Goal: Task Accomplishment & Management: Manage account settings

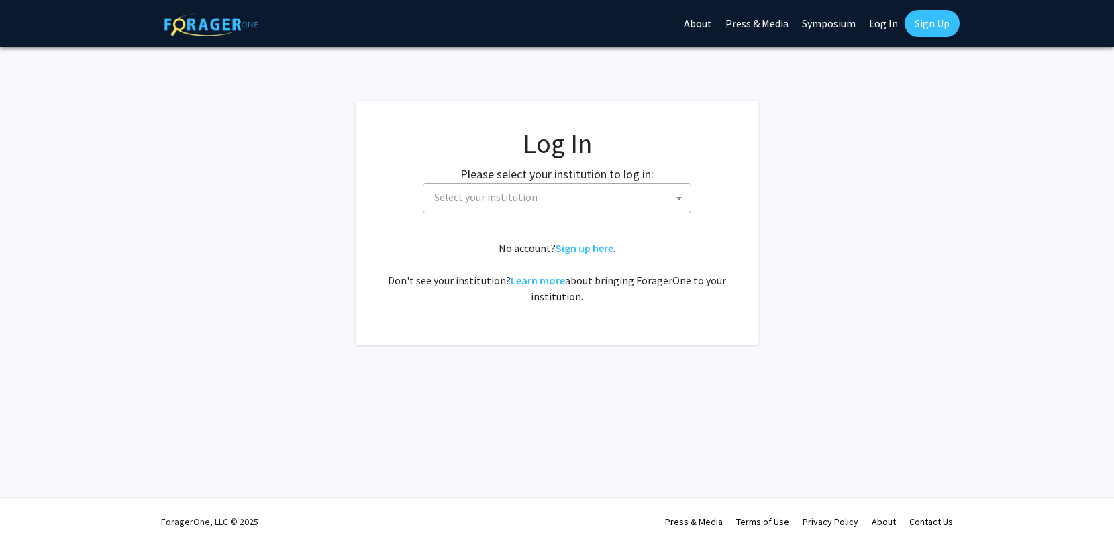
select select
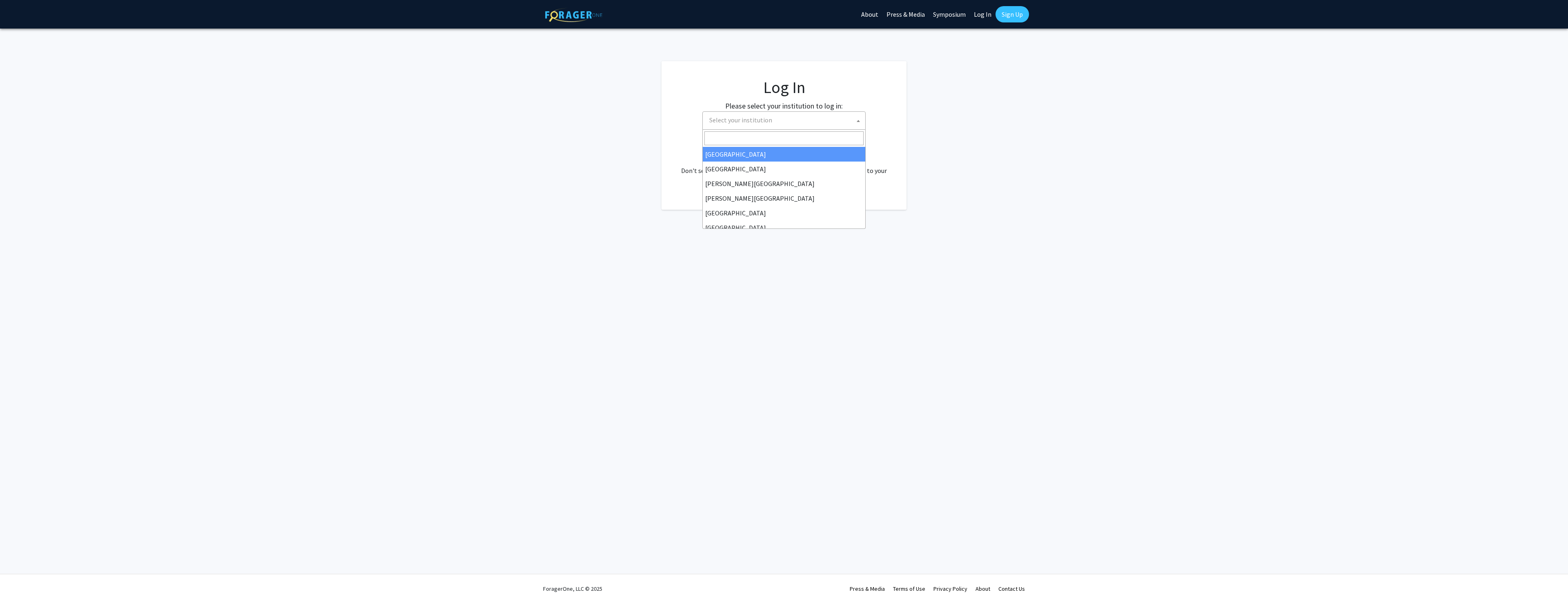
click at [677, 117] on span "Select your institution" at bounding box center [786, 120] width 159 height 17
type input "emor"
select select "12"
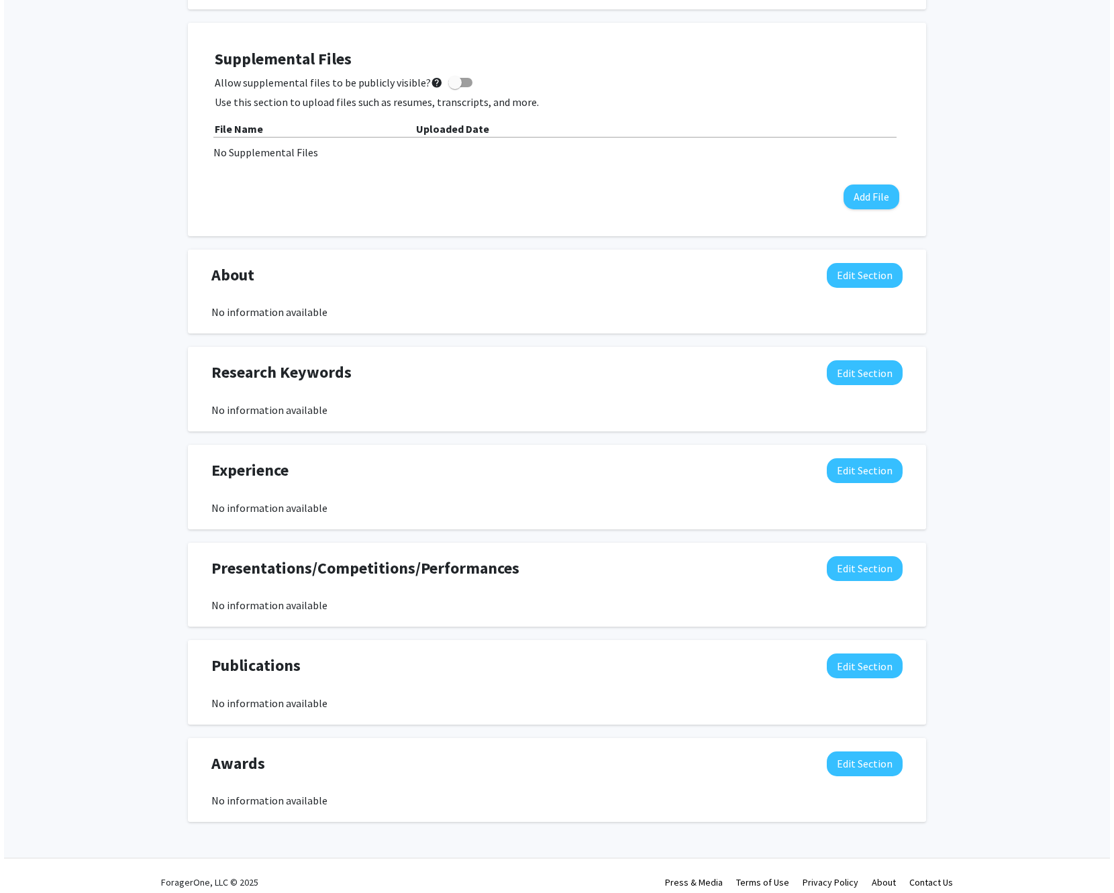
scroll to position [387, 0]
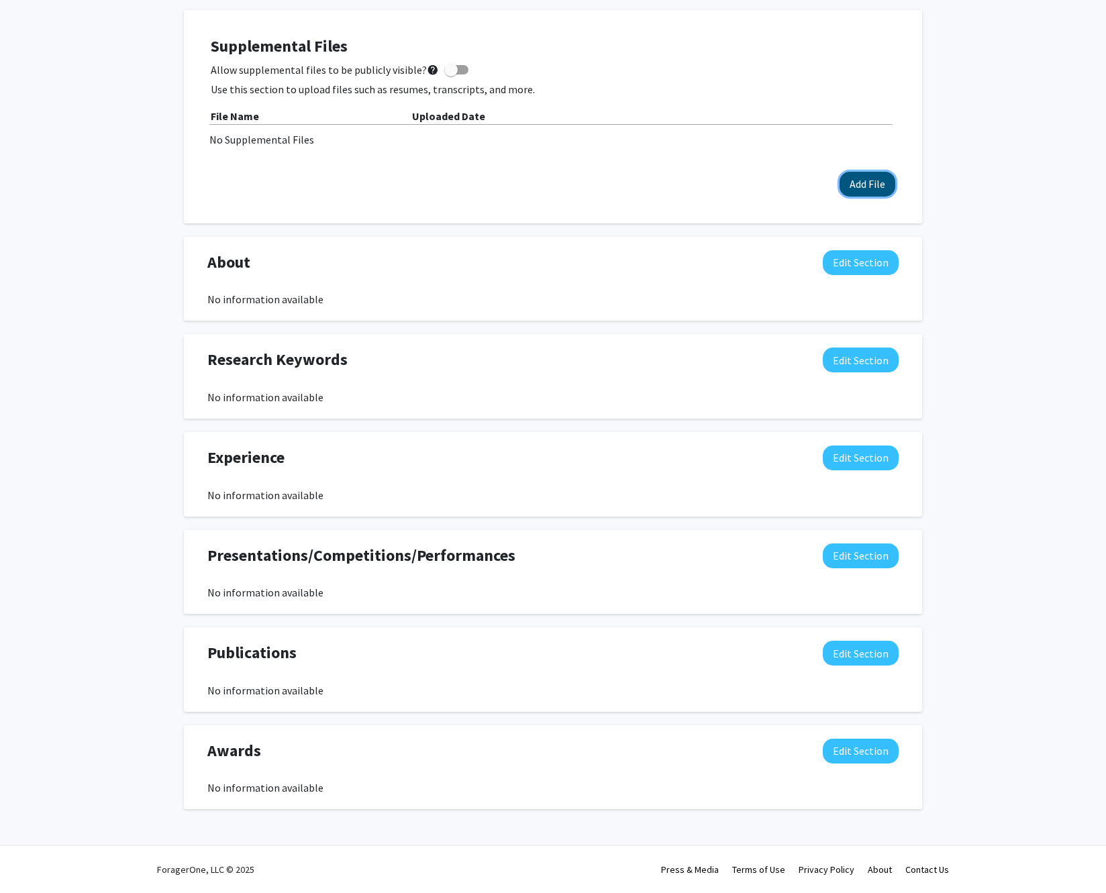
click at [855, 190] on button "Add File" at bounding box center [867, 184] width 56 height 25
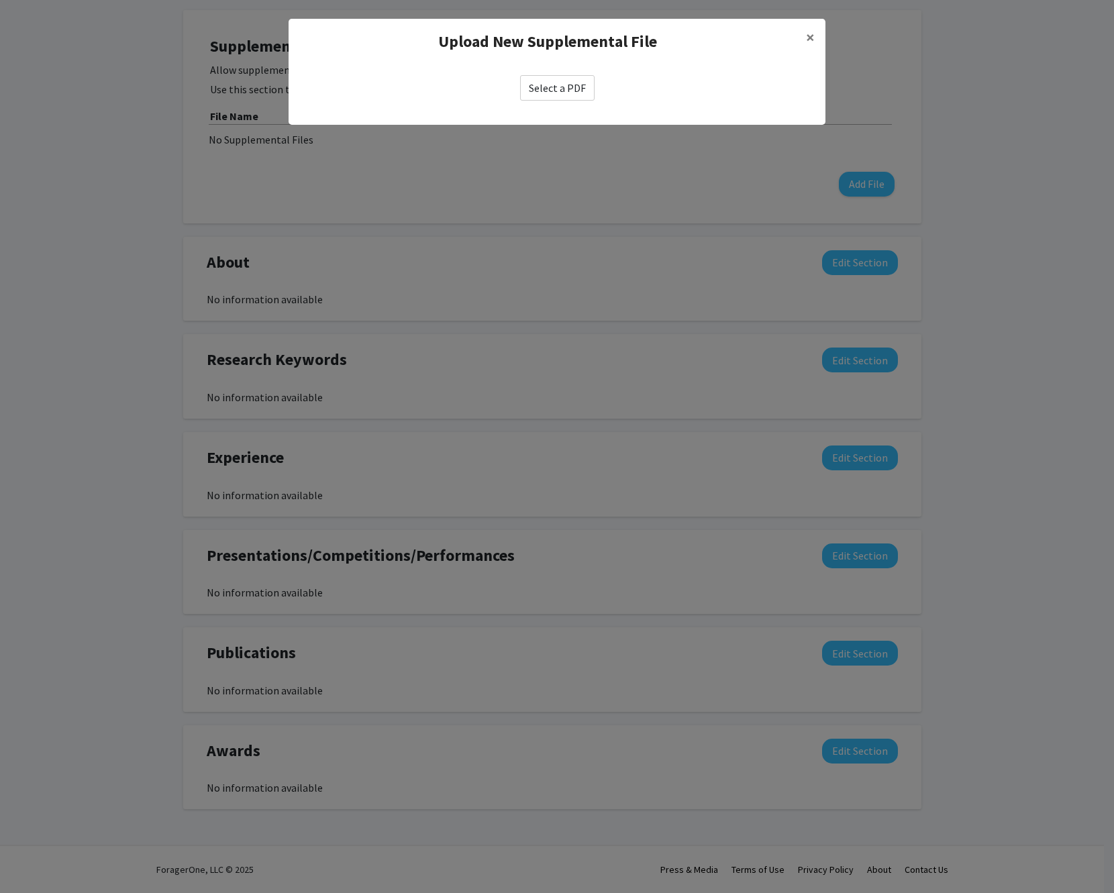
click at [553, 91] on label "Select a PDF" at bounding box center [557, 87] width 74 height 25
click at [0, 0] on input "Select a PDF" at bounding box center [0, 0] width 0 height 0
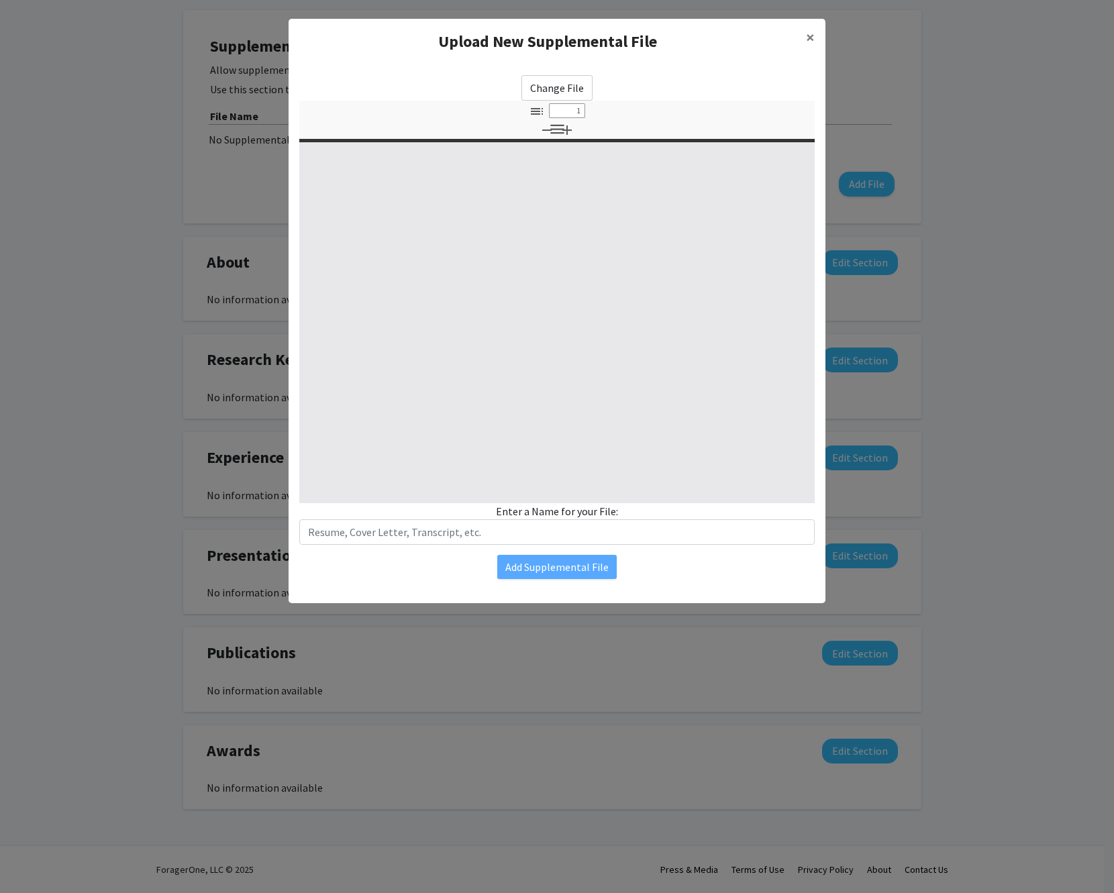
select select "custom"
type input "0"
select select "custom"
type input "1"
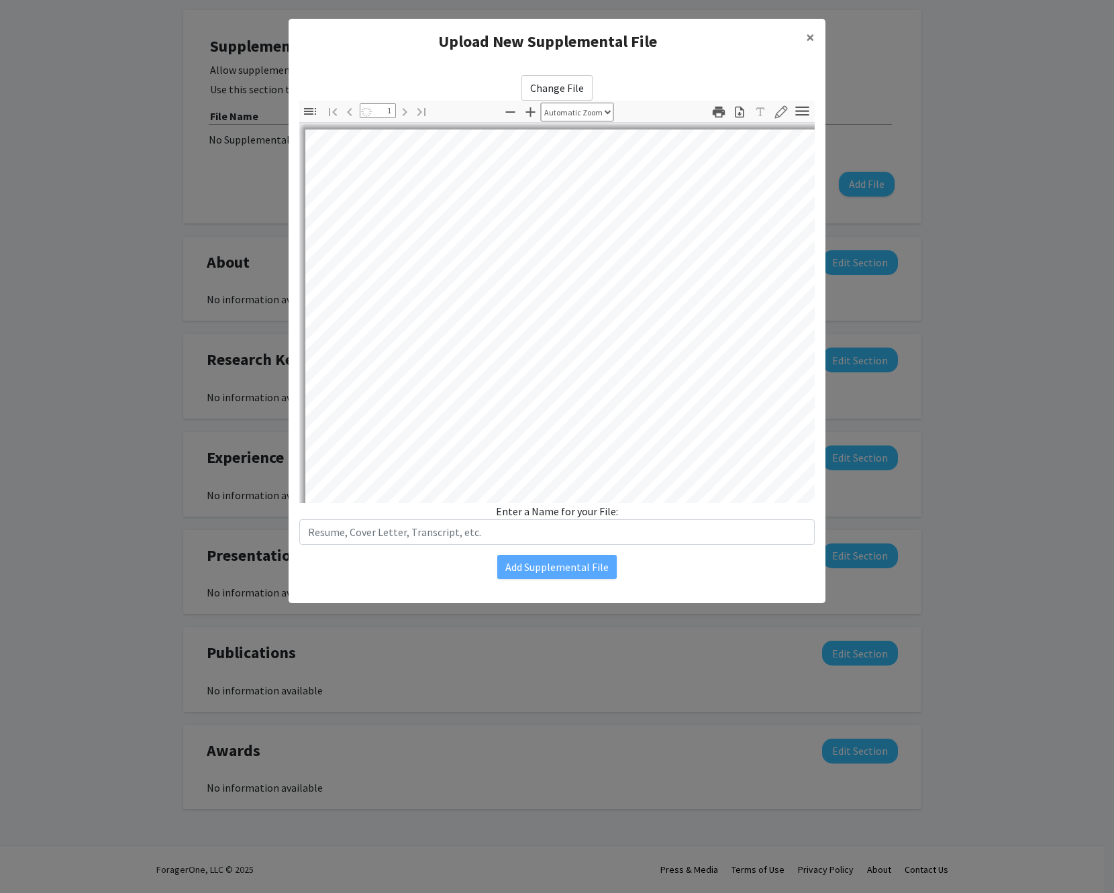
select select "auto"
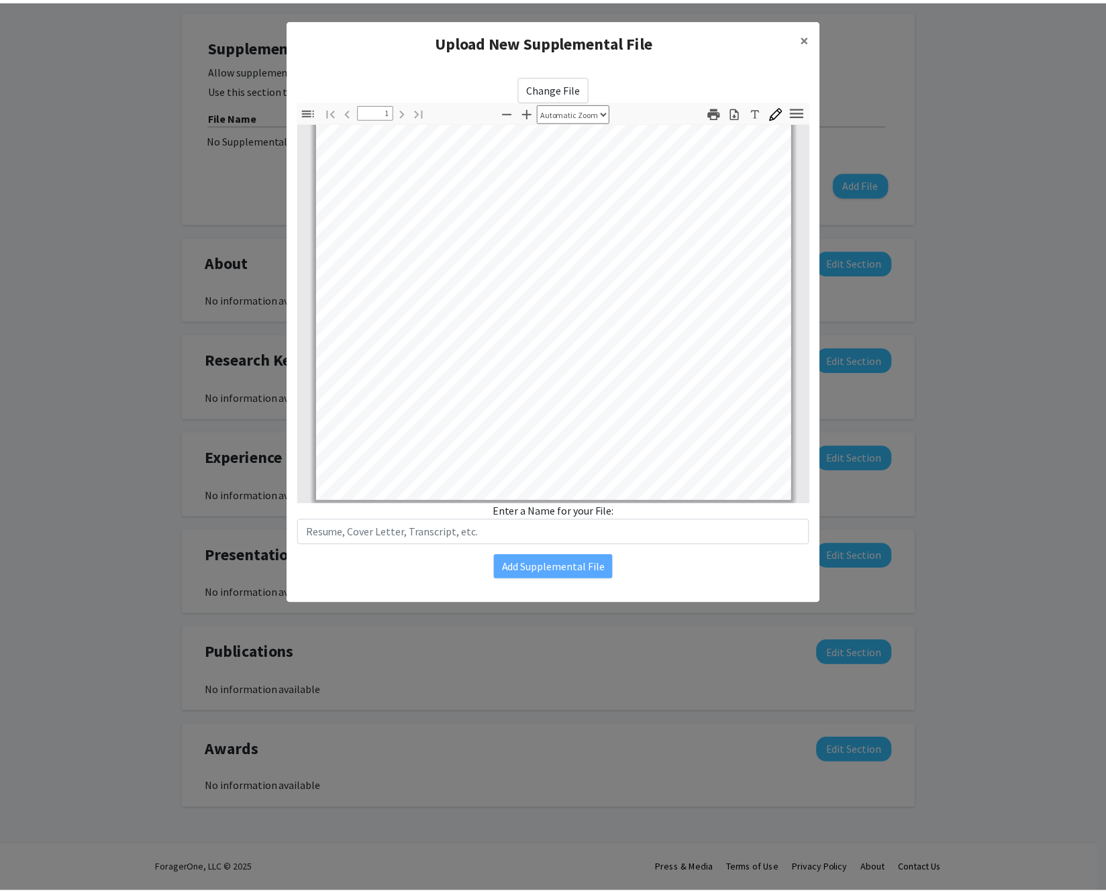
scroll to position [252, 0]
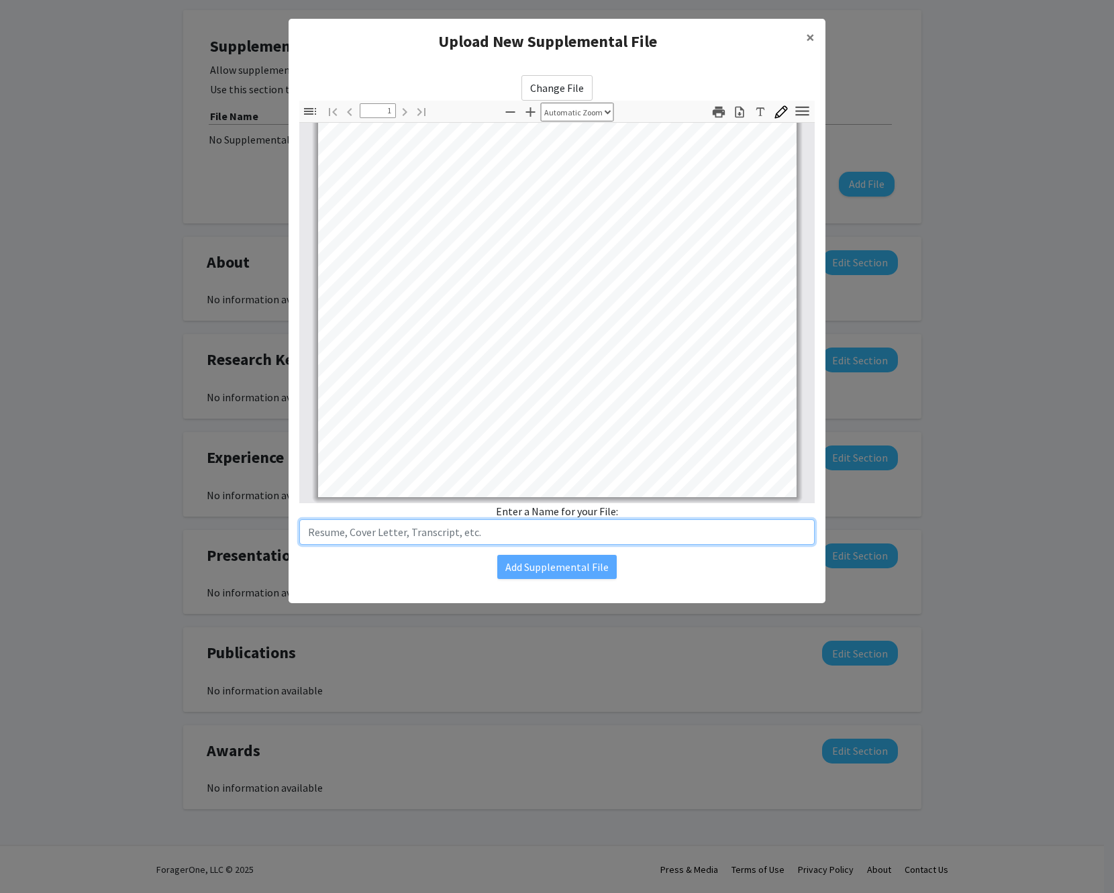
click at [470, 532] on input "text" at bounding box center [556, 531] width 515 height 25
type input "Resume"
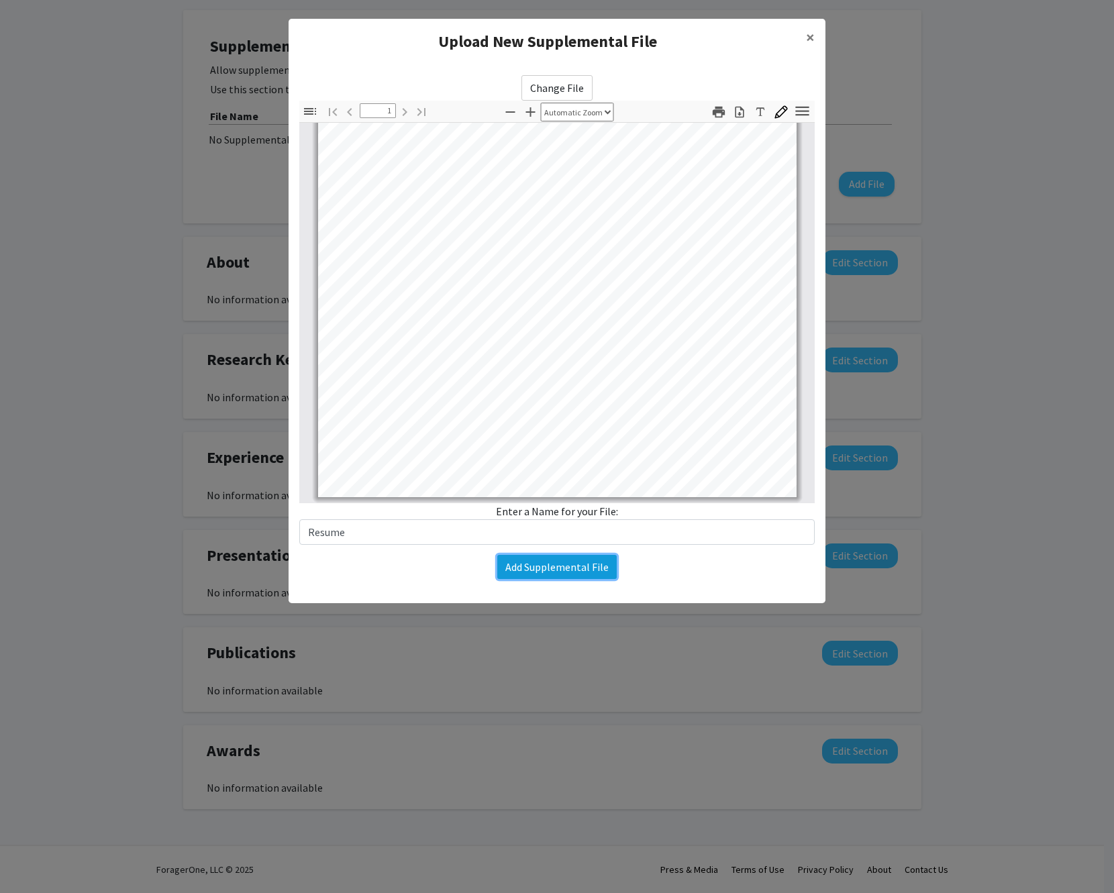
click at [587, 545] on button "Add Supplemental File" at bounding box center [556, 567] width 119 height 24
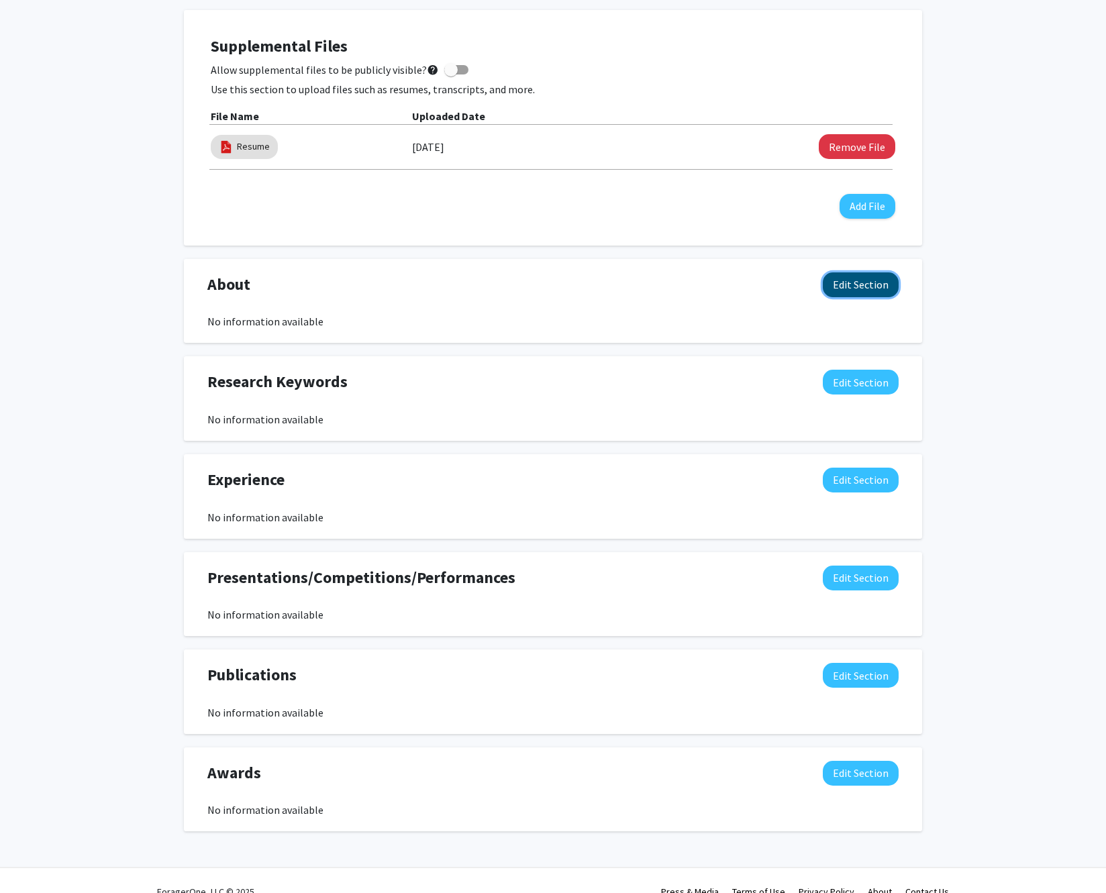
click at [854, 284] on button "Edit Section" at bounding box center [860, 284] width 76 height 25
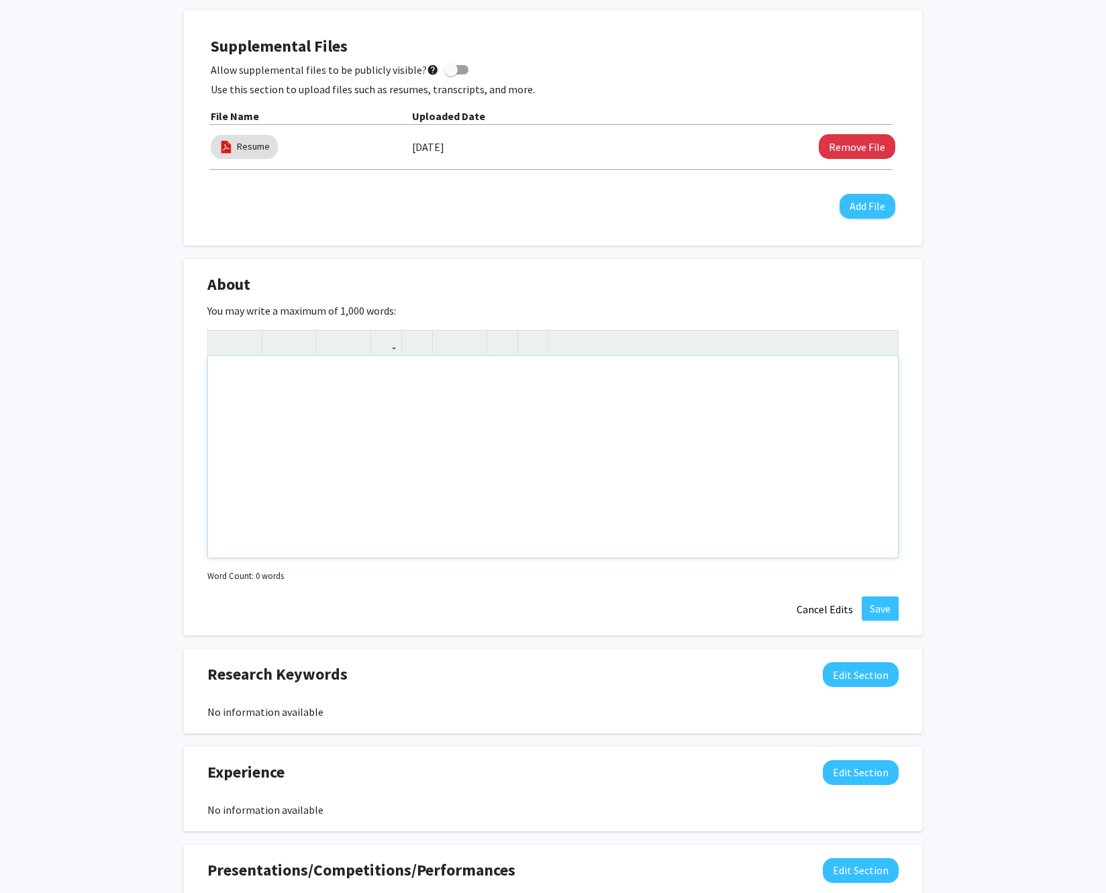
click at [426, 397] on div "Note to users with screen readers: Please deactivate our accessibility plugin f…" at bounding box center [553, 456] width 690 height 201
drag, startPoint x: 208, startPoint y: 307, endPoint x: 541, endPoint y: 340, distance: 335.0
click at [541, 340] on div "You may write a maximum of 1,000 words: Insert link Remove link Word Count: 0 w…" at bounding box center [552, 445] width 691 height 282
copy label "You may write a maximum of 1,000 words:"
click at [349, 392] on div "Note to users with screen readers: Please deactivate our accessibility plugin f…" at bounding box center [553, 456] width 690 height 201
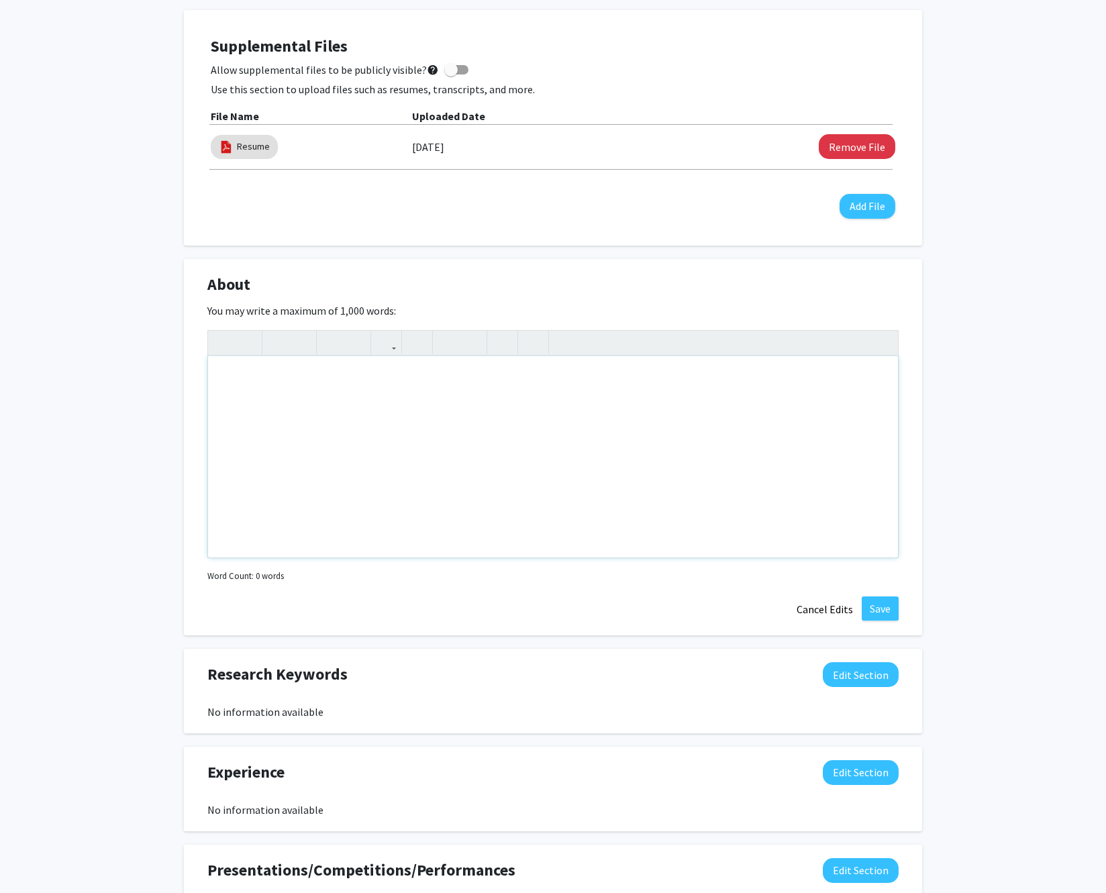
paste div "Note to users with screen readers: Please deactivate our accessibility plugin f…"
type textarea "<p>I am a curious and driven student who thrives on discovery. My experiences c…"
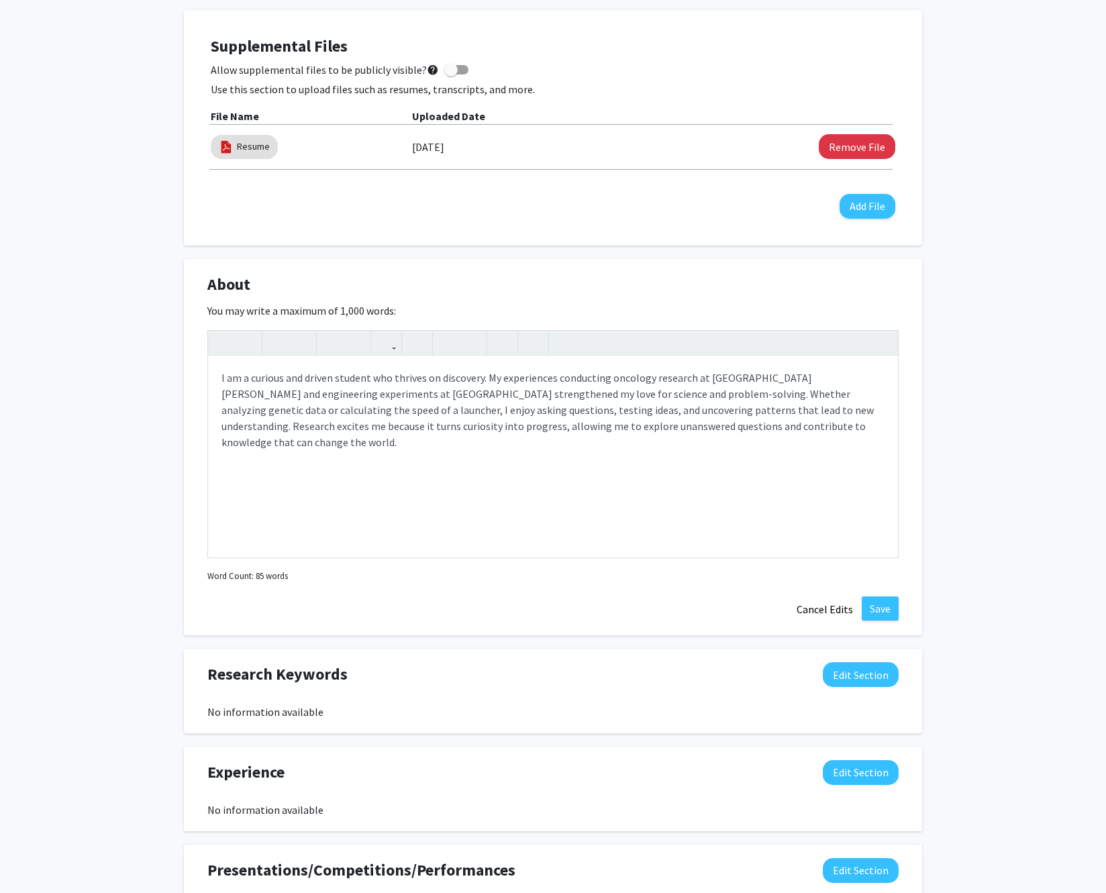
click at [1043, 427] on div "Ammar Duldul Edit Section See Public View help Degree Level: Undergraduate Stud…" at bounding box center [553, 414] width 1106 height 1506
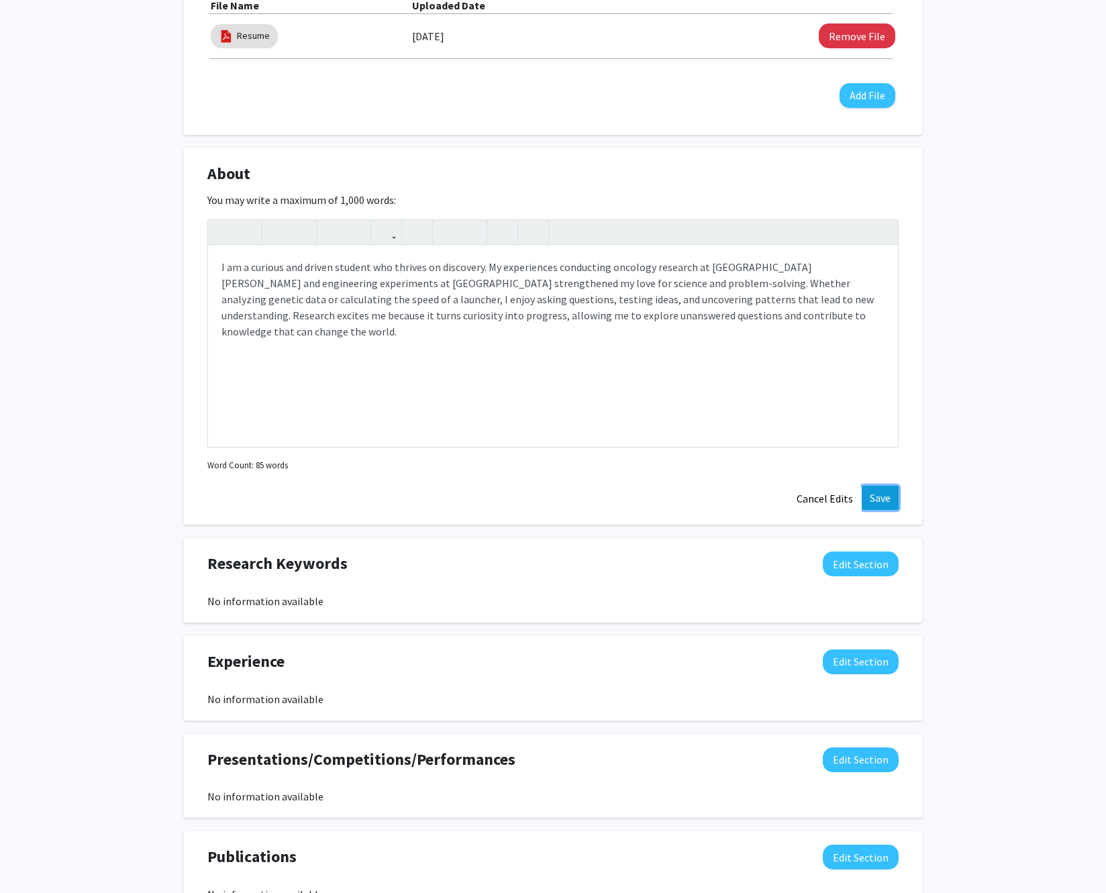
click at [891, 507] on button "Save" at bounding box center [879, 498] width 37 height 24
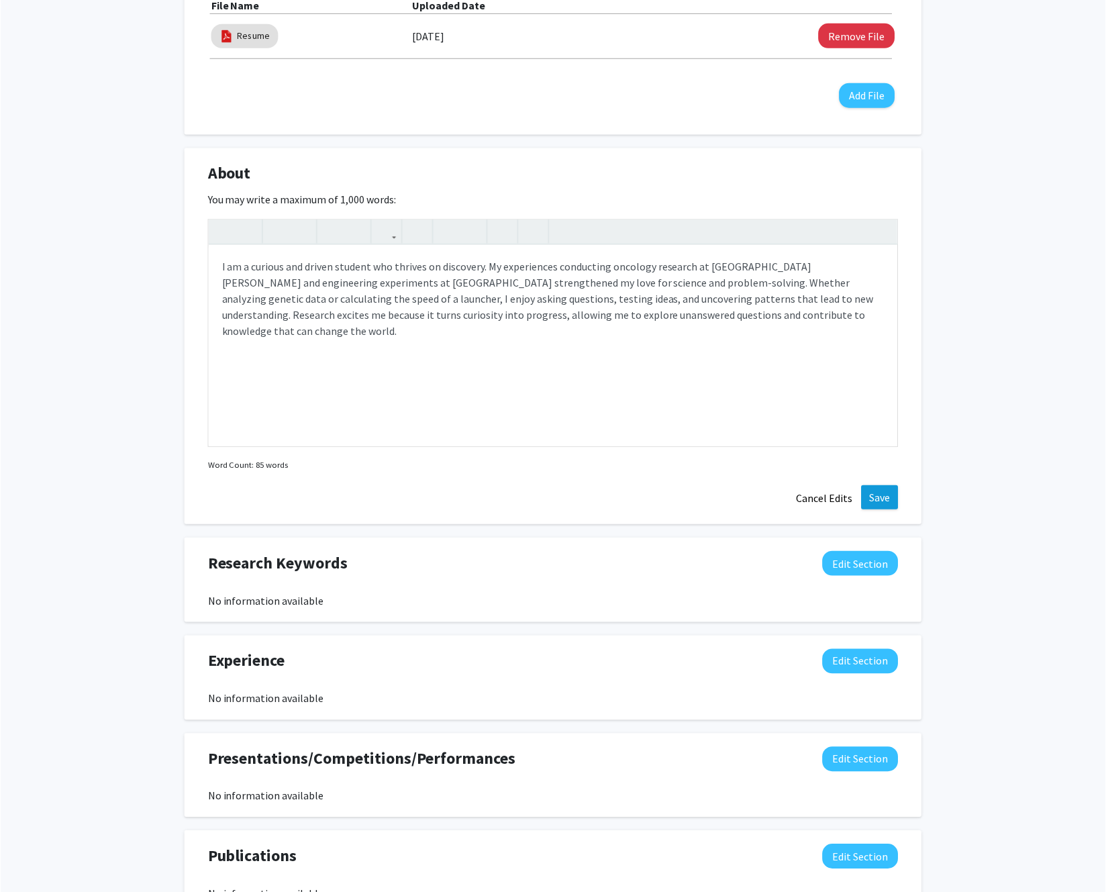
scroll to position [468, 0]
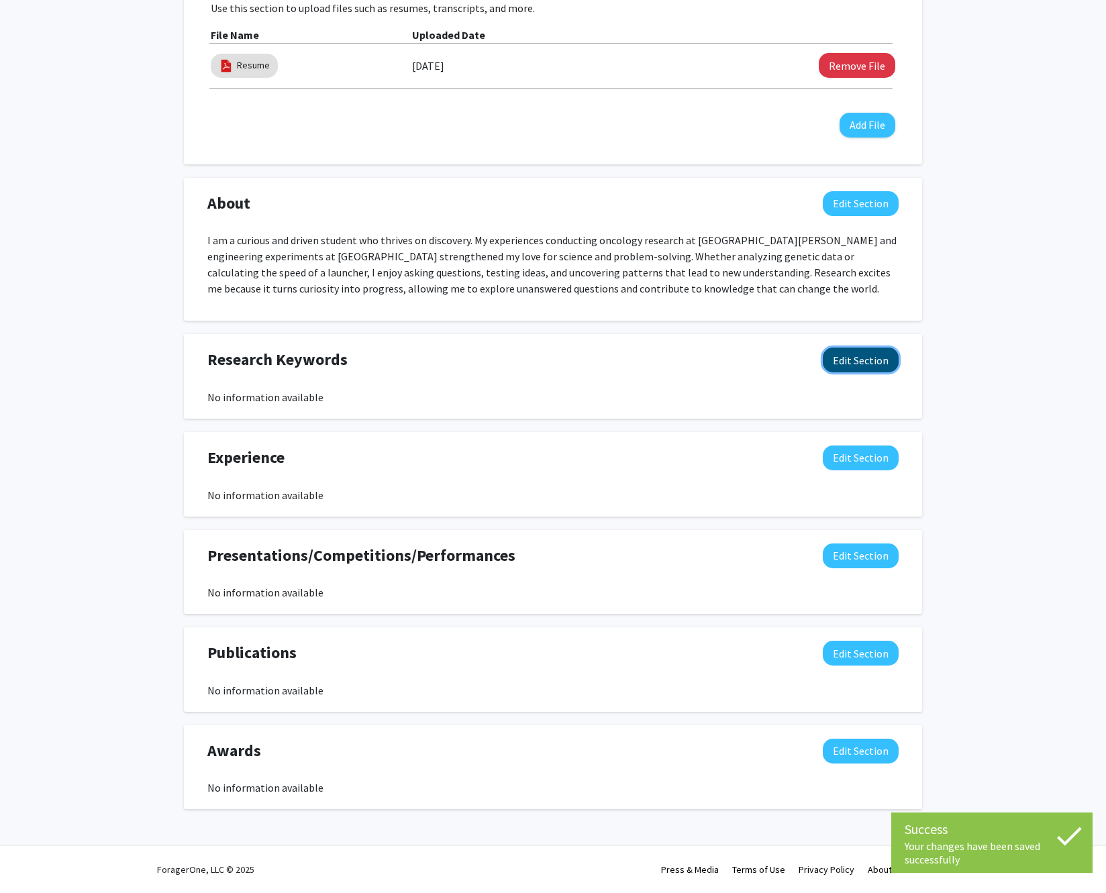
click at [838, 370] on button "Edit Section" at bounding box center [860, 359] width 76 height 25
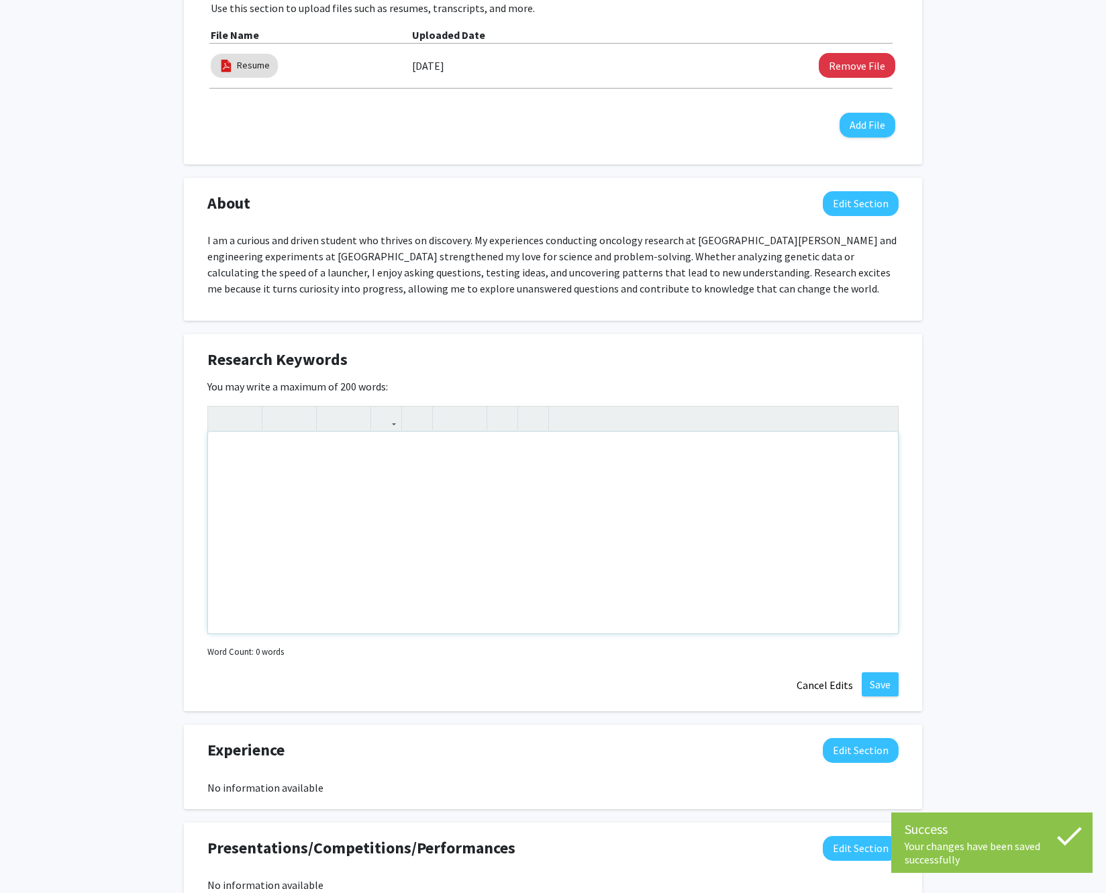
click at [416, 483] on div "Note to users with screen readers: Please deactivate our accessibility plugin f…" at bounding box center [553, 532] width 690 height 201
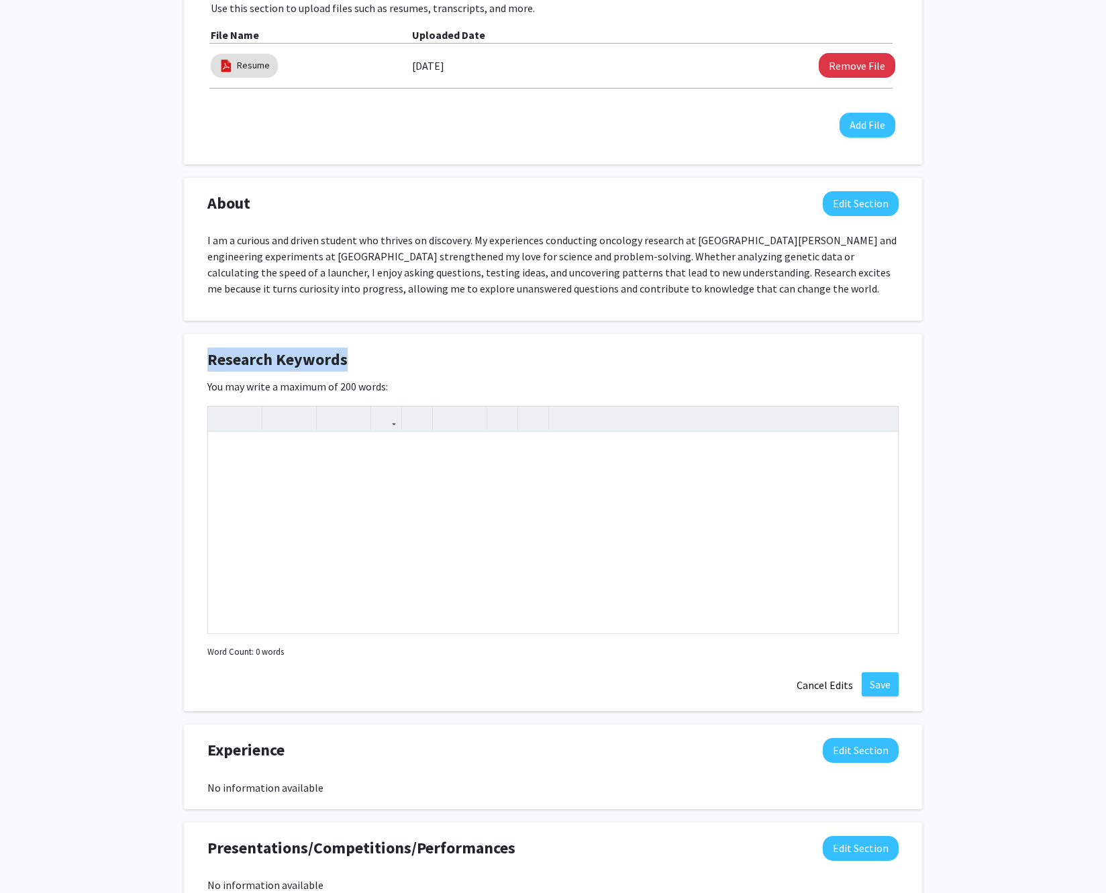
drag, startPoint x: 201, startPoint y: 359, endPoint x: 343, endPoint y: 366, distance: 143.0
click at [343, 366] on div "Research Keywords Edit Section" at bounding box center [552, 362] width 711 height 31
copy span "Research Keywords"
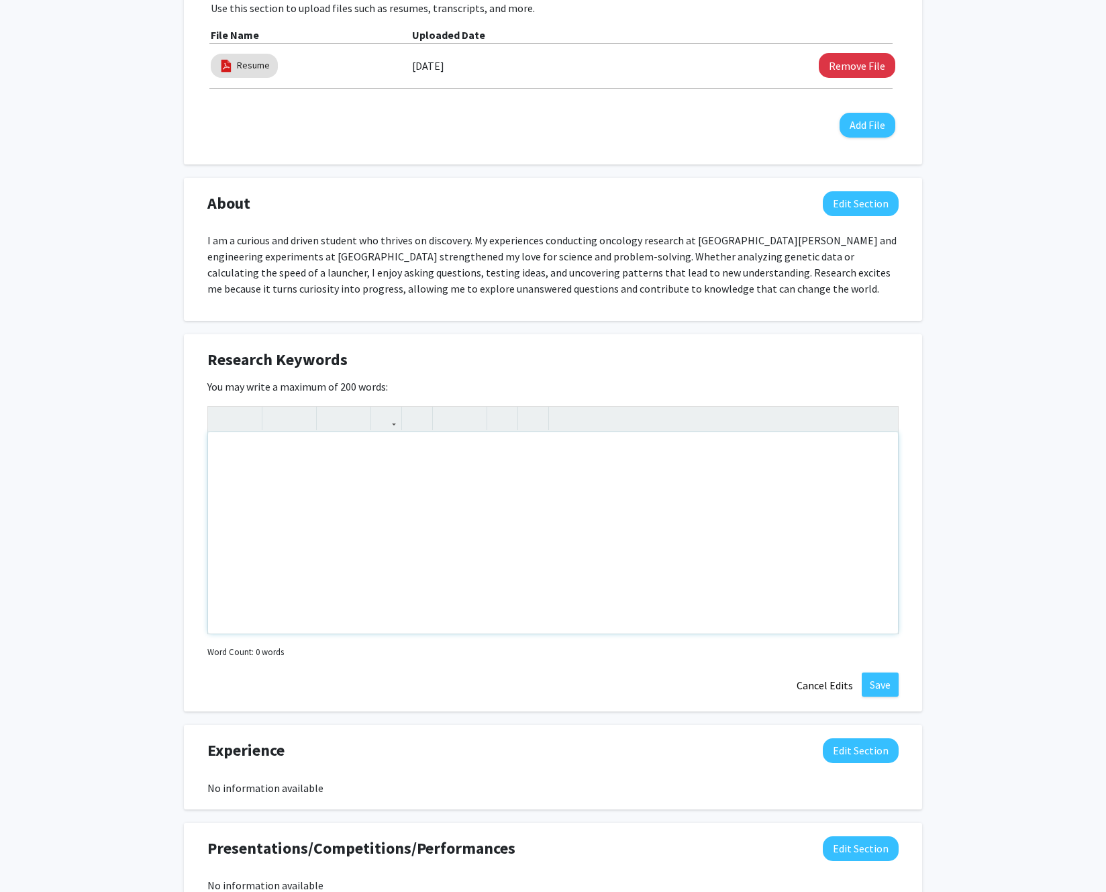
click at [410, 470] on div "Note to users with screen readers: Please deactivate our accessibility plugin f…" at bounding box center [553, 532] width 690 height 201
paste div "Note to users with screen readers: Please deactivate our accessibility plugin f…"
type textarea "<p>Molecular biology</p><br><p>Genetics</p><br><p>Genomic sequencing</p><br><p>…"
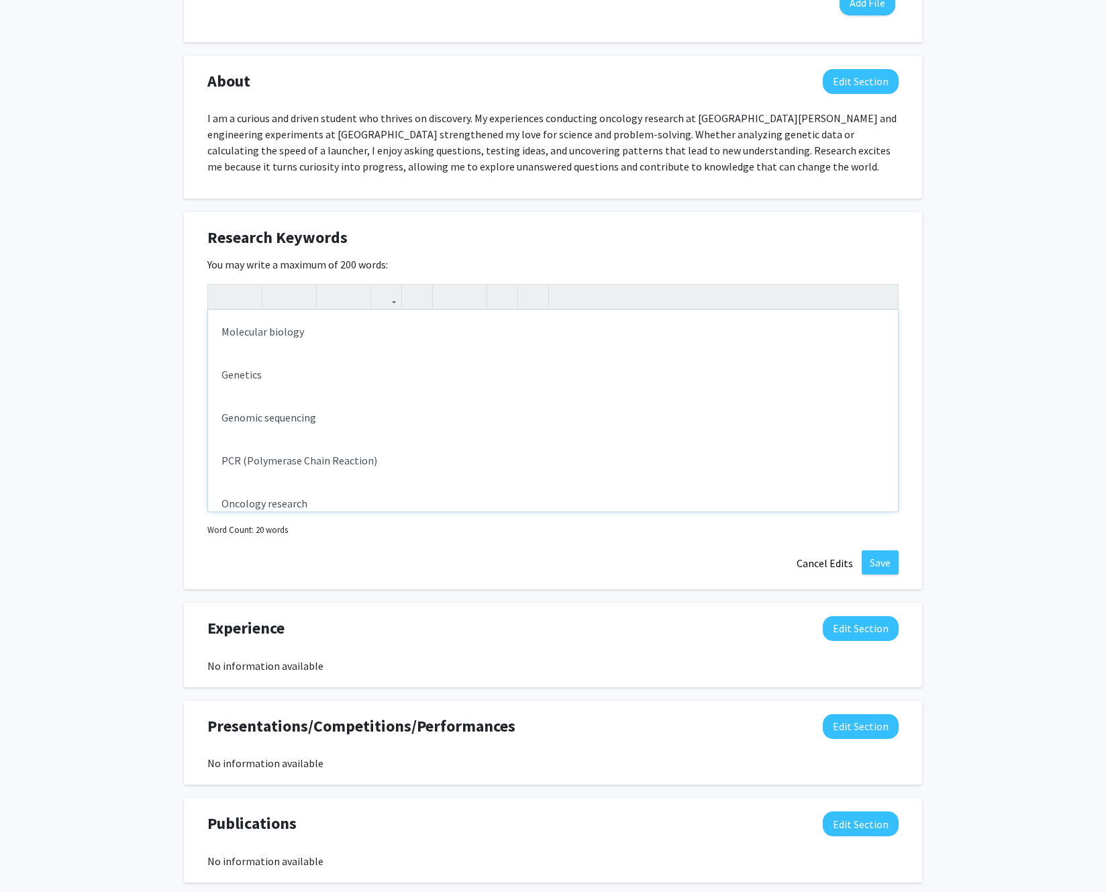
scroll to position [590, 0]
click at [272, 383] on div "Molecular biology Genetics Genomic sequencing PCR (Polymerase Chain Reaction) O…" at bounding box center [553, 411] width 690 height 201
click at [234, 348] on div "Molecular biology Genetics Genomic sequencing PCR (Polymerase Chain Reaction) O…" at bounding box center [553, 411] width 690 height 201
click at [243, 364] on div "Molecular biology Genetics Genomic sequencing PCR (Polymerase Chain Reaction) O…" at bounding box center [553, 411] width 690 height 201
click at [237, 417] on div "Molecular biology Genetics Genomic sequencing PCR (Polymerase Chain Reaction) O…" at bounding box center [553, 411] width 690 height 201
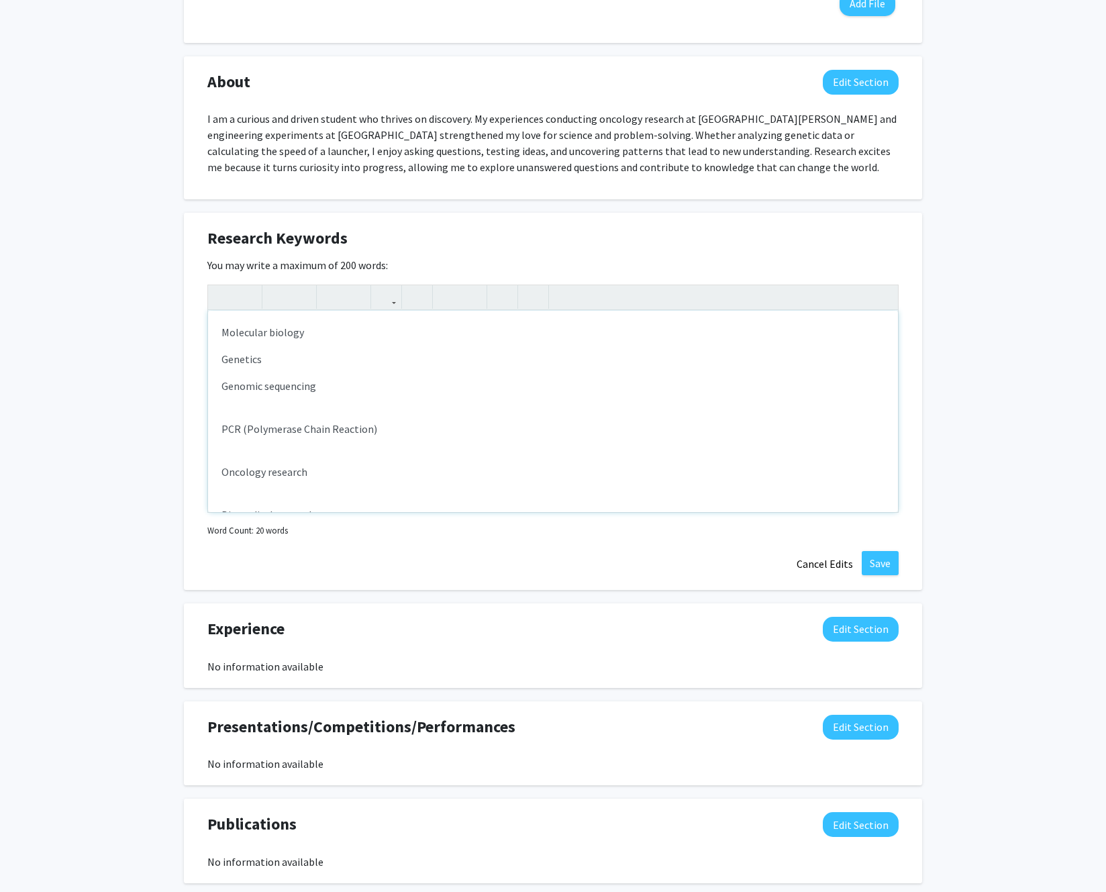
click at [235, 413] on div "Molecular biology Genetics Genomic sequencing PCR (Polymerase Chain Reaction) O…" at bounding box center [553, 411] width 690 height 201
click at [231, 445] on div "Molecular biology Genetics Genomic sequencing PCR (Polymerase Chain Reaction) O…" at bounding box center [553, 411] width 690 height 201
drag, startPoint x: 359, startPoint y: 413, endPoint x: 208, endPoint y: 415, distance: 150.9
click at [211, 416] on div "Molecular biology Genetics Genomic sequencing PCR (Polymerase Chain React Oncol…" at bounding box center [553, 411] width 690 height 201
click at [236, 435] on div "Molecular biology Genetics Genomic sequencing Oncology research Biomedical rese…" at bounding box center [553, 411] width 690 height 201
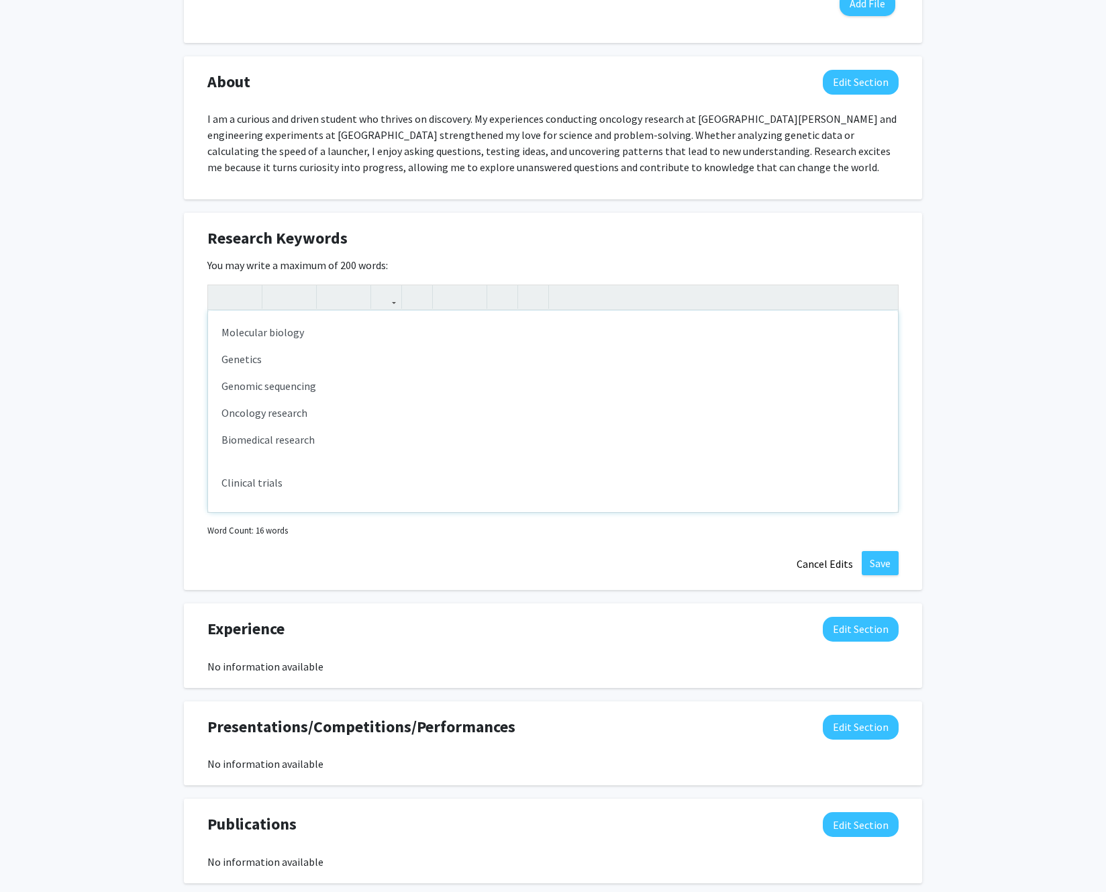
click at [237, 452] on div "Molecular biology Genetics Genomic sequencing Oncology research Biomedical rese…" at bounding box center [553, 411] width 690 height 201
click at [247, 501] on p "Translational science" at bounding box center [552, 509] width 663 height 16
drag, startPoint x: 310, startPoint y: 493, endPoint x: 166, endPoint y: 487, distance: 143.7
click at [166, 488] on div "Ammar Duldul Edit Section See Public View help Degree Level: Undergraduate Stud…" at bounding box center [553, 241] width 1106 height 1565
click at [294, 491] on p "e" at bounding box center [552, 493] width 663 height 16
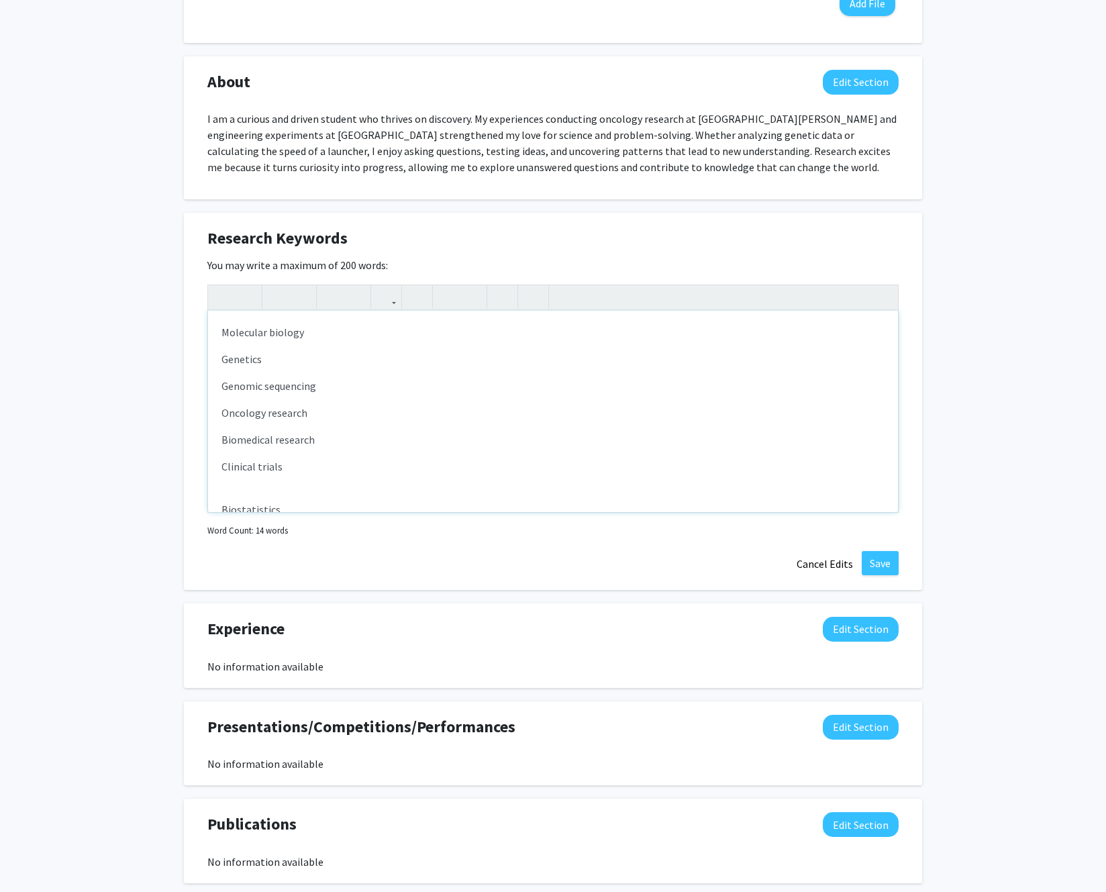
click at [267, 490] on div "Molecular biology Genetics Genomic sequencing Oncology research Biomedical rese…" at bounding box center [553, 411] width 690 height 201
drag, startPoint x: 284, startPoint y: 494, endPoint x: 252, endPoint y: 494, distance: 32.2
click at [162, 492] on div "Ammar Duldul Edit Section See Public View help Degree Level: Undergraduate Stud…" at bounding box center [553, 241] width 1106 height 1565
drag, startPoint x: 241, startPoint y: 490, endPoint x: 249, endPoint y: 508, distance: 19.6
click at [260, 531] on div "<p>Molecular biology</p><p>Genetics</p><p>Genomic sequencing</p><p>Oncology res…" at bounding box center [552, 412] width 691 height 256
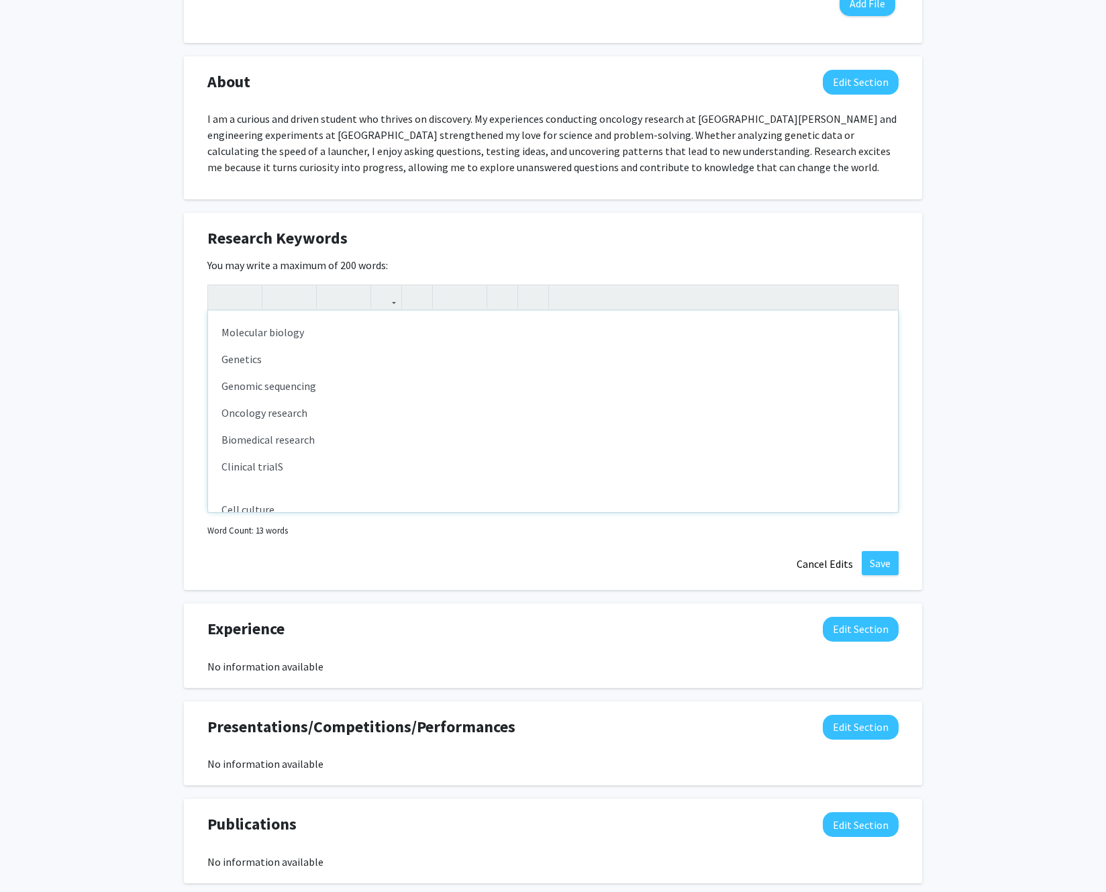
type textarea "<p>Molecular biology</p><p>Genetics</p><p>Genomic sequencing</p><p>Oncology res…"
drag, startPoint x: 241, startPoint y: 499, endPoint x: 248, endPoint y: 498, distance: 7.4
click at [248, 498] on div "Molecular biology Genetics Genomic sequencing Oncology research Biomedical rese…" at bounding box center [553, 411] width 690 height 201
click at [865, 545] on button "Save" at bounding box center [879, 563] width 37 height 24
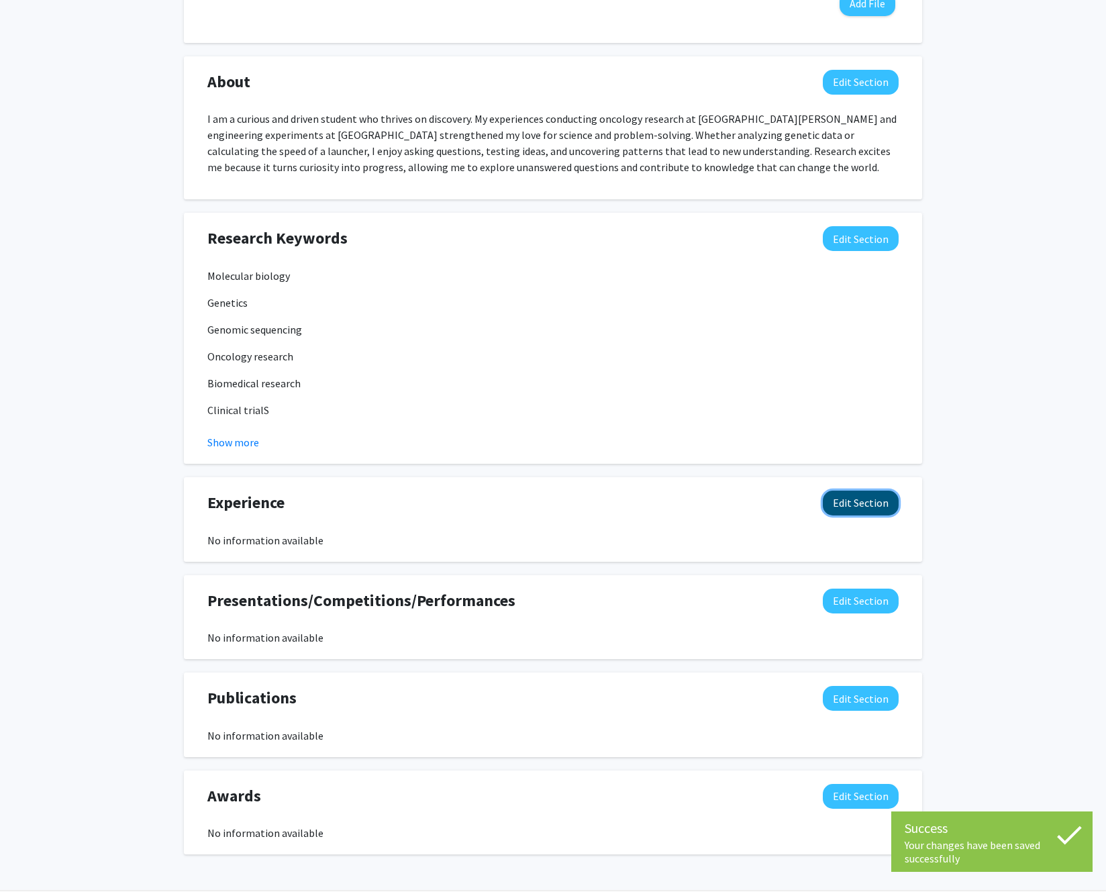
click at [850, 511] on button "Edit Section" at bounding box center [860, 502] width 76 height 25
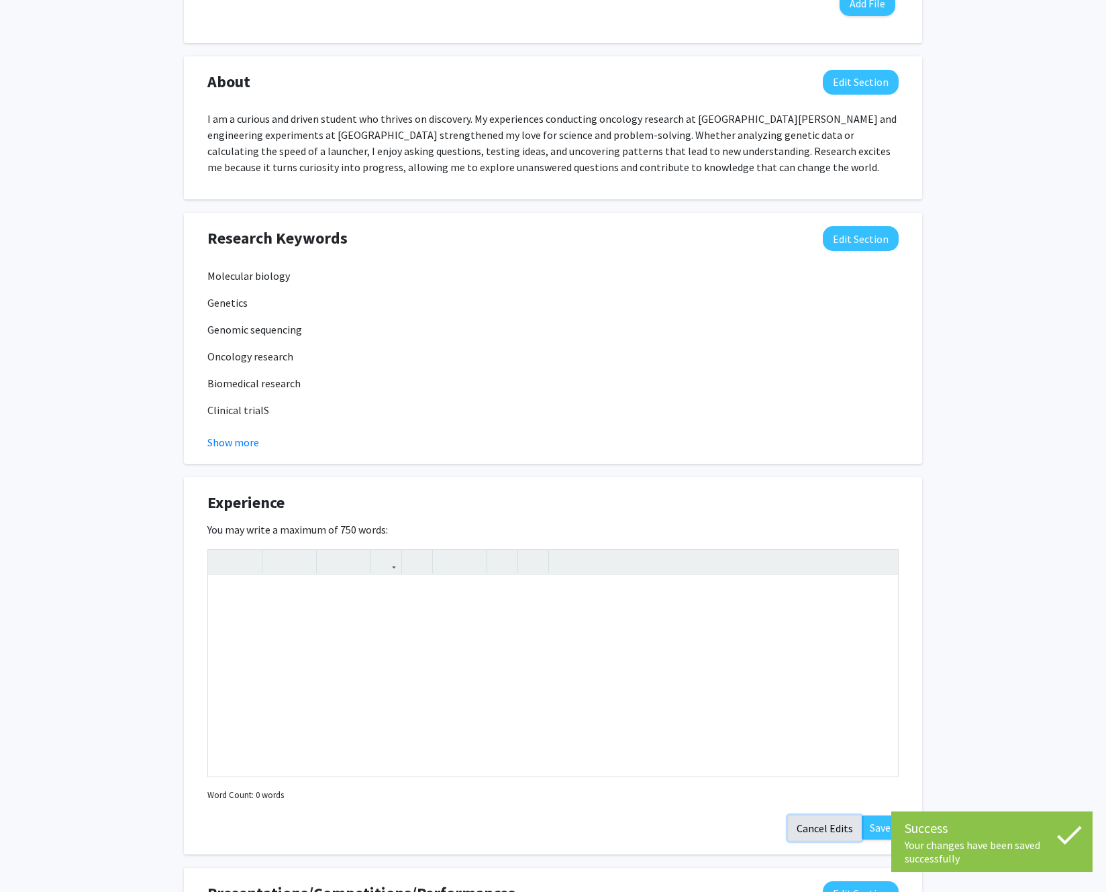
click at [805, 545] on button "Cancel Edits" at bounding box center [825, 827] width 74 height 25
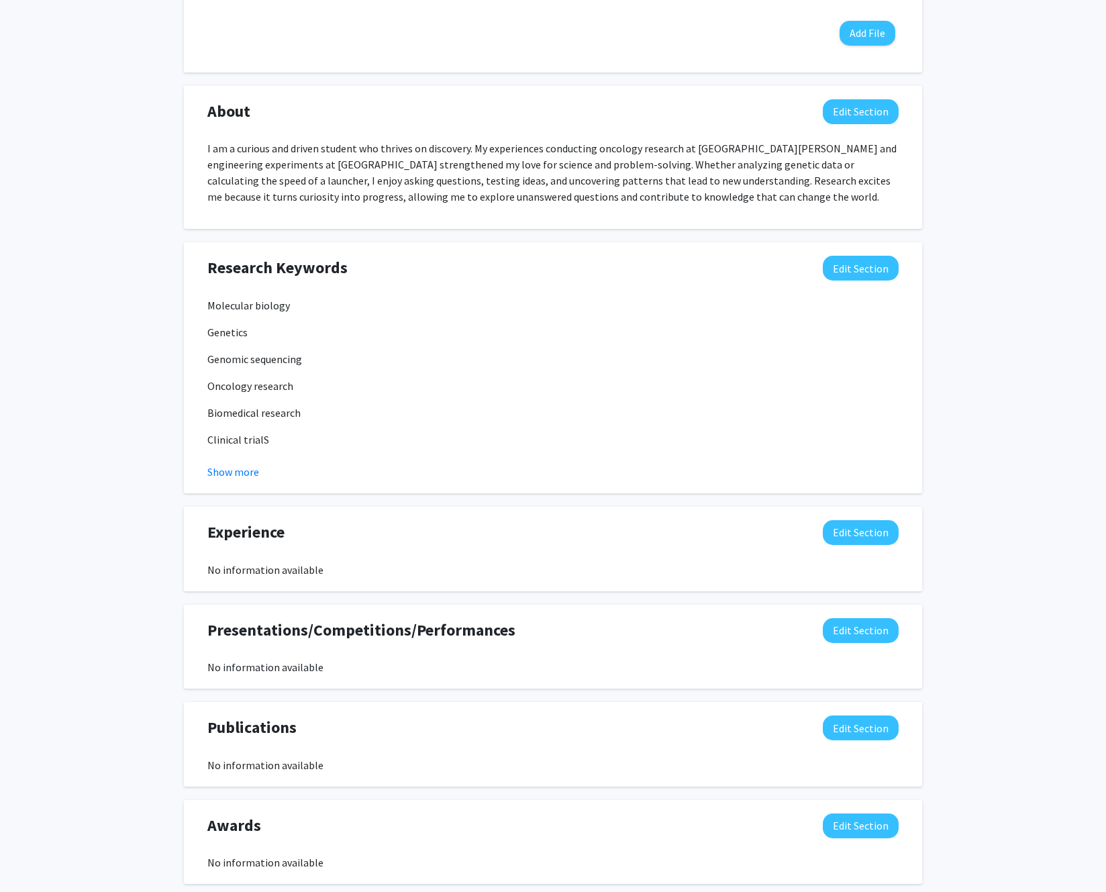
scroll to position [581, 0]
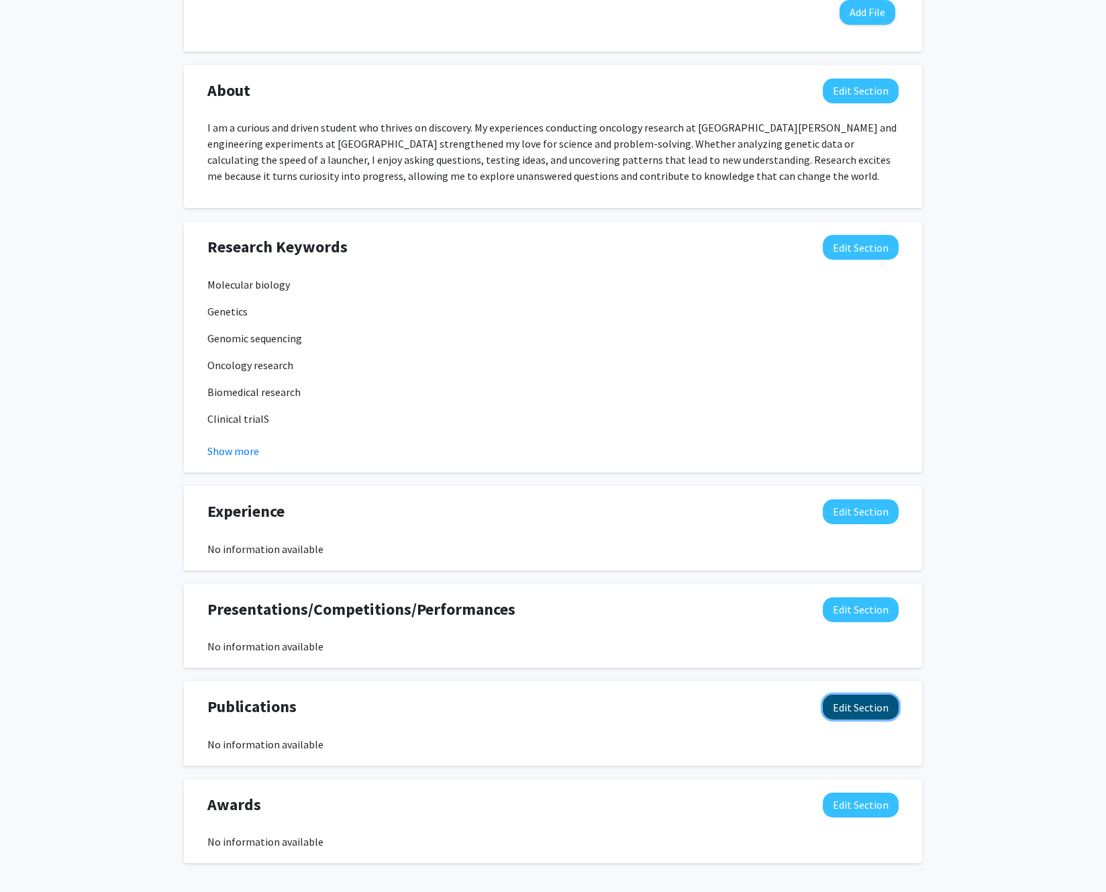
click at [847, 545] on button "Edit Section" at bounding box center [860, 706] width 76 height 25
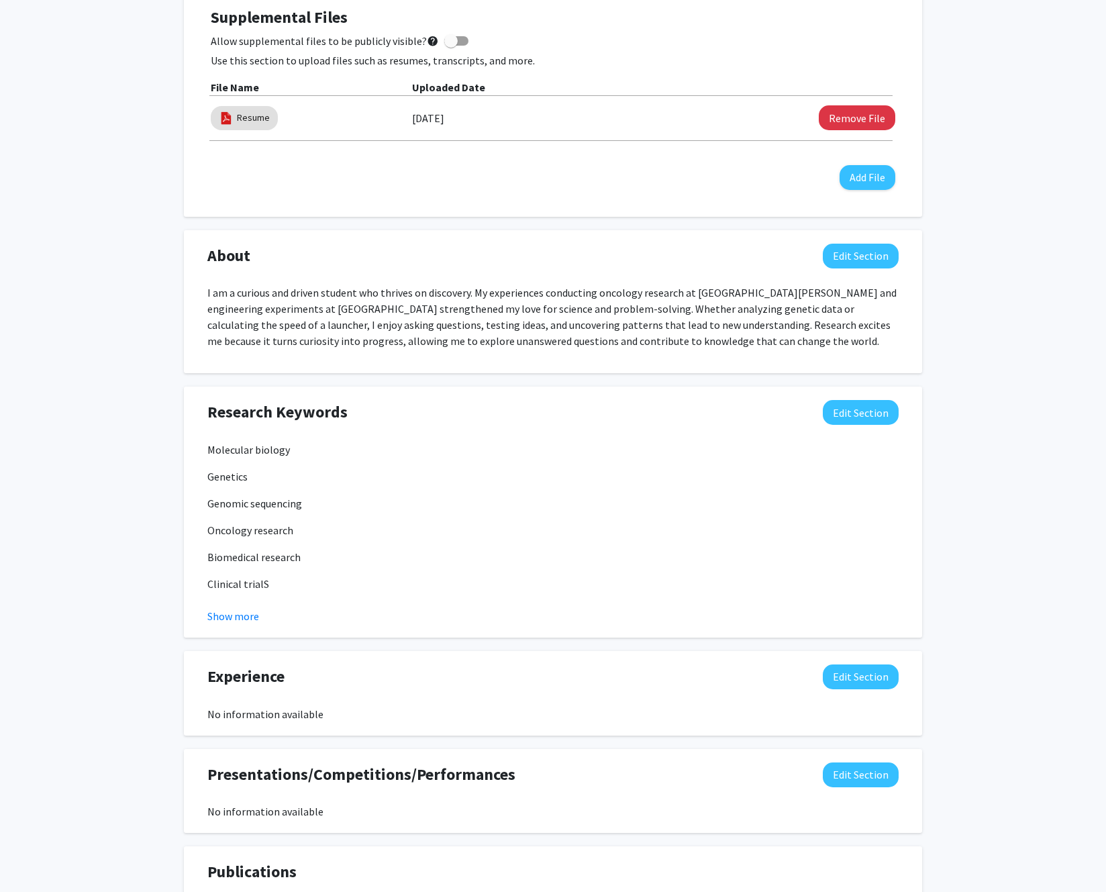
scroll to position [0, 0]
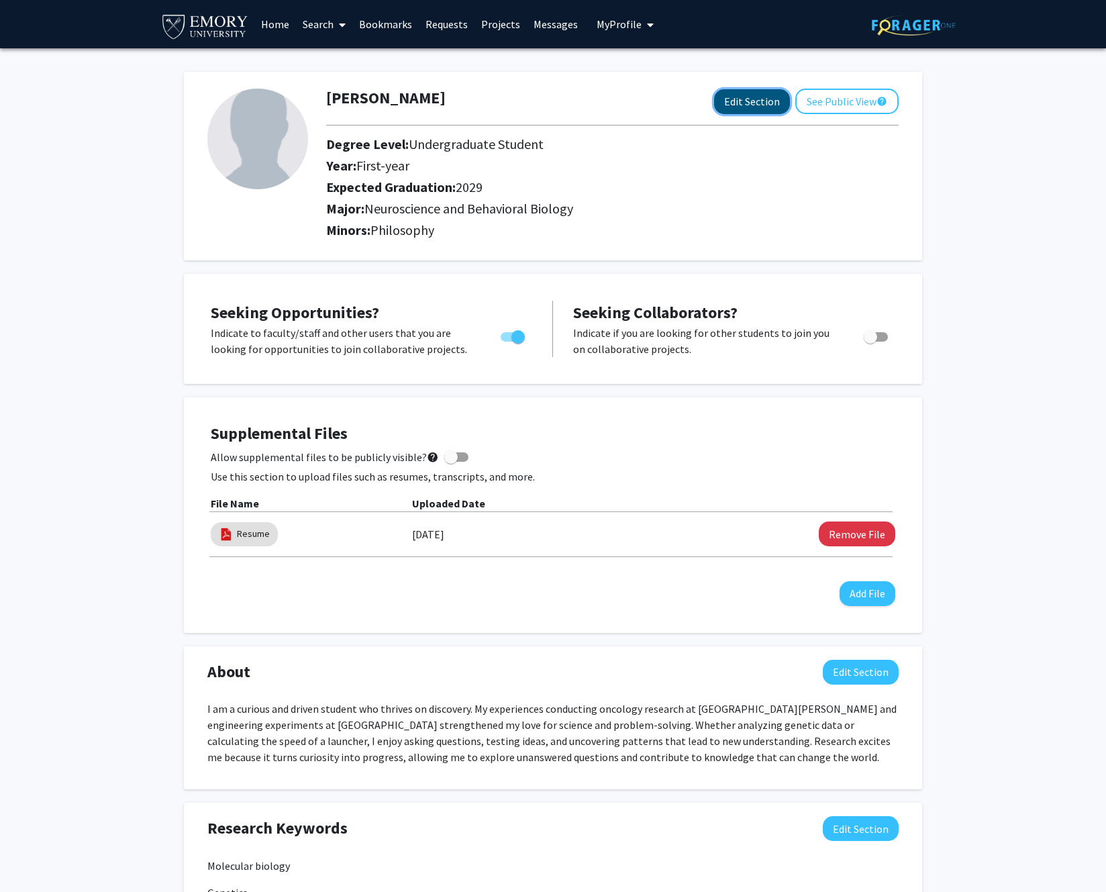
click at [773, 106] on button "Edit Section" at bounding box center [752, 101] width 76 height 25
select select "first-year"
select select "2029"
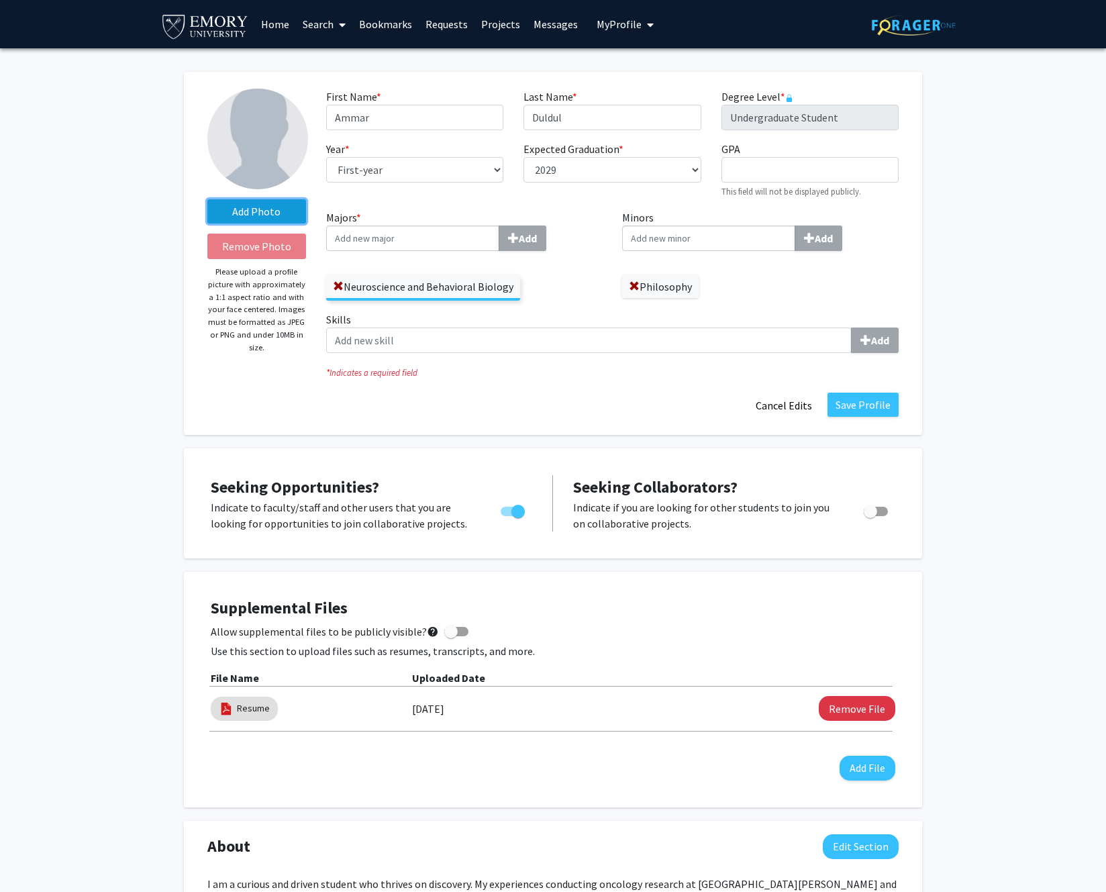
click at [271, 212] on label "Add Photo" at bounding box center [256, 211] width 99 height 24
click at [0, 0] on input "Add Photo" at bounding box center [0, 0] width 0 height 0
click at [258, 211] on label "Change Photo" at bounding box center [256, 211] width 99 height 24
click at [0, 0] on input "Change Photo" at bounding box center [0, 0] width 0 height 0
click at [265, 211] on label "Change Photo" at bounding box center [256, 211] width 99 height 24
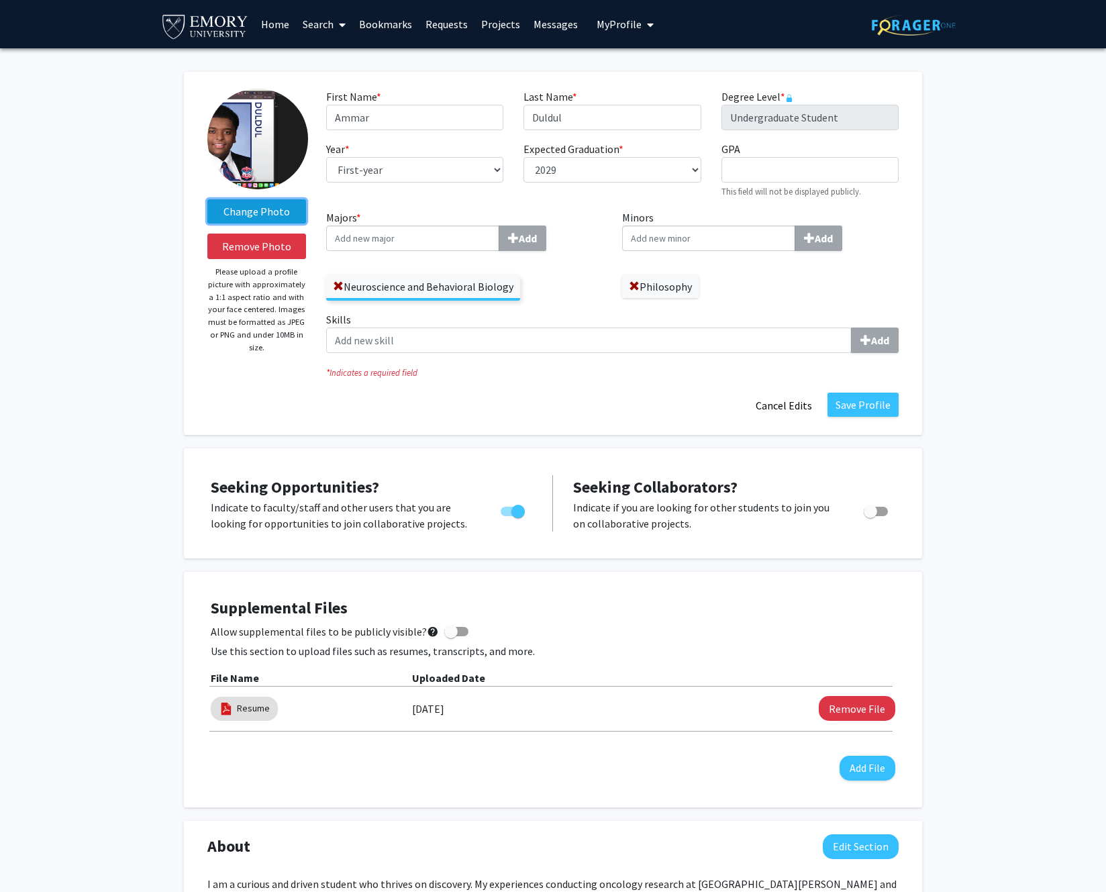
click at [0, 0] on input "Change Photo" at bounding box center [0, 0] width 0 height 0
click at [260, 212] on label "Change Photo" at bounding box center [256, 211] width 99 height 24
click at [0, 0] on input "Change Photo" at bounding box center [0, 0] width 0 height 0
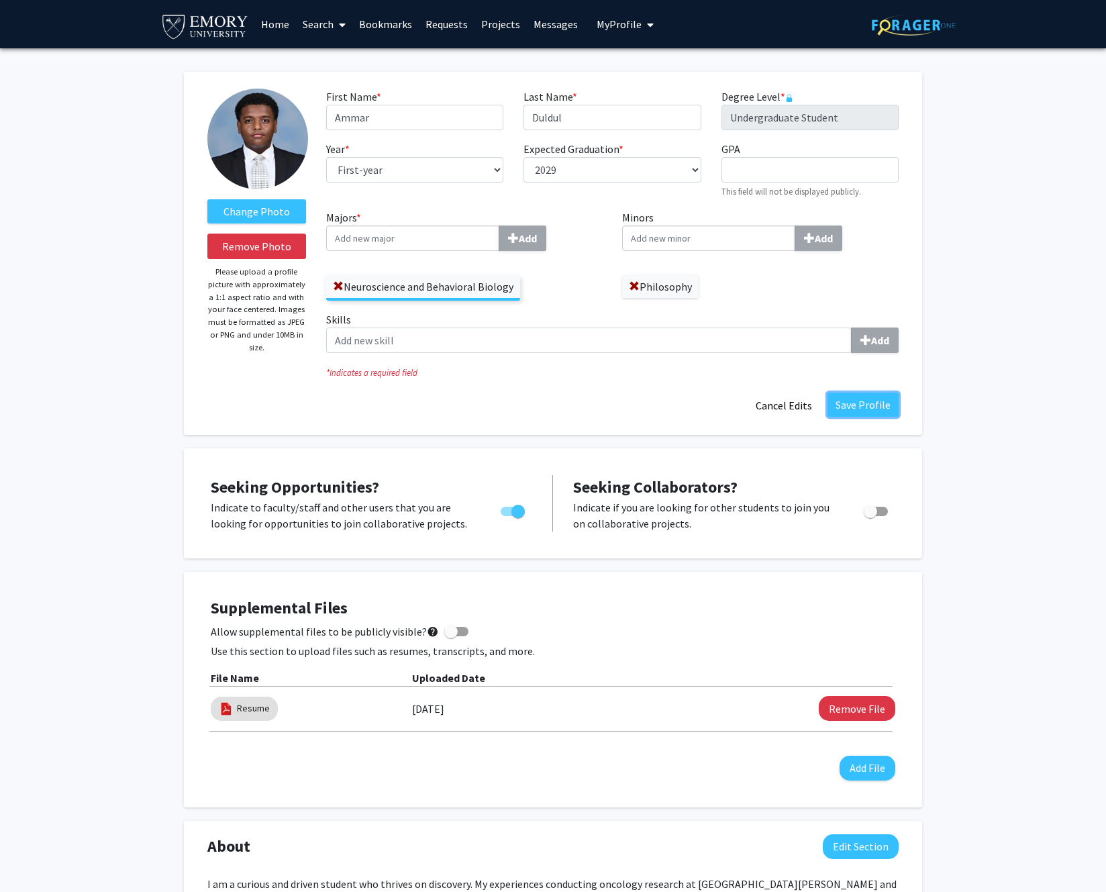
click at [861, 413] on button "Save Profile" at bounding box center [862, 404] width 71 height 24
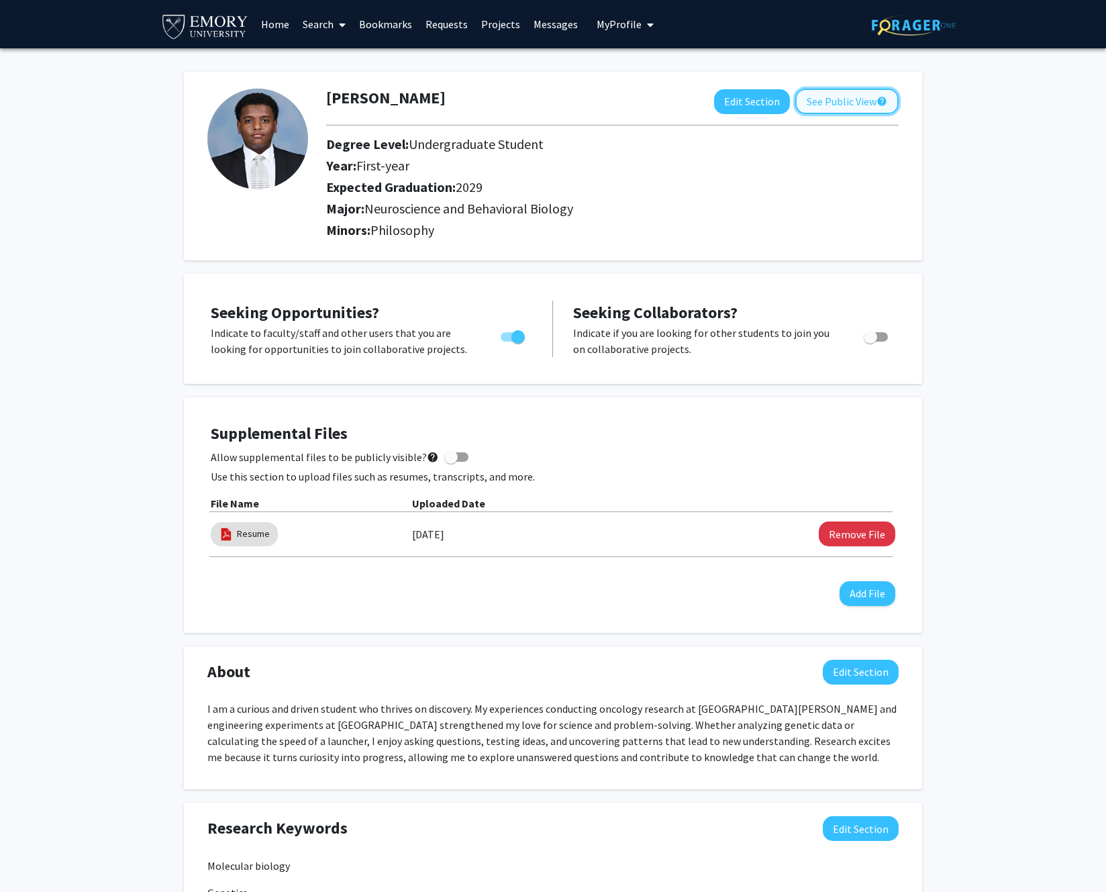
click at [855, 97] on button "See Public View help" at bounding box center [846, 101] width 103 height 25
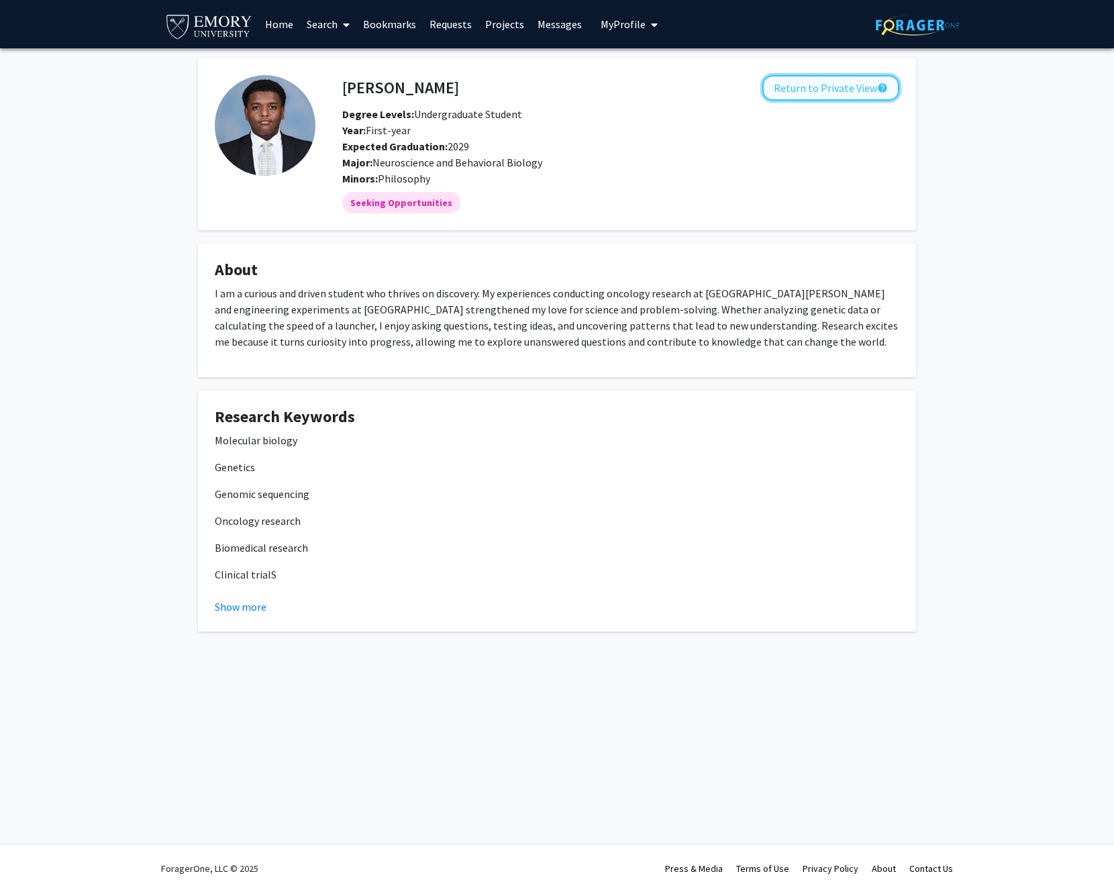
click at [799, 75] on button "Return to Private View help" at bounding box center [830, 87] width 137 height 25
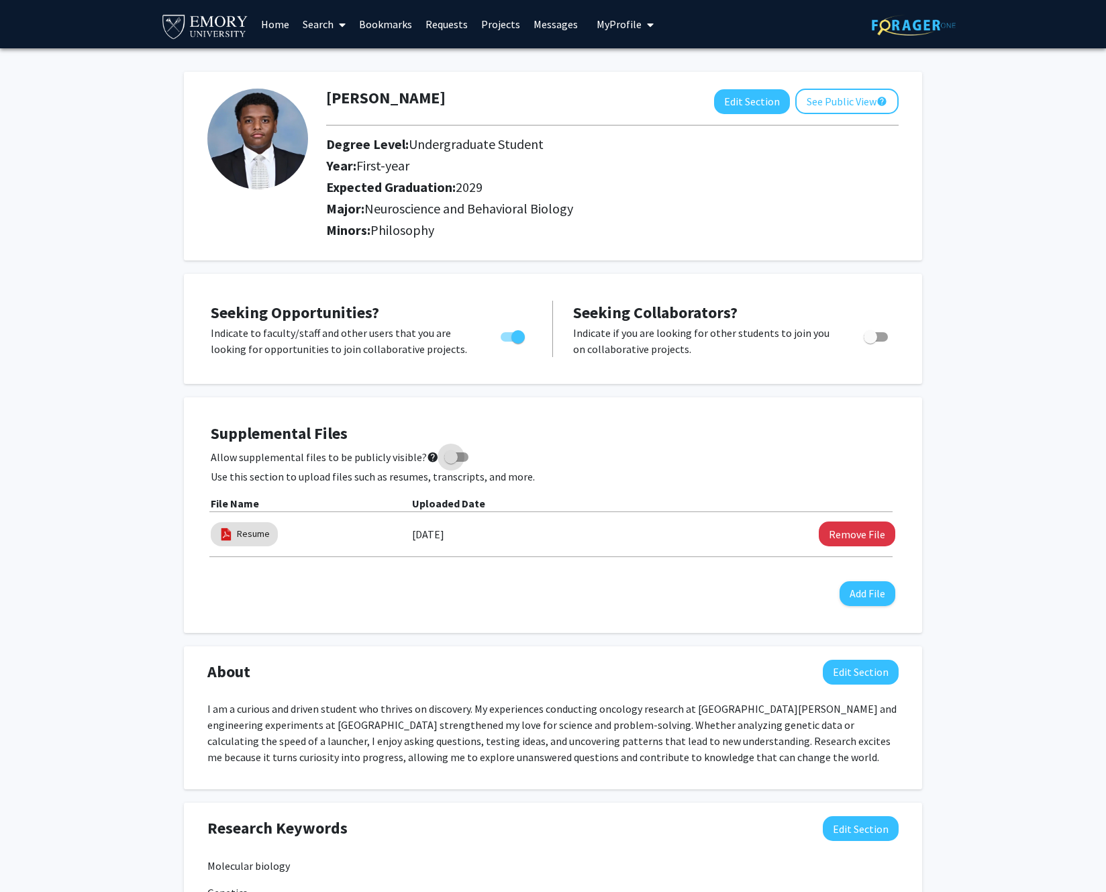
click at [452, 460] on span at bounding box center [456, 456] width 24 height 9
click at [451, 462] on input "Allow supplemental files to be publicly visible? help" at bounding box center [450, 462] width 1 height 1
checkbox input "true"
click at [869, 94] on button "See Public View help" at bounding box center [846, 101] width 103 height 25
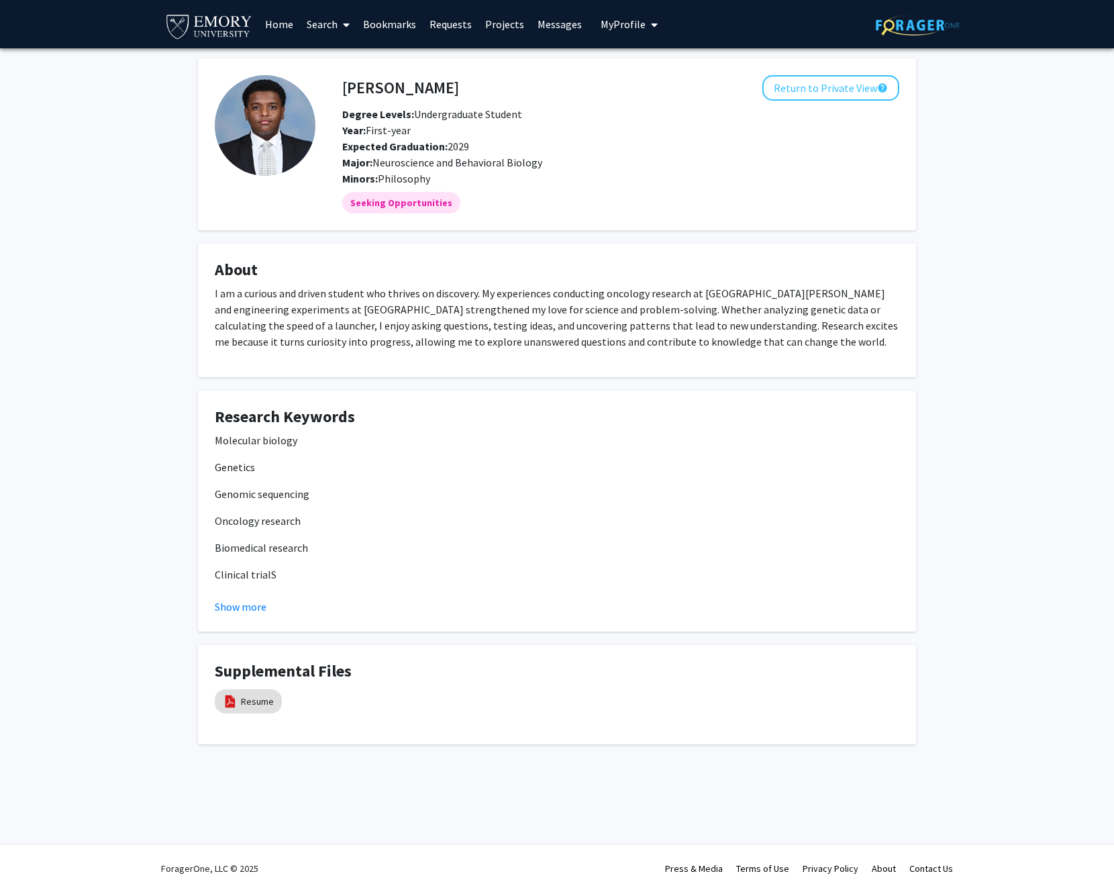
click at [215, 23] on img at bounding box center [208, 26] width 89 height 30
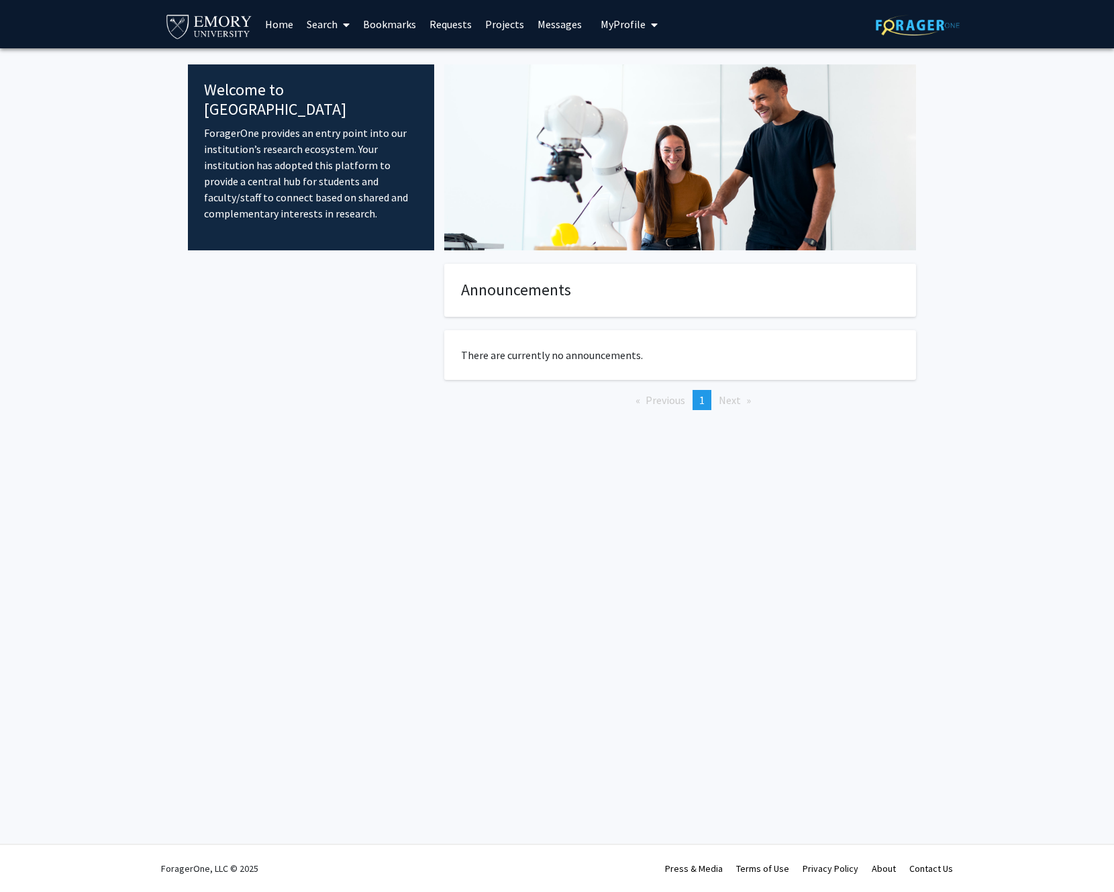
click at [488, 24] on link "Projects" at bounding box center [504, 24] width 52 height 47
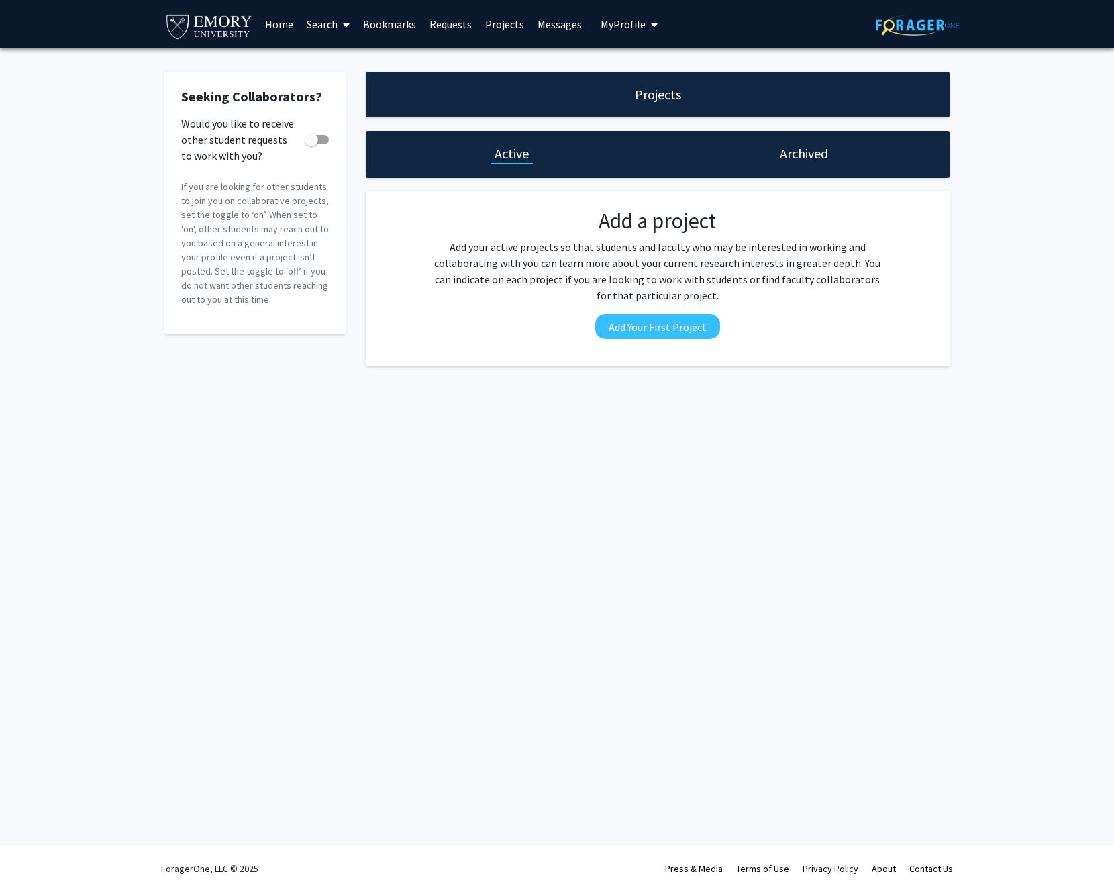
click at [288, 25] on link "Home" at bounding box center [279, 24] width 42 height 47
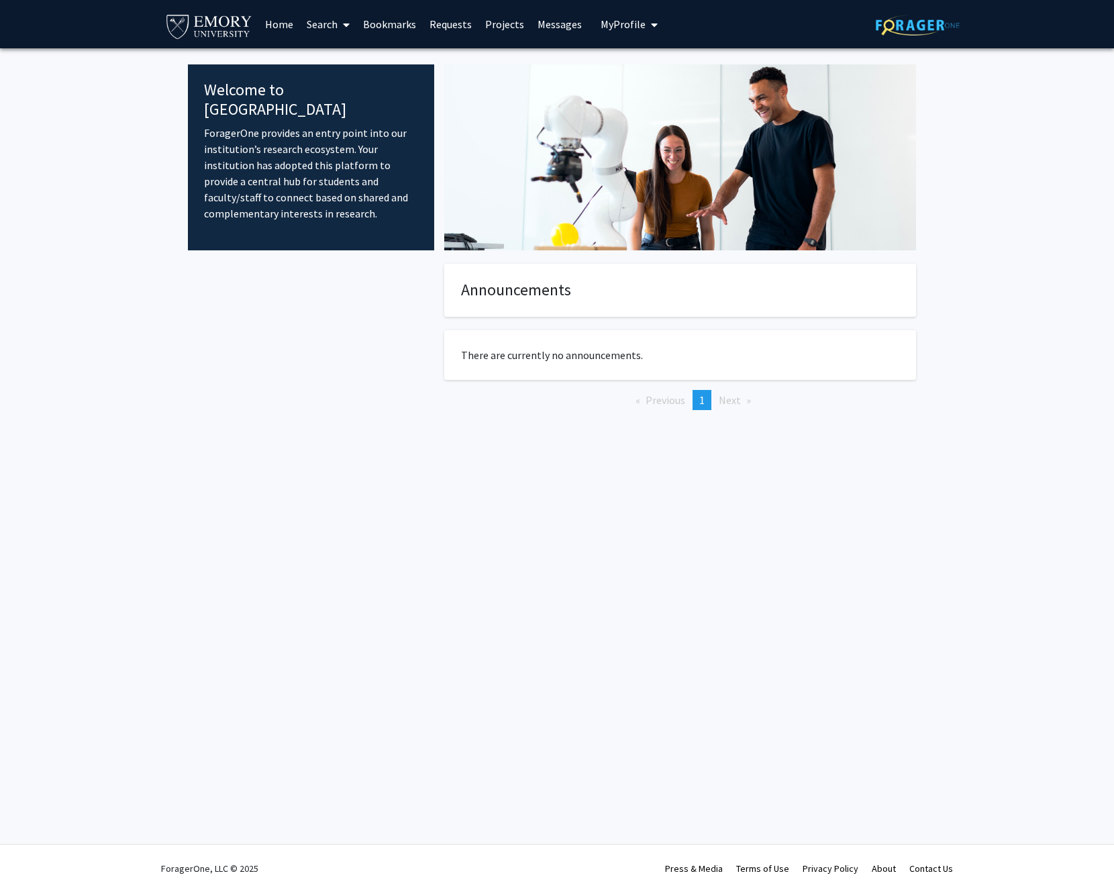
click at [335, 32] on link "Search" at bounding box center [328, 24] width 56 height 47
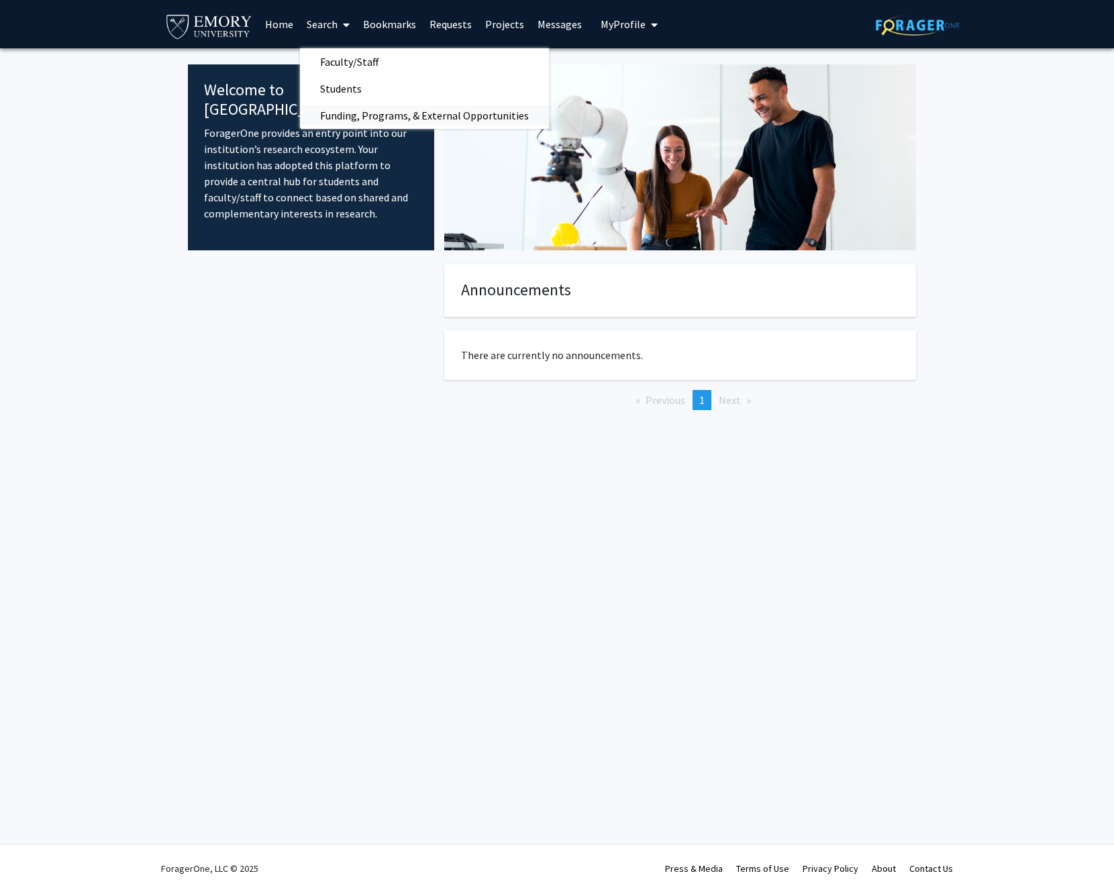
click at [345, 114] on span "Funding, Programs, & External Opportunities" at bounding box center [424, 115] width 249 height 27
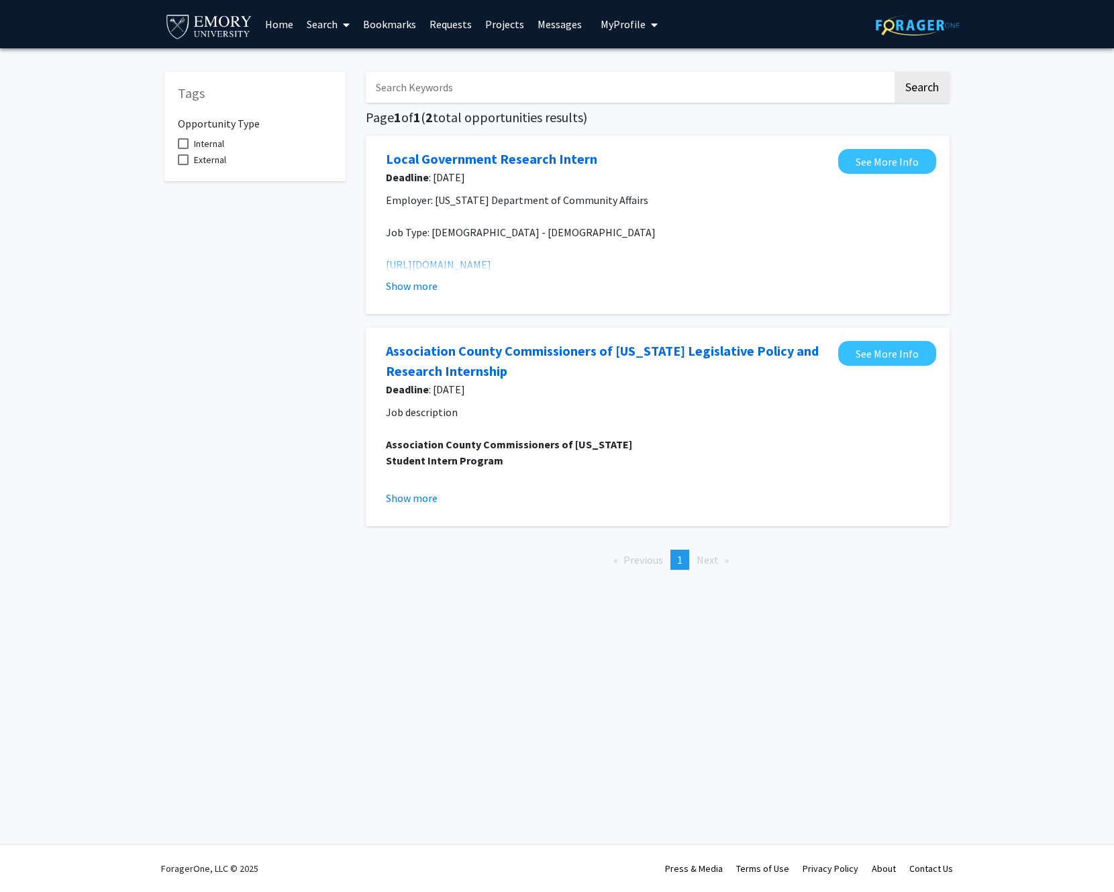
click at [720, 545] on li "Next page" at bounding box center [713, 559] width 46 height 20
click at [510, 350] on link "Association County Commissioners of Georgia Legislative Policy and Research Int…" at bounding box center [608, 361] width 445 height 40
click at [217, 19] on img at bounding box center [208, 26] width 89 height 30
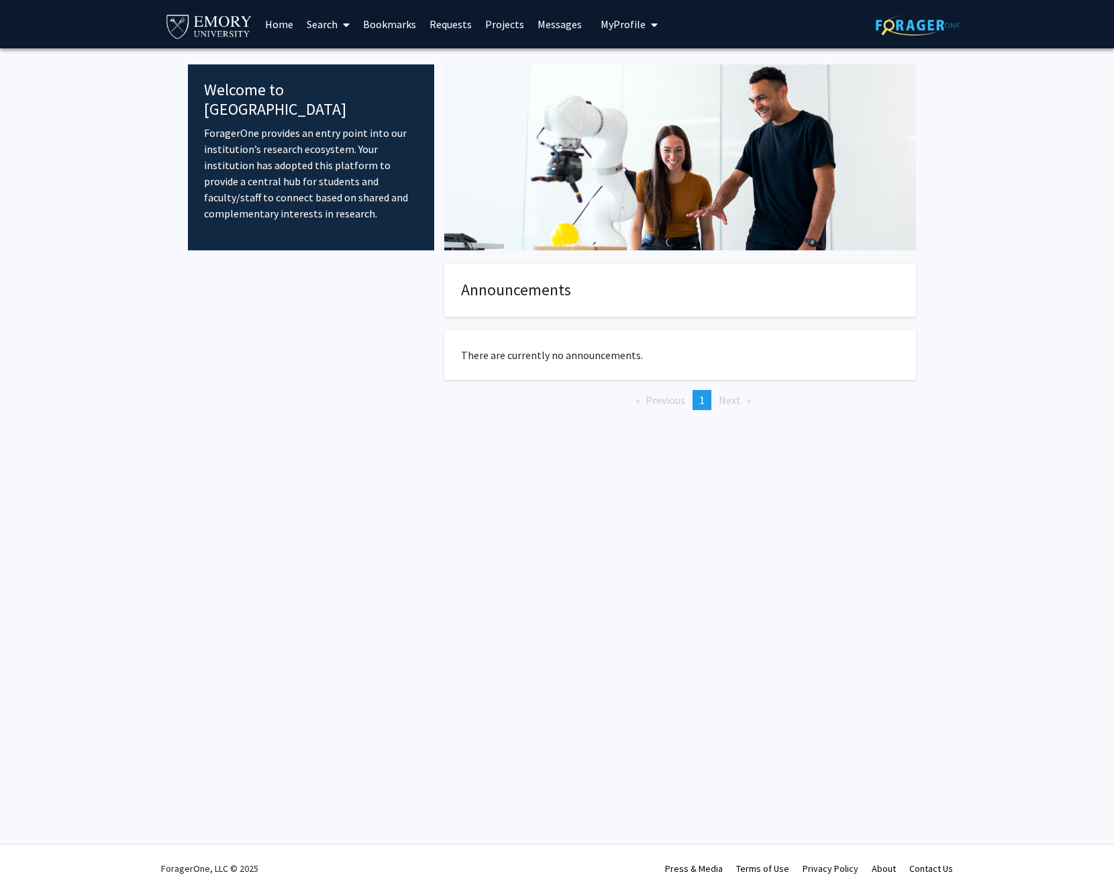
click at [284, 25] on link "Home" at bounding box center [279, 24] width 42 height 47
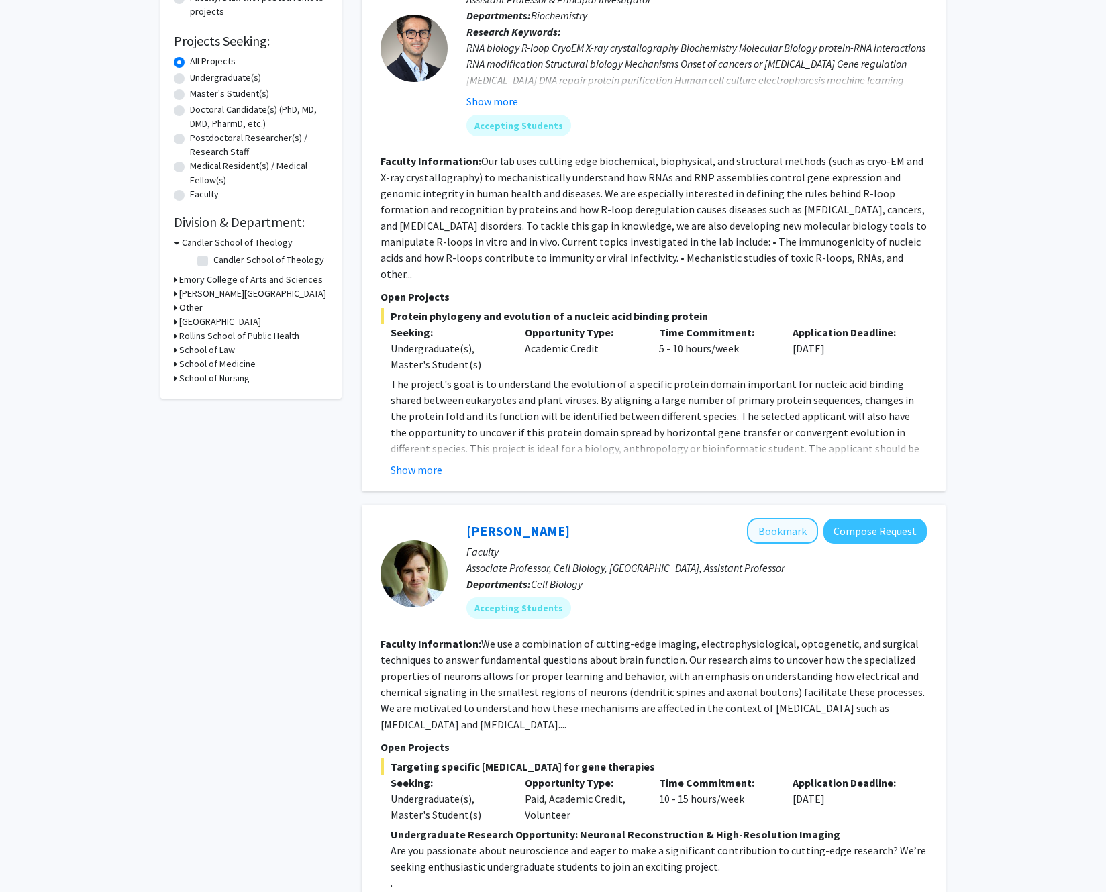
scroll to position [468, 0]
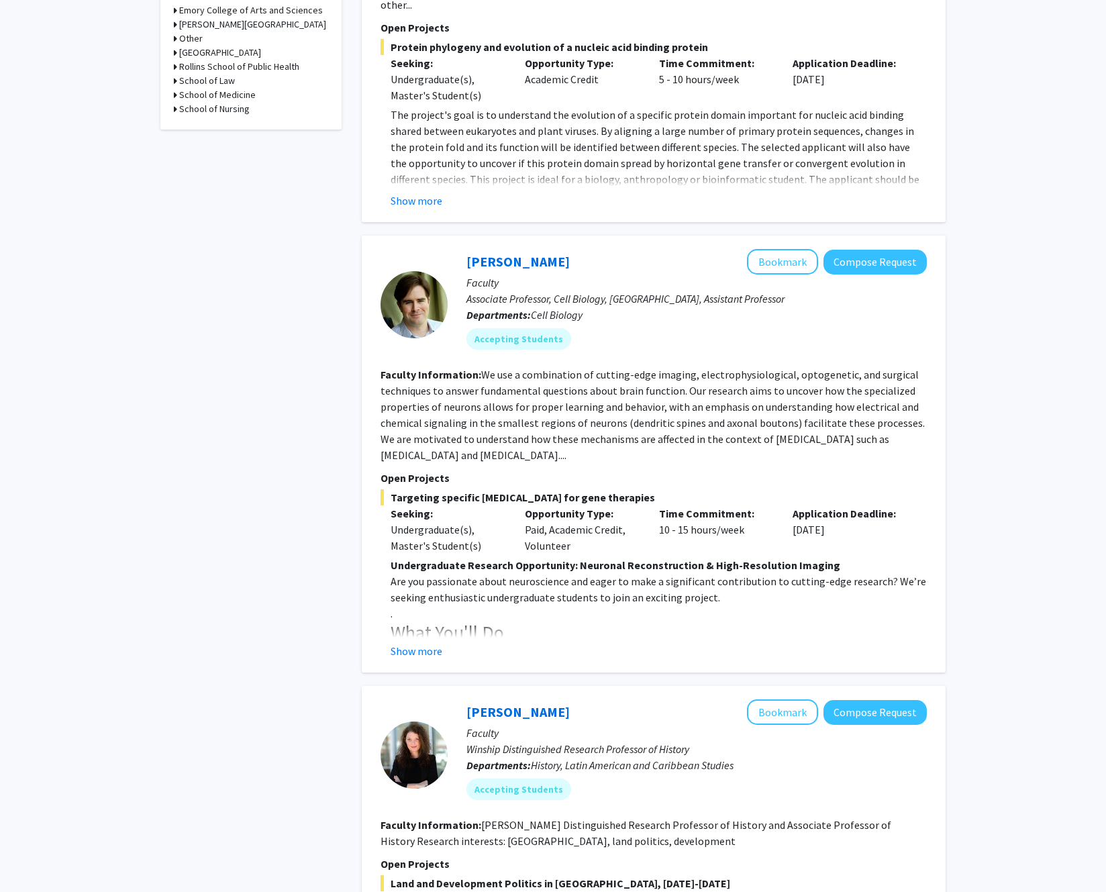
click at [431, 647] on div "Matt Rowan Bookmark Compose Request Faculty Associate Professor, Cell Biology, …" at bounding box center [654, 453] width 584 height 437
click at [429, 643] on button "Show more" at bounding box center [416, 651] width 52 height 16
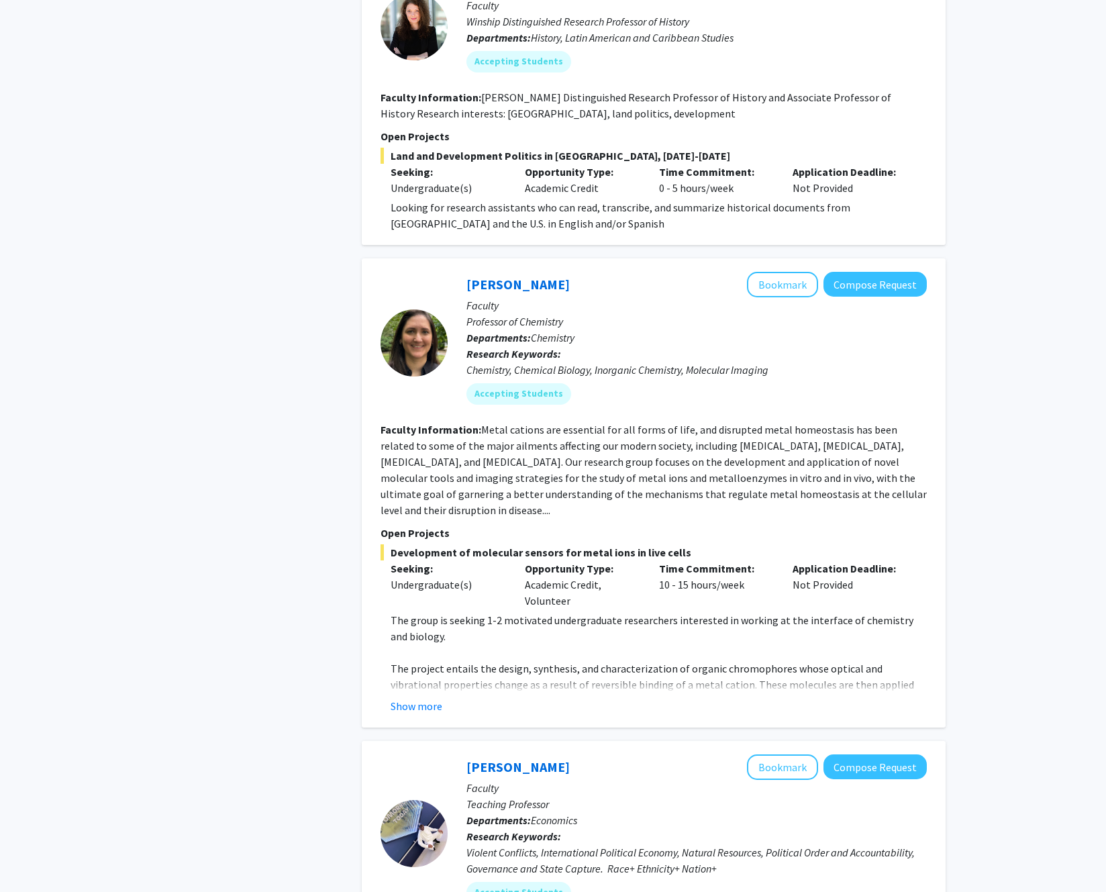
scroll to position [1474, 0]
click at [420, 696] on button "Show more" at bounding box center [416, 704] width 52 height 16
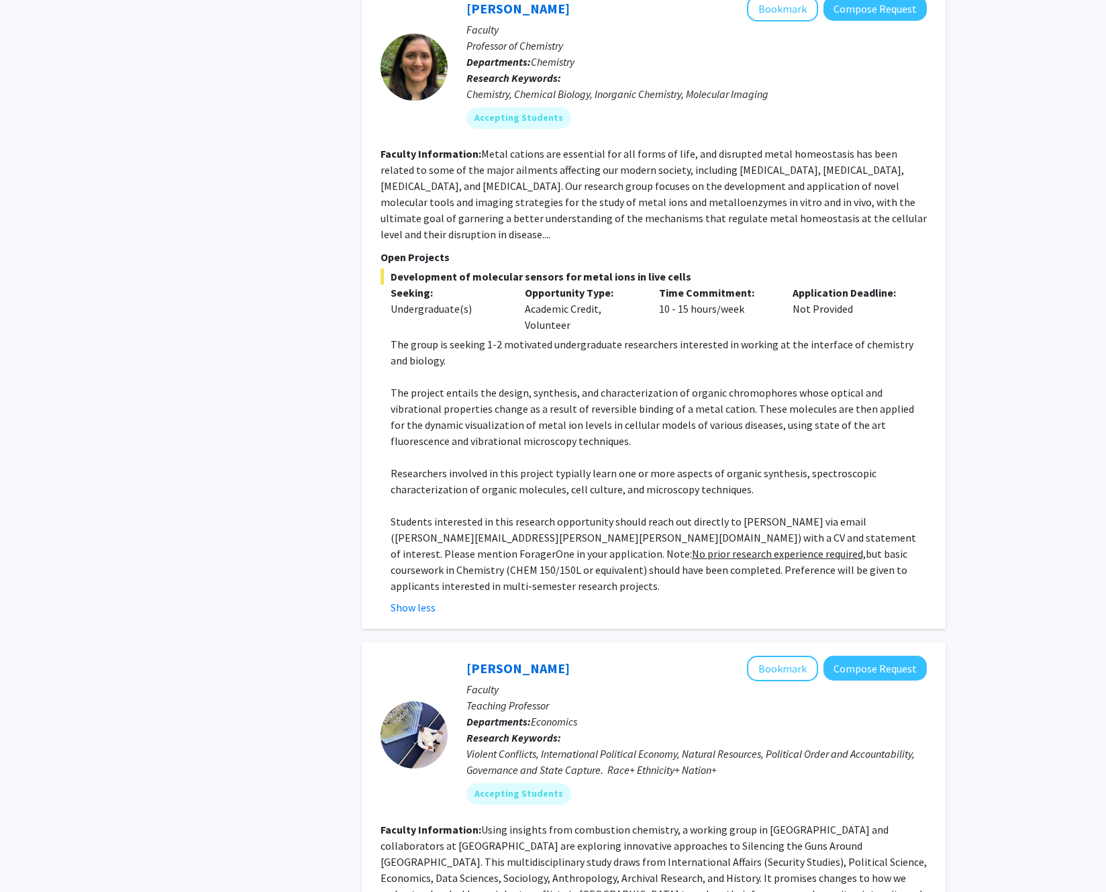
scroll to position [1580, 0]
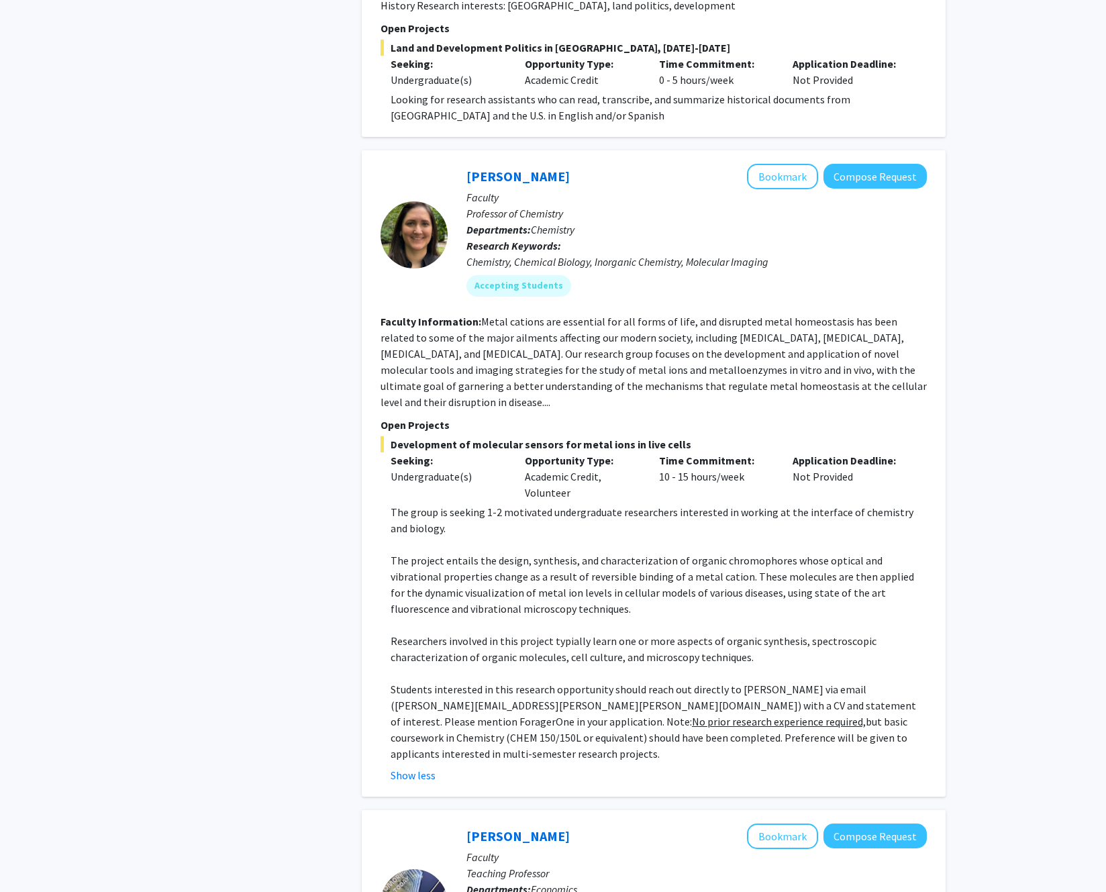
click at [781, 189] on p "Faculty" at bounding box center [696, 197] width 460 height 16
click at [775, 166] on button "Bookmark" at bounding box center [782, 176] width 71 height 25
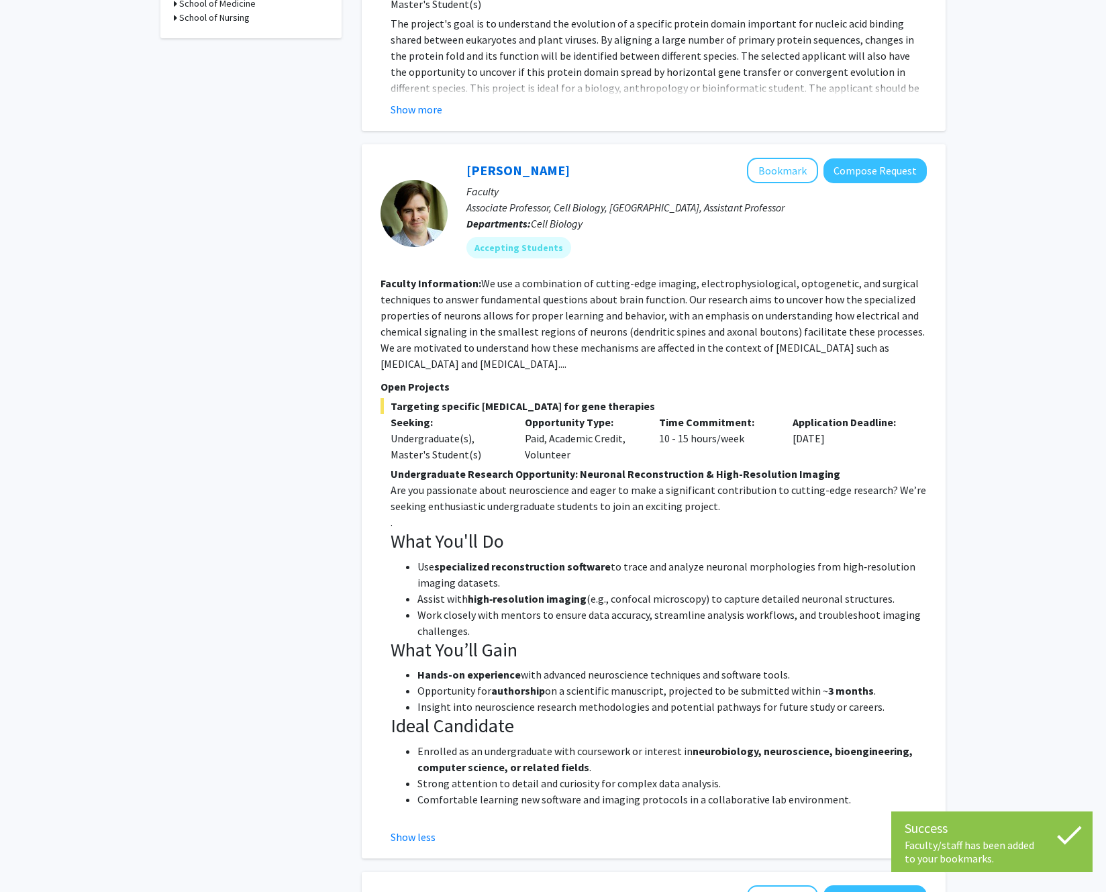
scroll to position [97, 0]
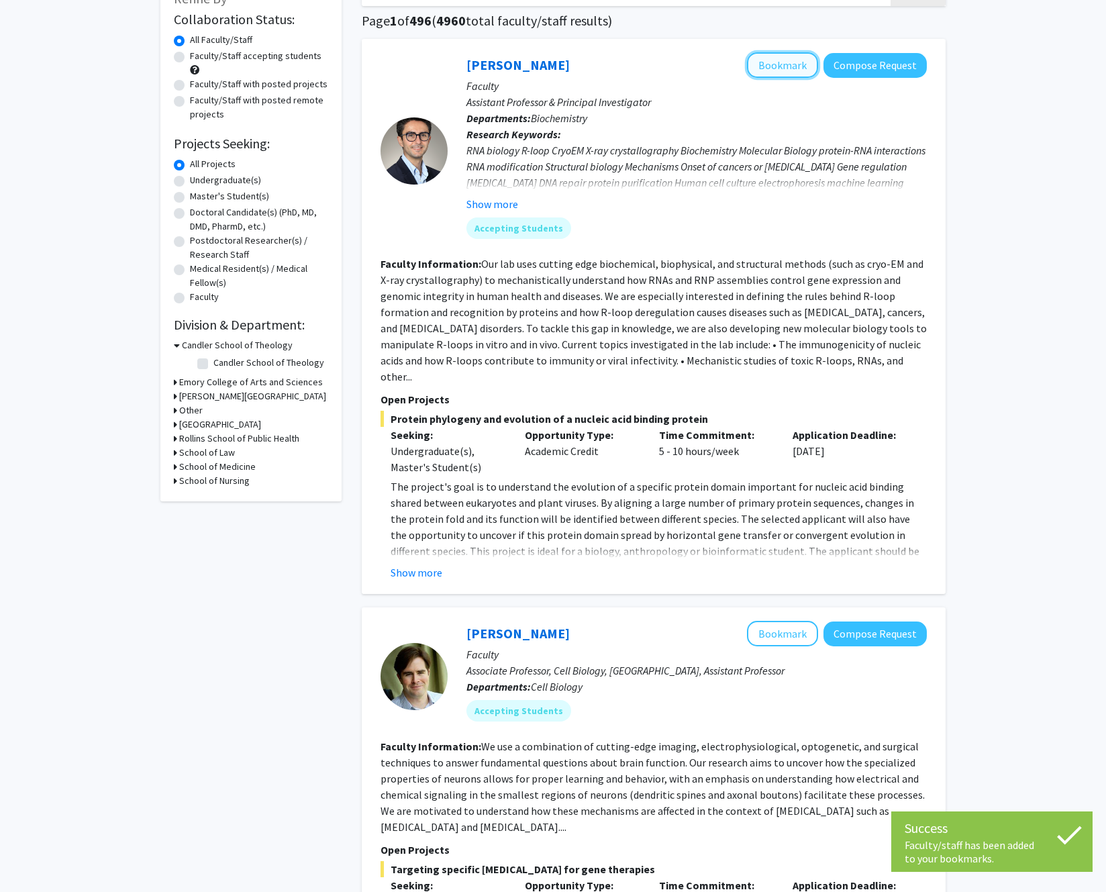
click at [792, 71] on button "Bookmark" at bounding box center [782, 64] width 71 height 25
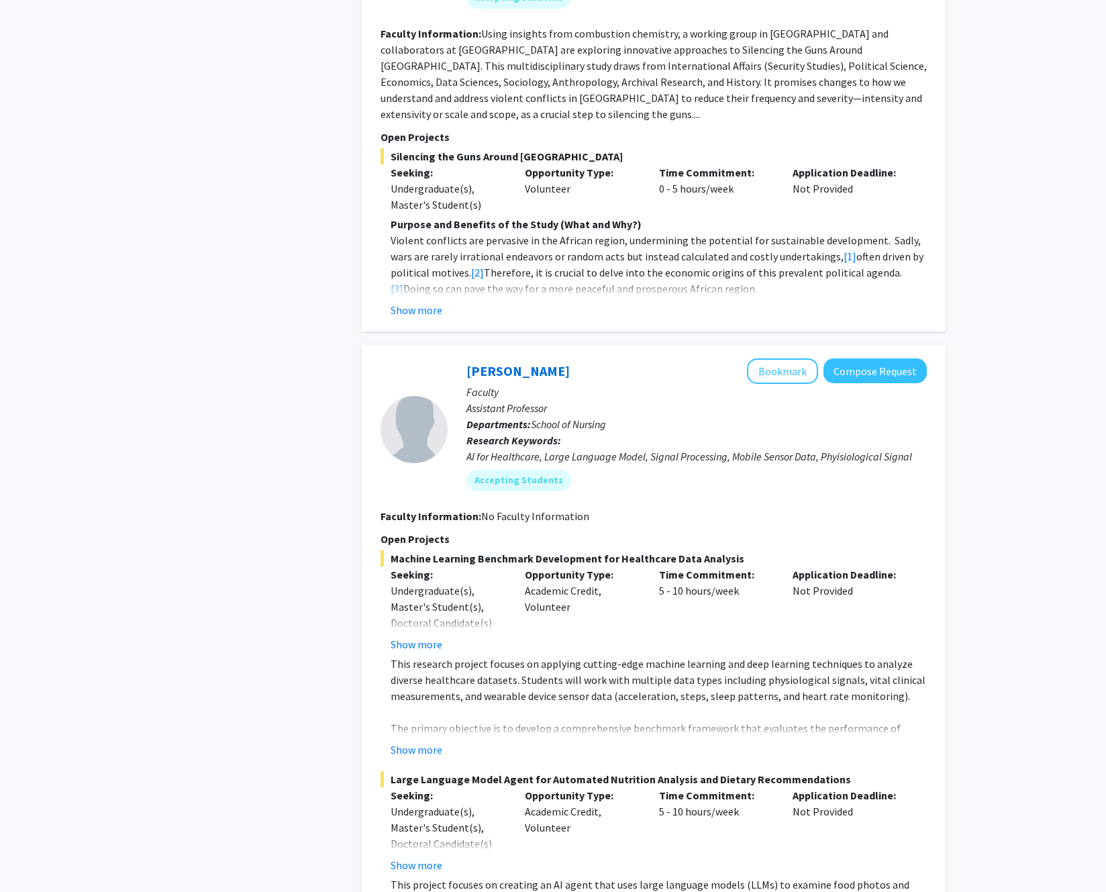
scroll to position [2546, 0]
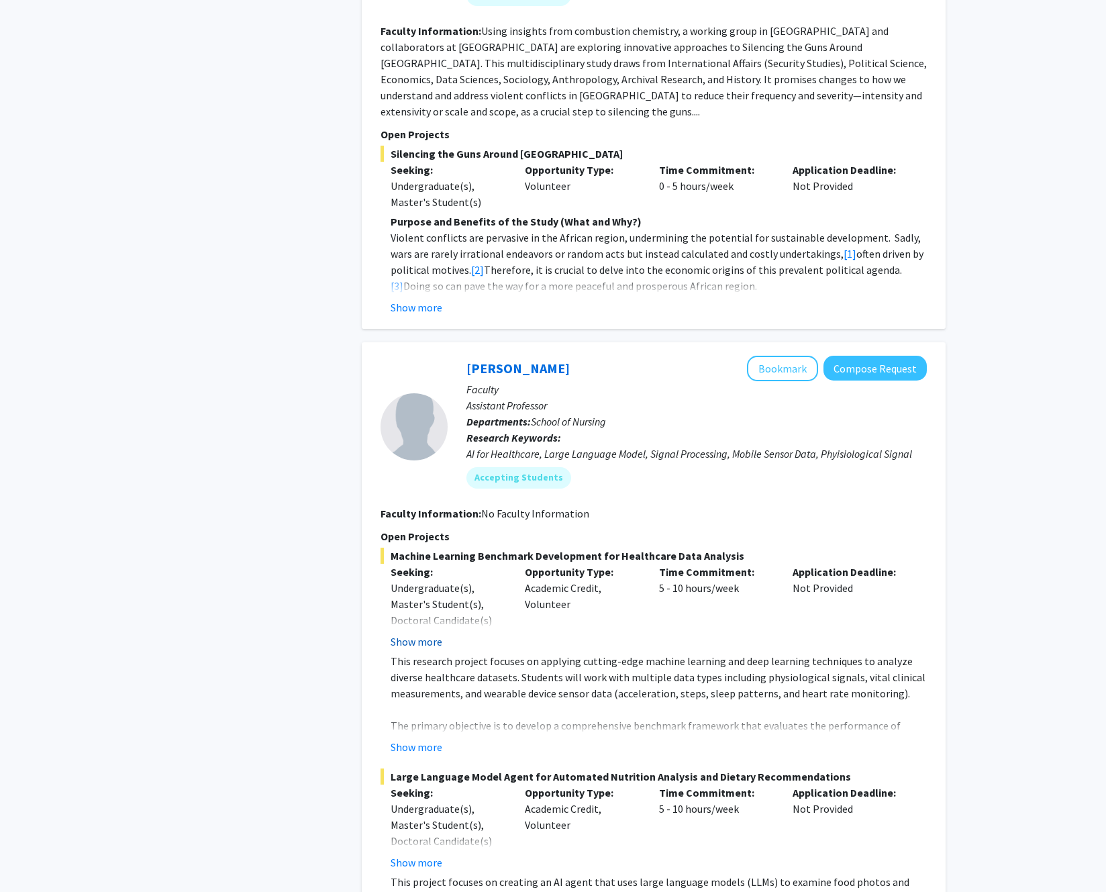
click at [438, 633] on button "Show more" at bounding box center [416, 641] width 52 height 16
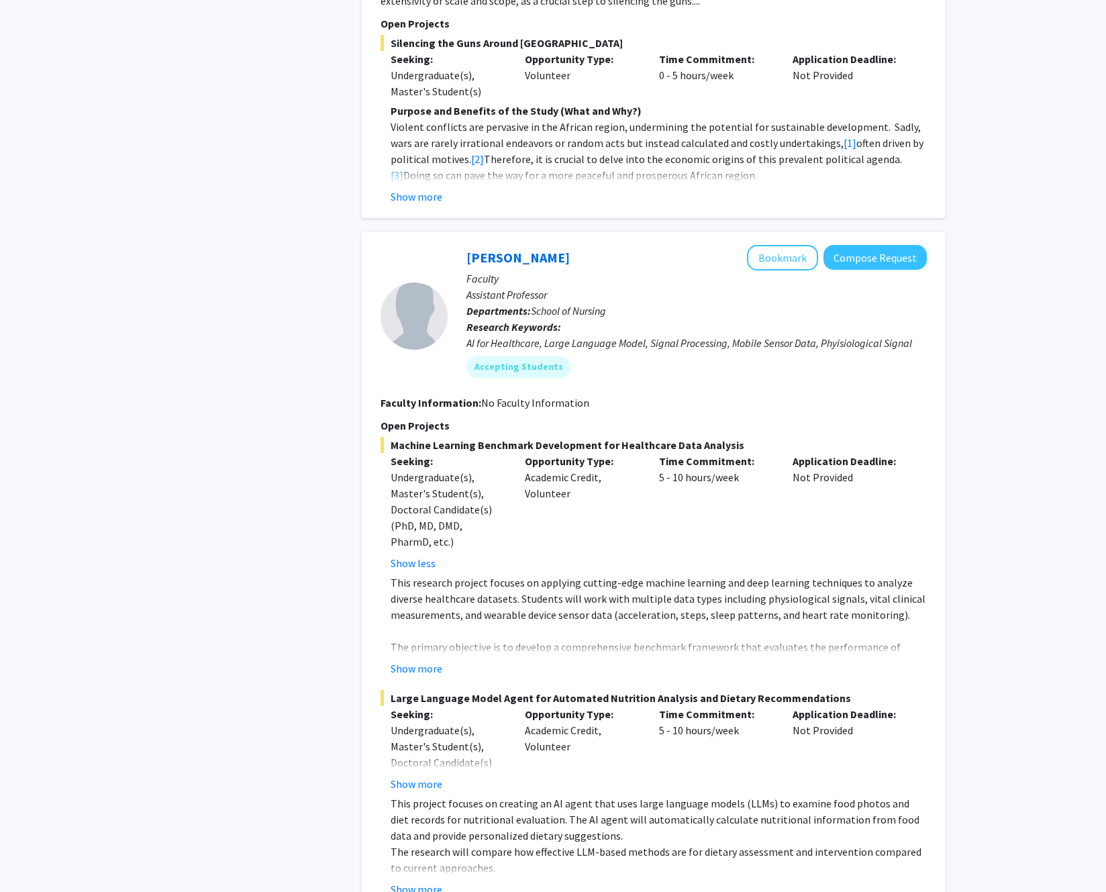
scroll to position [2684, 0]
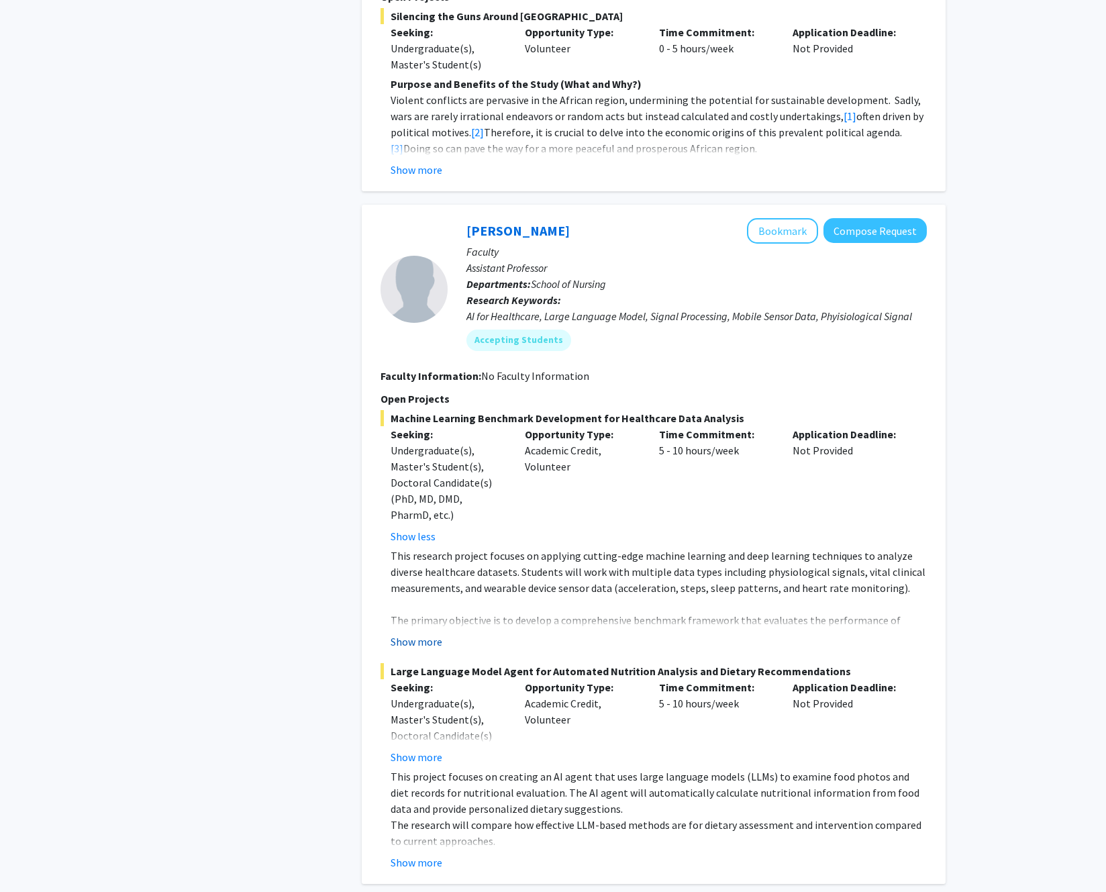
click at [431, 633] on button "Show more" at bounding box center [416, 641] width 52 height 16
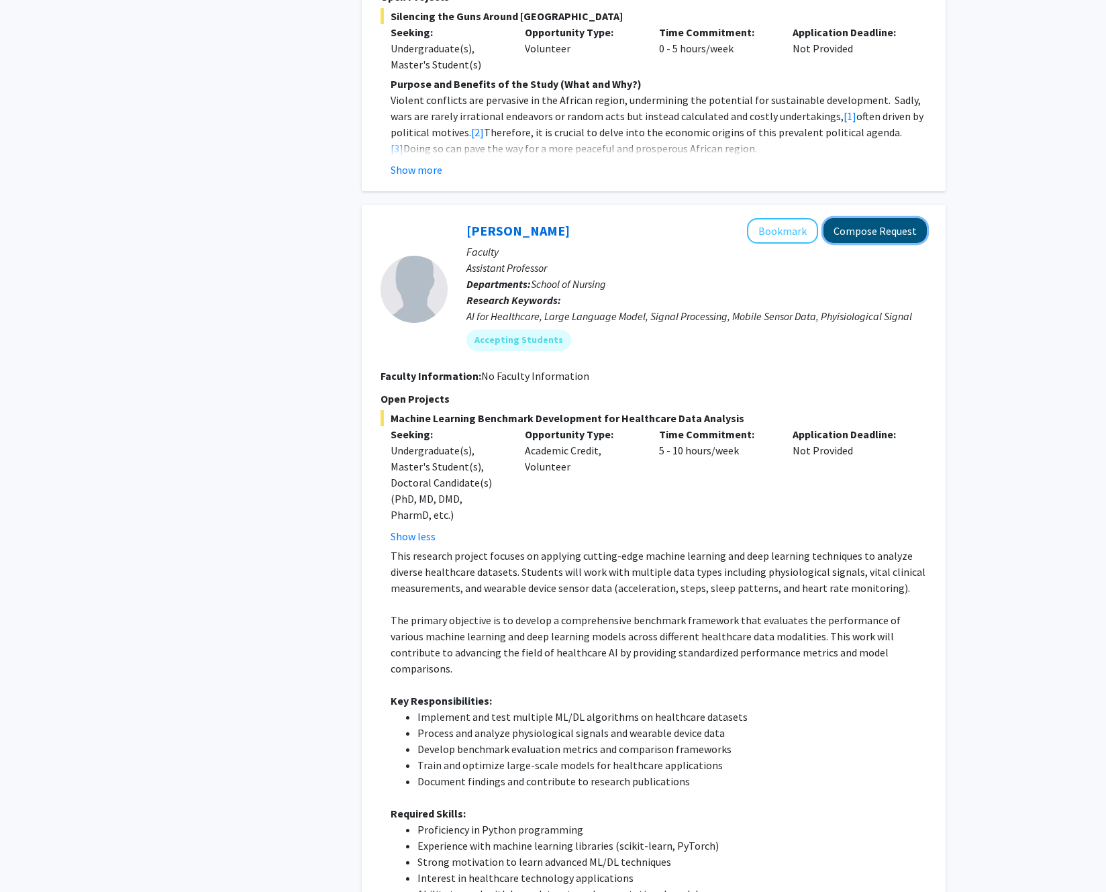
click at [888, 218] on button "Compose Request" at bounding box center [874, 230] width 103 height 25
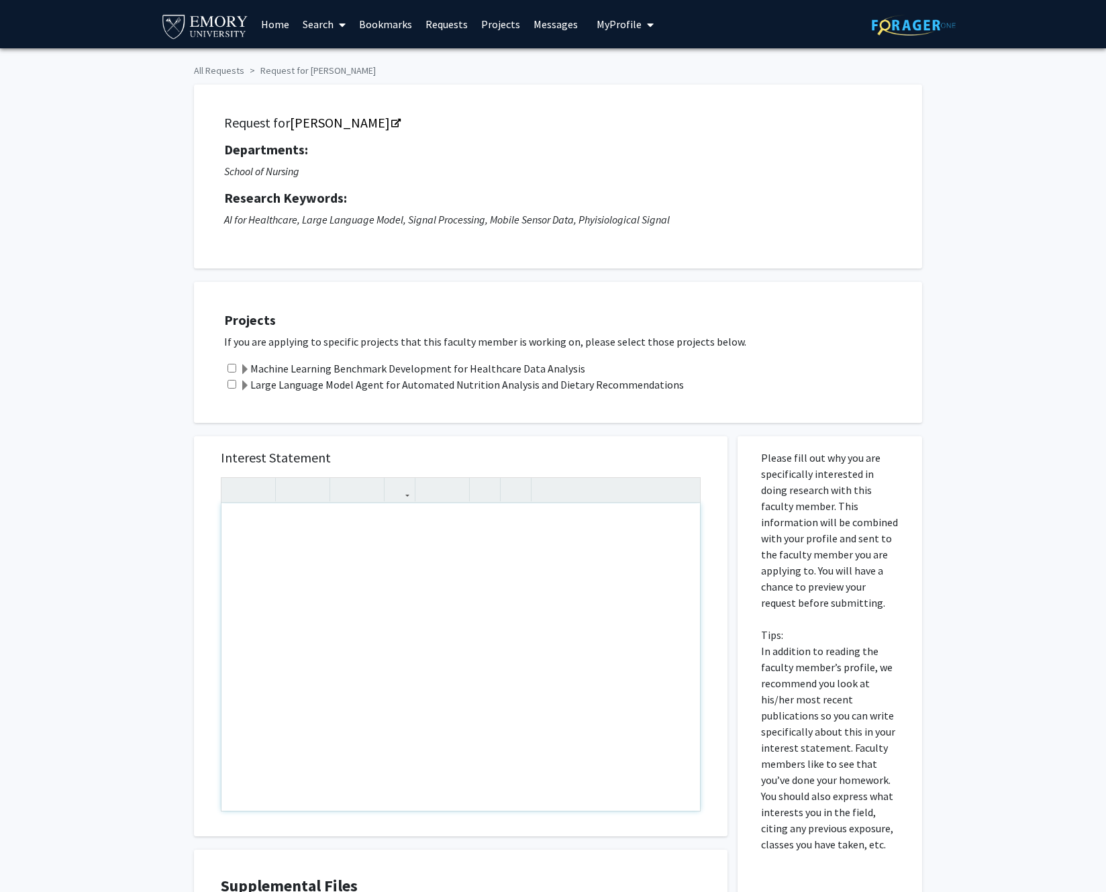
click at [25, 394] on div "All Requests Request for Runze Yan Request for Runze Yan Departments: School of…" at bounding box center [553, 564] width 1106 height 1033
drag, startPoint x: 618, startPoint y: 739, endPoint x: 190, endPoint y: 545, distance: 469.9
click at [190, 545] on div "Interest Statement Insert link Remove link Supplemental Files File Name Uploade…" at bounding box center [460, 737] width 553 height 629
click at [121, 460] on div "All Requests Request for Runze Yan Request for Runze Yan Departments: School of…" at bounding box center [553, 564] width 1106 height 1033
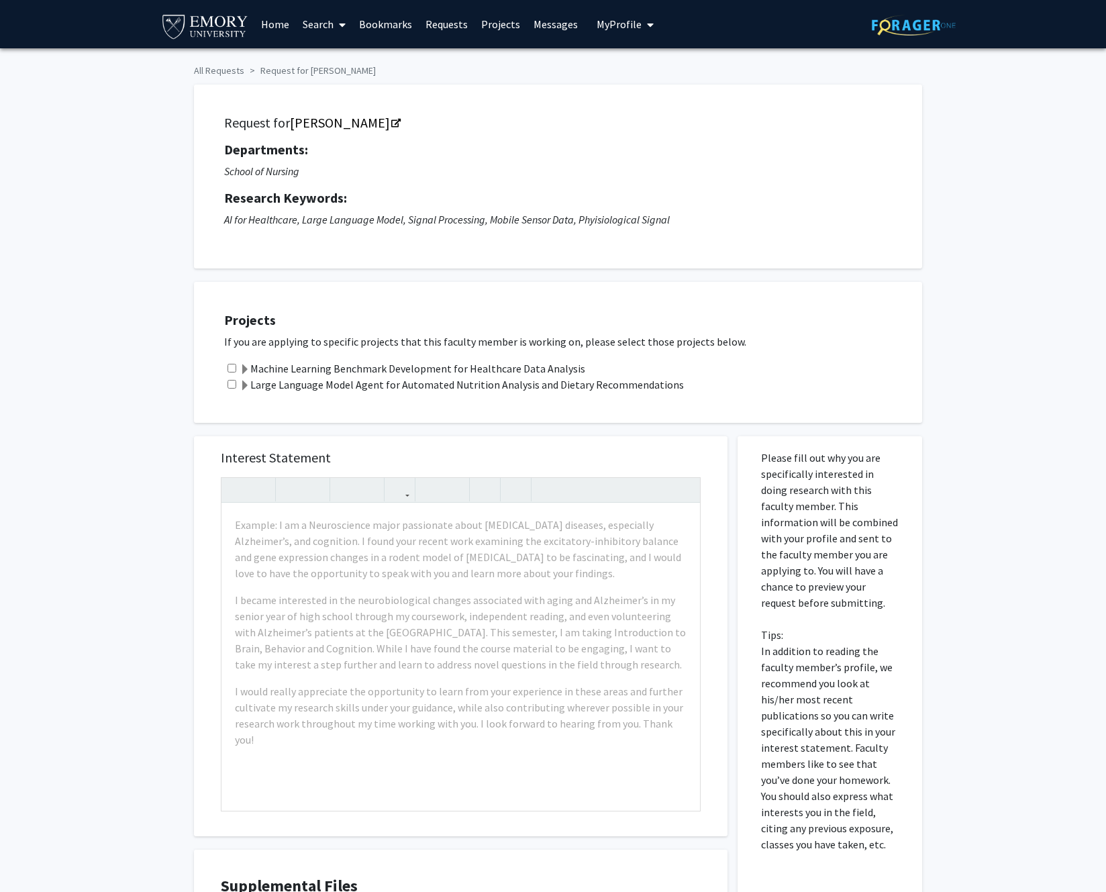
click at [0, 0] on span "neuroscience" at bounding box center [0, 0] width 0 height 0
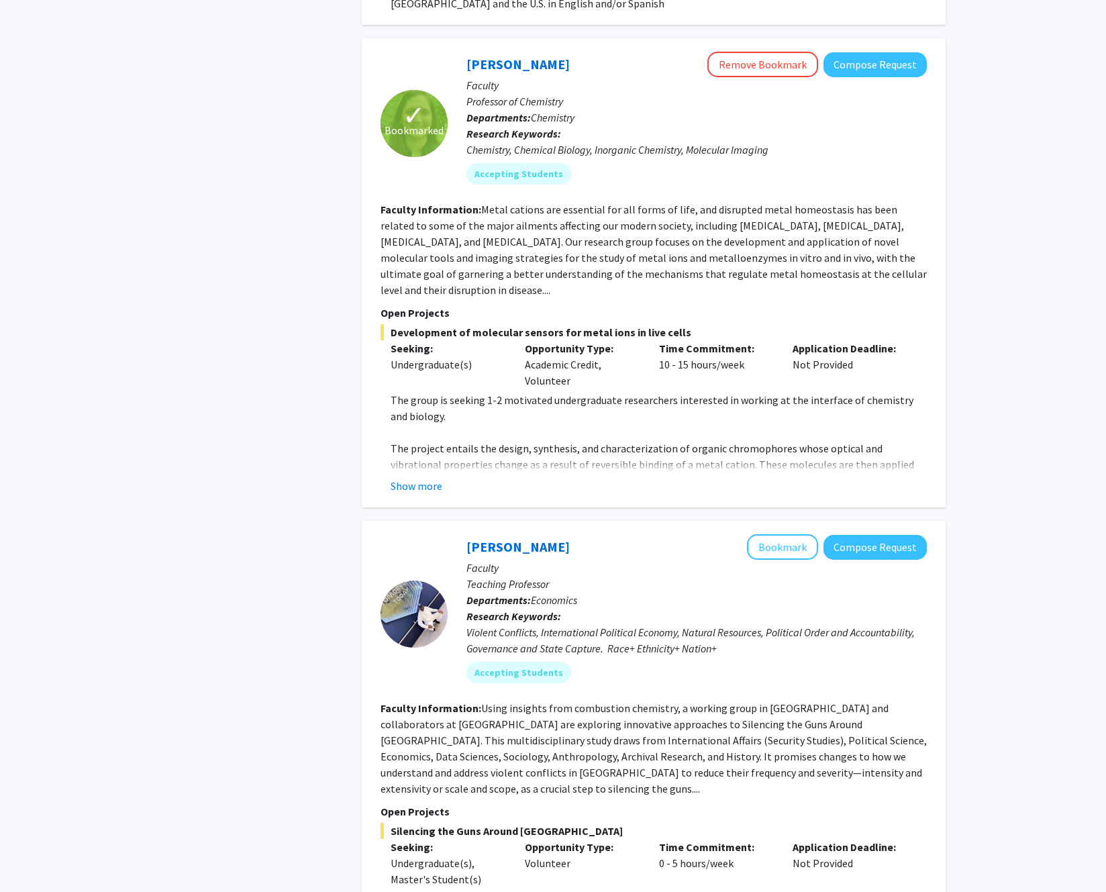
scroll to position [1891, 0]
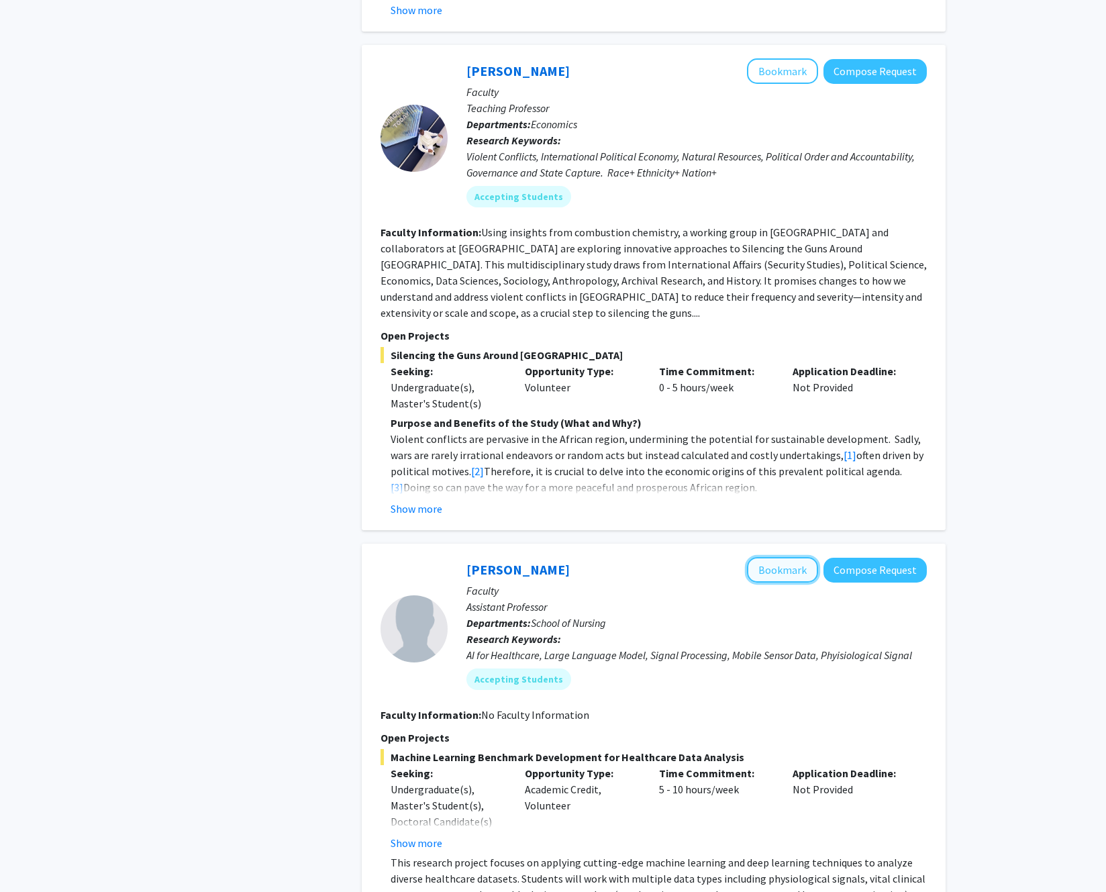
click at [759, 557] on button "Bookmark" at bounding box center [782, 569] width 71 height 25
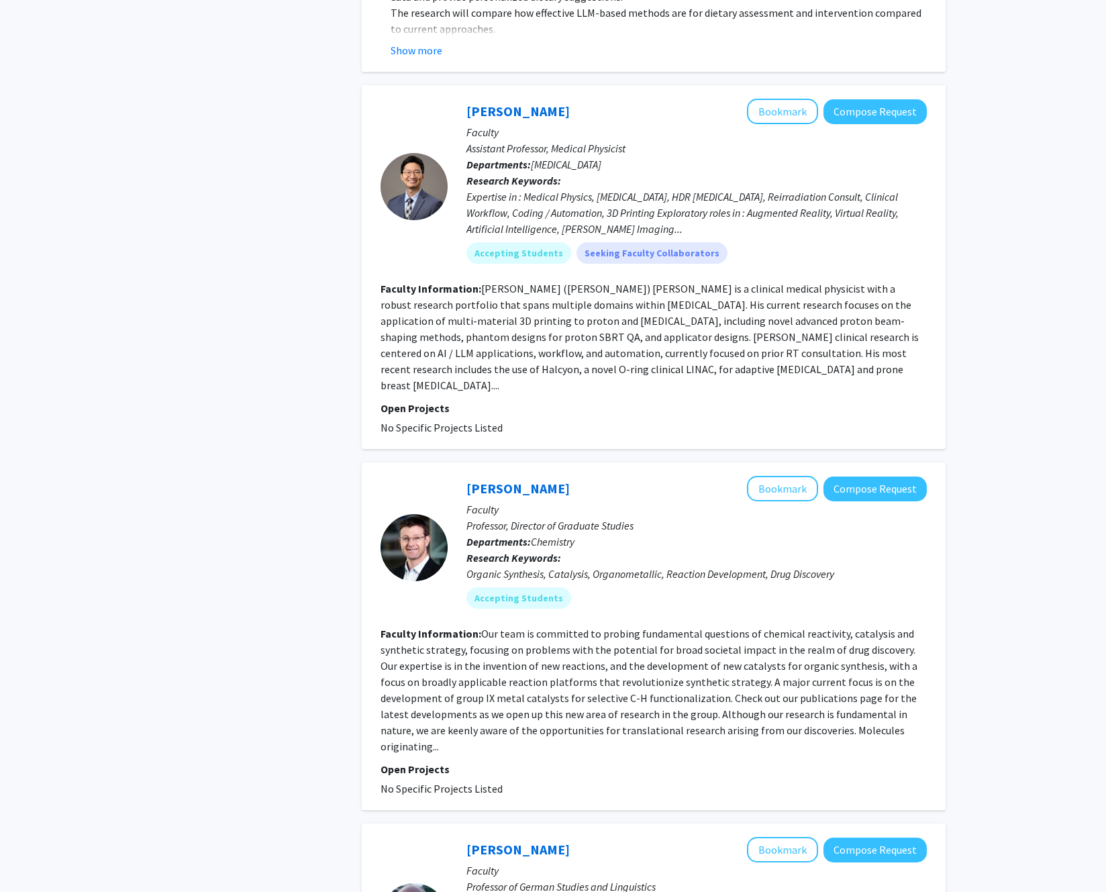
scroll to position [3010, 0]
click at [867, 99] on button "Compose Request" at bounding box center [874, 111] width 103 height 25
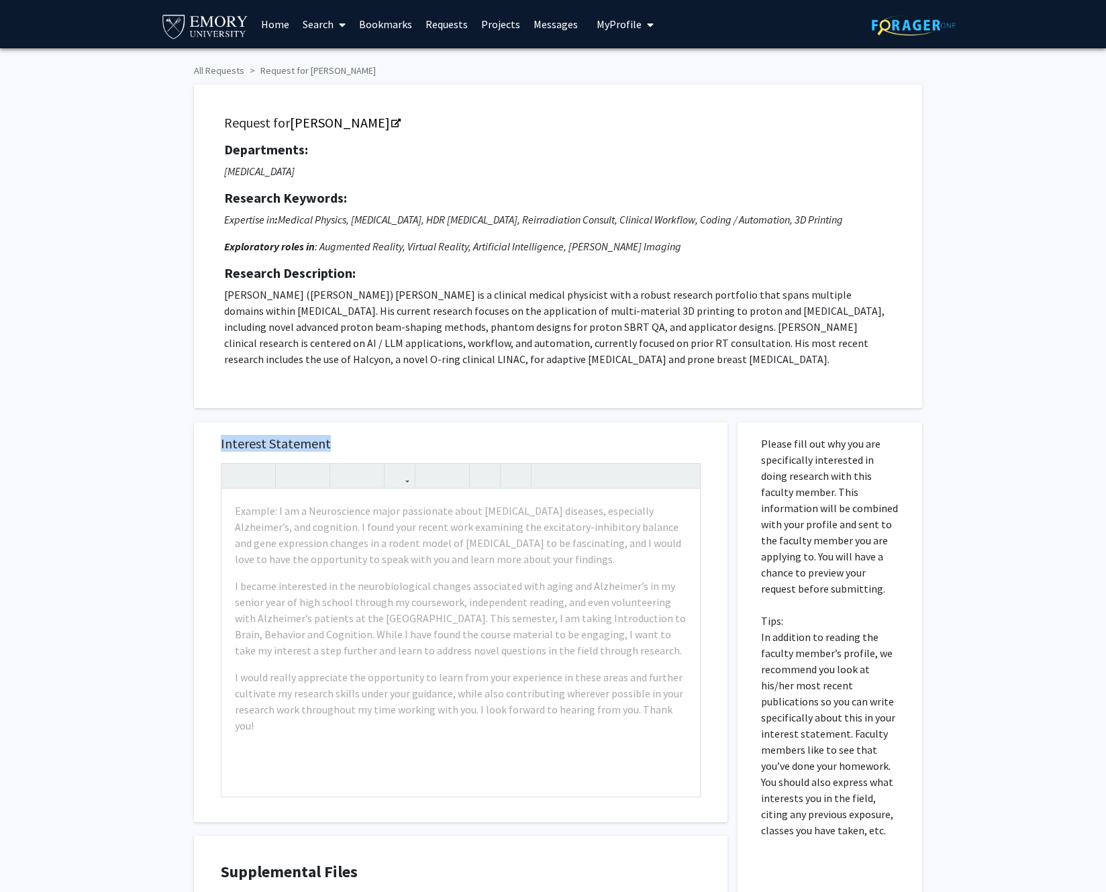
drag, startPoint x: 338, startPoint y: 446, endPoint x: 170, endPoint y: 447, distance: 168.4
click at [170, 447] on div "All Requests Request for Suk Yoon Request for Suk Yoon Departments: Radiation O…" at bounding box center [553, 557] width 1106 height 1019
copy h5 "Interest Statement"
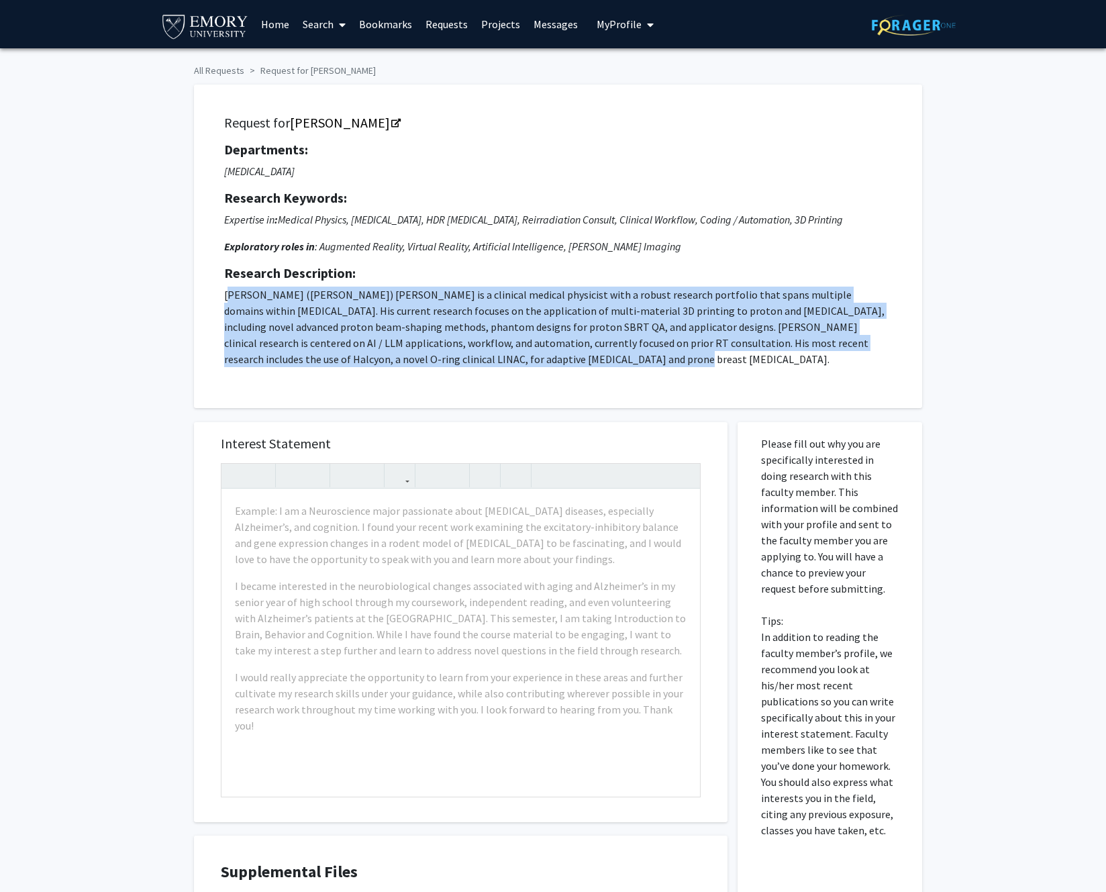
drag, startPoint x: 233, startPoint y: 288, endPoint x: 628, endPoint y: 400, distance: 410.1
click at [628, 400] on div "Request for Suk Yoon Departments: Radiation Oncology Research Keywords: Experti…" at bounding box center [558, 246] width 728 height 323
copy p "r. Suk Whan (Paul) Yoon is a clinical medical physicist with a robust research …"
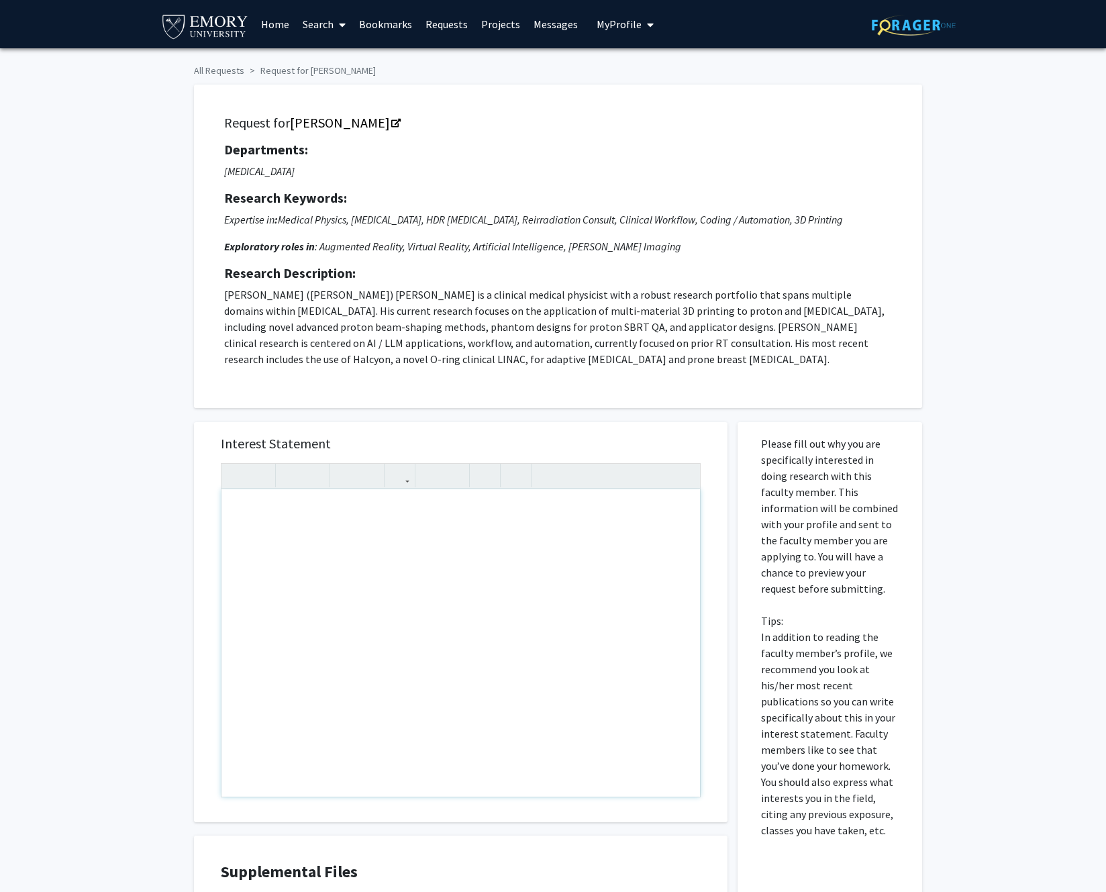
click at [392, 529] on div "Note to users with screen readers: Please press Alt+0 or Option+0 to deactivate…" at bounding box center [460, 642] width 478 height 307
paste div "Note to users with screen readers: Please press Alt+0 or Option+0 to deactivate…"
type textarea "<p>My name is [Your Name], and I am very interested in the innovative research …"
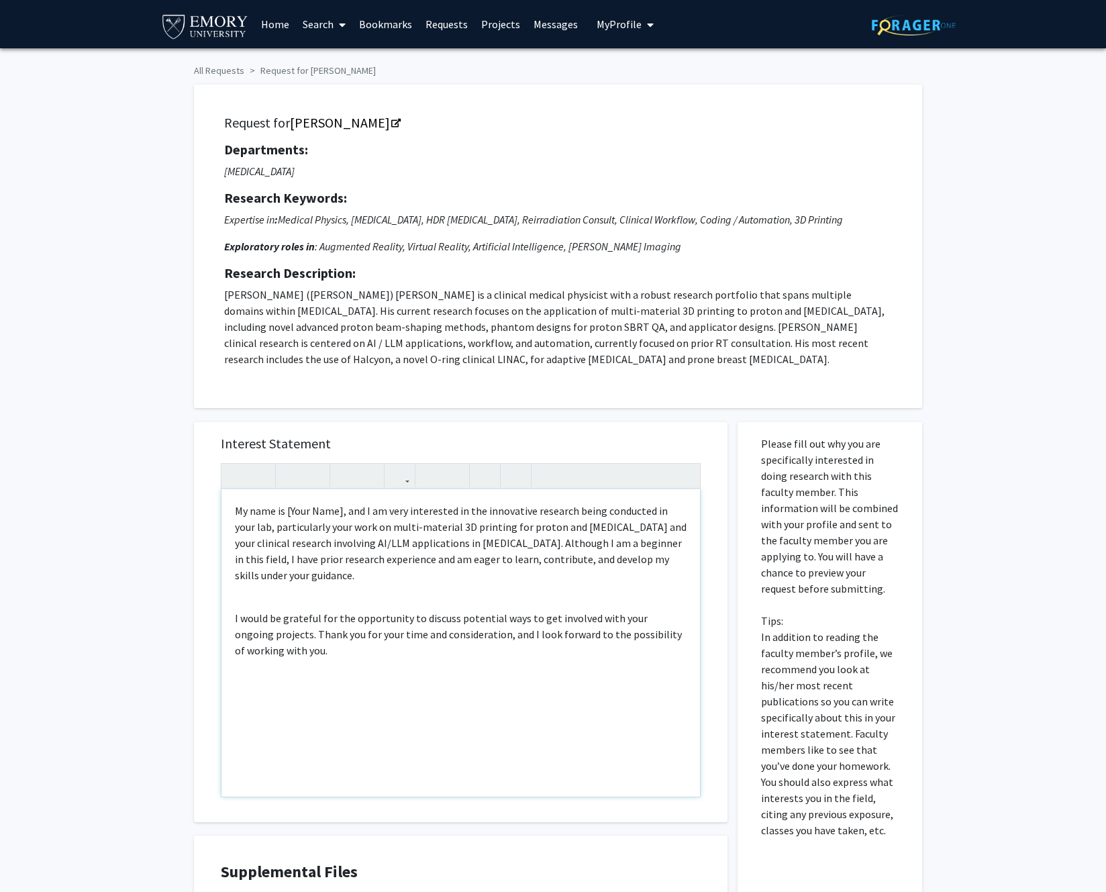
click at [341, 509] on p "My name is [Your Name], and I am very interested in the innovative research bei…" at bounding box center [460, 542] width 451 height 80
click at [339, 509] on p "My name is [Your Name], and I am very interested in the innovative research bei…" at bounding box center [460, 542] width 451 height 80
drag, startPoint x: 342, startPoint y: 508, endPoint x: 288, endPoint y: 513, distance: 53.8
click at [288, 513] on p "My name is [Your Name], and I am very interested in the innovative research bei…" at bounding box center [460, 542] width 451 height 80
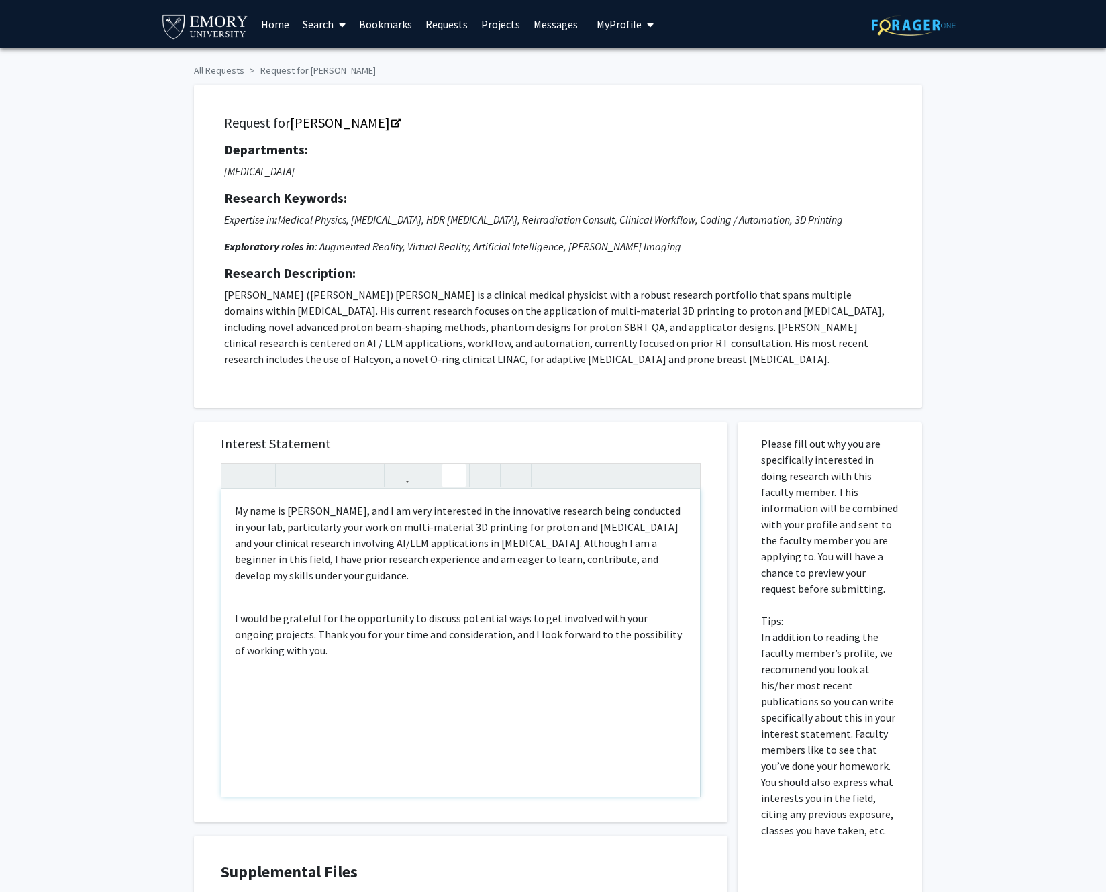
type textarea "<p>My name is Ammar Duldul, and I am very interested in the innovative research…"
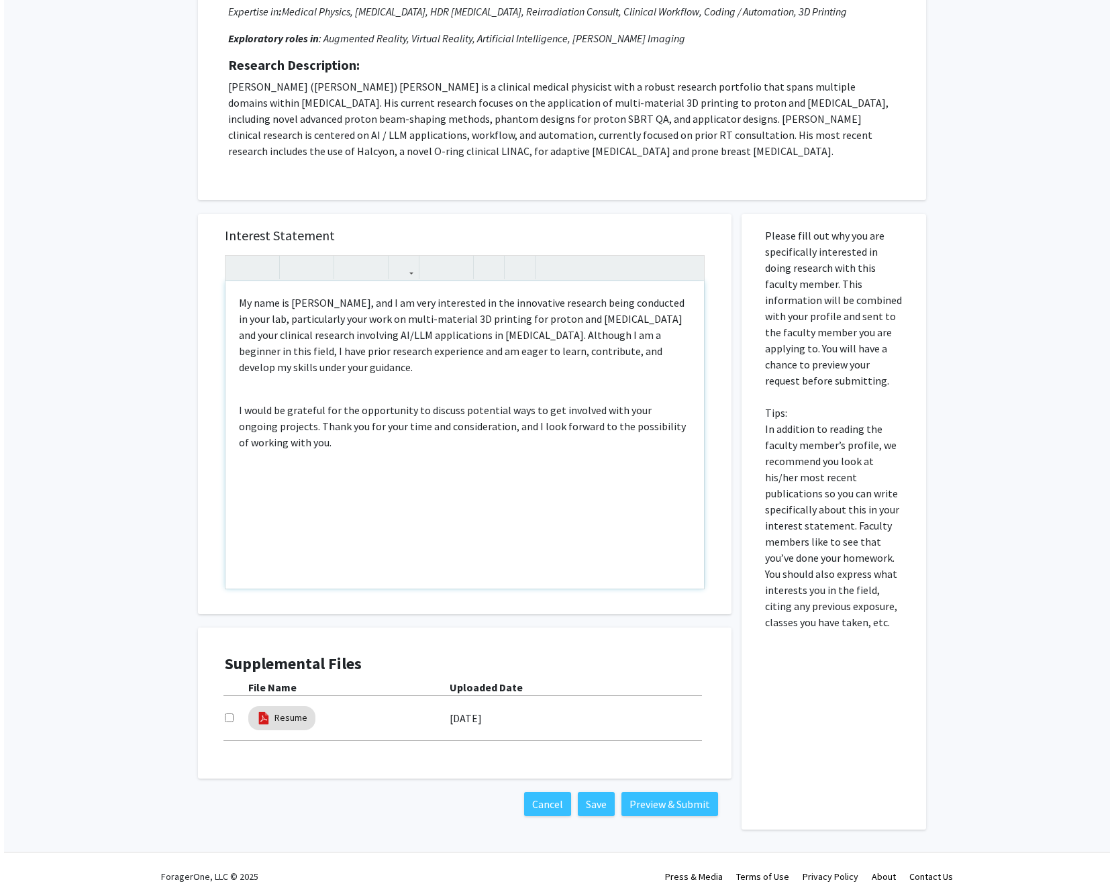
scroll to position [216, 0]
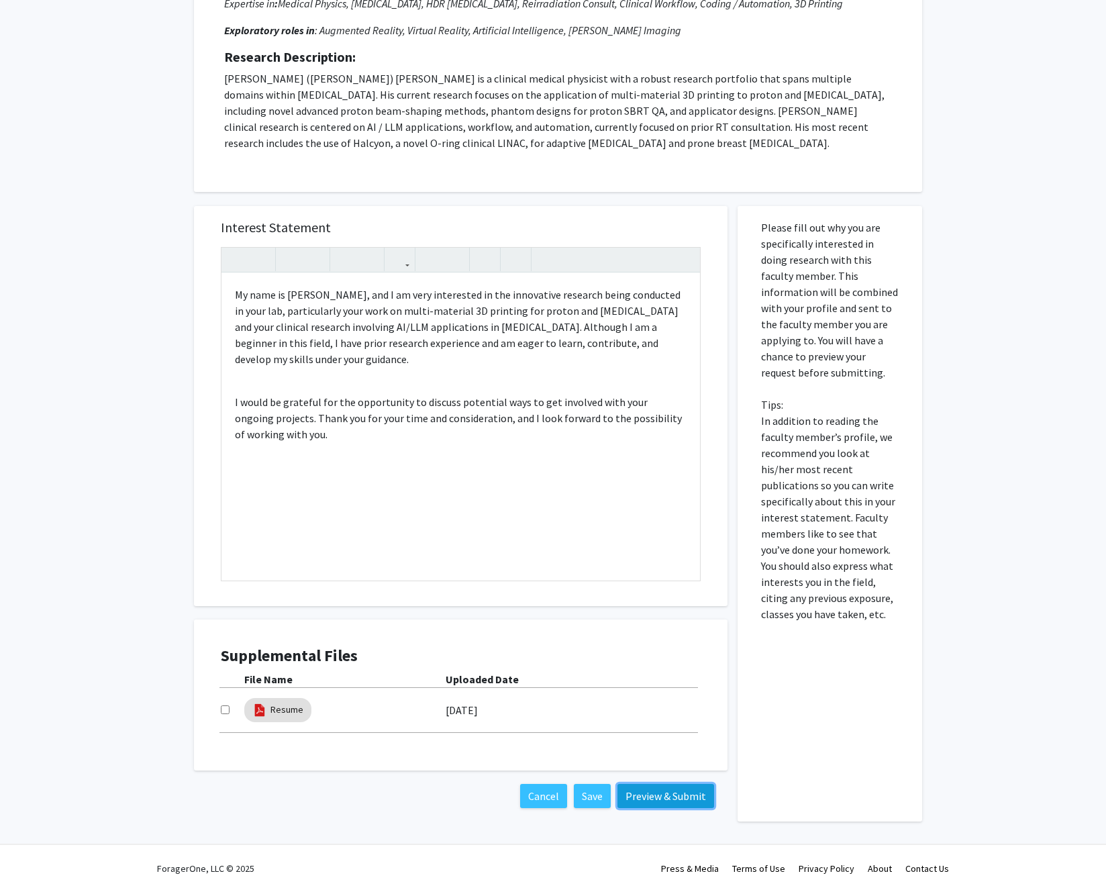
click at [661, 798] on button "Preview & Submit" at bounding box center [665, 796] width 97 height 24
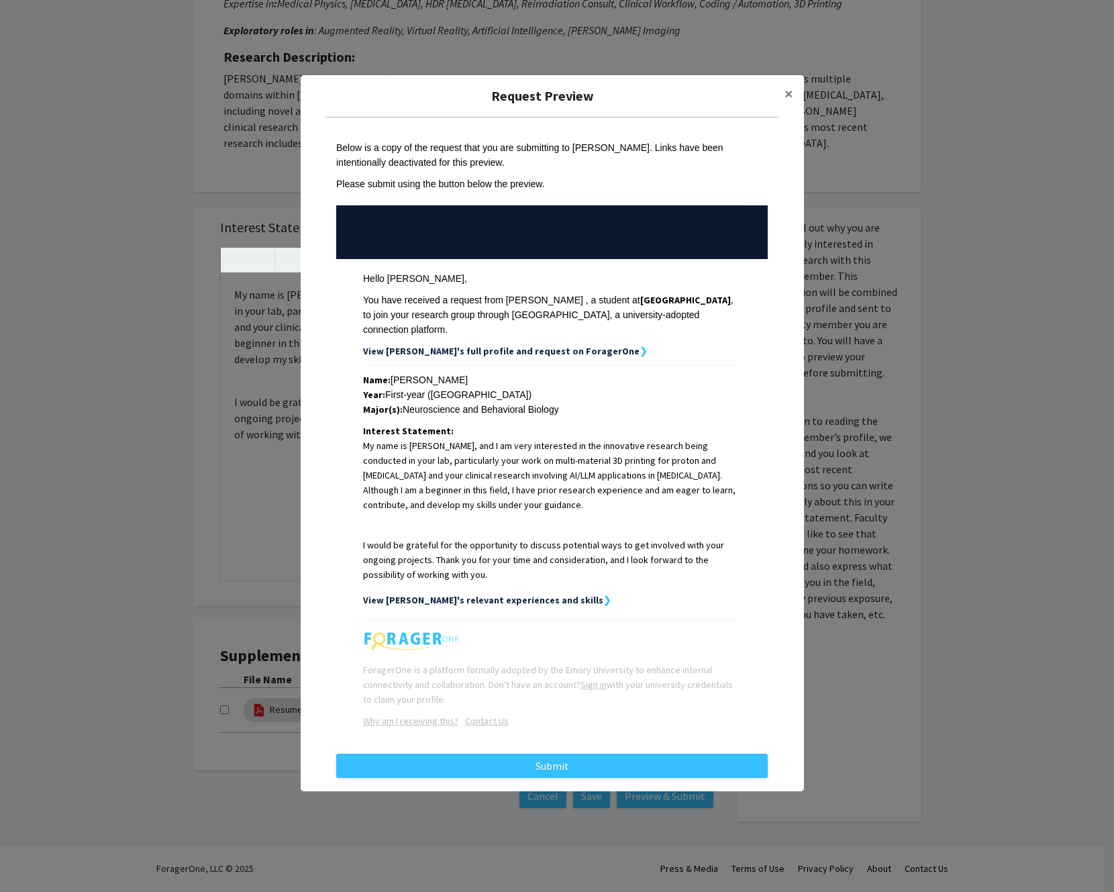
scroll to position [13, 0]
click at [484, 593] on strong "View Ammar's relevant experiences and skills" at bounding box center [483, 599] width 240 height 12
click at [543, 599] on td "Name: Ammar Duldul Year: First-year (Emory University) Major(s): Neuroscience a…" at bounding box center [551, 492] width 431 height 254
click at [603, 593] on strong "❯" at bounding box center [607, 599] width 8 height 12
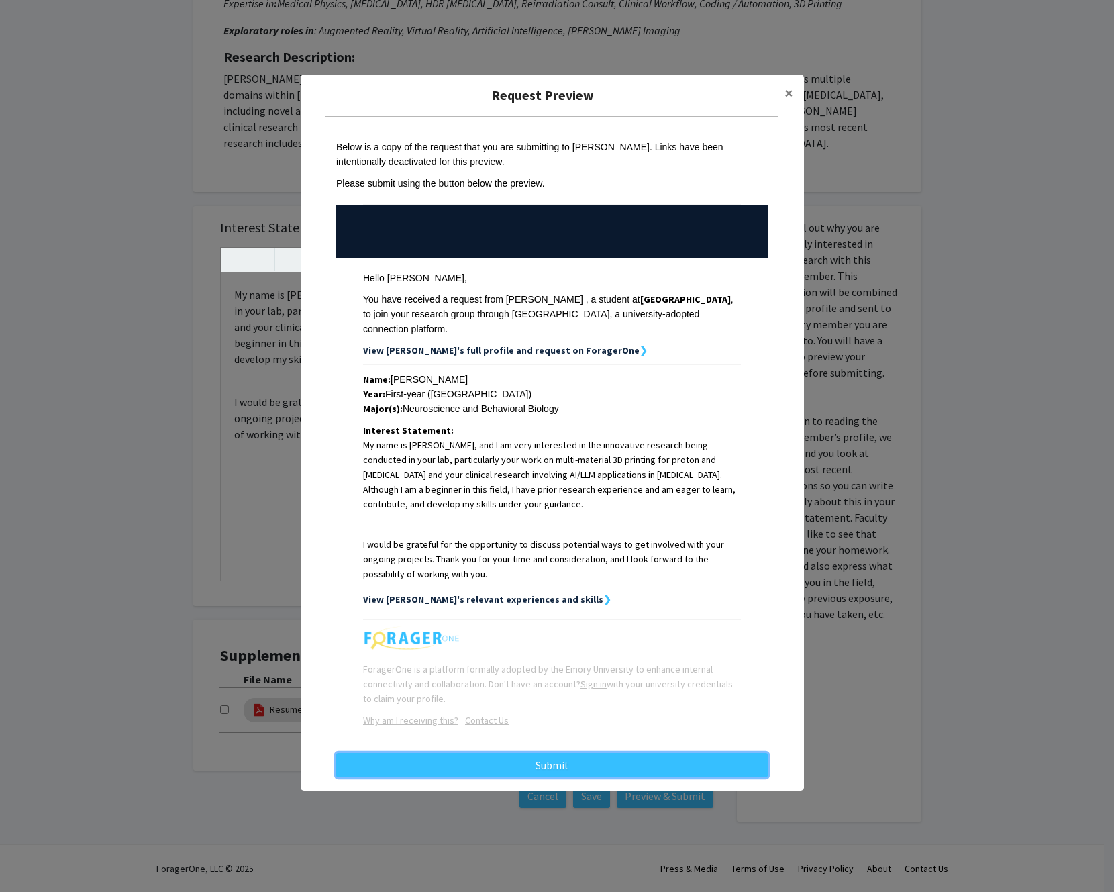
drag, startPoint x: 479, startPoint y: 765, endPoint x: 227, endPoint y: 590, distance: 306.7
click at [227, 593] on div "Request Preview × Below is a copy of the request that you are submitting to Suk…" at bounding box center [557, 446] width 1114 height 892
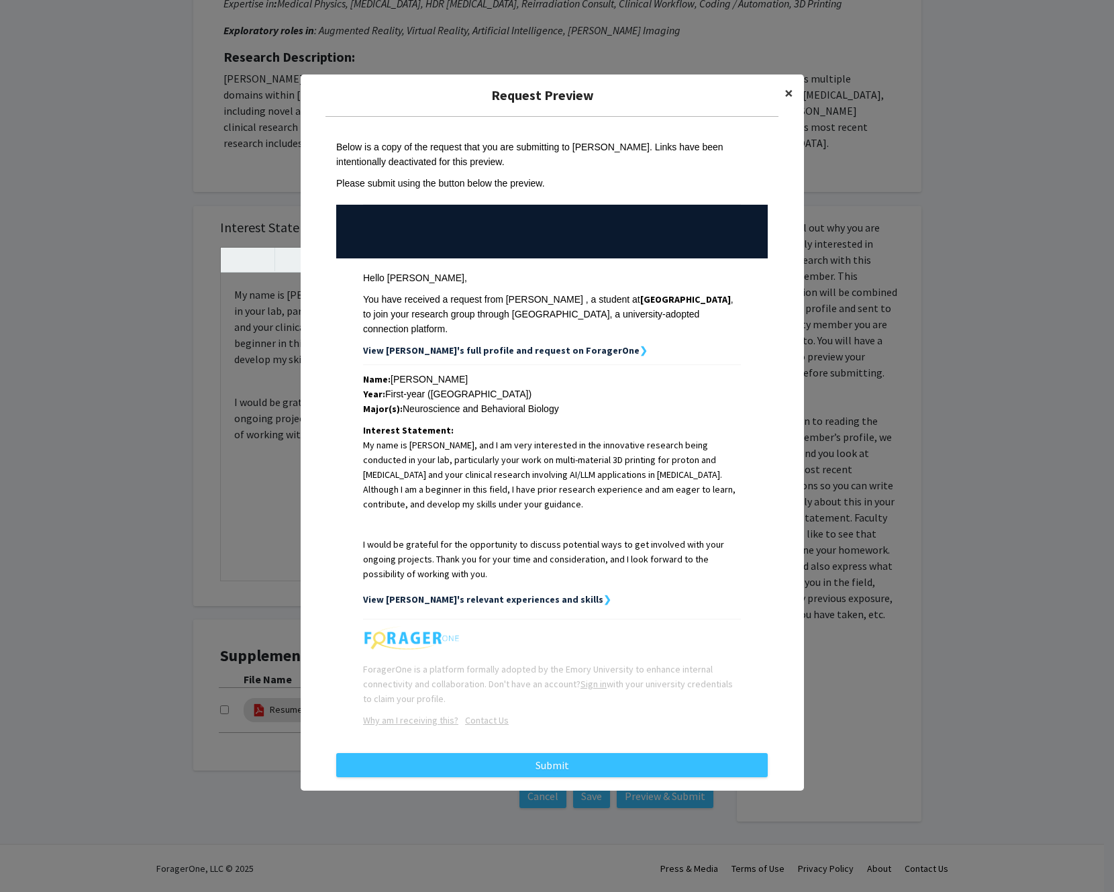
click at [785, 102] on span "×" at bounding box center [788, 93] width 9 height 21
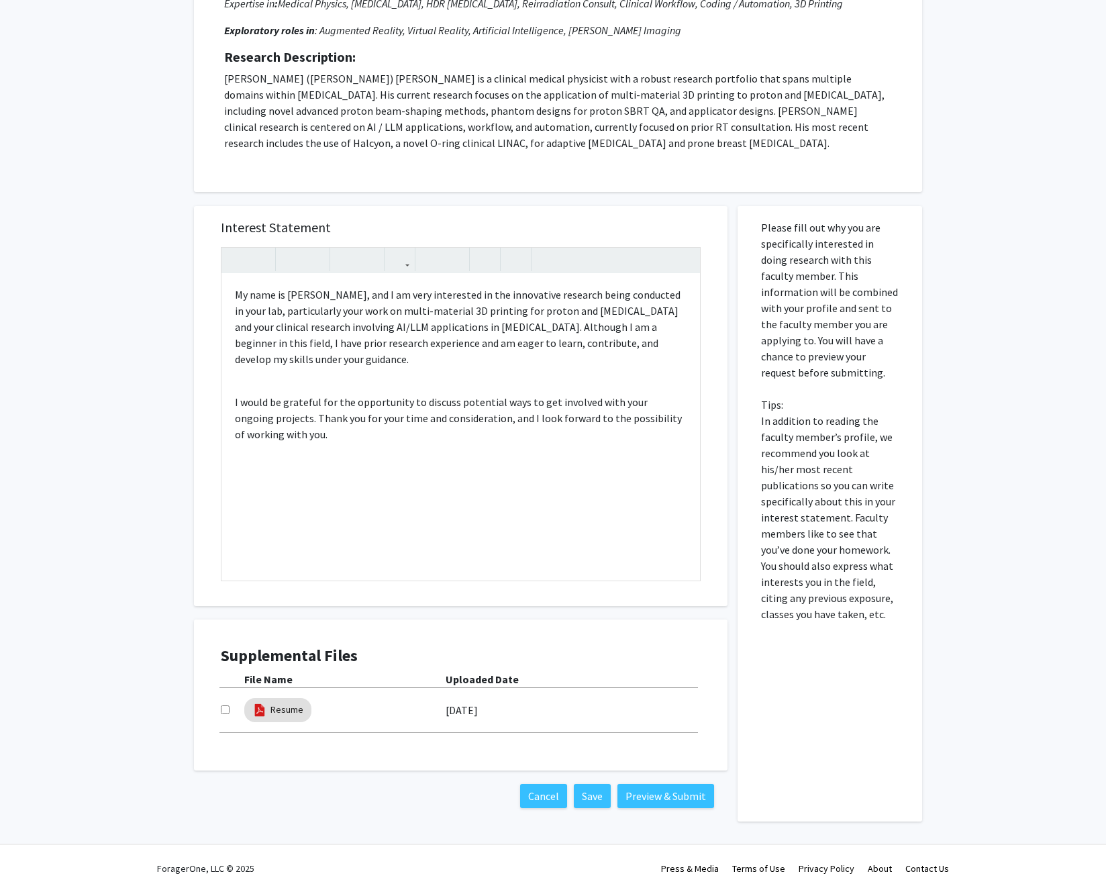
click at [222, 710] on input "checkbox" at bounding box center [225, 709] width 9 height 9
checkbox input "true"
click at [677, 799] on button "Preview & Submit" at bounding box center [665, 796] width 97 height 24
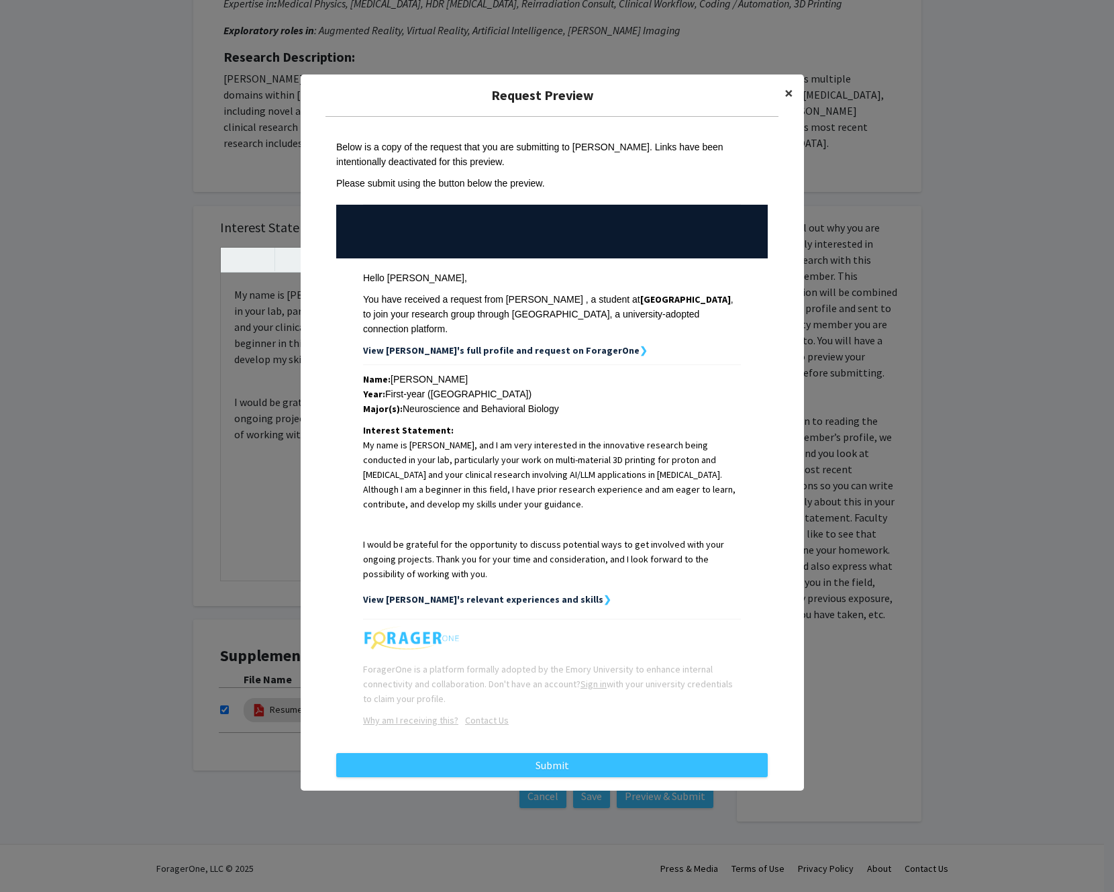
click at [784, 101] on span "×" at bounding box center [788, 93] width 9 height 21
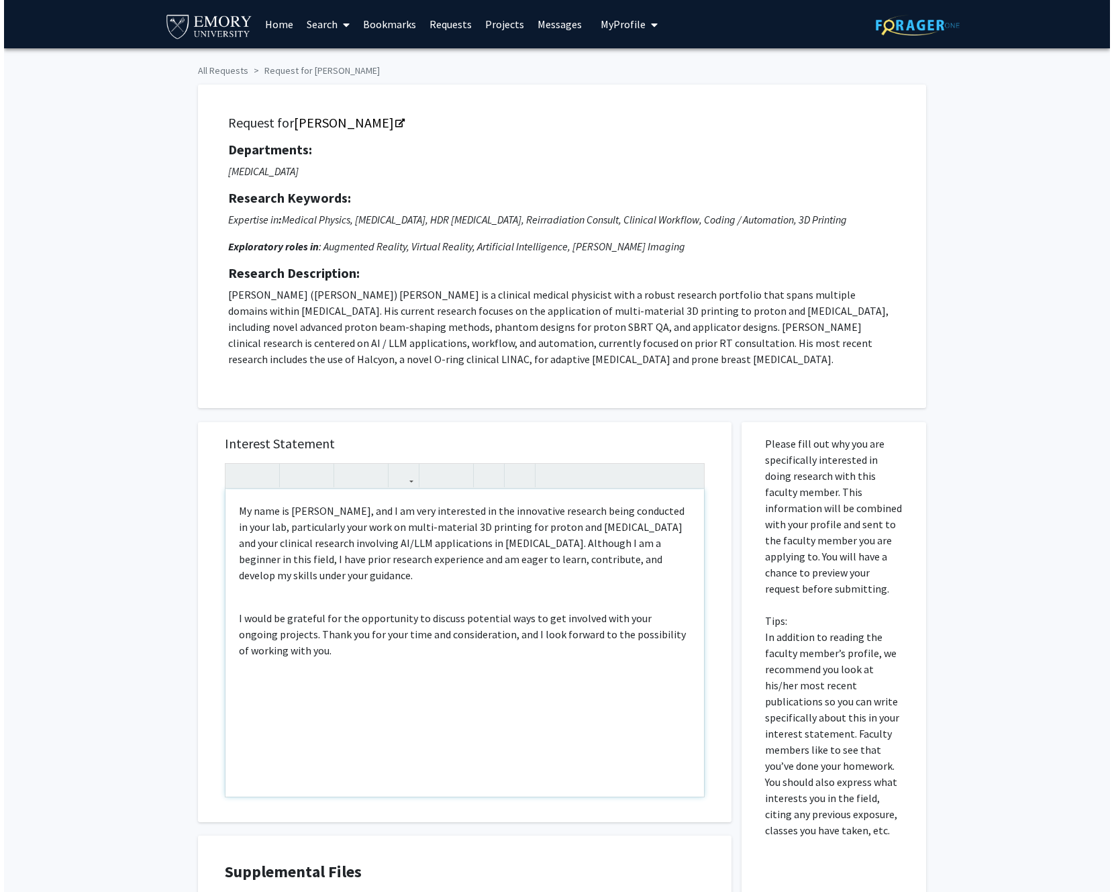
scroll to position [216, 0]
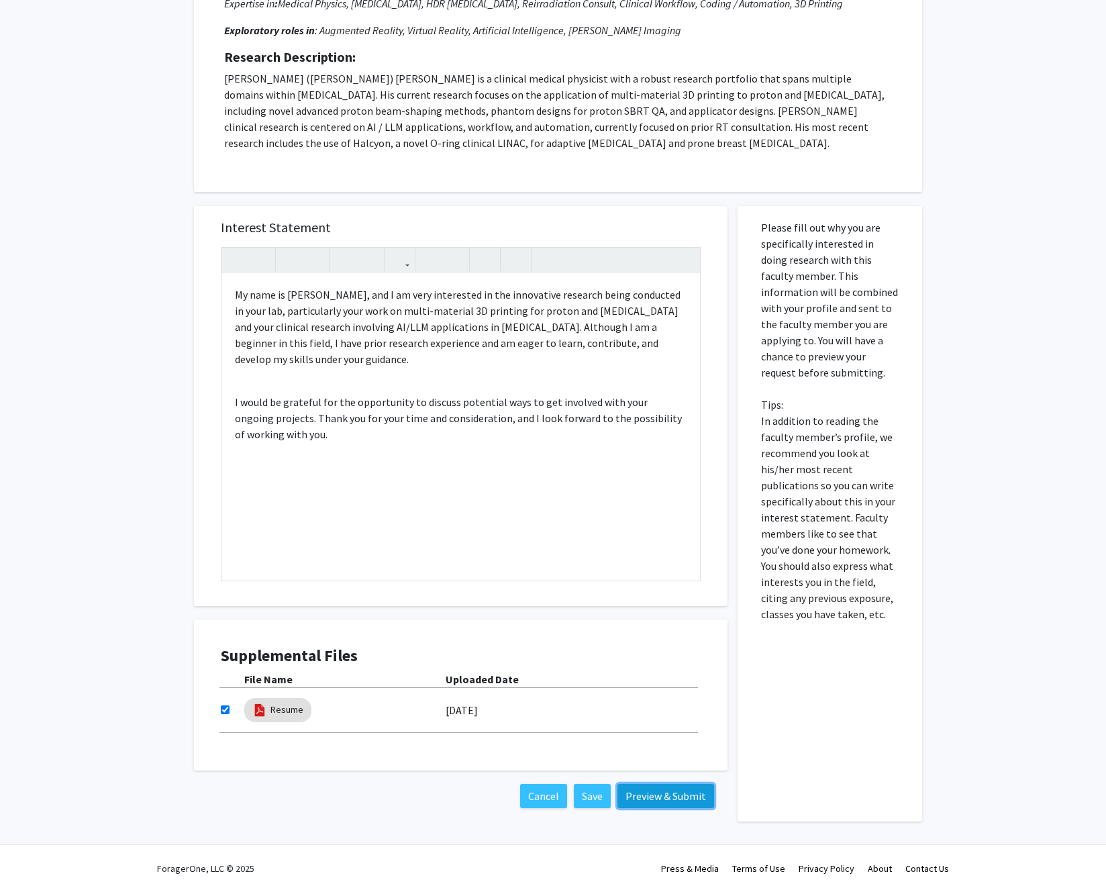
click at [649, 796] on button "Preview & Submit" at bounding box center [665, 796] width 97 height 24
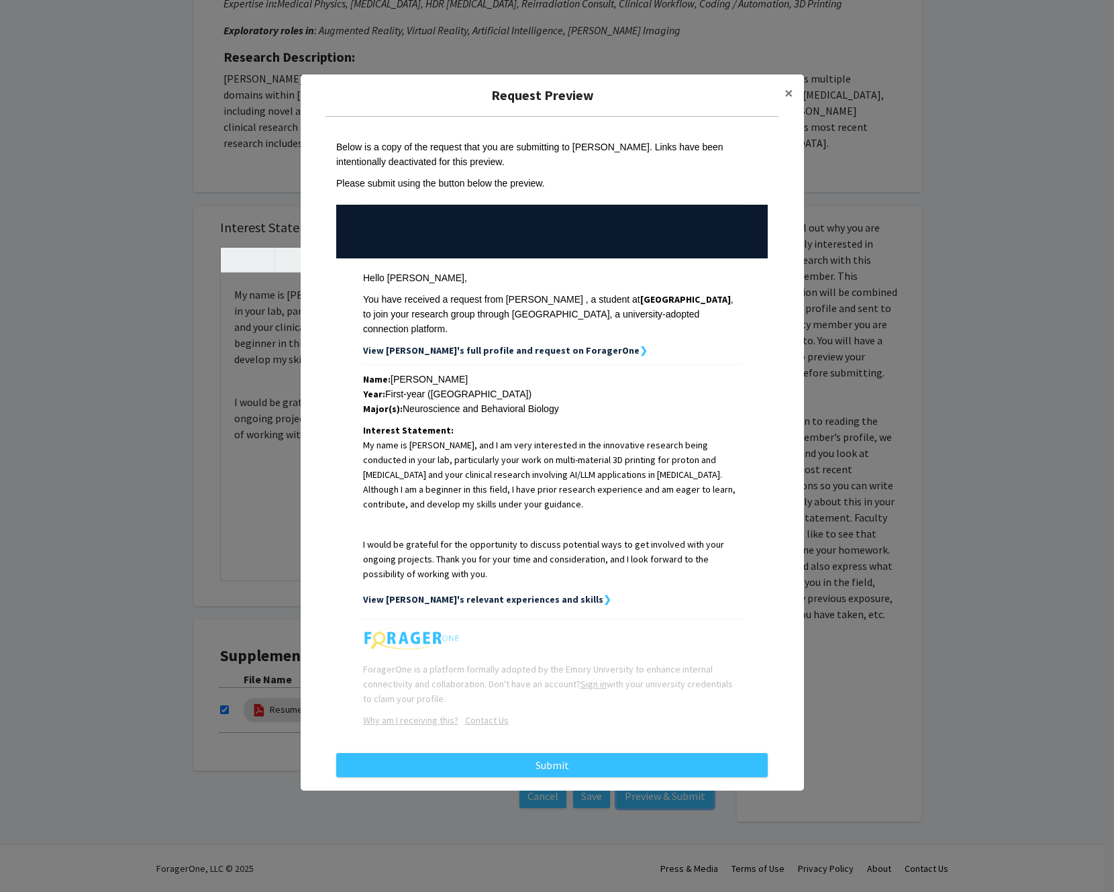
scroll to position [0, 0]
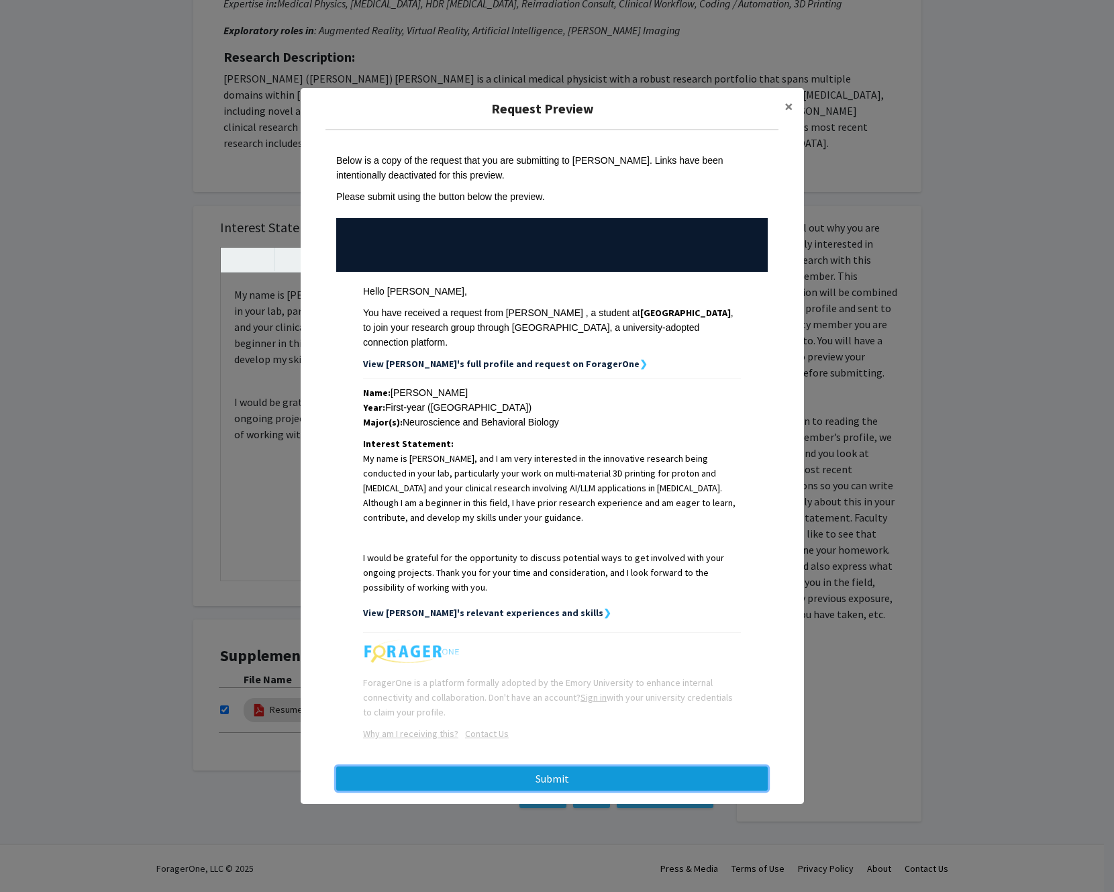
click at [653, 777] on button "Submit" at bounding box center [551, 778] width 431 height 24
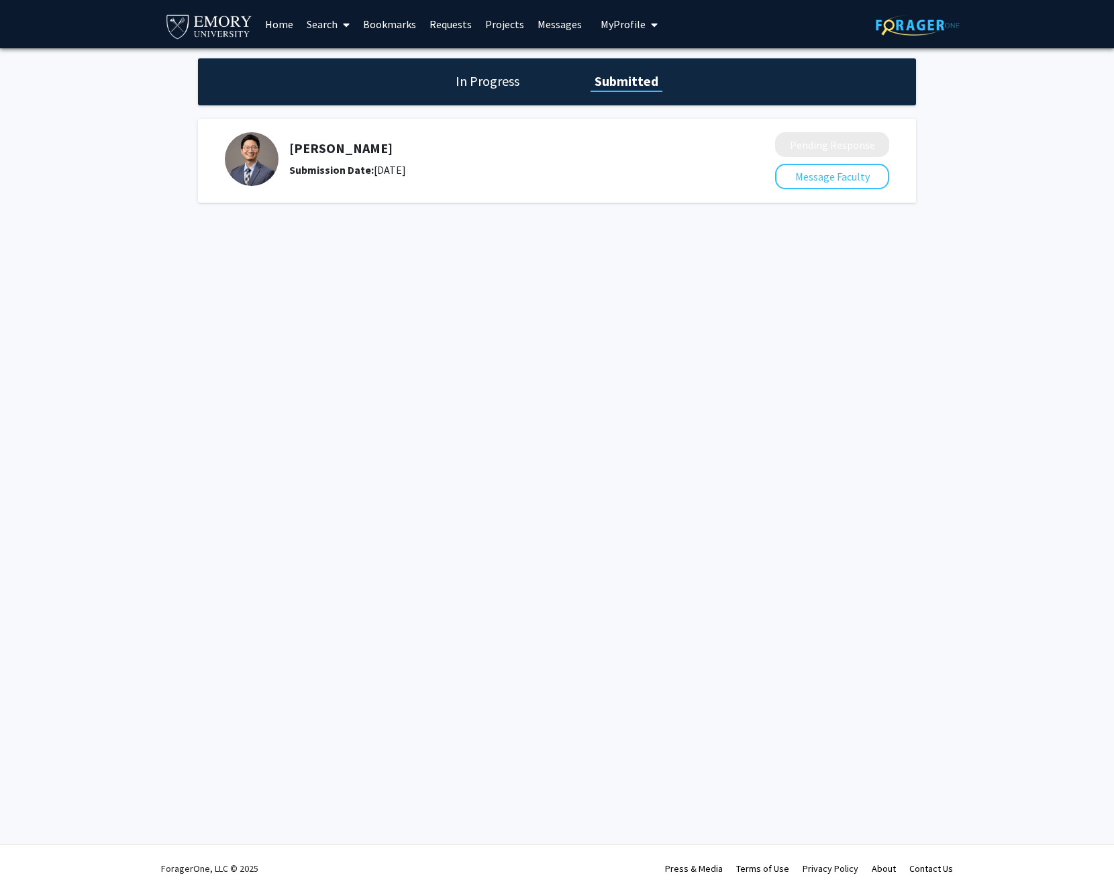
click at [485, 91] on div "In Progress Submitted" at bounding box center [557, 81] width 718 height 47
click at [486, 89] on h1 "In Progress" at bounding box center [487, 81] width 72 height 19
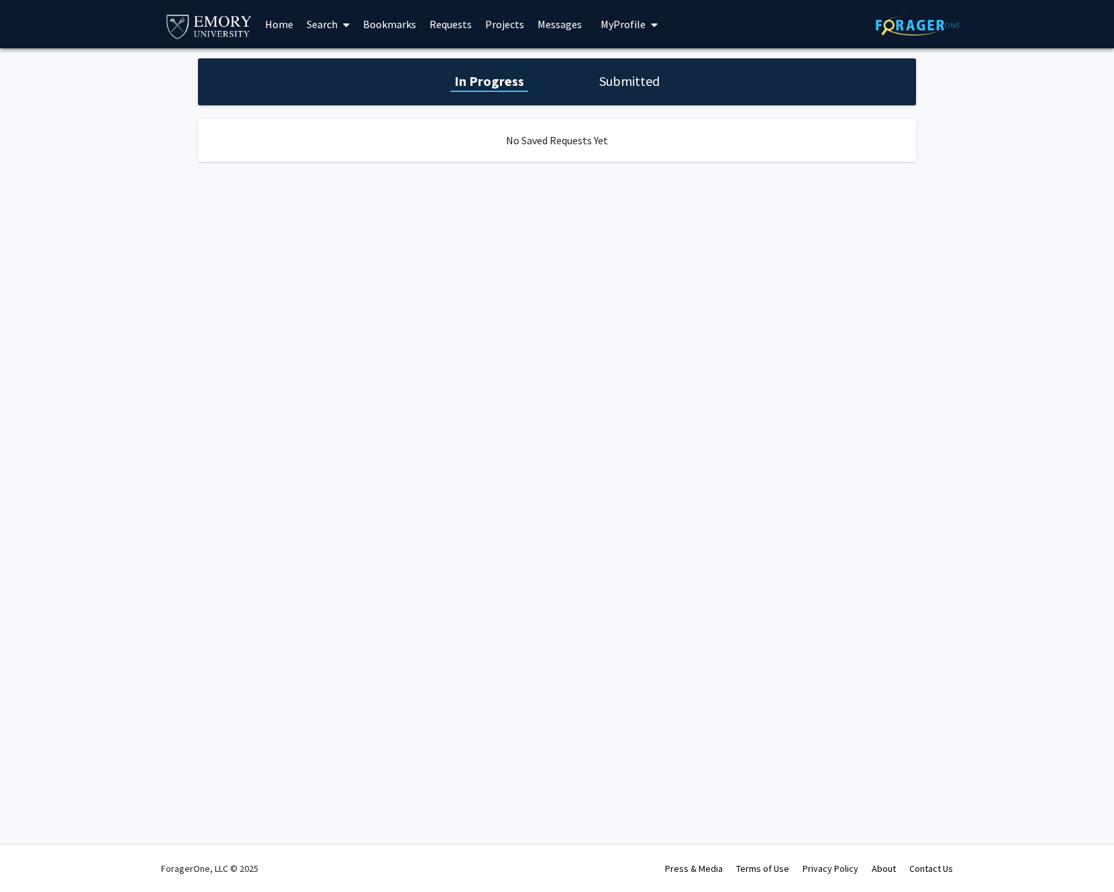
click at [575, 83] on div "In Progress Submitted" at bounding box center [557, 81] width 718 height 47
click at [604, 76] on h1 "Submitted" at bounding box center [629, 81] width 68 height 19
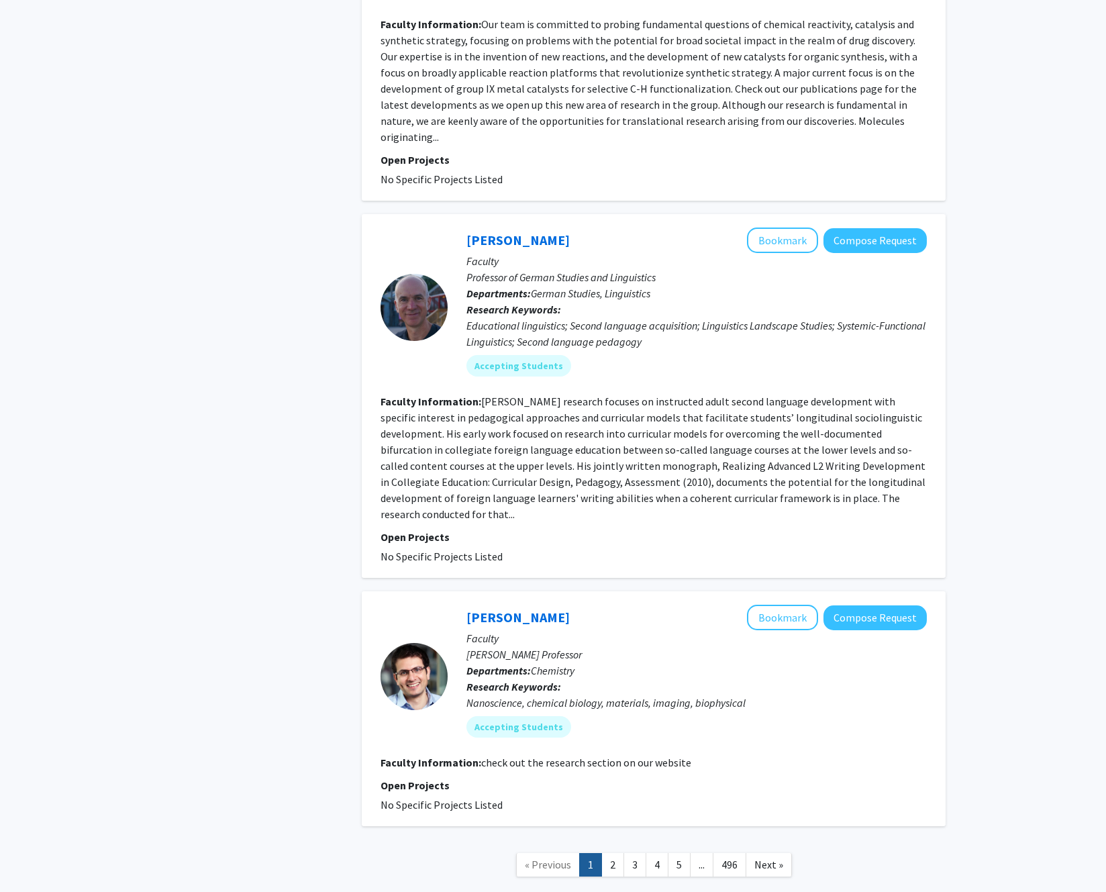
scroll to position [3620, 0]
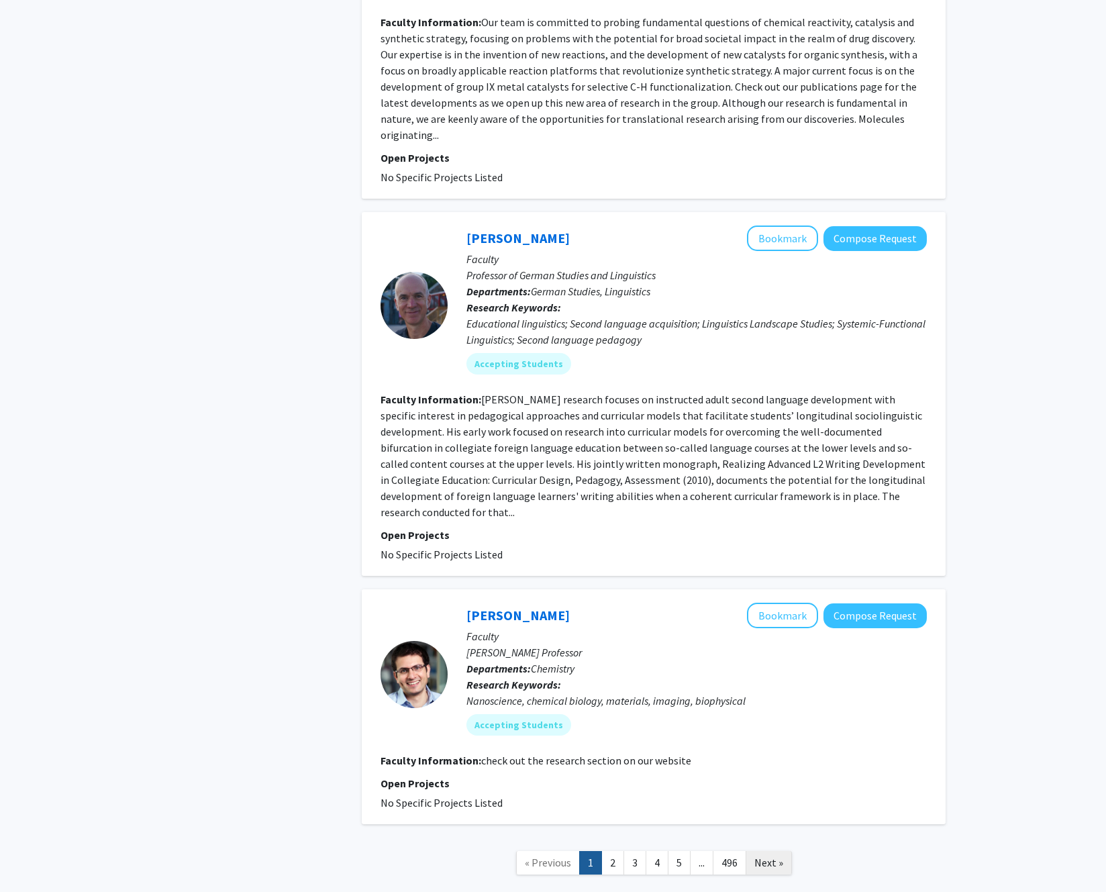
click at [755, 855] on span "Next »" at bounding box center [768, 861] width 29 height 13
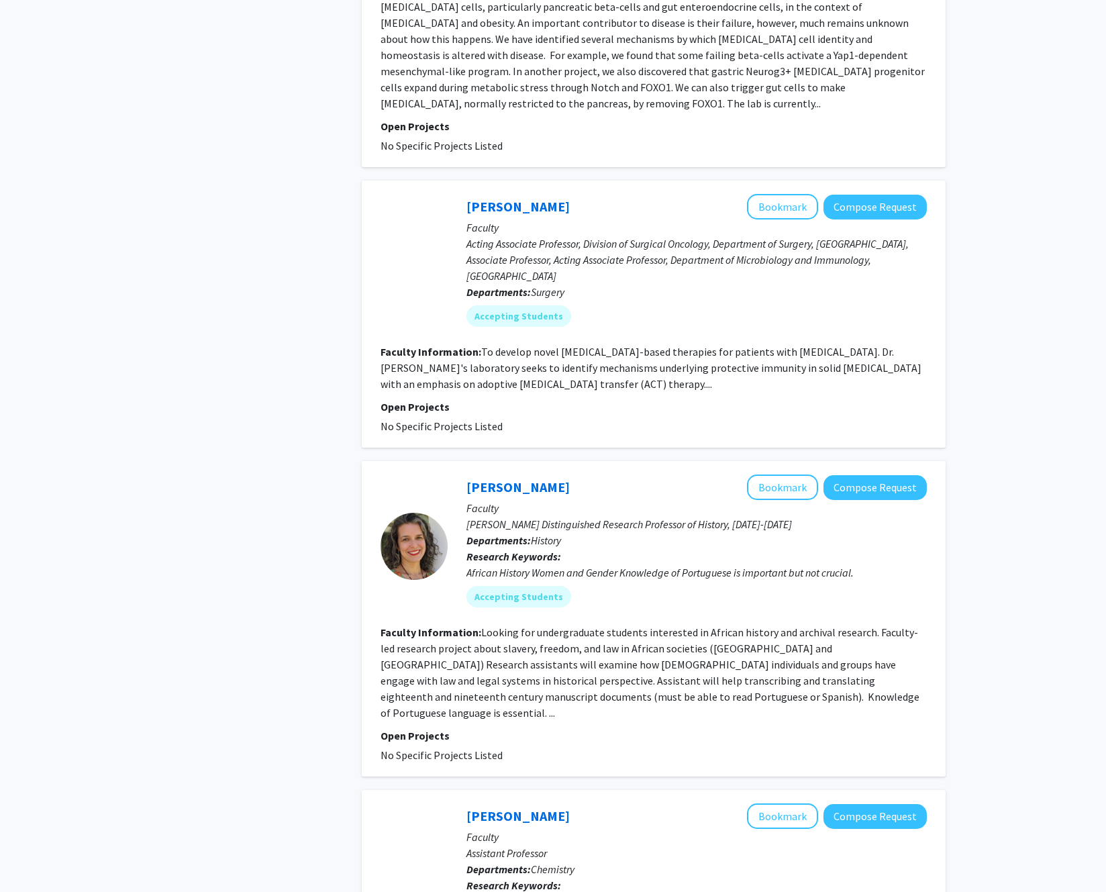
scroll to position [187, 0]
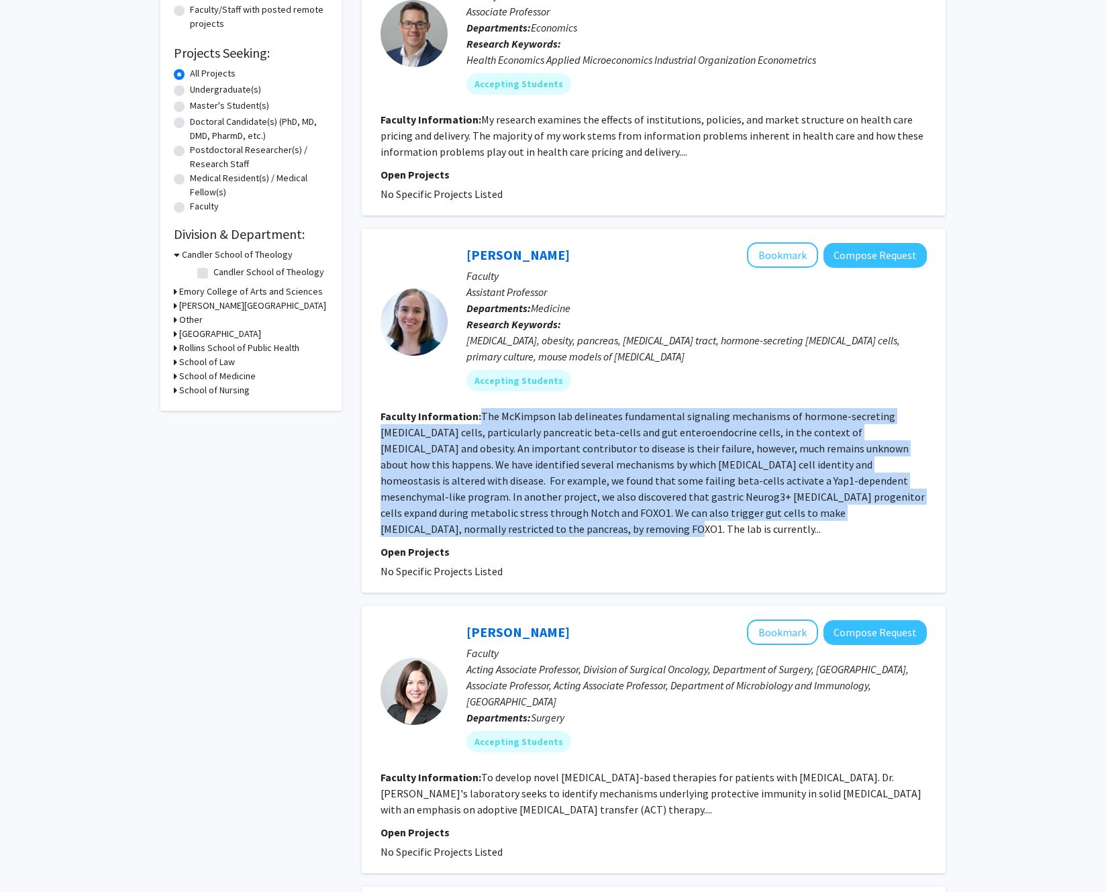
drag, startPoint x: 482, startPoint y: 419, endPoint x: 870, endPoint y: 506, distance: 398.2
click at [870, 506] on section "Faculty Information: The McKimpson lab delineates fundamental signaling mechani…" at bounding box center [653, 472] width 546 height 129
copy fg-read-more "The McKimpson lab delineates fundamental signaling mechanisms of hormone-secret…"
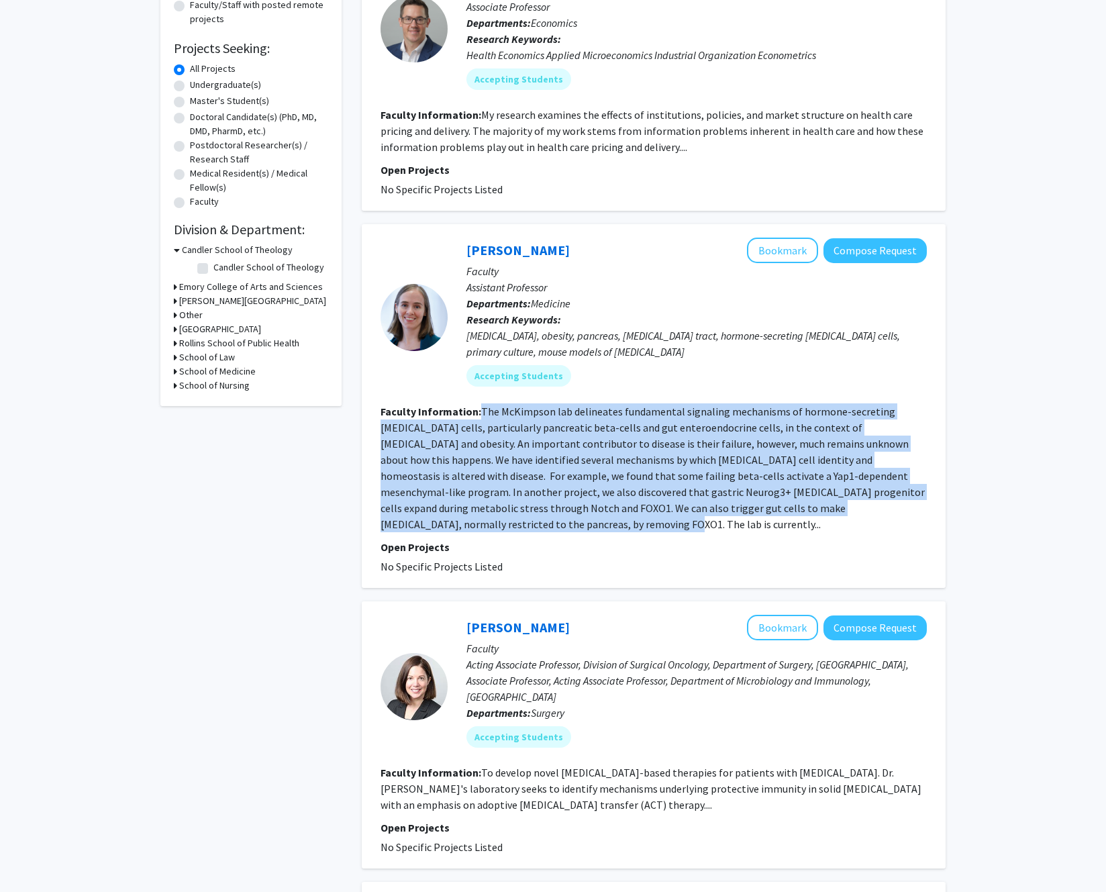
scroll to position [211, 0]
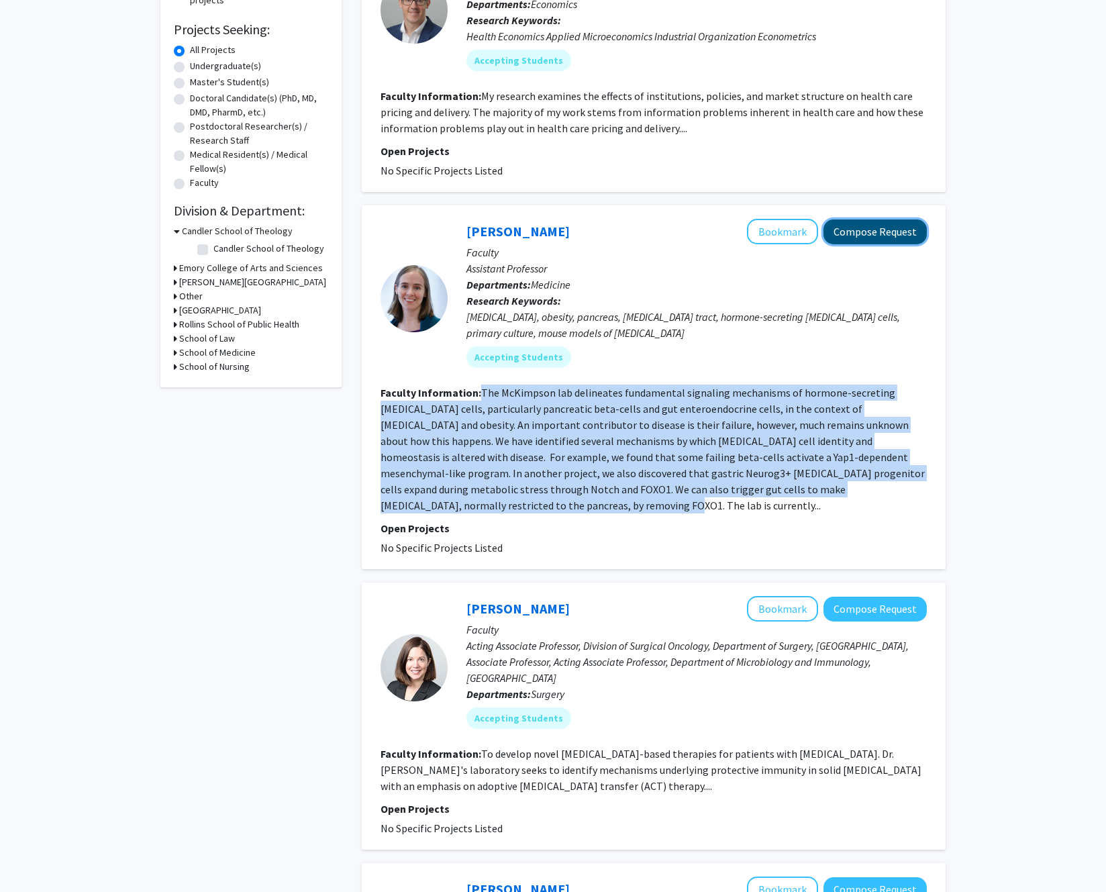
click at [868, 239] on button "Compose Request" at bounding box center [874, 231] width 103 height 25
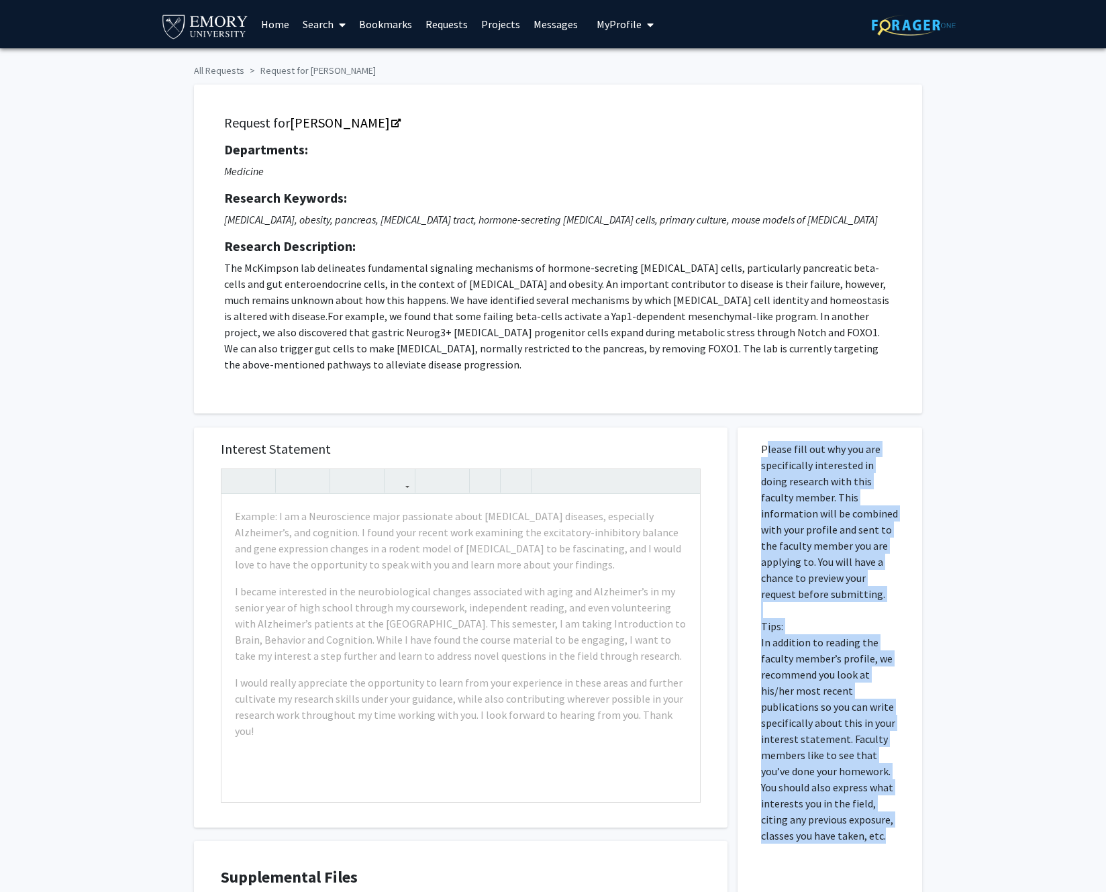
drag, startPoint x: 764, startPoint y: 451, endPoint x: 868, endPoint y: 828, distance: 391.7
click at [868, 828] on div "Please fill out why you are specifically interested in doing research with this…" at bounding box center [829, 734] width 164 height 615
copy p "Please fill out why you are specifically interested in doing research with this…"
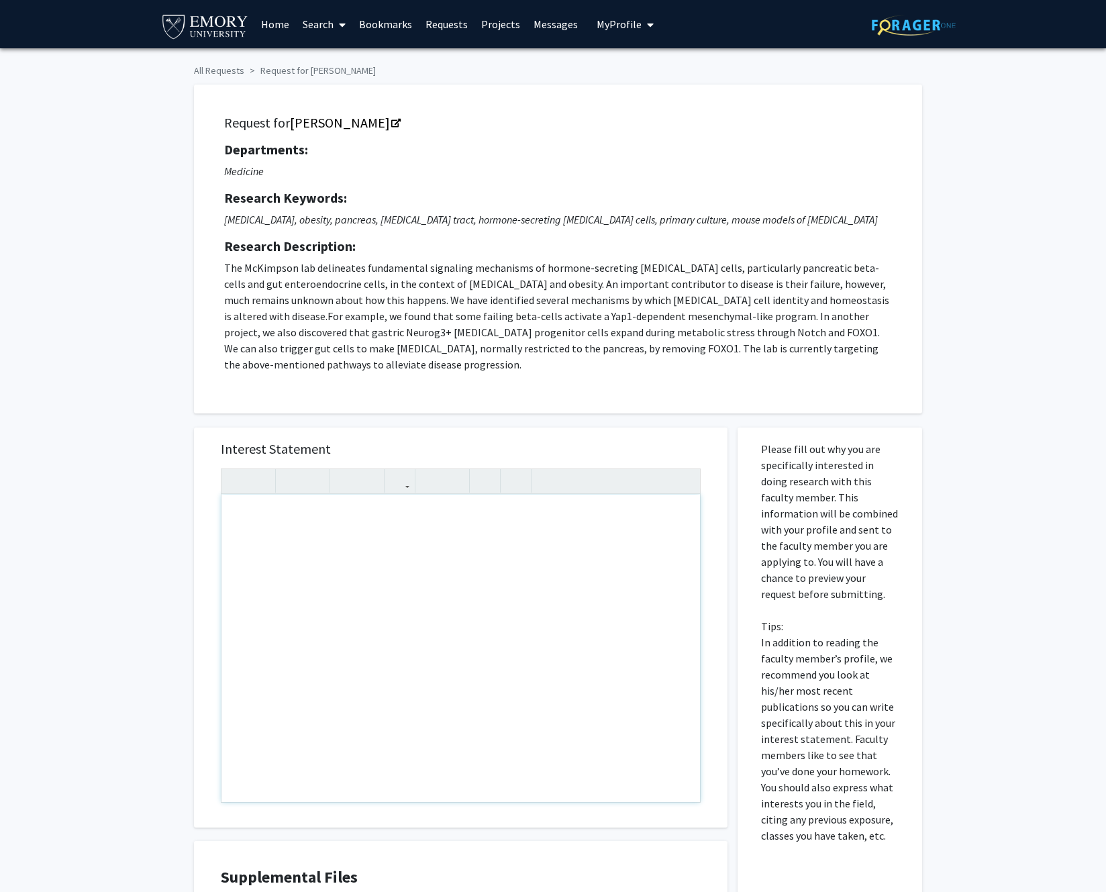
click at [327, 497] on div "Note to users with screen readers: Please press Alt+0 or Option+0 to deactivate…" at bounding box center [460, 647] width 478 height 307
paste div "Note to users with screen readers: Please press Alt+0 or Option+0 to deactivate…"
type textarea "<p>I am interested in joining Dr. McKimpson’s lab because I want to learn more …"
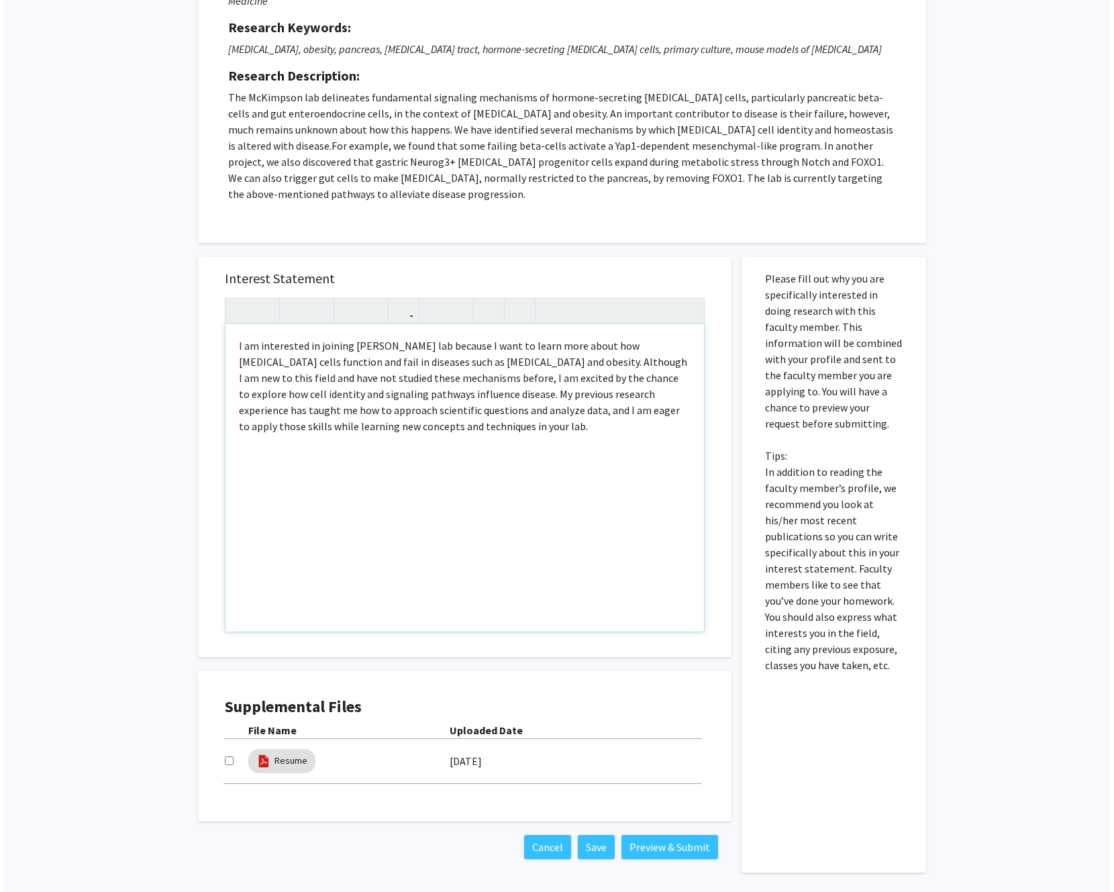
scroll to position [221, 0]
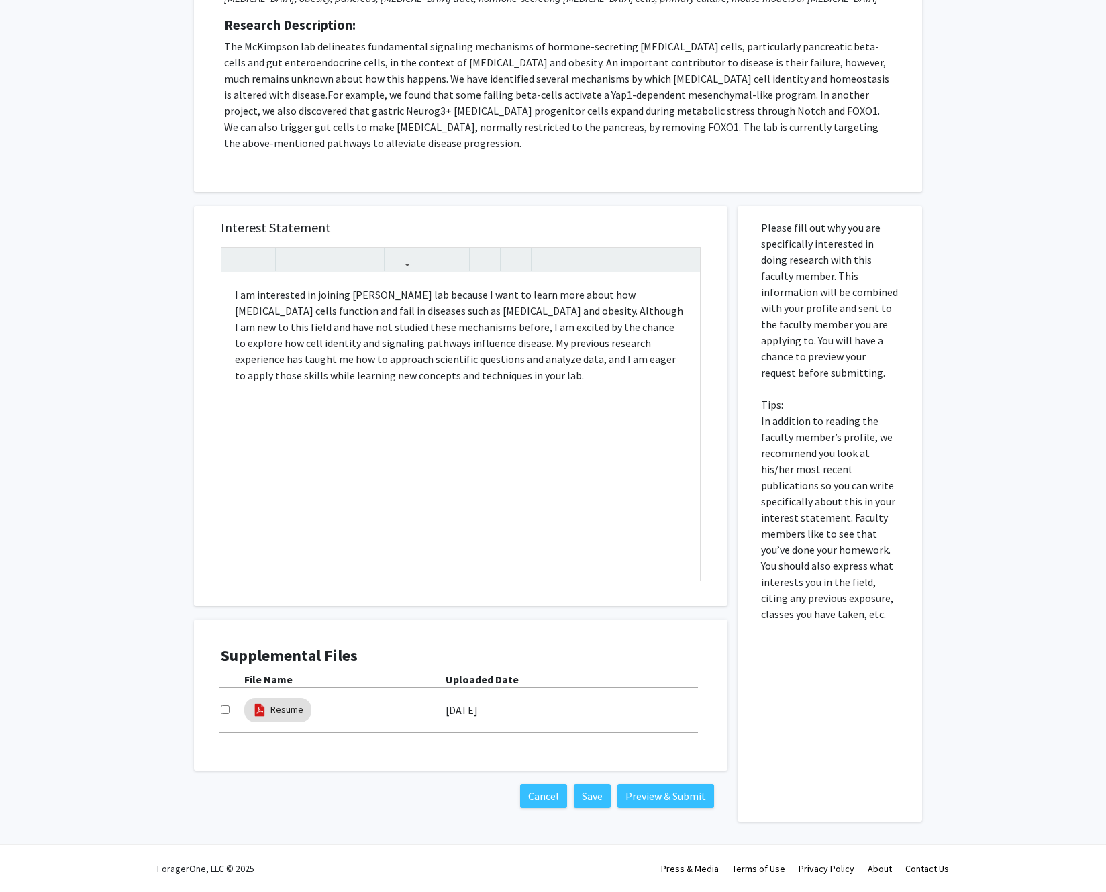
drag, startPoint x: 237, startPoint y: 715, endPoint x: 226, endPoint y: 714, distance: 10.8
click at [236, 715] on div at bounding box center [232, 710] width 23 height 16
click at [224, 714] on div at bounding box center [232, 710] width 23 height 16
click at [225, 710] on input "checkbox" at bounding box center [225, 709] width 9 height 9
checkbox input "true"
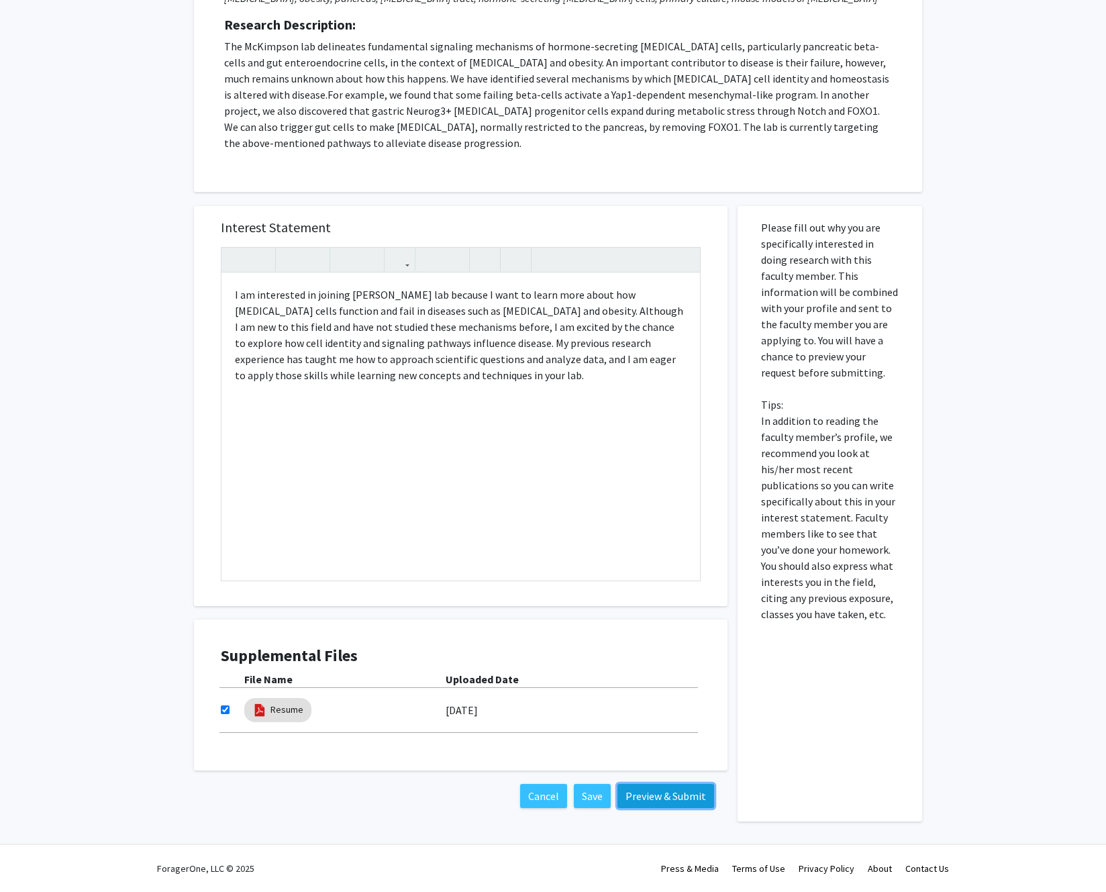
click at [659, 800] on button "Preview & Submit" at bounding box center [665, 796] width 97 height 24
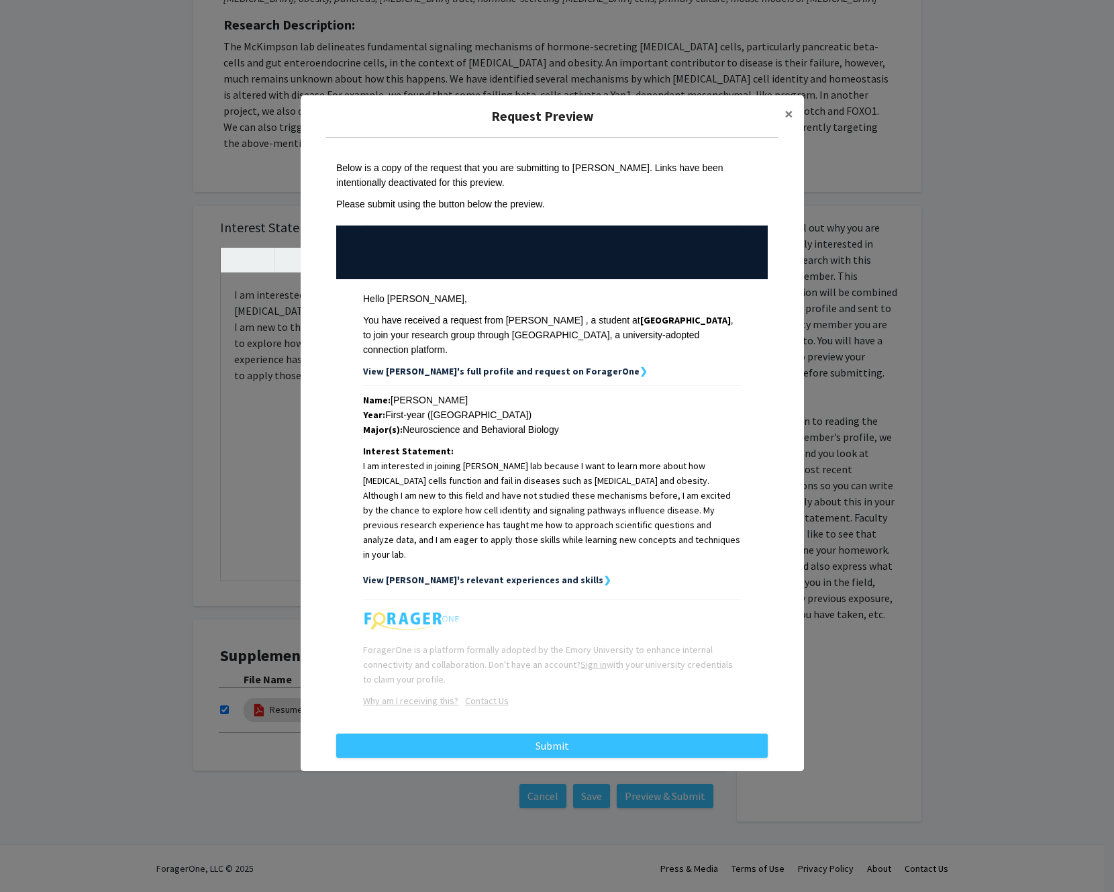
scroll to position [13, 0]
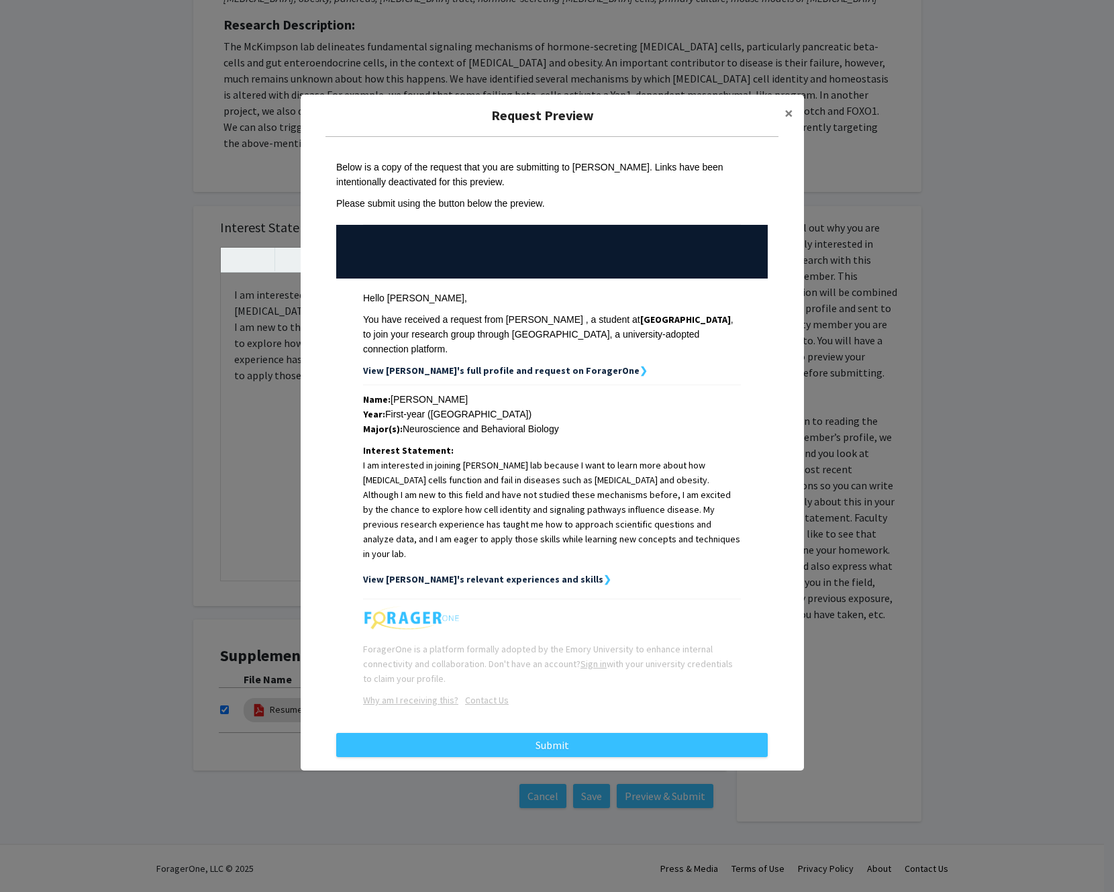
click at [497, 552] on div "Name: Ammar Duldul Year: First-year (Emory University) Major(s): Neuroscience a…" at bounding box center [552, 489] width 378 height 195
click at [494, 573] on strong "View Ammar's relevant experiences and skills" at bounding box center [483, 579] width 240 height 12
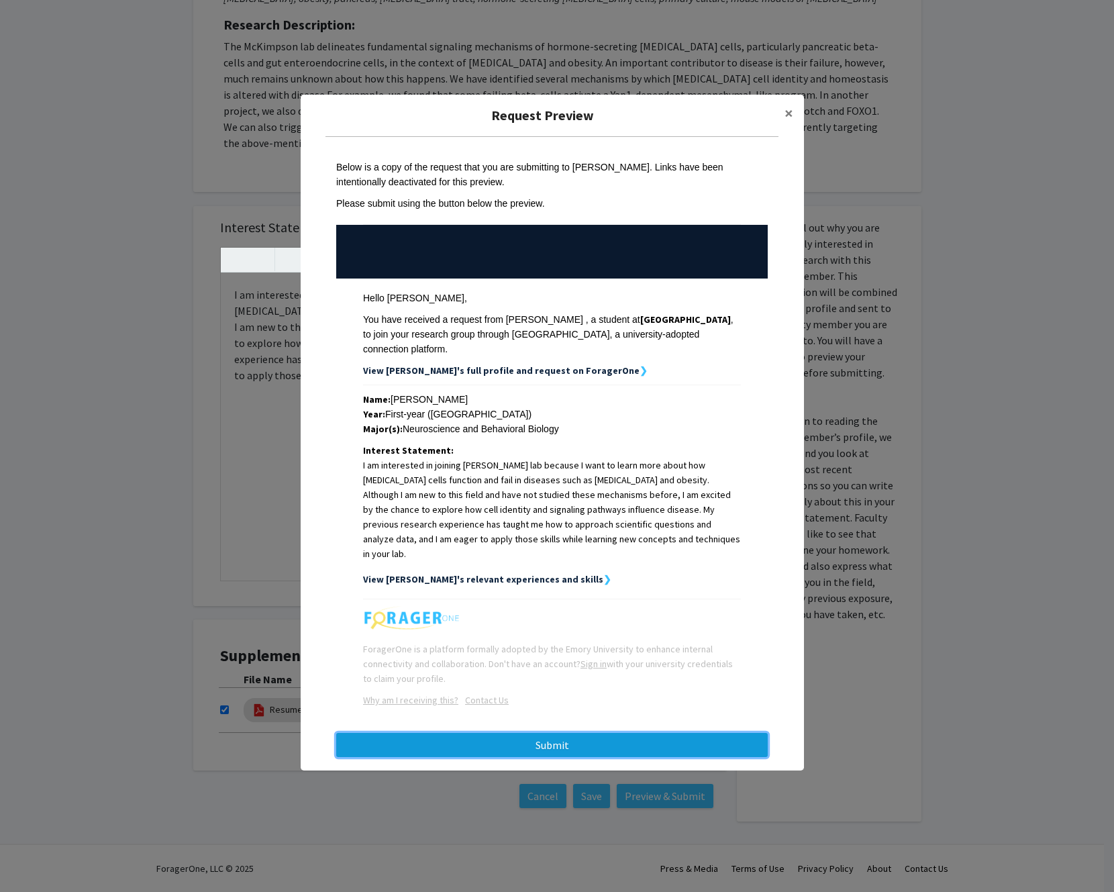
click at [627, 733] on button "Submit" at bounding box center [551, 745] width 431 height 24
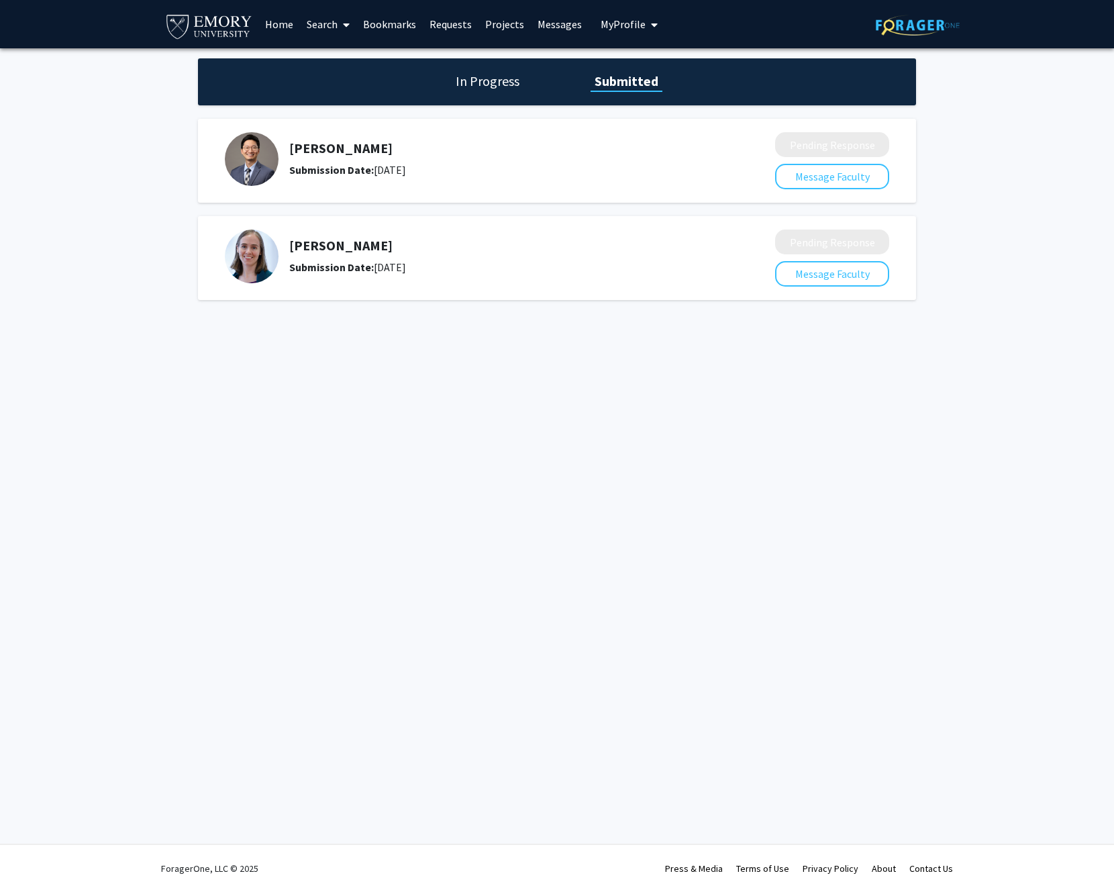
click at [172, 24] on img at bounding box center [208, 26] width 89 height 30
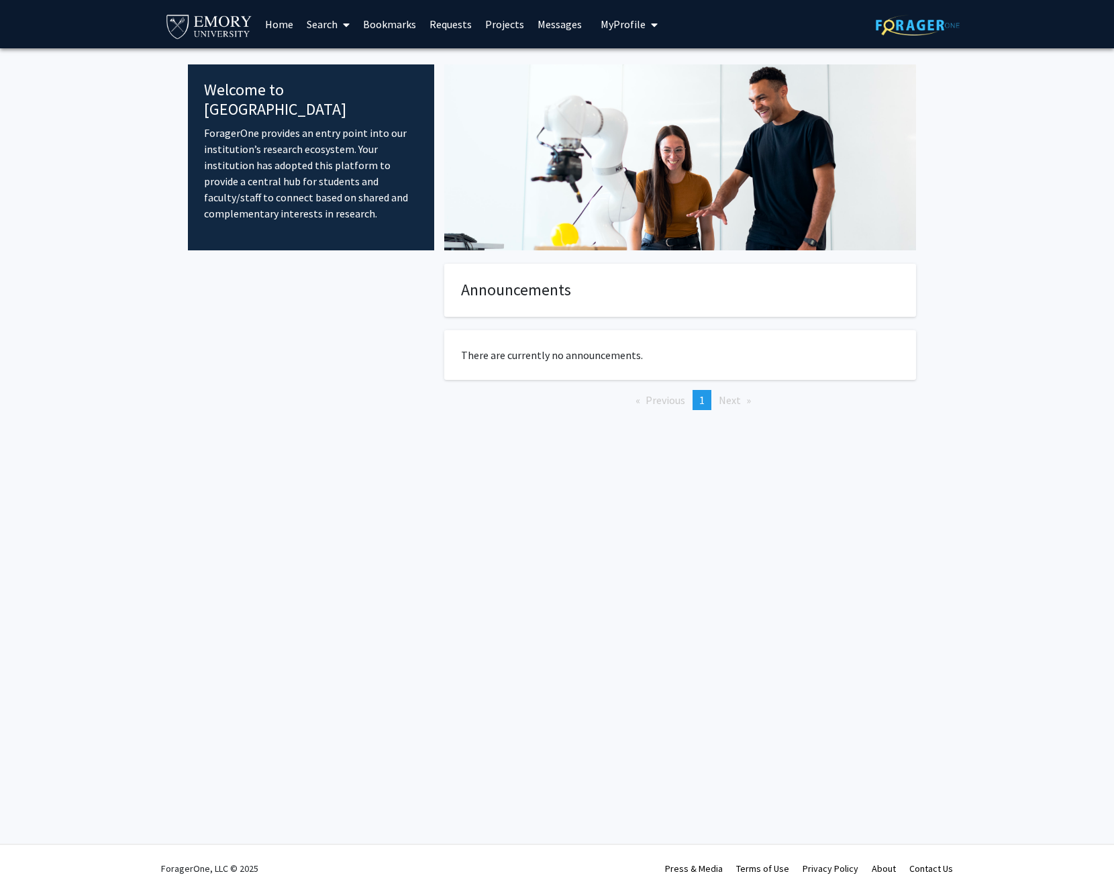
click at [612, 31] on button "My Profile" at bounding box center [628, 24] width 65 height 48
click at [451, 19] on link "Requests" at bounding box center [451, 24] width 56 height 47
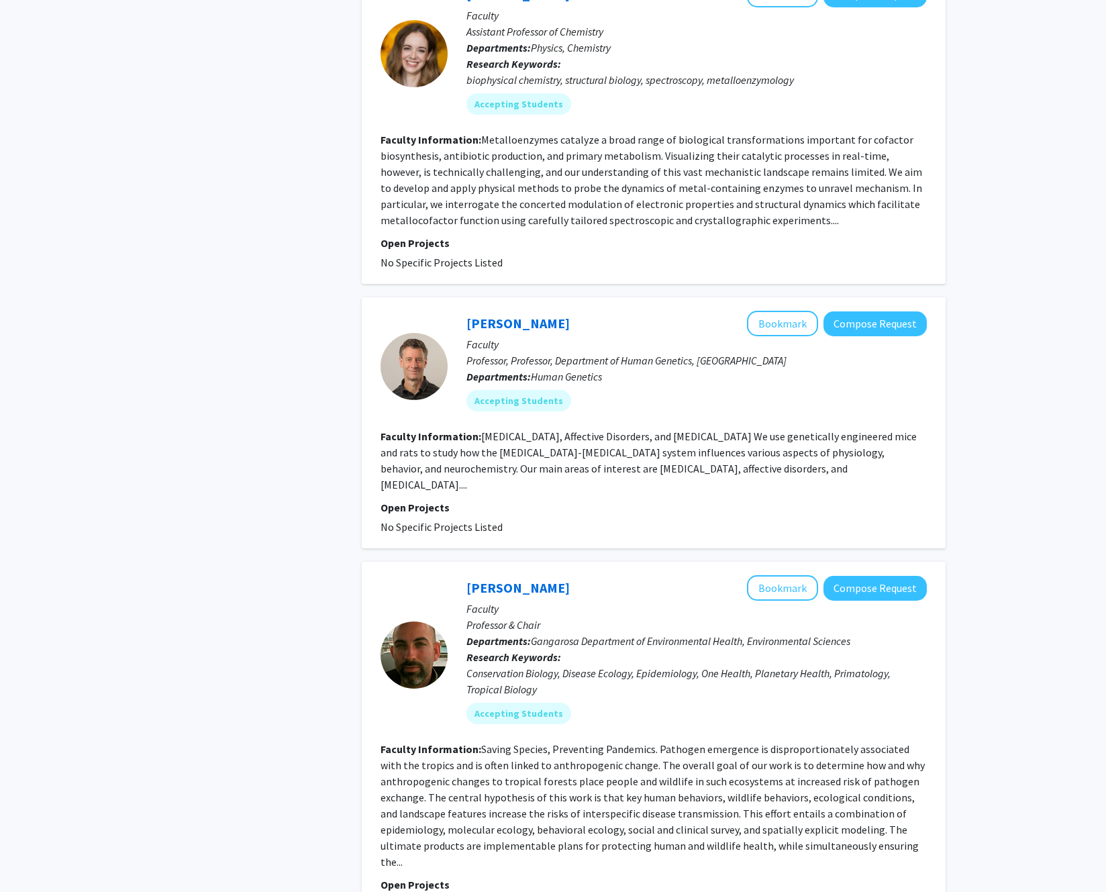
scroll to position [1815, 0]
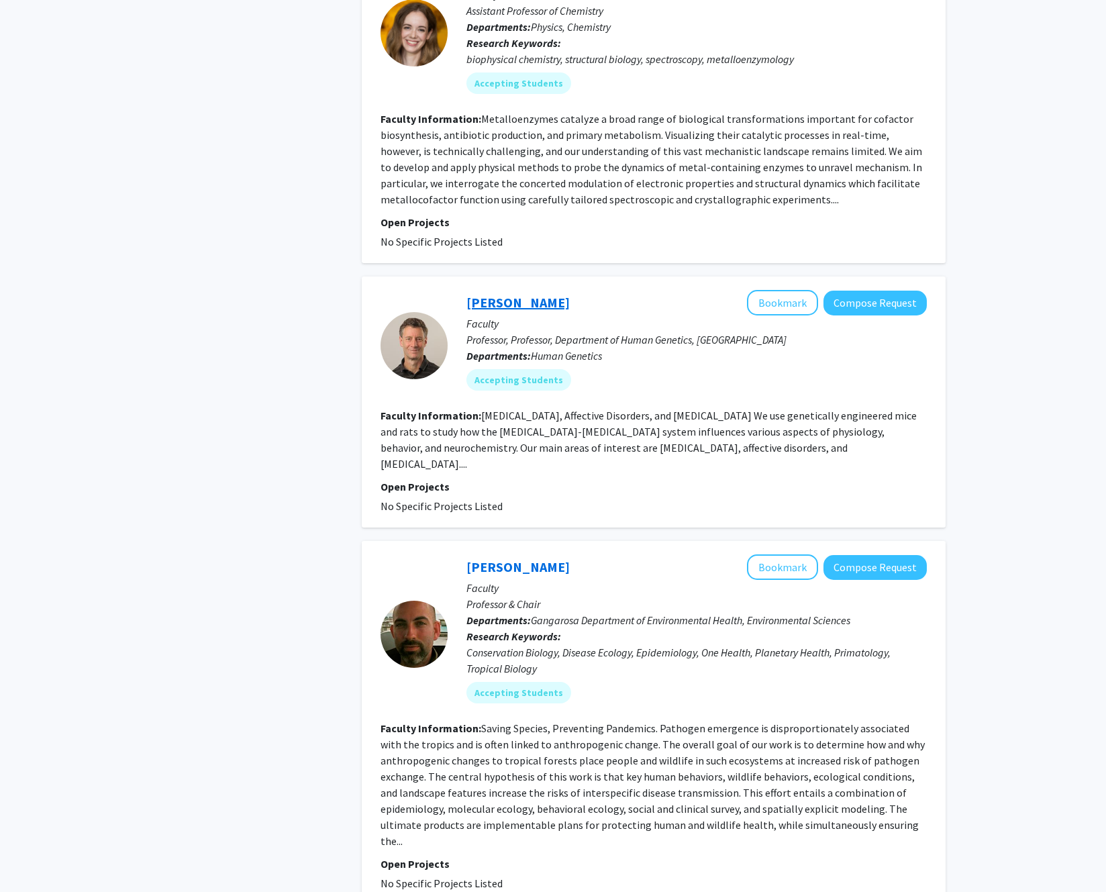
drag, startPoint x: 589, startPoint y: 270, endPoint x: 468, endPoint y: 275, distance: 120.9
click at [468, 290] on div "David Weinshenker Bookmark Compose Request" at bounding box center [696, 302] width 460 height 25
click at [812, 347] on p "Departments: Human Genetics" at bounding box center [696, 355] width 460 height 16
click at [791, 290] on button "Bookmark" at bounding box center [782, 302] width 71 height 25
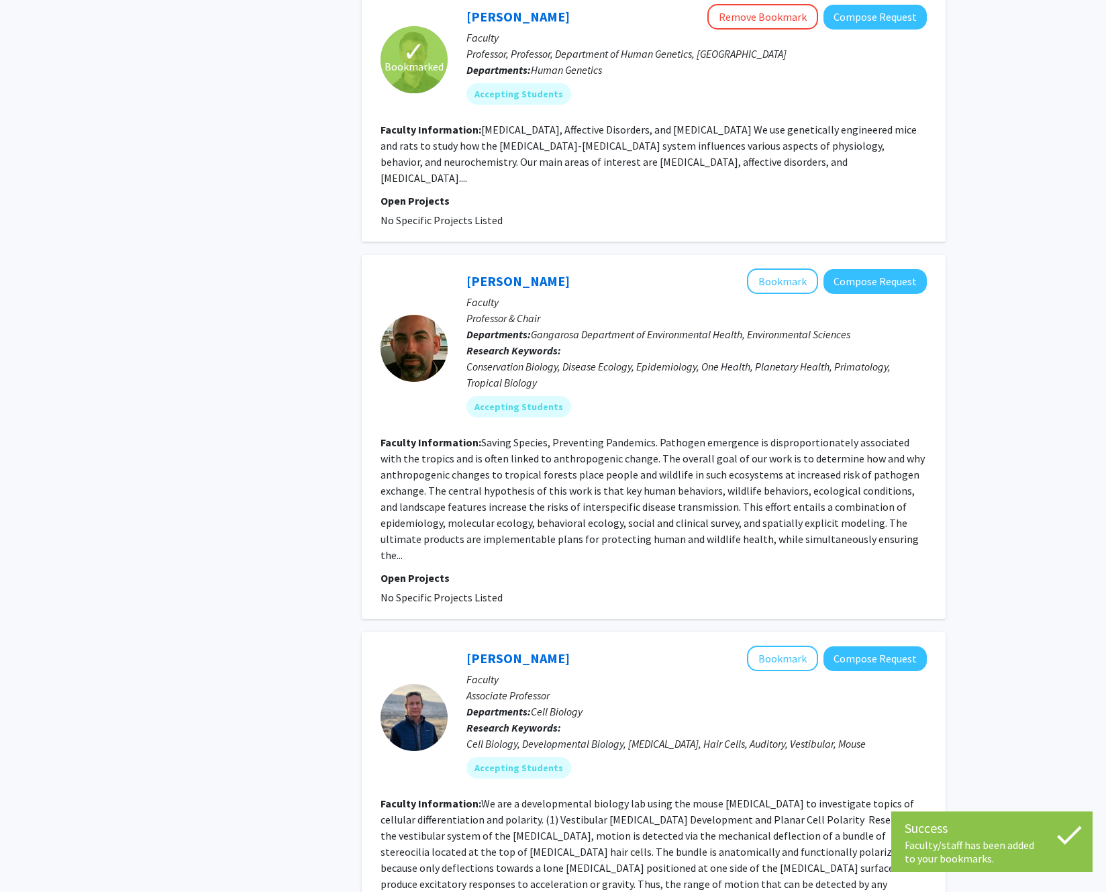
scroll to position [2394, 0]
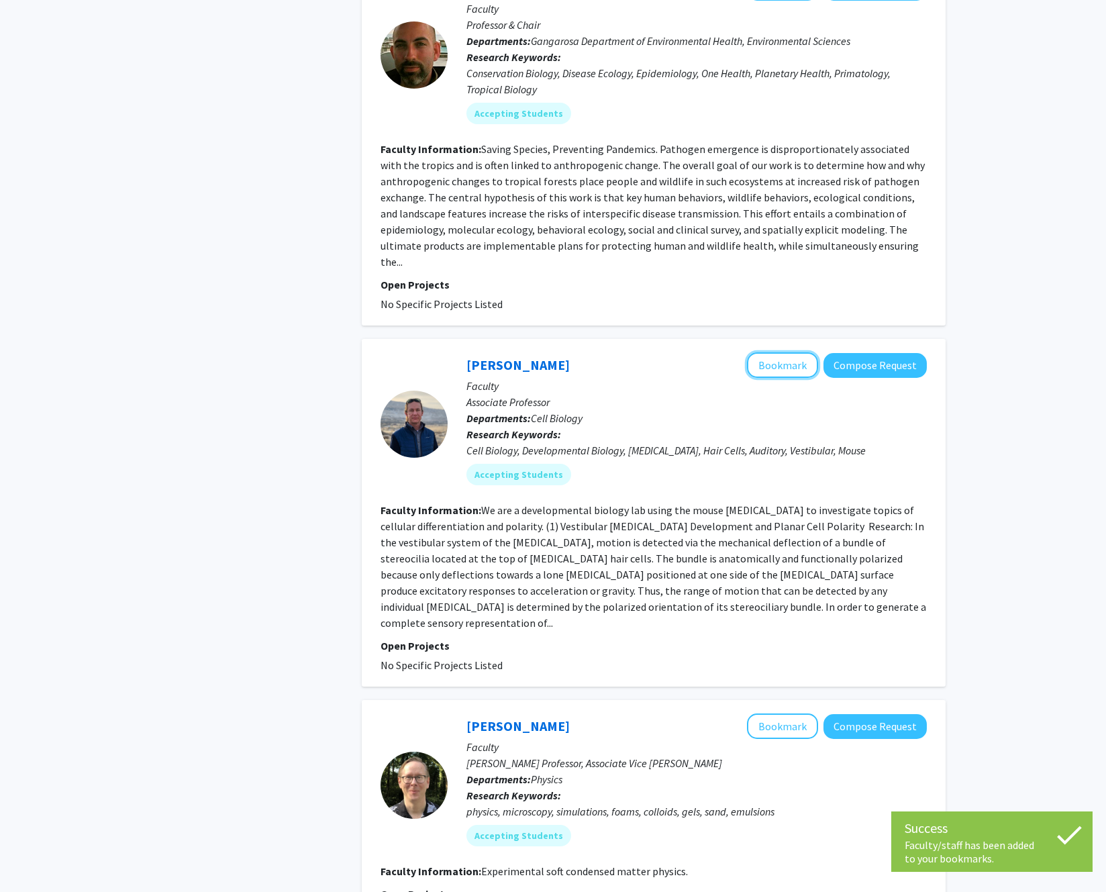
click at [778, 352] on button "Bookmark" at bounding box center [782, 364] width 71 height 25
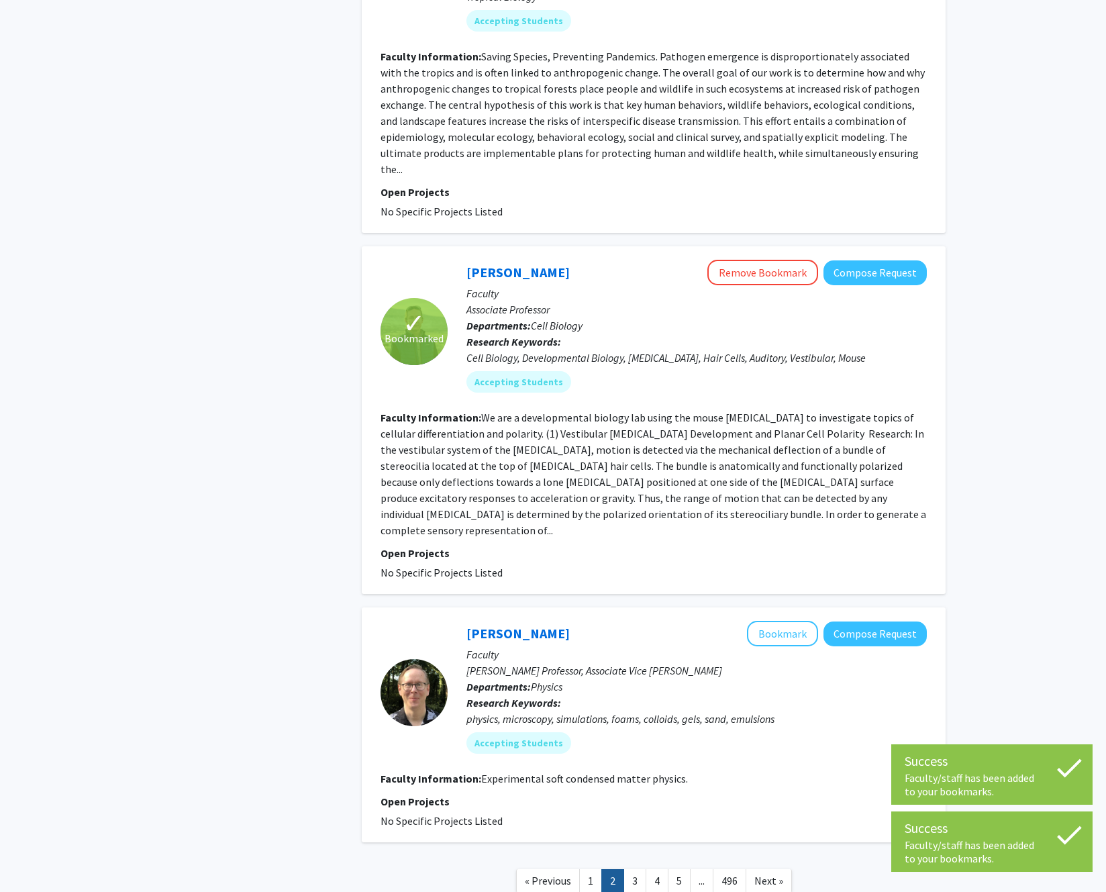
scroll to position [2505, 0]
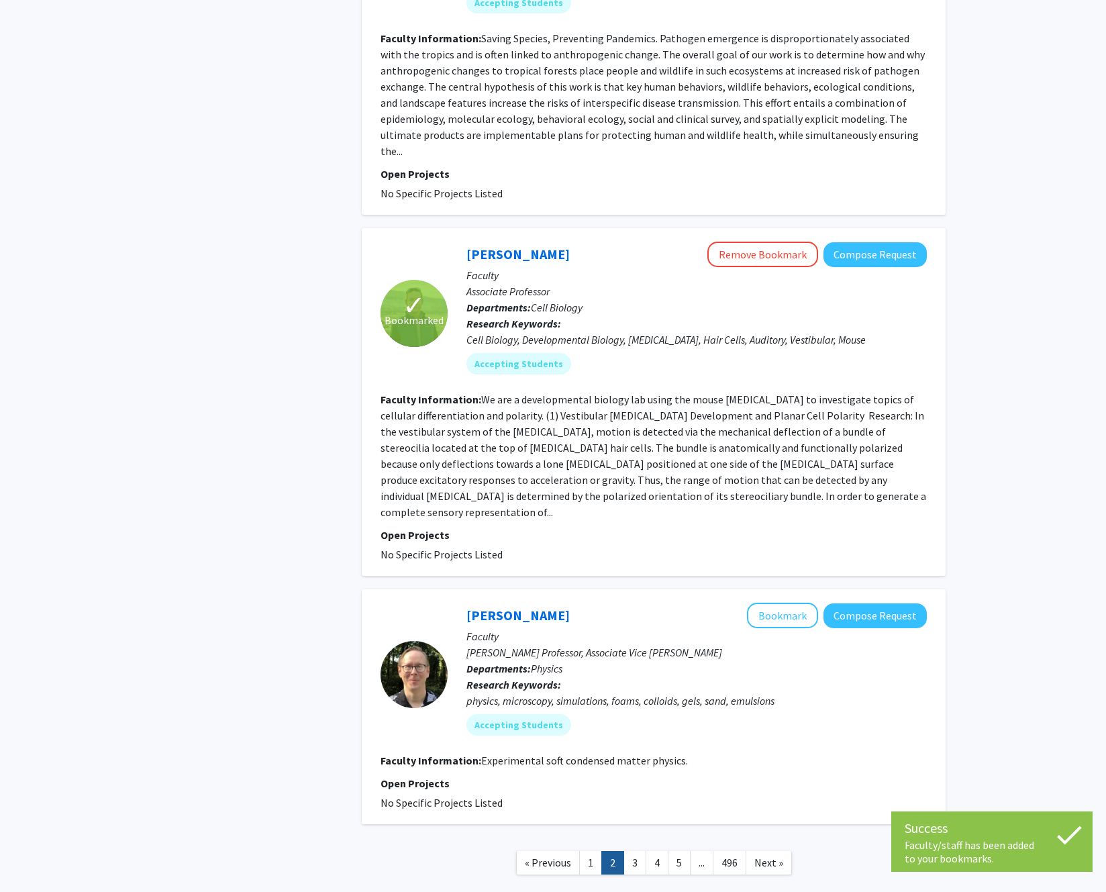
click at [792, 837] on nav "« Previous 1 2 3 4 5 ... 496 Next »" at bounding box center [654, 864] width 584 height 54
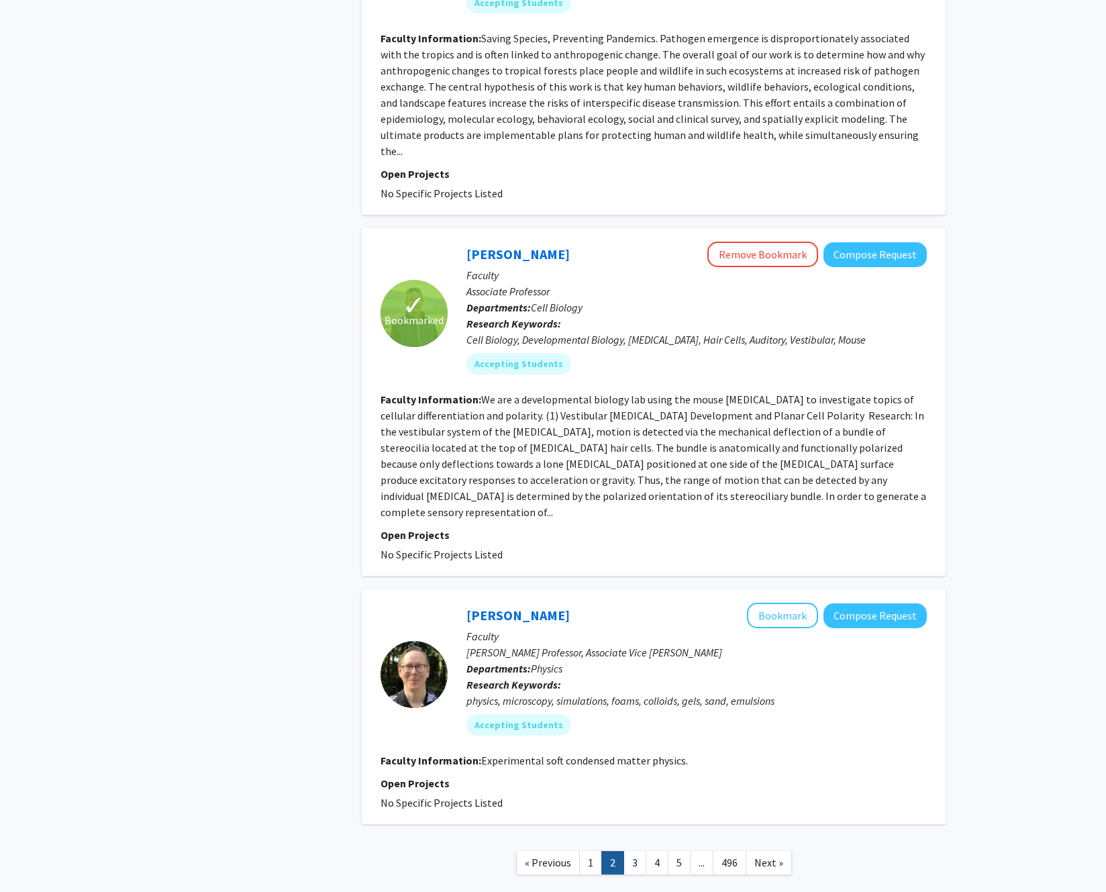
click at [782, 855] on span "Next »" at bounding box center [768, 861] width 29 height 13
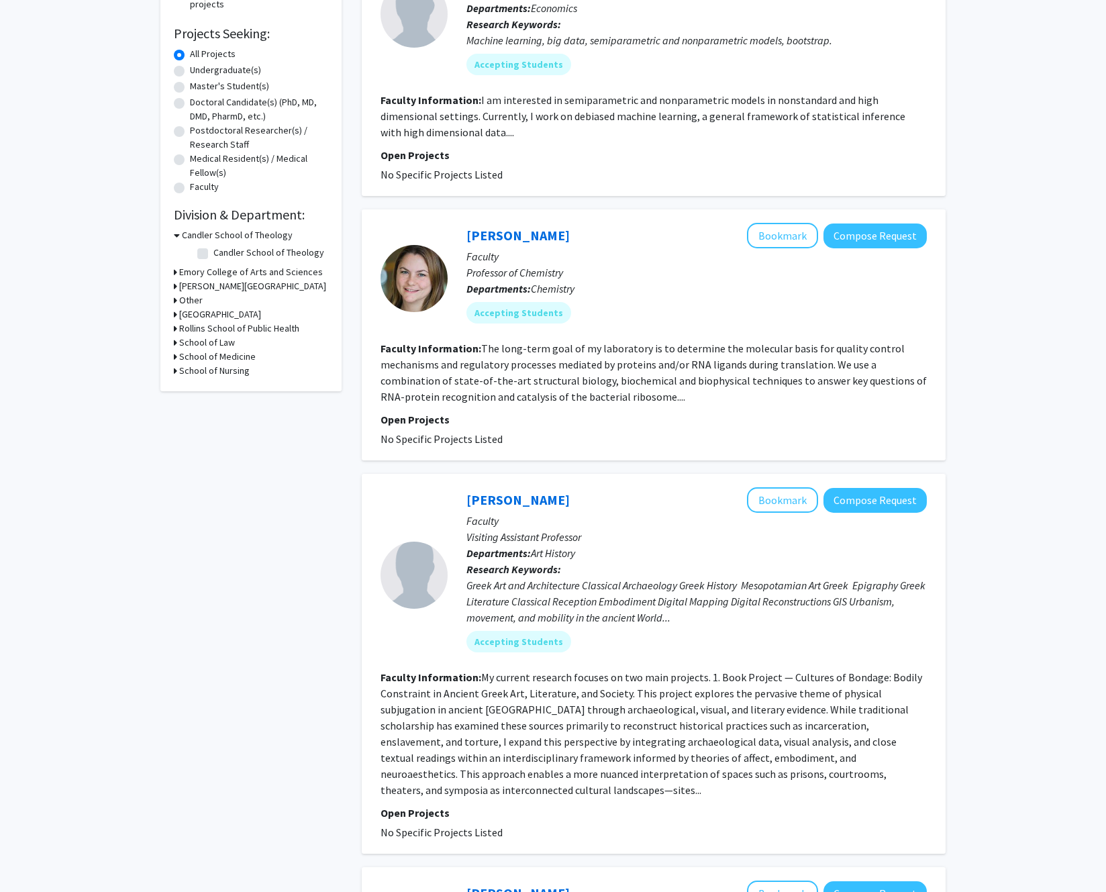
scroll to position [264, 0]
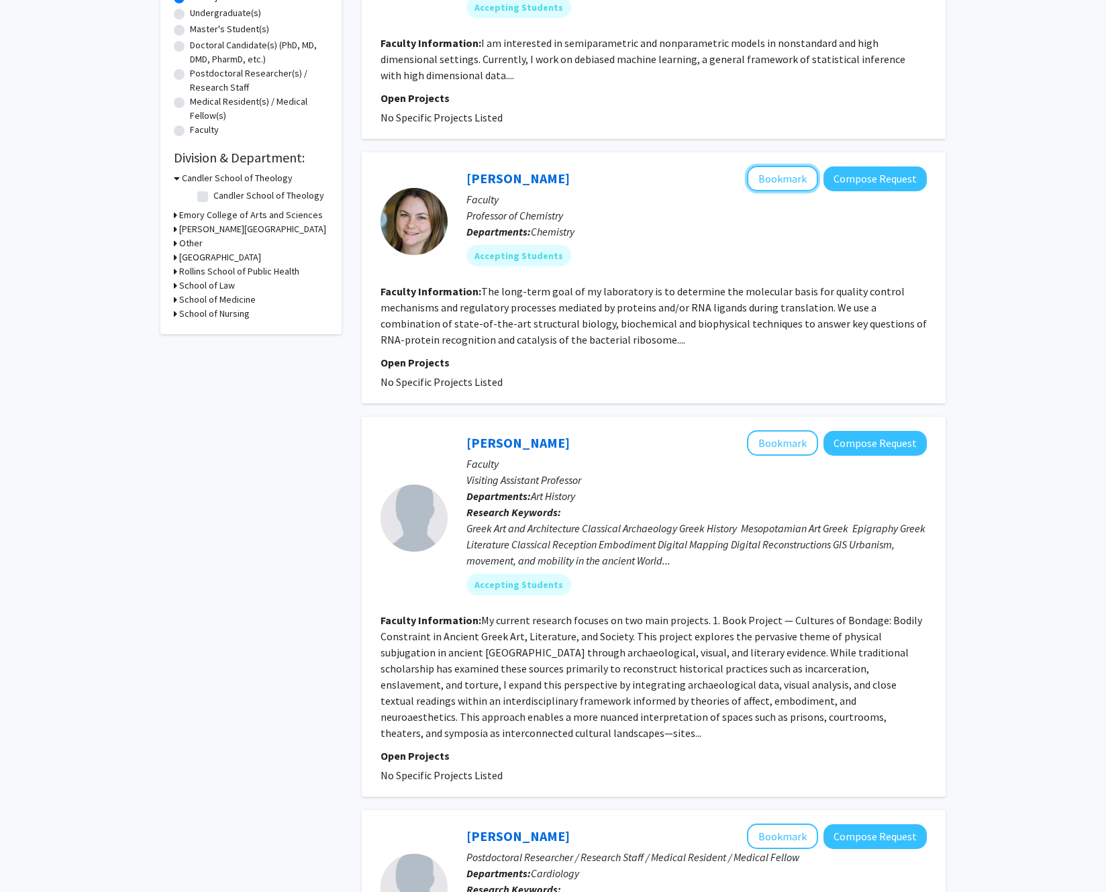
click at [782, 177] on button "Bookmark" at bounding box center [782, 178] width 71 height 25
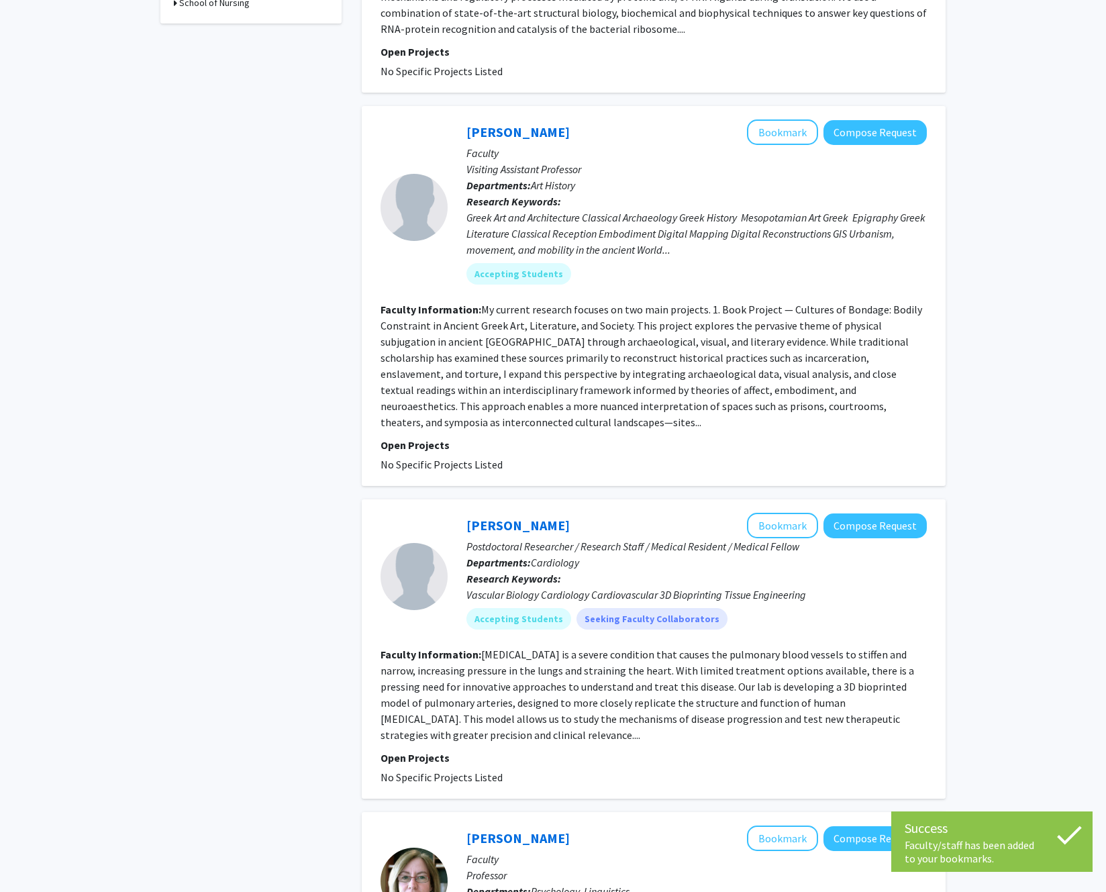
scroll to position [639, 0]
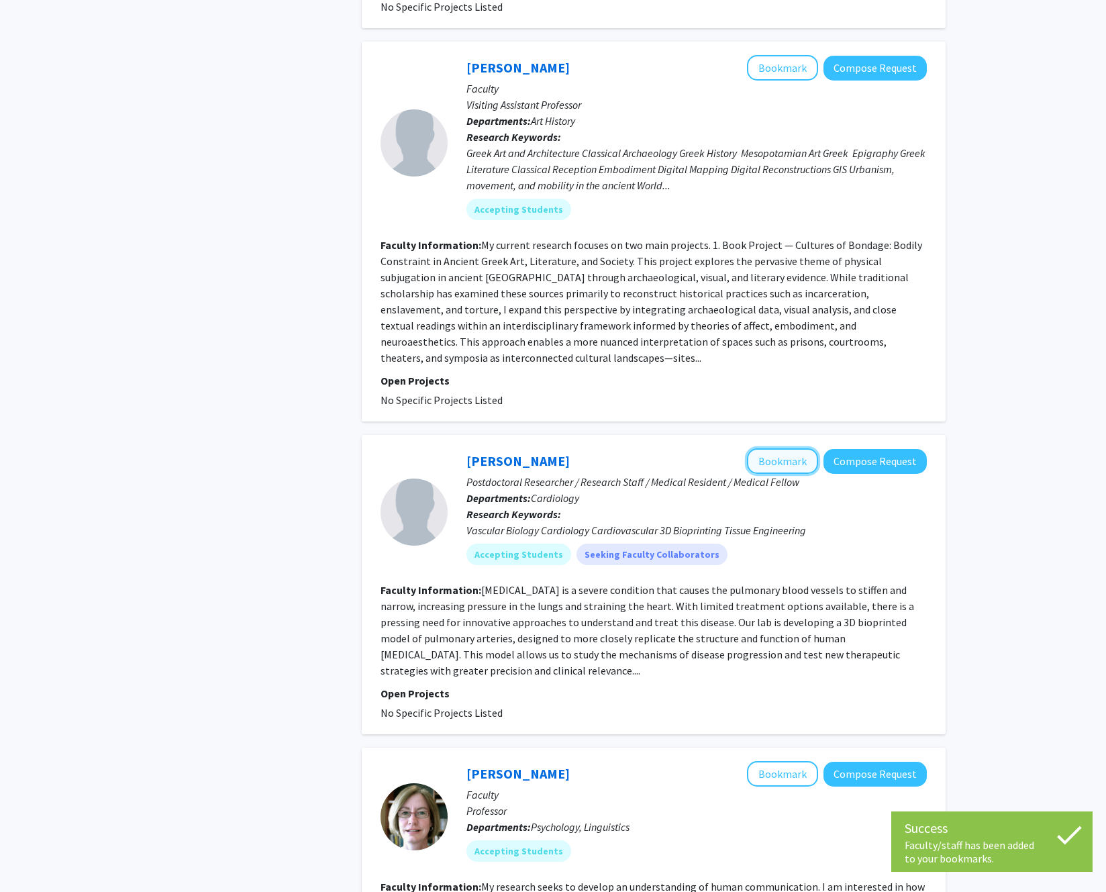
drag, startPoint x: 812, startPoint y: 319, endPoint x: 764, endPoint y: 460, distance: 148.7
click at [764, 460] on button "Bookmark" at bounding box center [782, 460] width 71 height 25
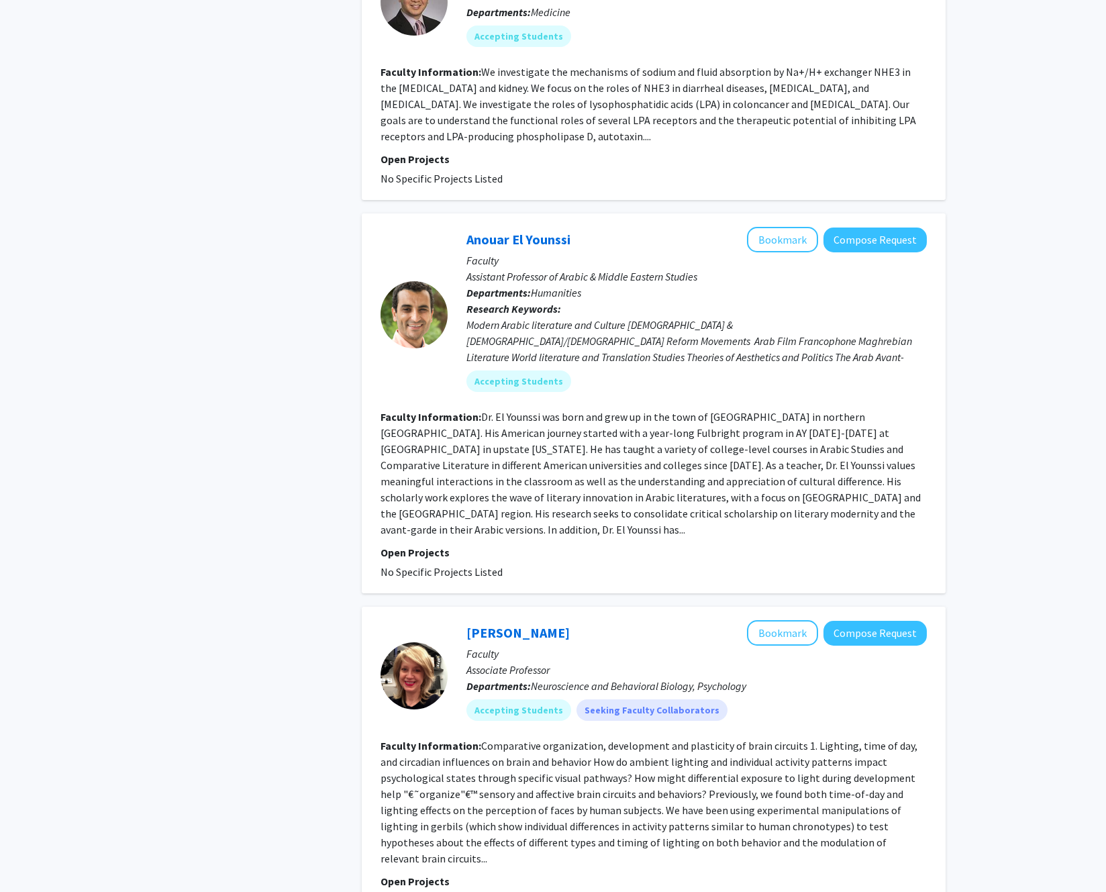
scroll to position [1799, 0]
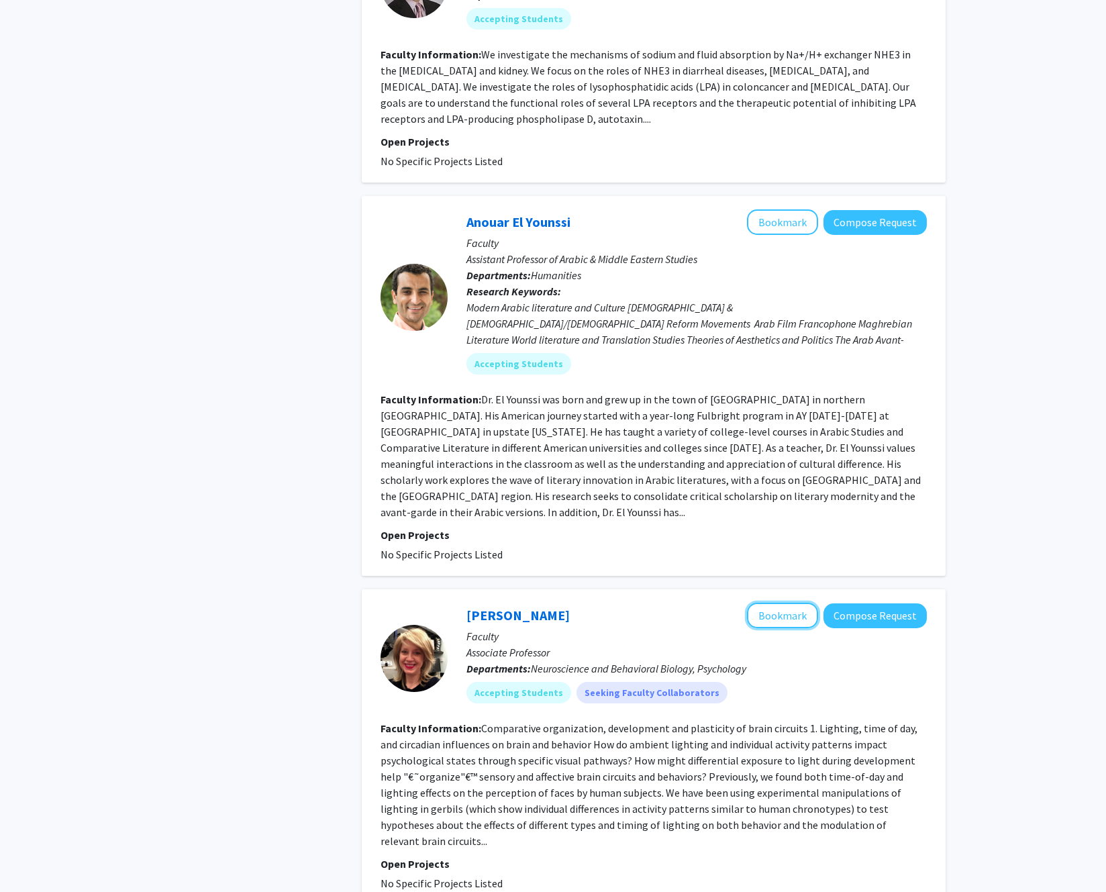
click at [780, 602] on button "Bookmark" at bounding box center [782, 614] width 71 height 25
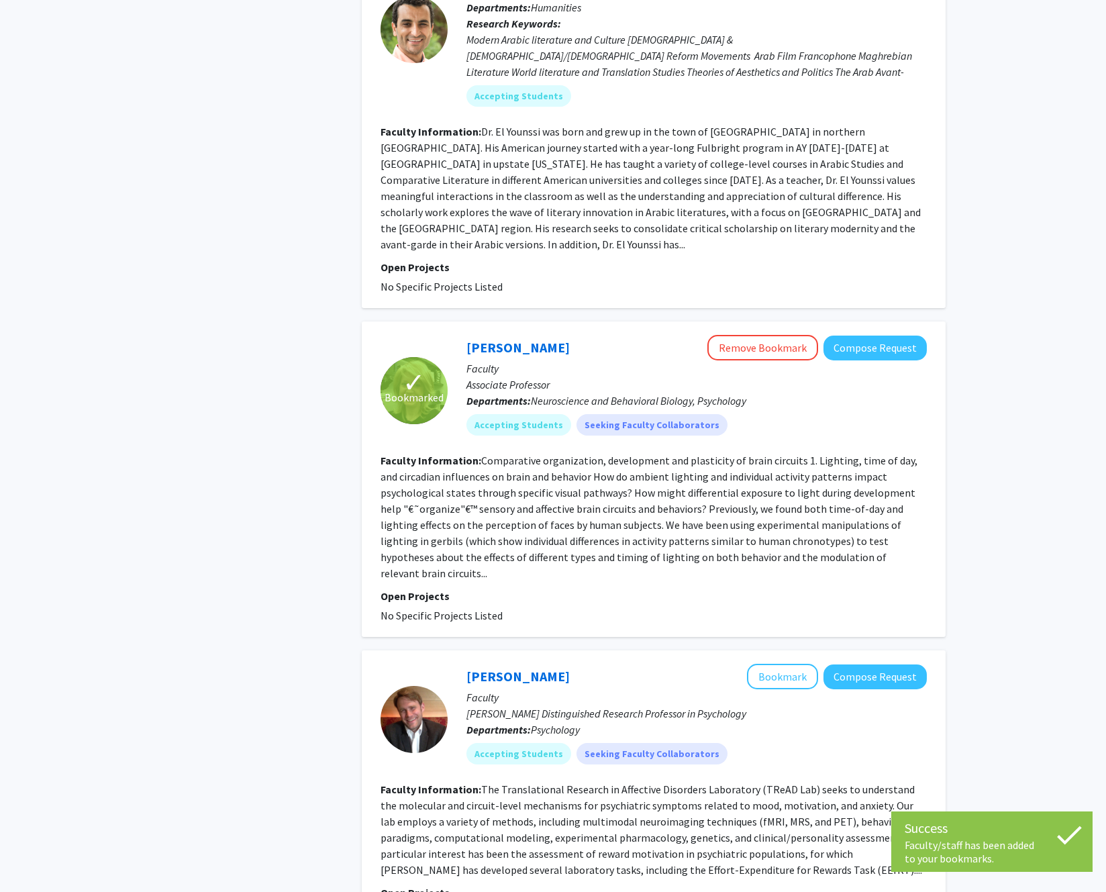
scroll to position [2473, 0]
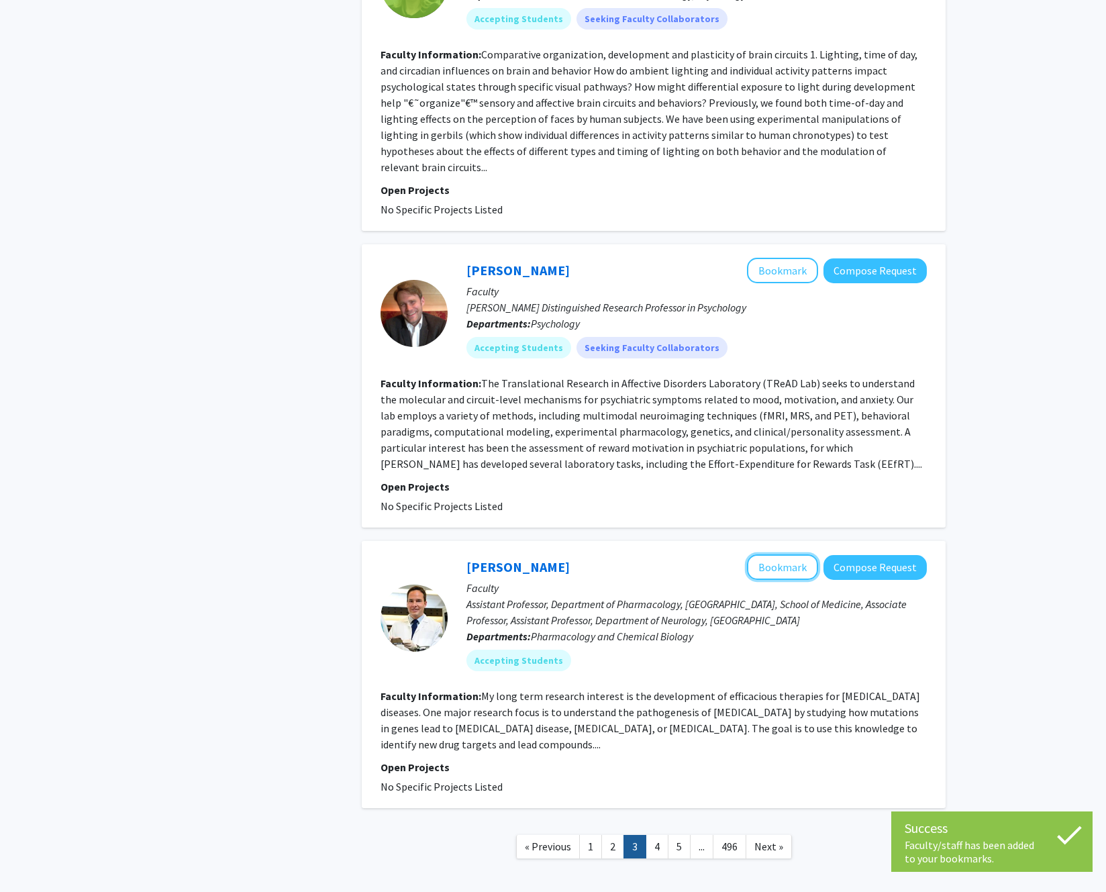
click at [784, 554] on button "Bookmark" at bounding box center [782, 566] width 71 height 25
click at [659, 835] on link "4" at bounding box center [656, 846] width 23 height 23
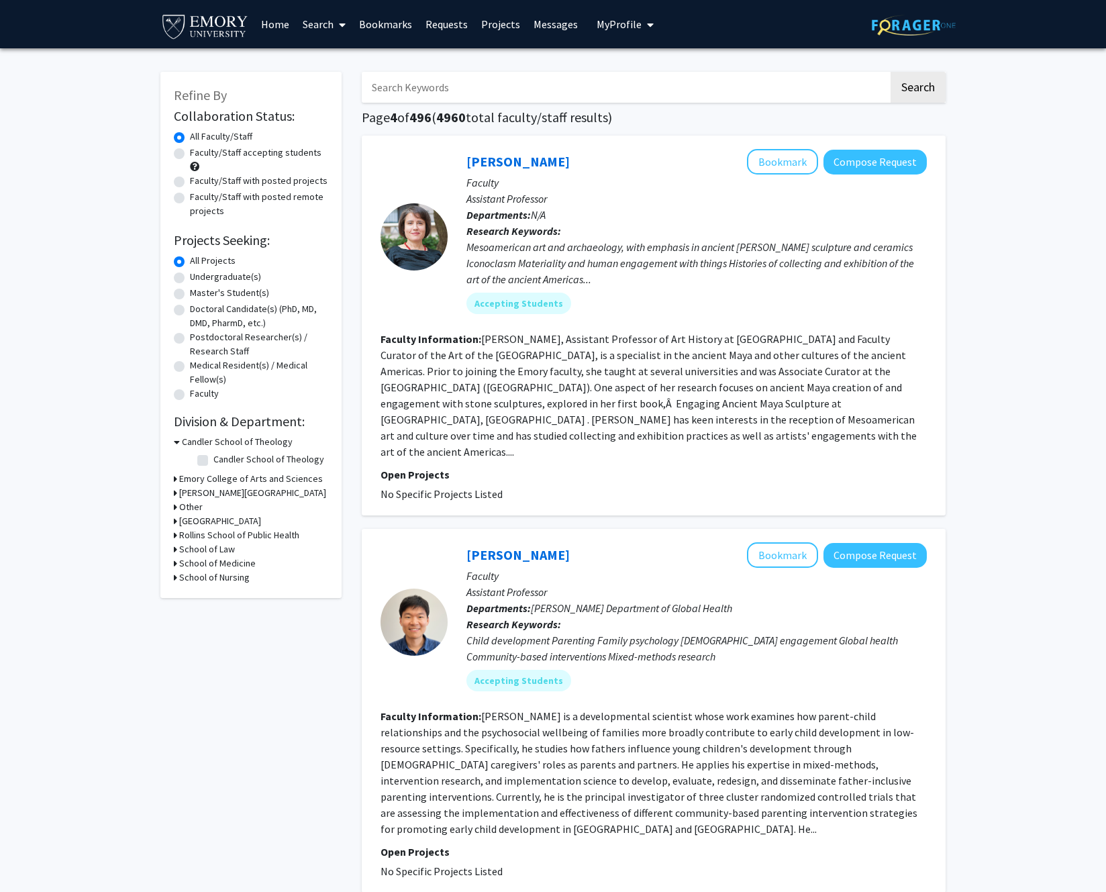
click at [218, 275] on label "Undergraduate(s)" at bounding box center [225, 277] width 71 height 14
click at [199, 275] on input "Undergraduate(s)" at bounding box center [194, 274] width 9 height 9
radio input "true"
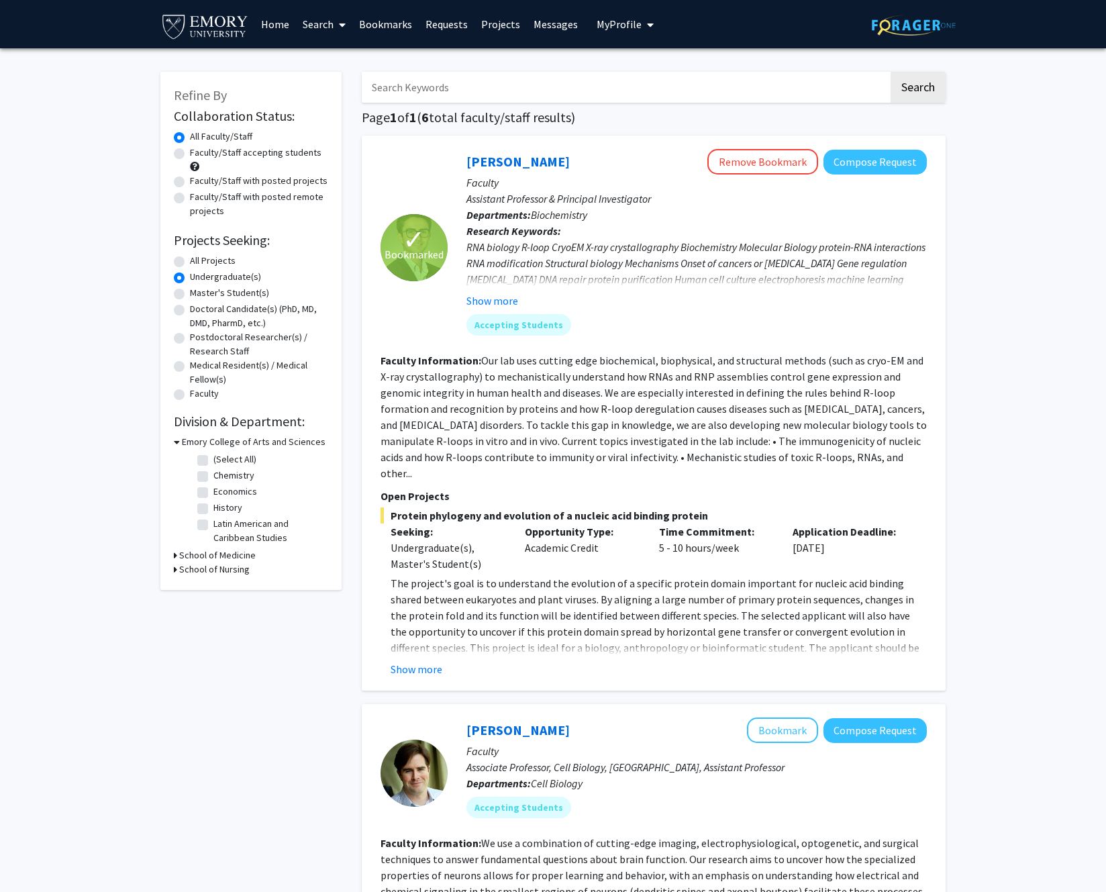
drag, startPoint x: 764, startPoint y: 460, endPoint x: 209, endPoint y: 290, distance: 580.8
click at [209, 290] on label "Master's Student(s)" at bounding box center [229, 293] width 79 height 14
click at [199, 290] on input "Master's Student(s)" at bounding box center [194, 290] width 9 height 9
radio input "true"
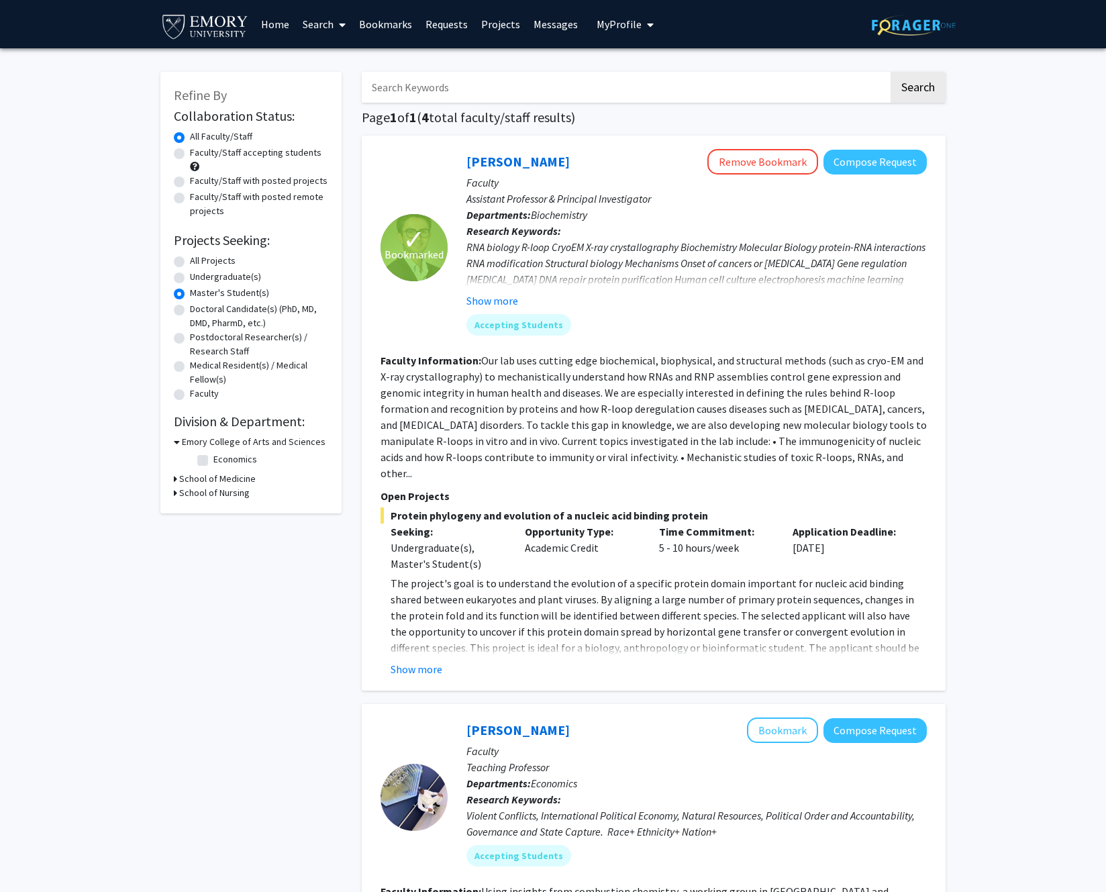
drag, startPoint x: 209, startPoint y: 290, endPoint x: 182, endPoint y: 315, distance: 37.0
click at [182, 315] on div "Doctoral Candidate(s) (PhD, MD, DMD, PharmD, etc.)" at bounding box center [251, 316] width 154 height 28
click at [190, 314] on label "Doctoral Candidate(s) (PhD, MD, DMD, PharmD, etc.)" at bounding box center [259, 316] width 138 height 28
click at [190, 311] on input "Doctoral Candidate(s) (PhD, MD, DMD, PharmD, etc.)" at bounding box center [194, 306] width 9 height 9
radio input "true"
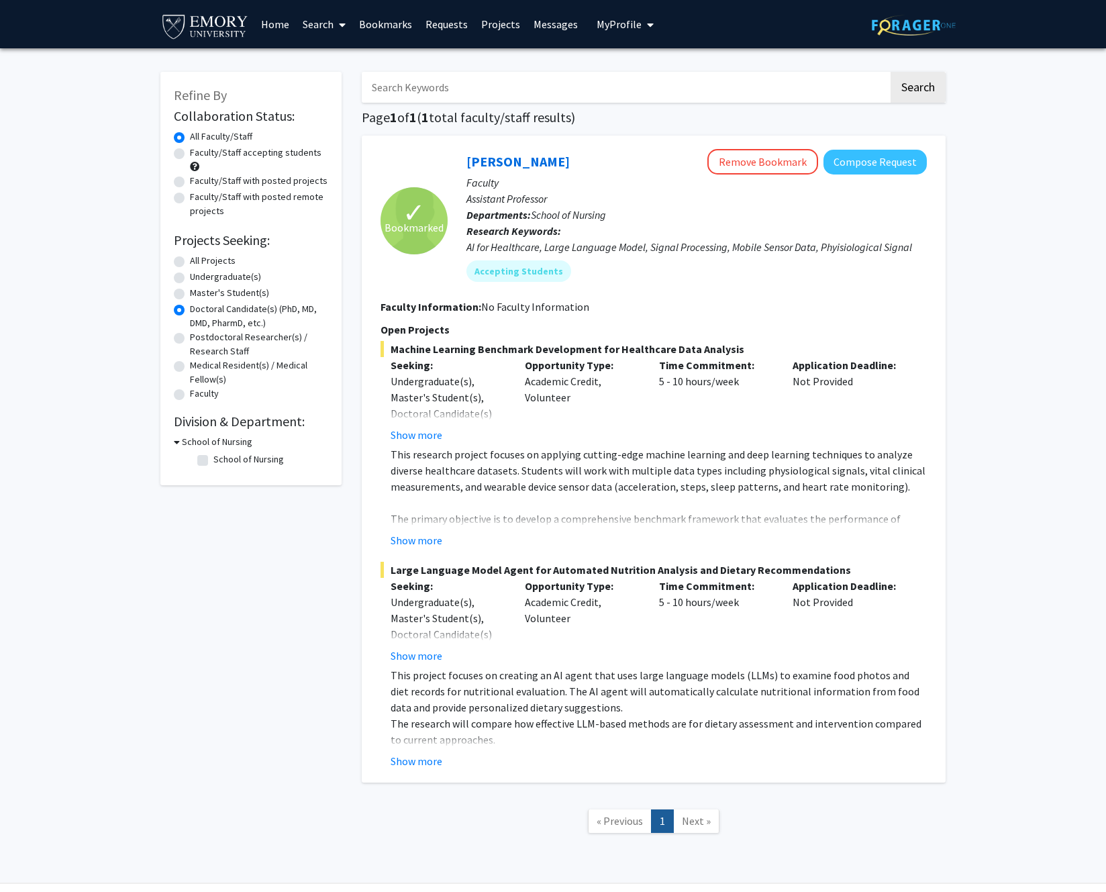
drag, startPoint x: 182, startPoint y: 315, endPoint x: 228, endPoint y: 367, distance: 69.4
click at [228, 367] on label "Medical Resident(s) / Medical Fellow(s)" at bounding box center [259, 372] width 138 height 28
click at [199, 367] on input "Medical Resident(s) / Medical Fellow(s)" at bounding box center [194, 362] width 9 height 9
radio input "true"
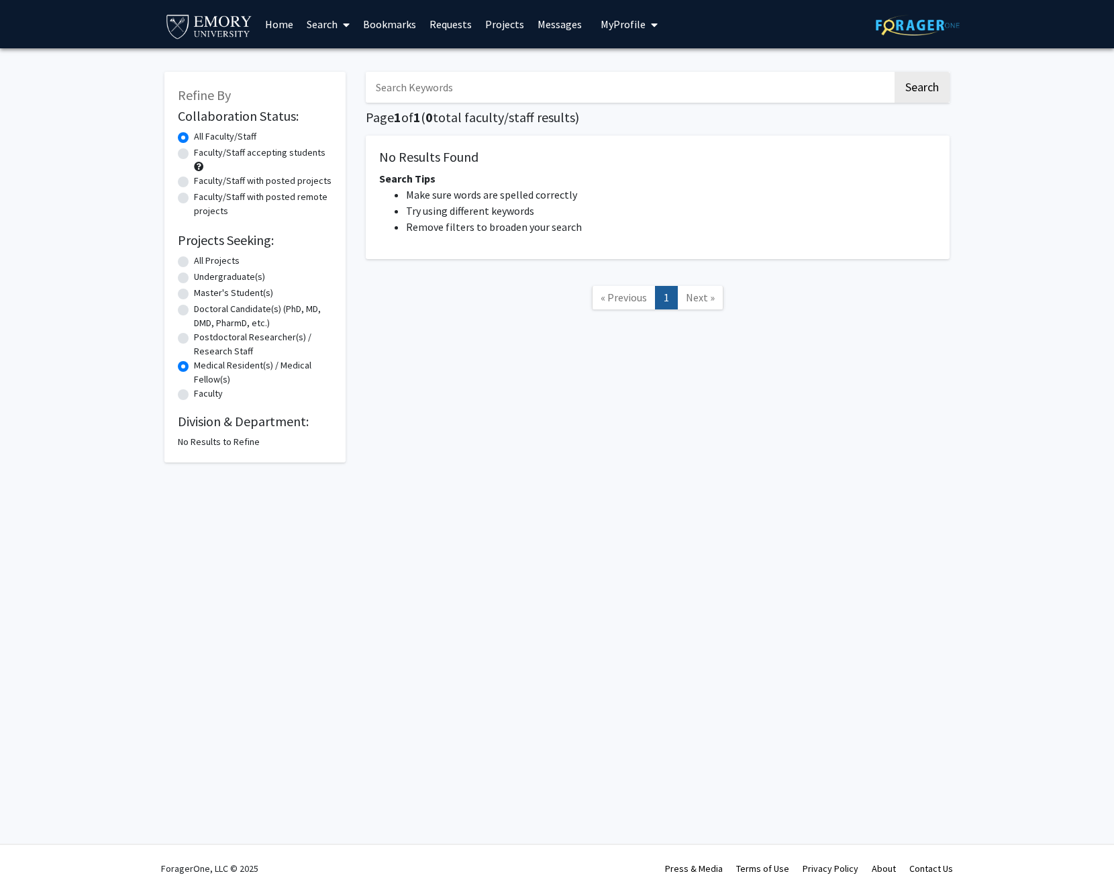
click at [225, 377] on label "Medical Resident(s) / Medical Fellow(s)" at bounding box center [263, 372] width 138 height 28
click at [203, 367] on input "Medical Resident(s) / Medical Fellow(s)" at bounding box center [198, 362] width 9 height 9
click at [216, 396] on label "Faculty" at bounding box center [208, 393] width 29 height 14
click at [203, 395] on input "Faculty" at bounding box center [198, 390] width 9 height 9
radio input "true"
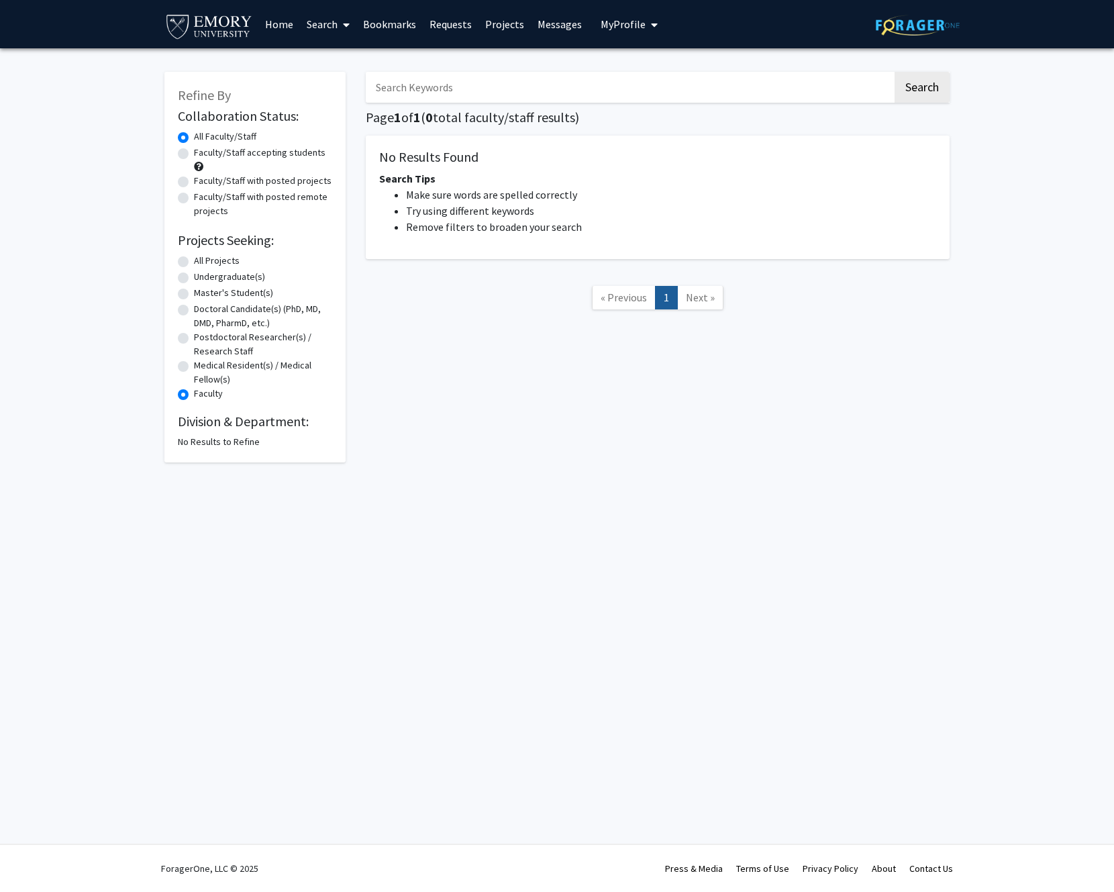
click at [220, 369] on label "Medical Resident(s) / Medical Fellow(s)" at bounding box center [263, 372] width 138 height 28
click at [203, 367] on input "Medical Resident(s) / Medical Fellow(s)" at bounding box center [198, 362] width 9 height 9
radio input "true"
click at [221, 346] on label "Postdoctoral Researcher(s) / Research Staff" at bounding box center [263, 344] width 138 height 28
click at [203, 339] on input "Postdoctoral Researcher(s) / Research Staff" at bounding box center [198, 334] width 9 height 9
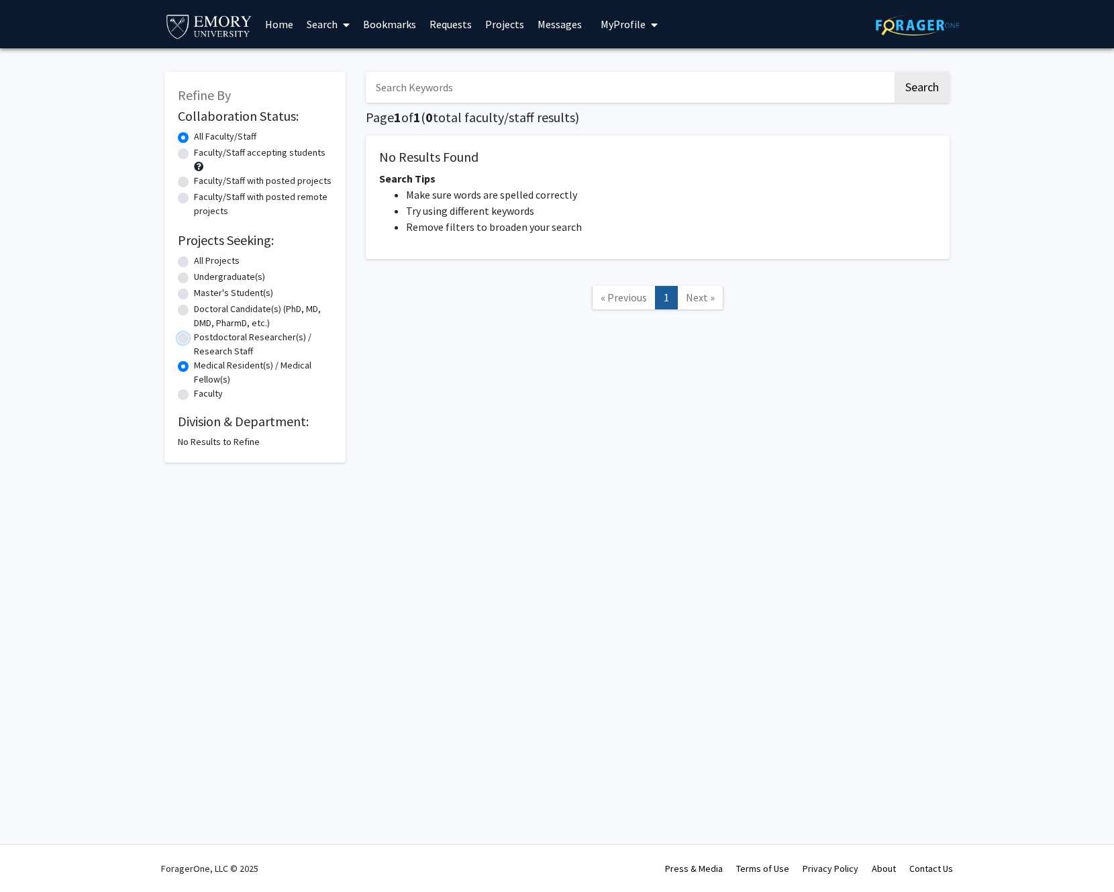
radio input "true"
click at [225, 330] on label "Postdoctoral Researcher(s) / Research Staff" at bounding box center [263, 344] width 138 height 28
click at [203, 330] on input "Postdoctoral Researcher(s) / Research Staff" at bounding box center [198, 334] width 9 height 9
drag, startPoint x: 228, startPoint y: 367, endPoint x: 223, endPoint y: 321, distance: 46.5
click at [223, 321] on label "Doctoral Candidate(s) (PhD, MD, DMD, PharmD, etc.)" at bounding box center [263, 316] width 138 height 28
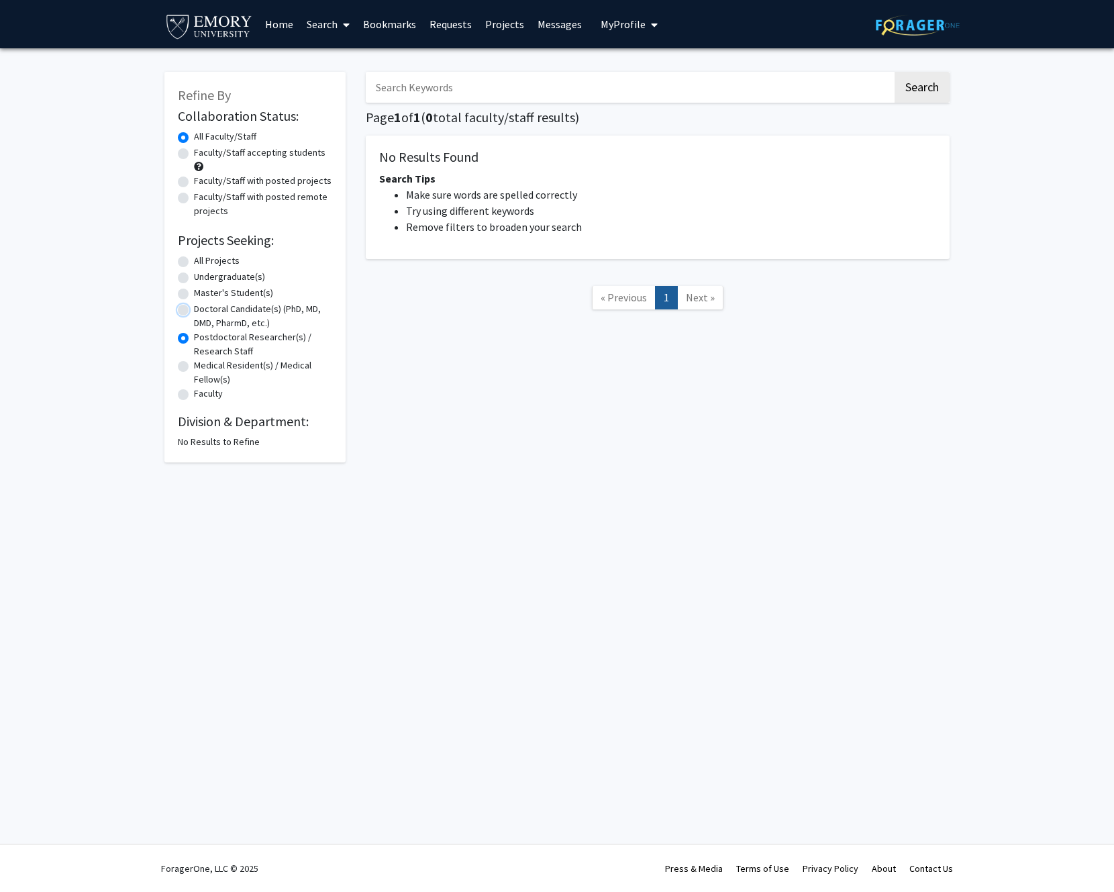
click at [203, 311] on input "Doctoral Candidate(s) (PhD, MD, DMD, PharmD, etc.)" at bounding box center [198, 306] width 9 height 9
radio input "true"
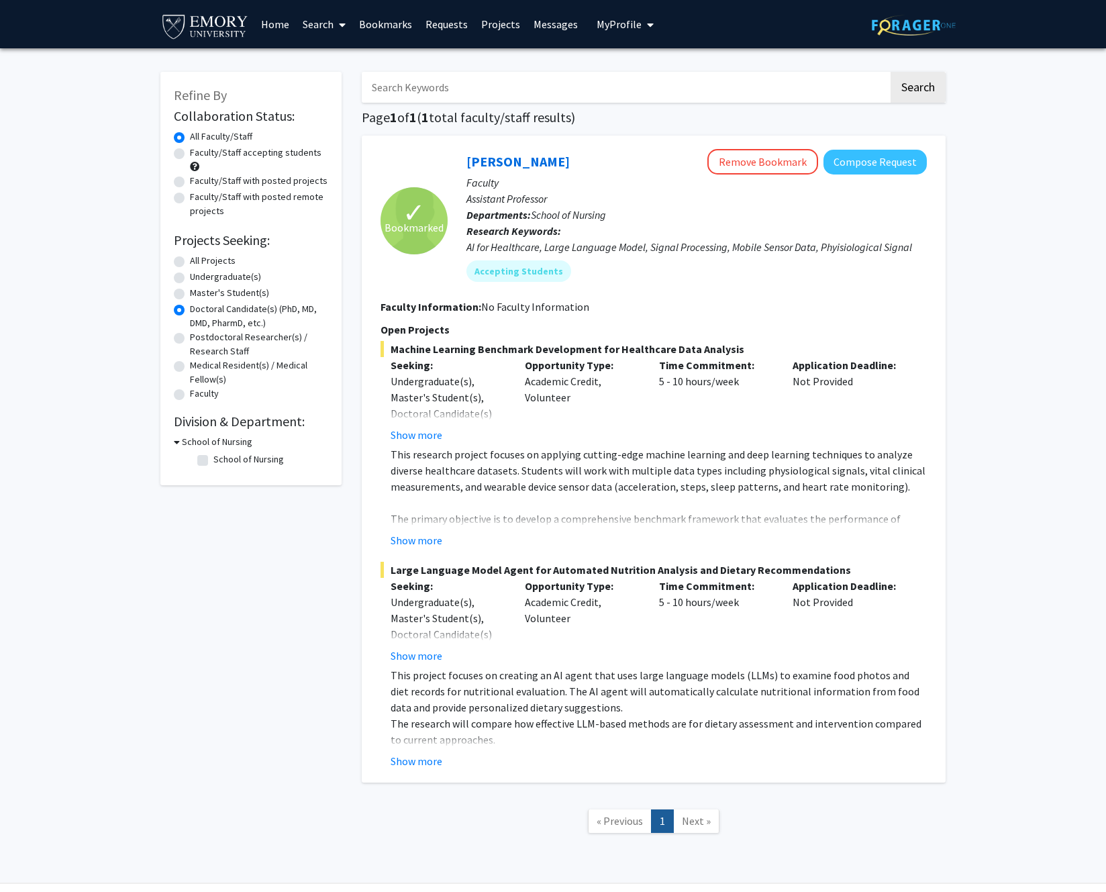
click at [211, 446] on h3 "School of Nursing" at bounding box center [217, 442] width 70 height 14
drag, startPoint x: 223, startPoint y: 321, endPoint x: 254, endPoint y: 155, distance: 168.4
click at [254, 155] on label "Faculty/Staff accepting students" at bounding box center [255, 153] width 131 height 14
click at [199, 154] on input "Faculty/Staff accepting students" at bounding box center [194, 150] width 9 height 9
radio input "true"
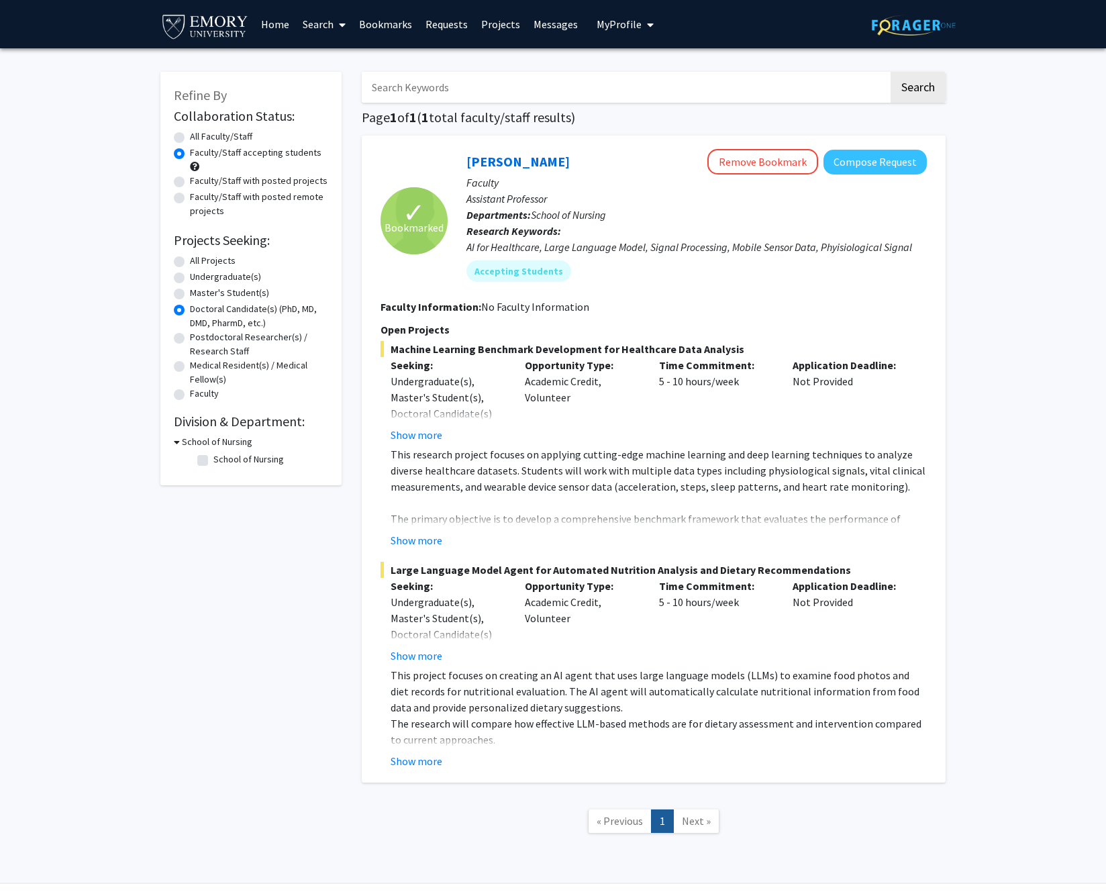
click at [230, 262] on label "All Projects" at bounding box center [213, 261] width 46 height 14
click at [199, 262] on input "All Projects" at bounding box center [194, 258] width 9 height 9
radio input "true"
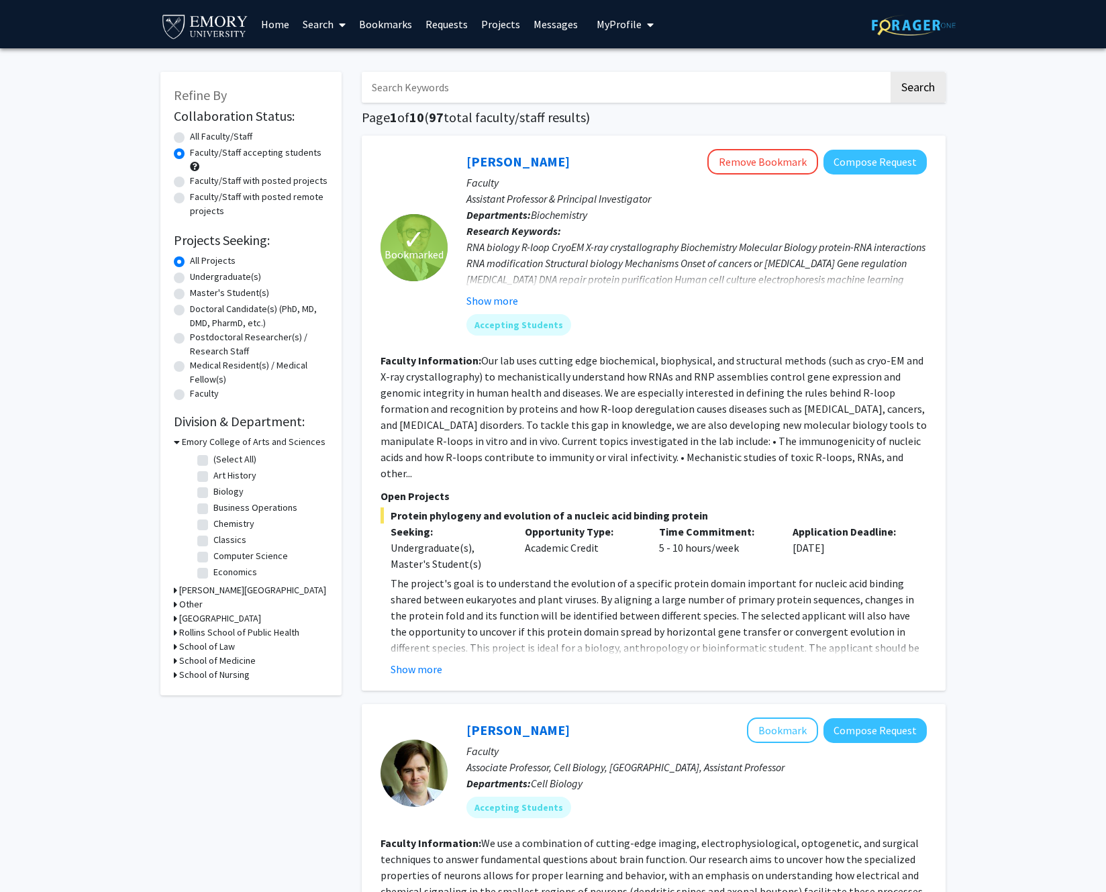
drag, startPoint x: 254, startPoint y: 155, endPoint x: 220, endPoint y: 272, distance: 122.1
click at [220, 272] on label "Undergraduate(s)" at bounding box center [225, 277] width 71 height 14
click at [199, 272] on input "Undergraduate(s)" at bounding box center [194, 274] width 9 height 9
radio input "true"
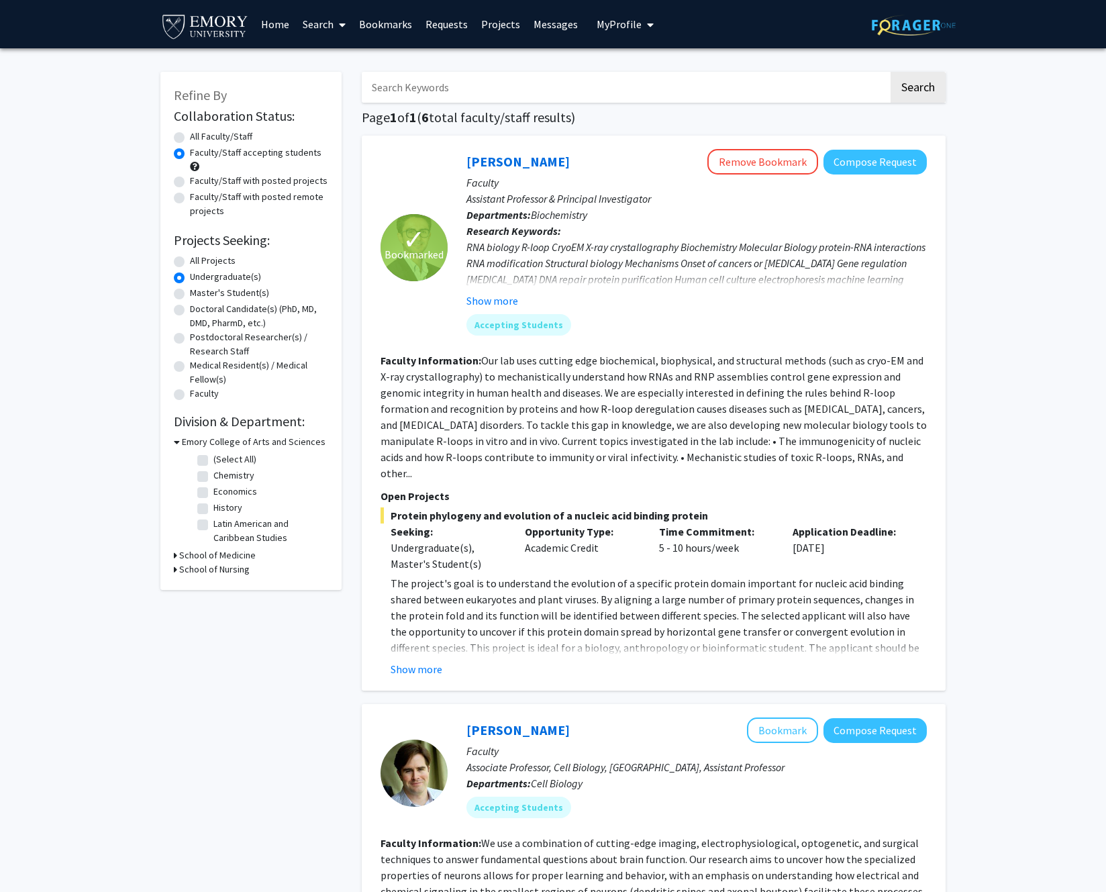
click at [217, 264] on label "All Projects" at bounding box center [213, 261] width 46 height 14
click at [199, 262] on input "All Projects" at bounding box center [194, 258] width 9 height 9
radio input "true"
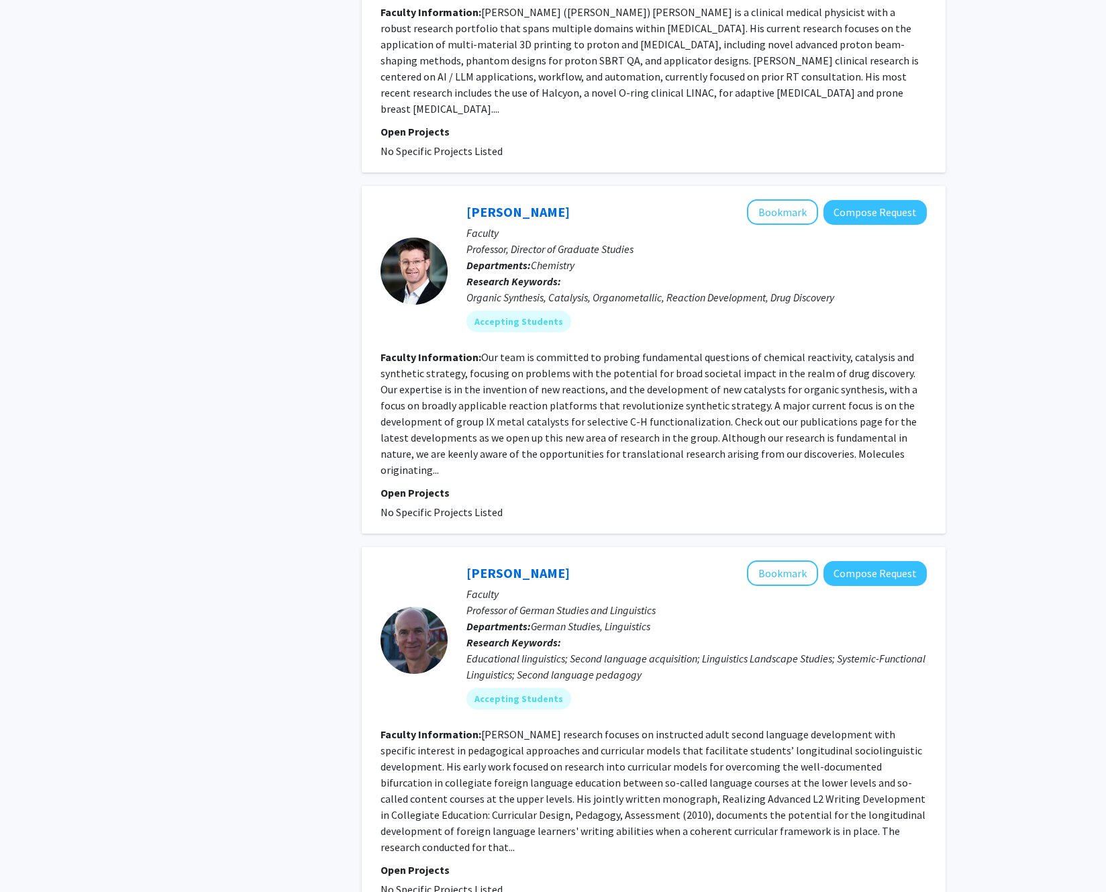
scroll to position [3620, 0]
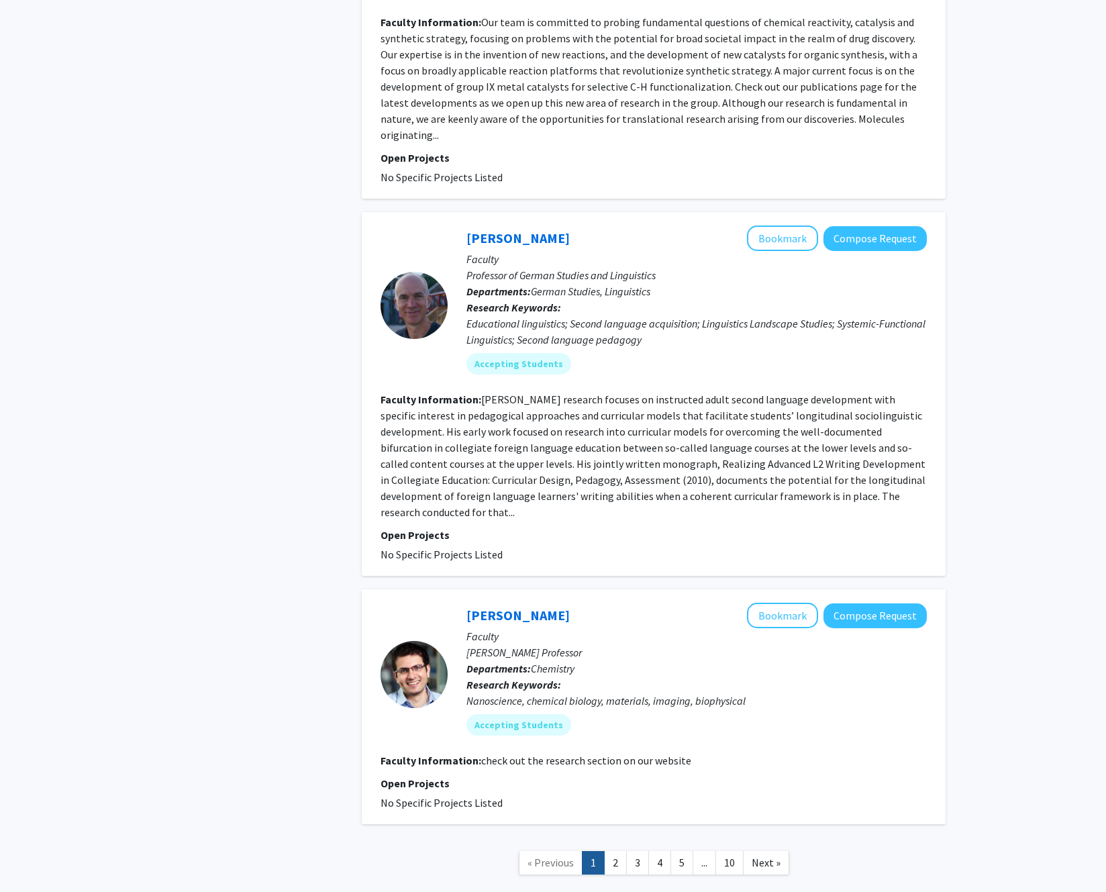
click at [733, 851] on link "10" at bounding box center [729, 862] width 28 height 23
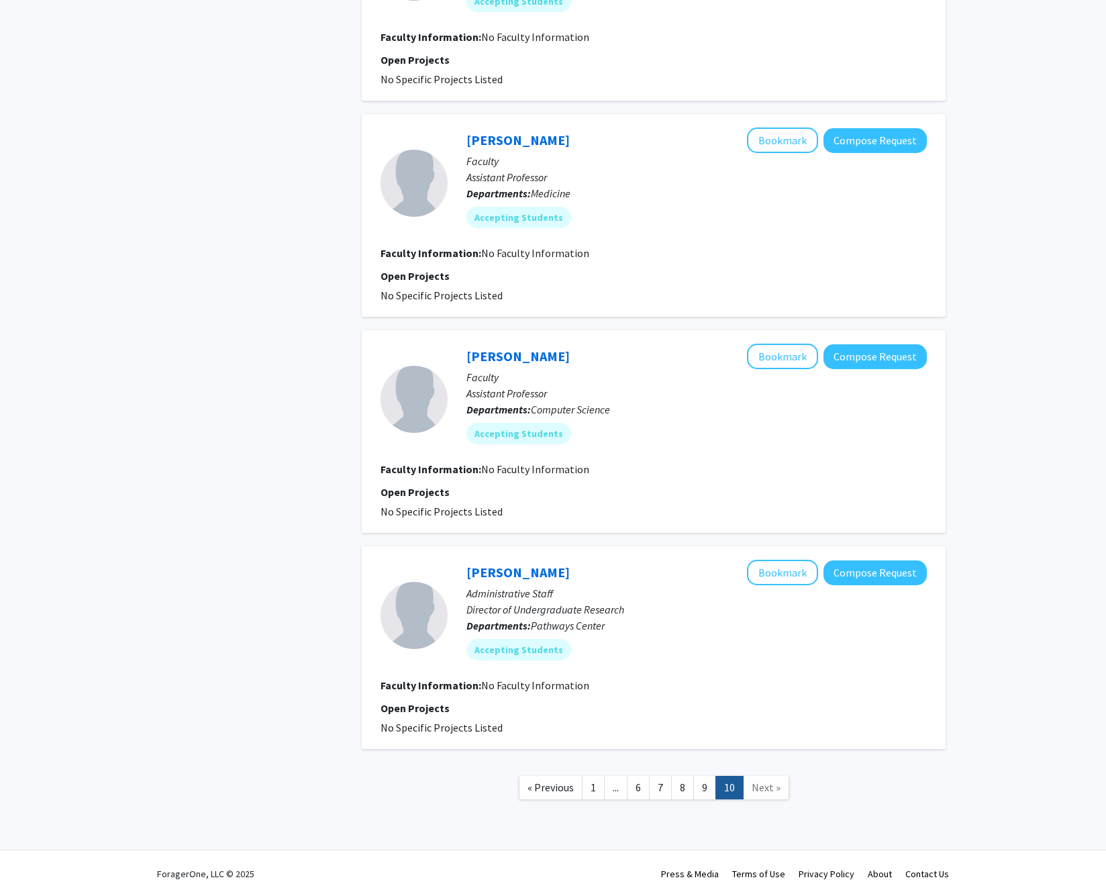
scroll to position [891, 0]
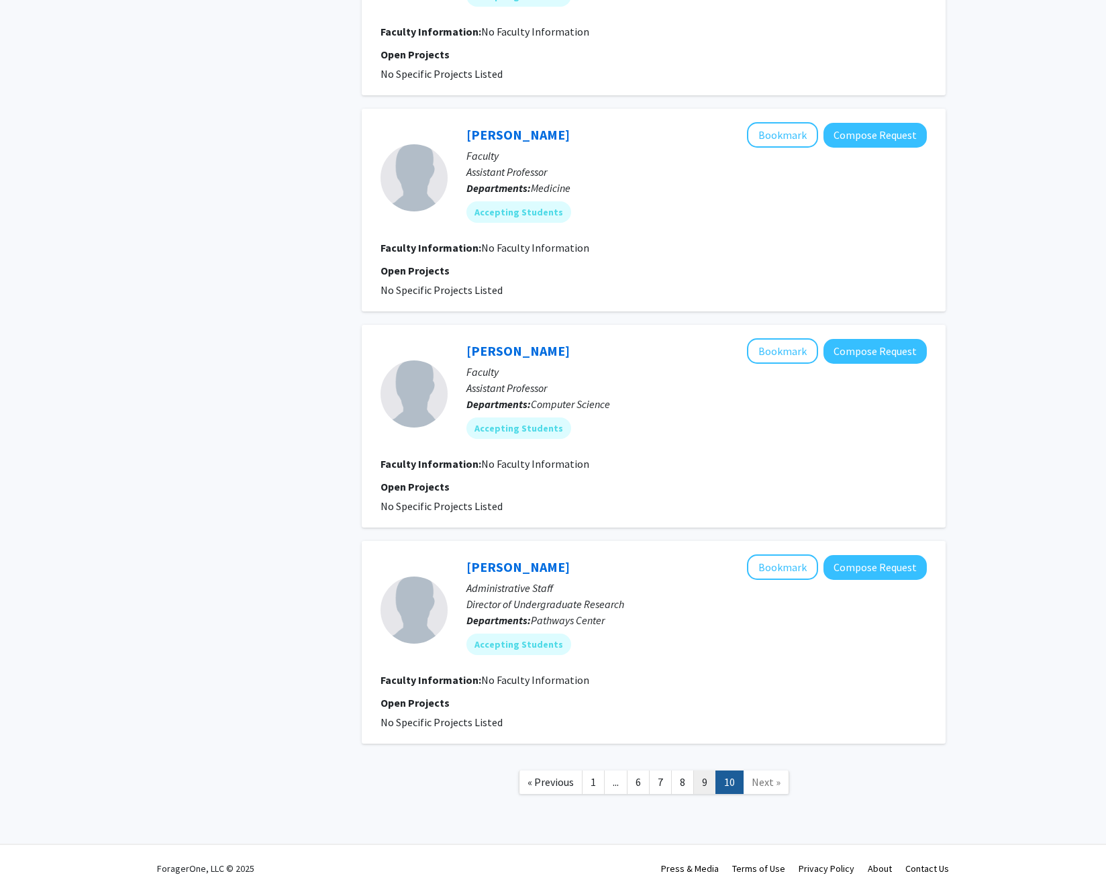
drag, startPoint x: 220, startPoint y: 272, endPoint x: 703, endPoint y: 773, distance: 695.5
click at [703, 773] on link "9" at bounding box center [704, 781] width 23 height 23
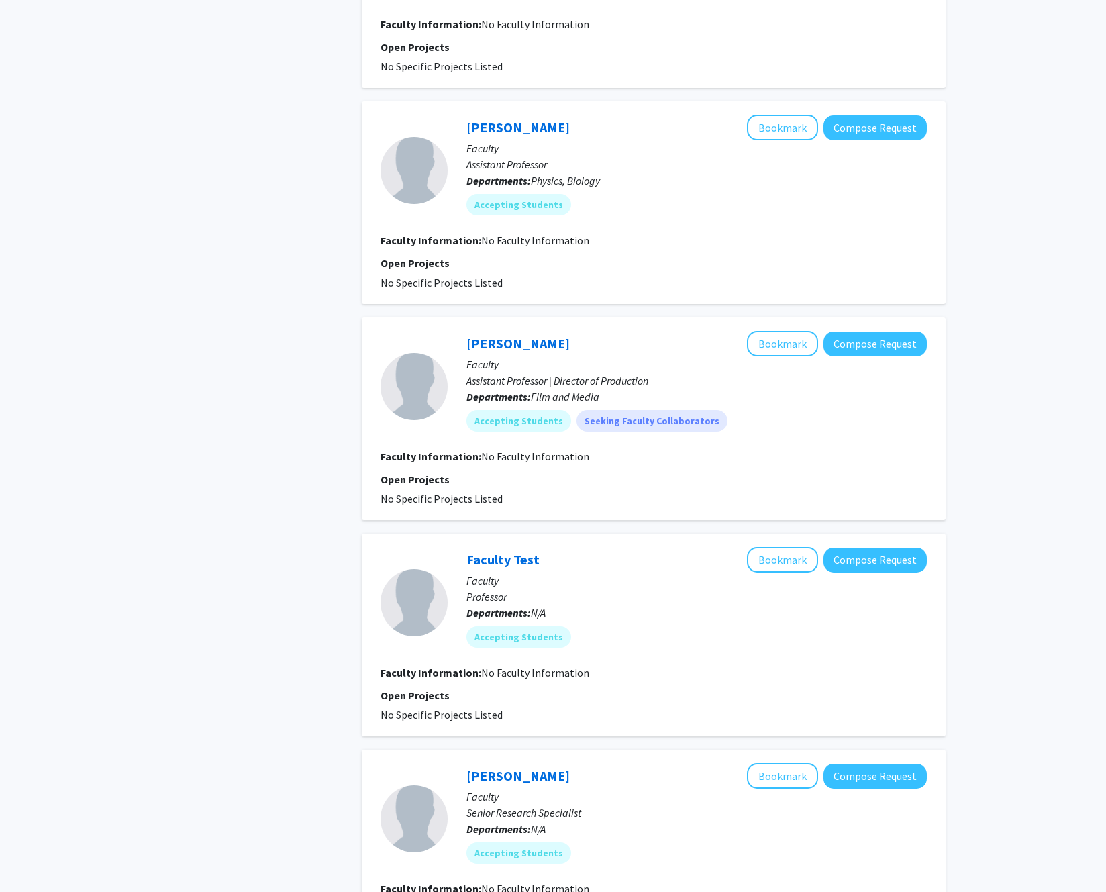
scroll to position [1539, 0]
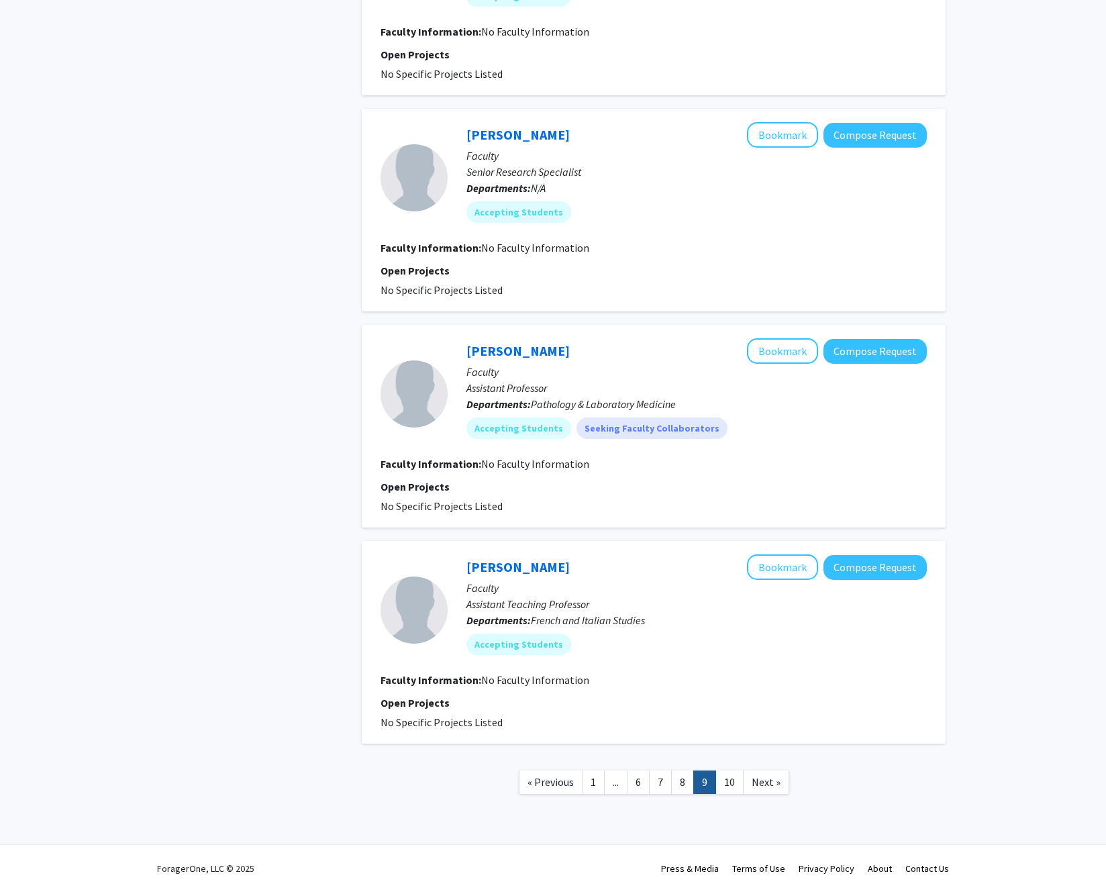
click at [688, 774] on link "8" at bounding box center [682, 781] width 23 height 23
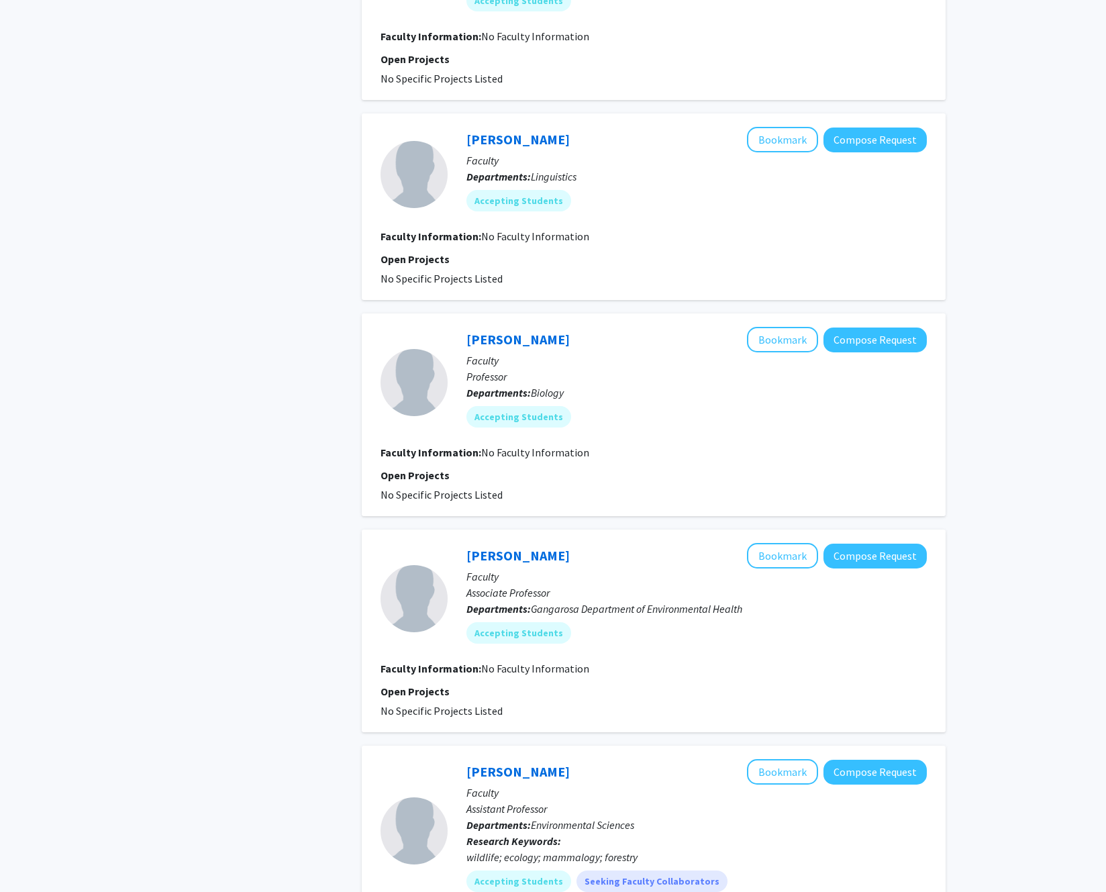
scroll to position [1496, 0]
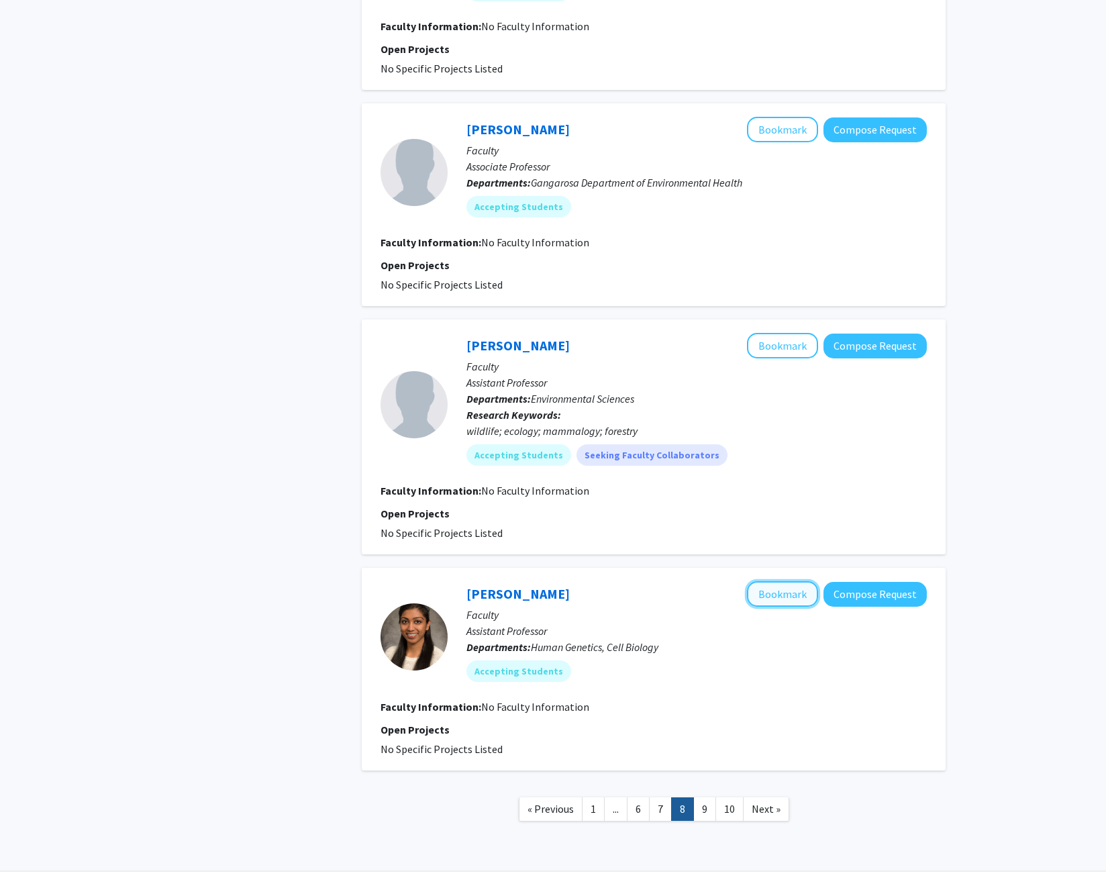
drag, startPoint x: 703, startPoint y: 773, endPoint x: 788, endPoint y: 601, distance: 191.7
click at [788, 601] on button "Bookmark" at bounding box center [782, 593] width 71 height 25
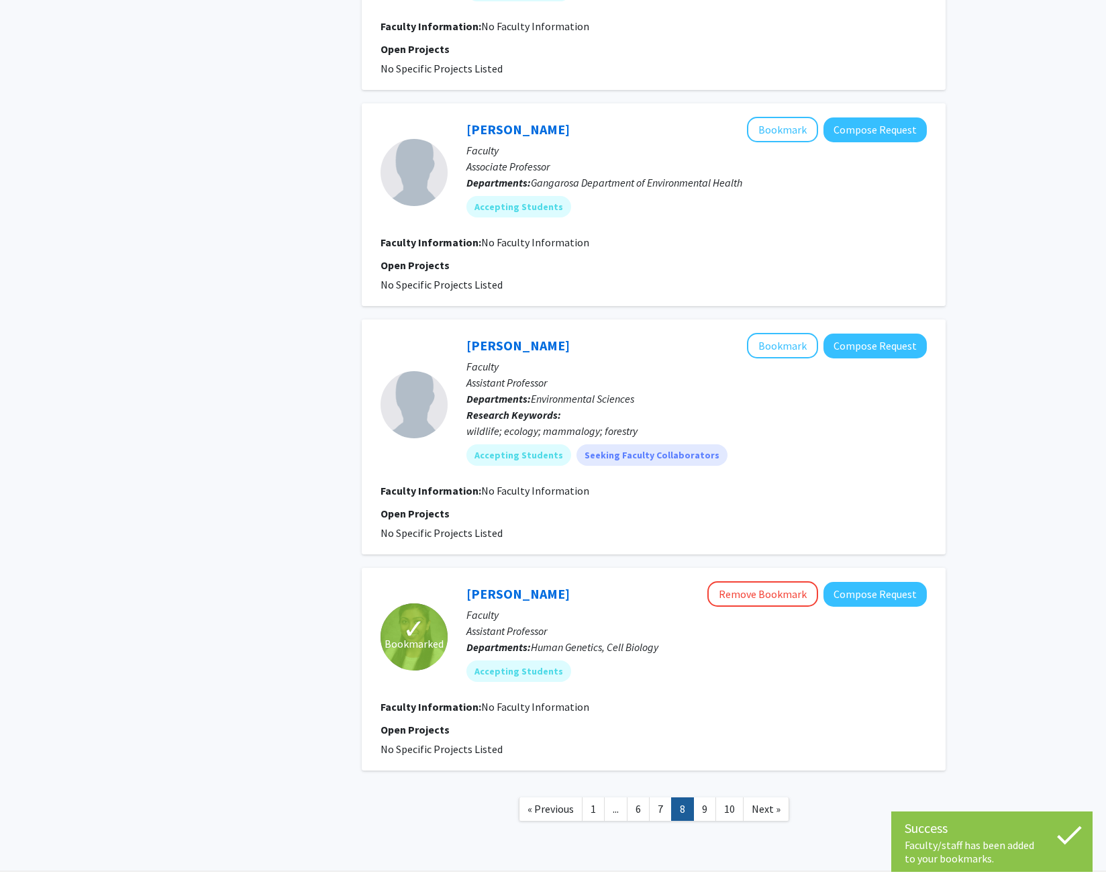
click at [658, 800] on link "7" at bounding box center [660, 808] width 23 height 23
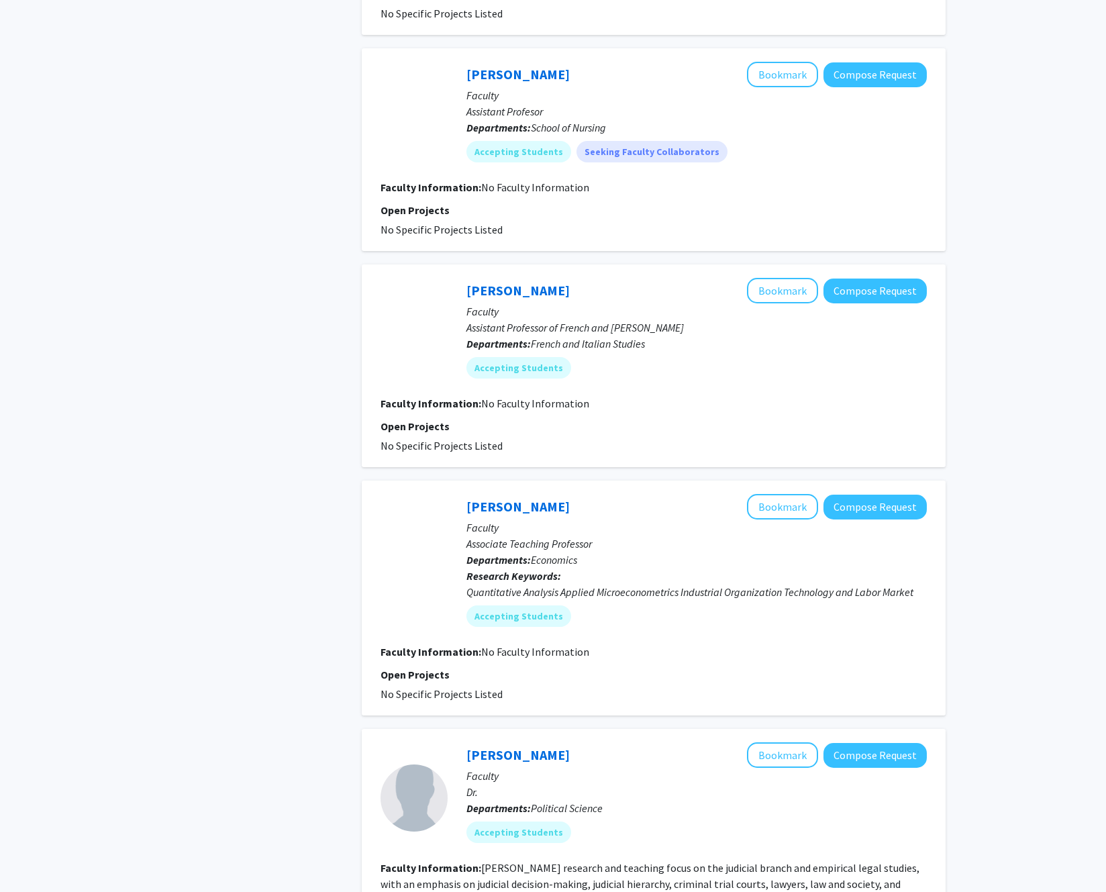
scroll to position [1684, 0]
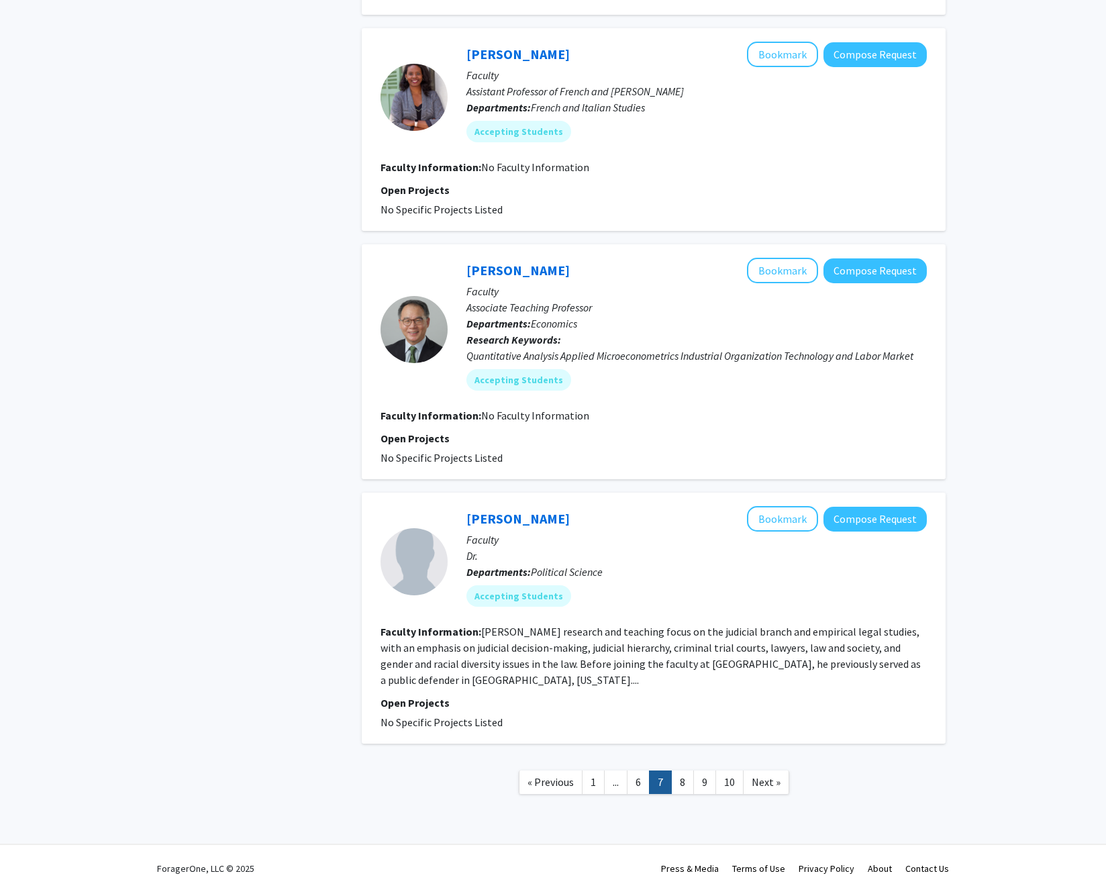
click at [642, 784] on link "6" at bounding box center [638, 781] width 23 height 23
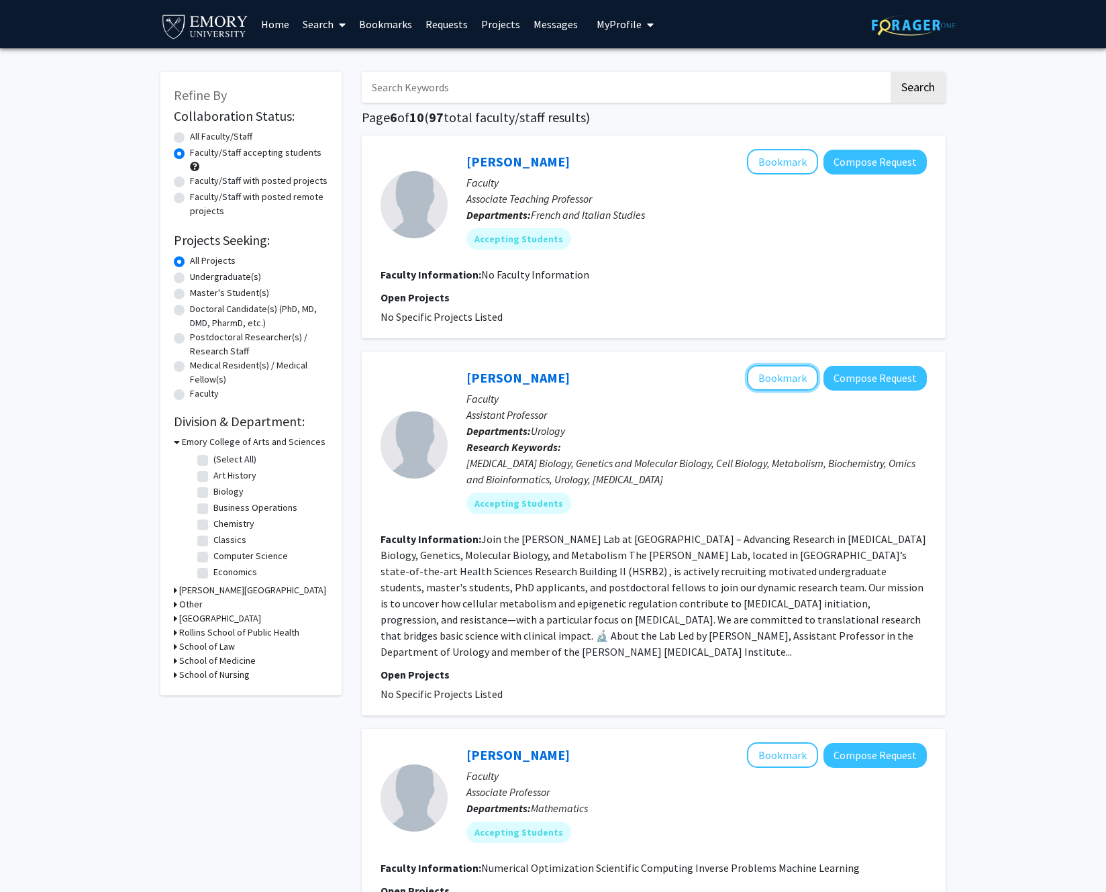
click at [784, 378] on button "Bookmark" at bounding box center [782, 377] width 71 height 25
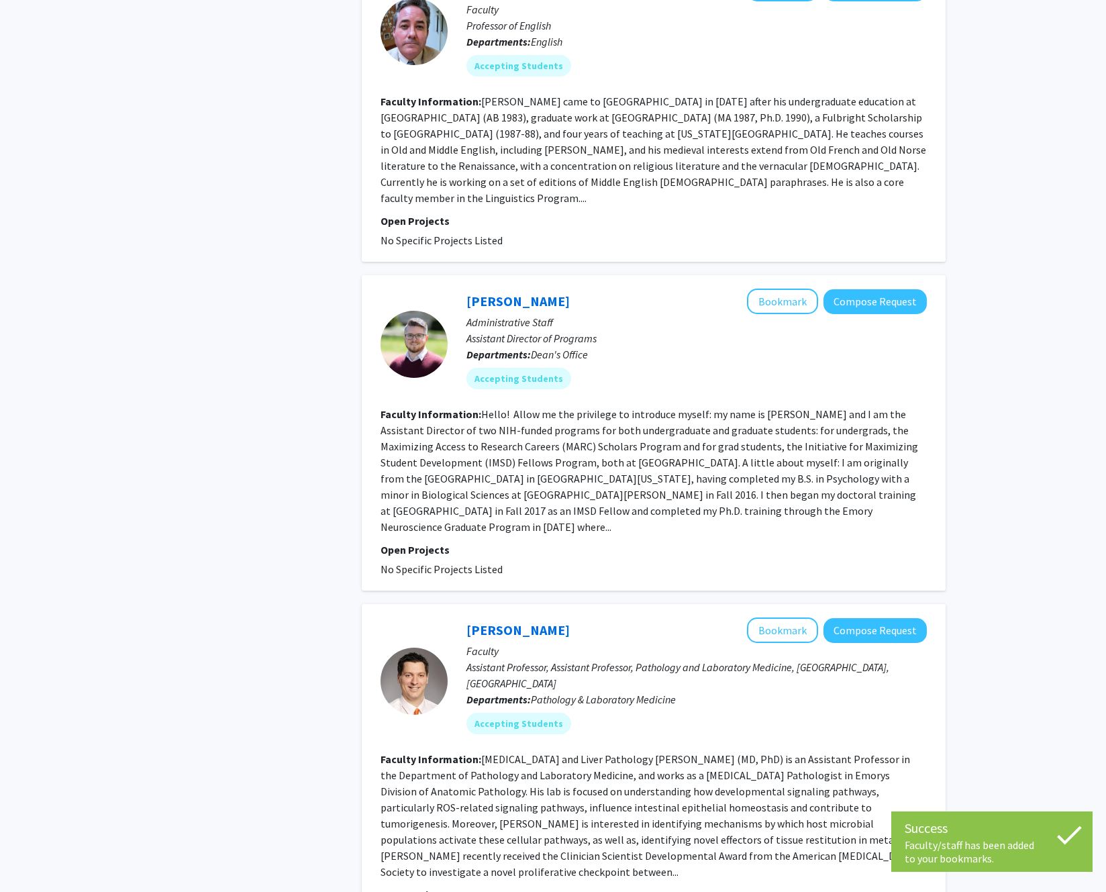
scroll to position [983, 0]
click at [768, 616] on button "Bookmark" at bounding box center [782, 628] width 71 height 25
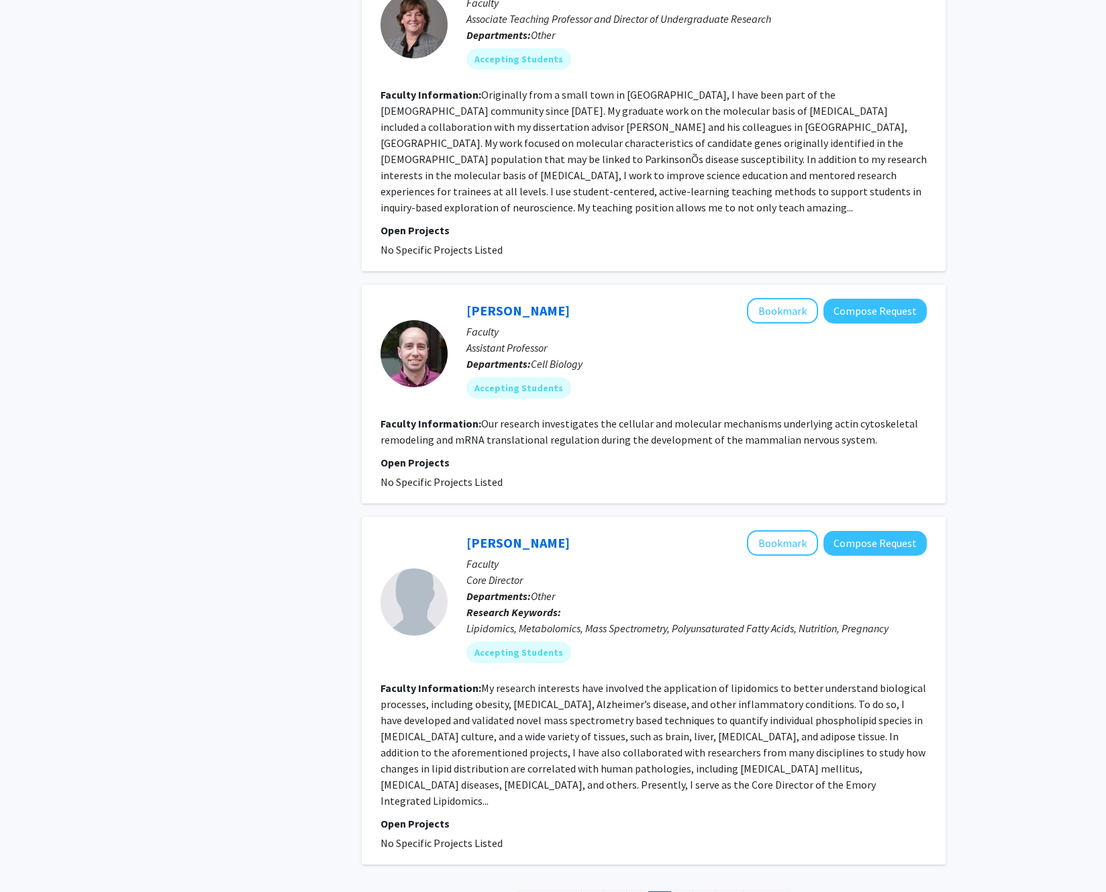
scroll to position [2296, 0]
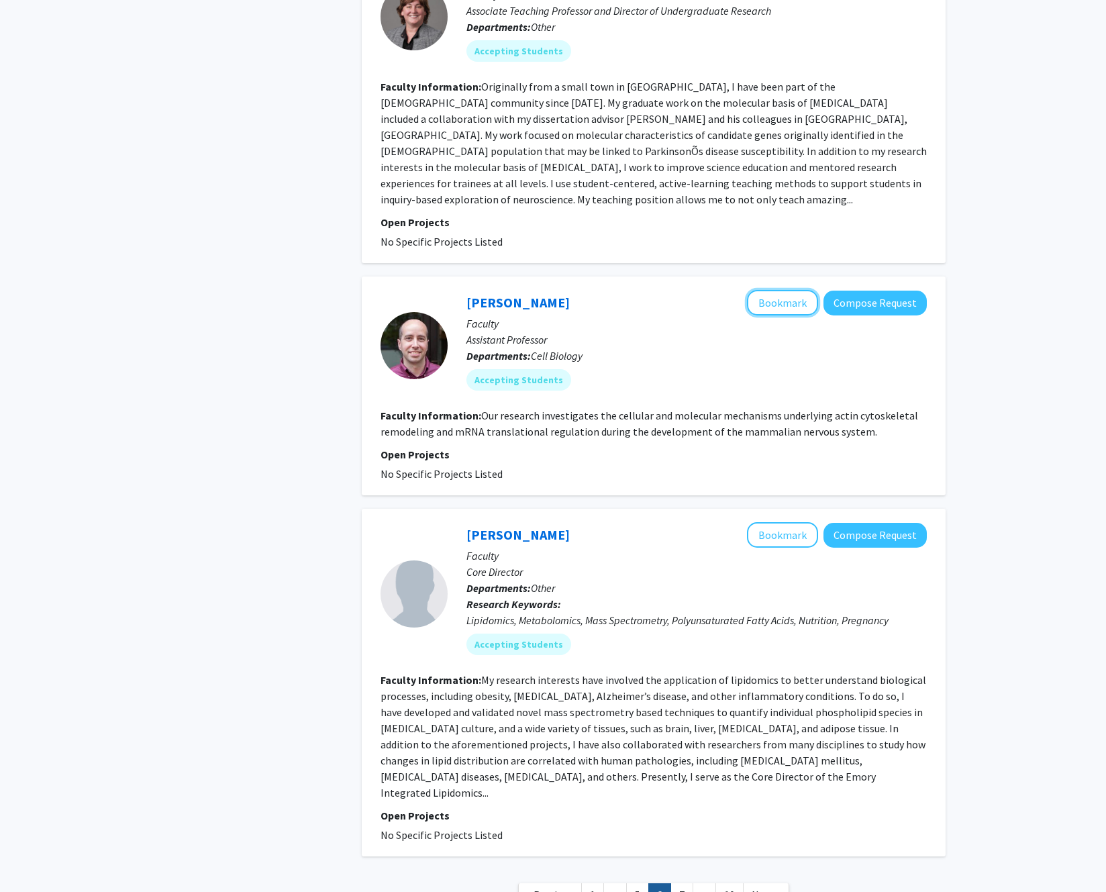
click at [790, 290] on button "Bookmark" at bounding box center [782, 302] width 71 height 25
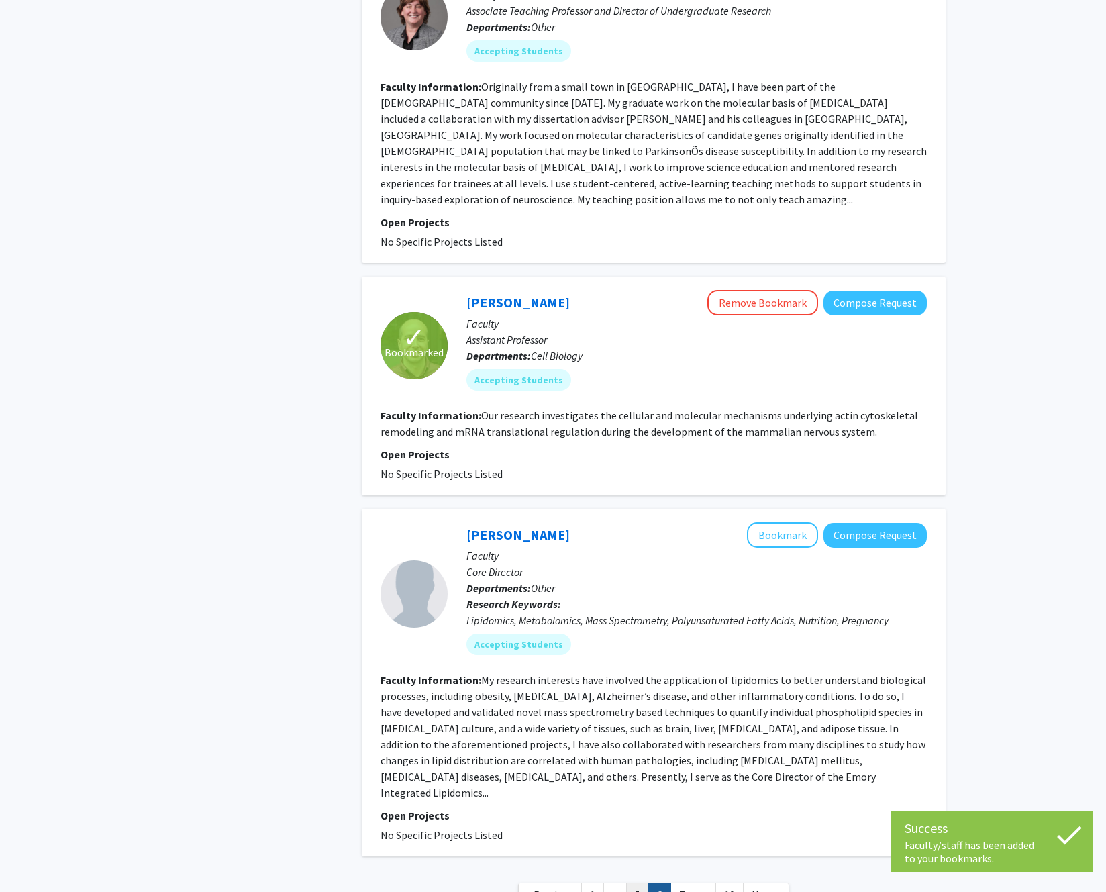
drag, startPoint x: 788, startPoint y: 601, endPoint x: 640, endPoint y: 788, distance: 238.2
click at [640, 883] on link "5" at bounding box center [637, 894] width 23 height 23
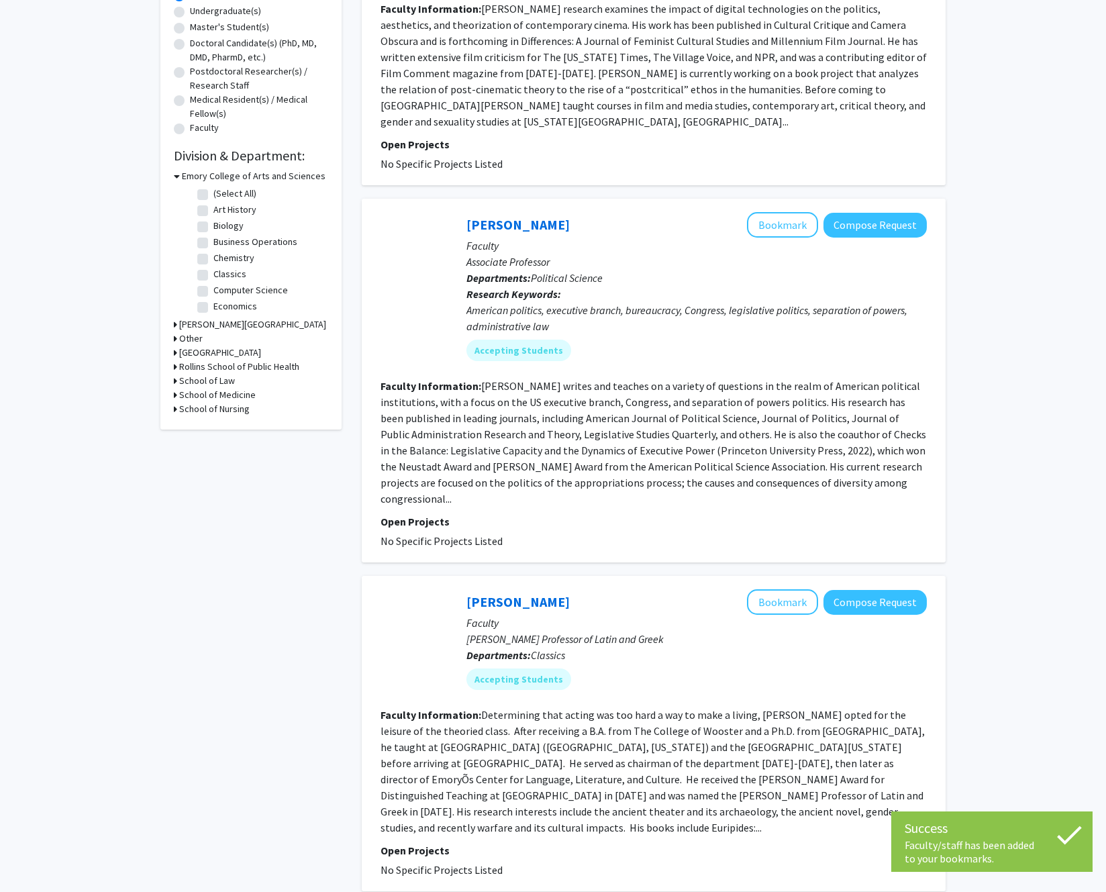
scroll to position [739, 0]
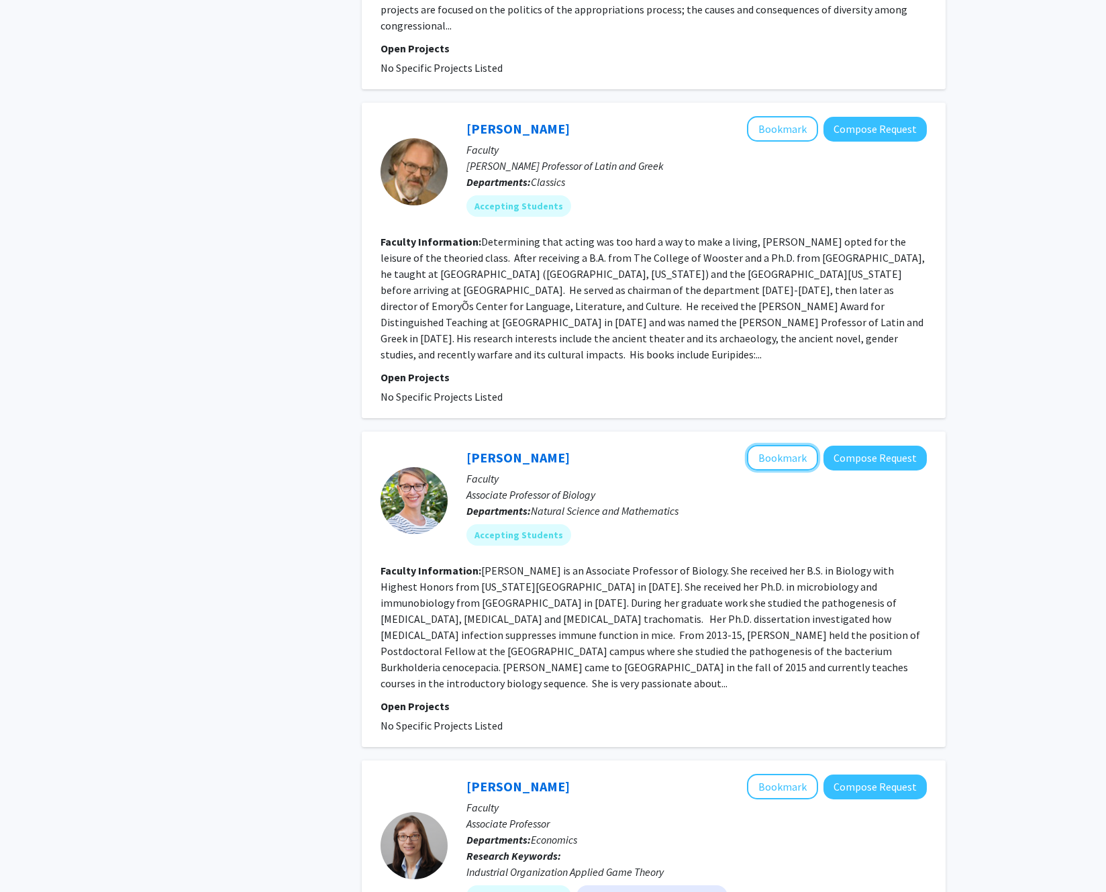
click at [773, 445] on button "Bookmark" at bounding box center [782, 457] width 71 height 25
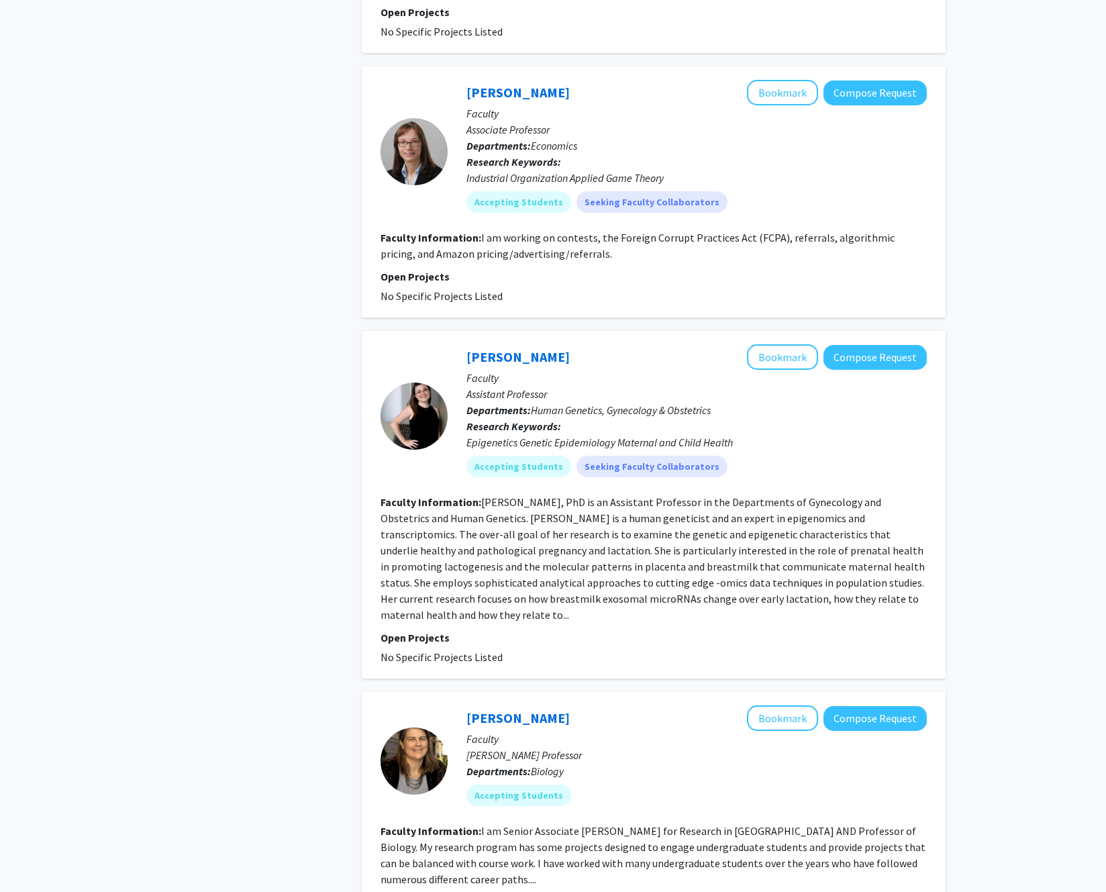
scroll to position [1436, 0]
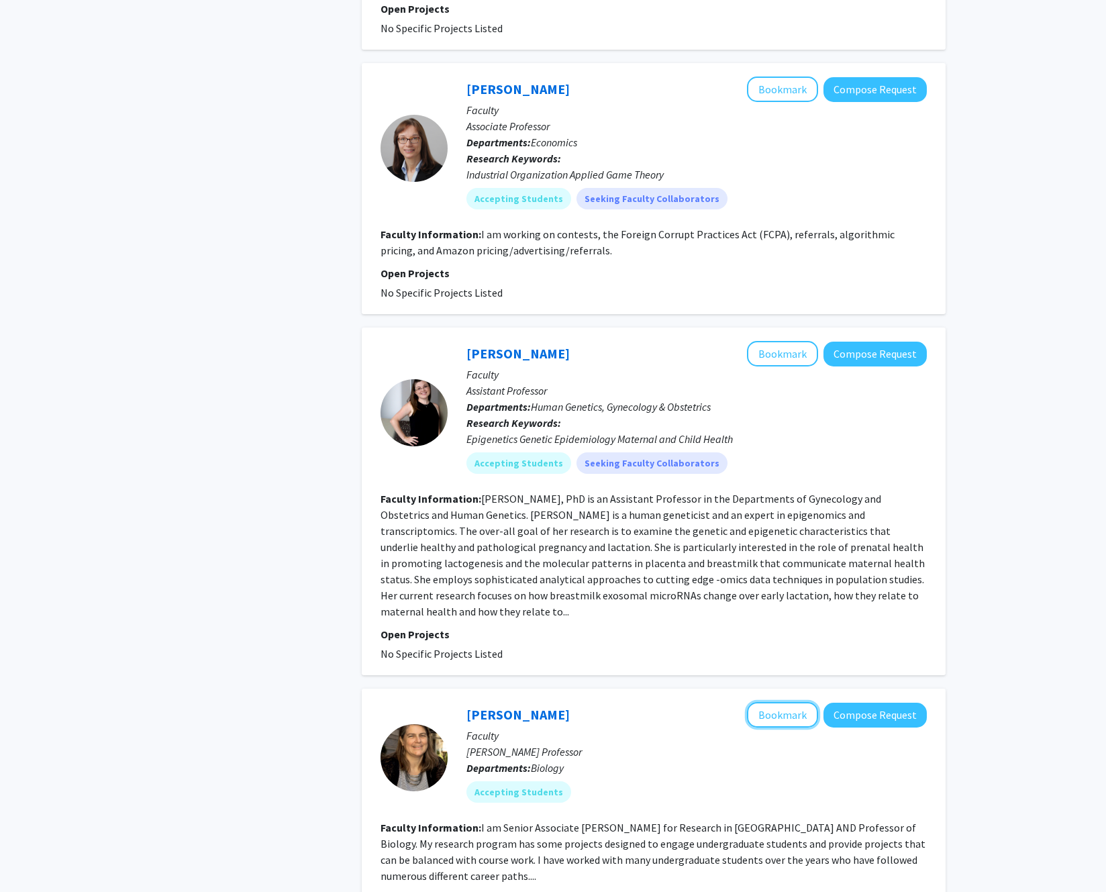
click at [775, 702] on button "Bookmark" at bounding box center [782, 714] width 71 height 25
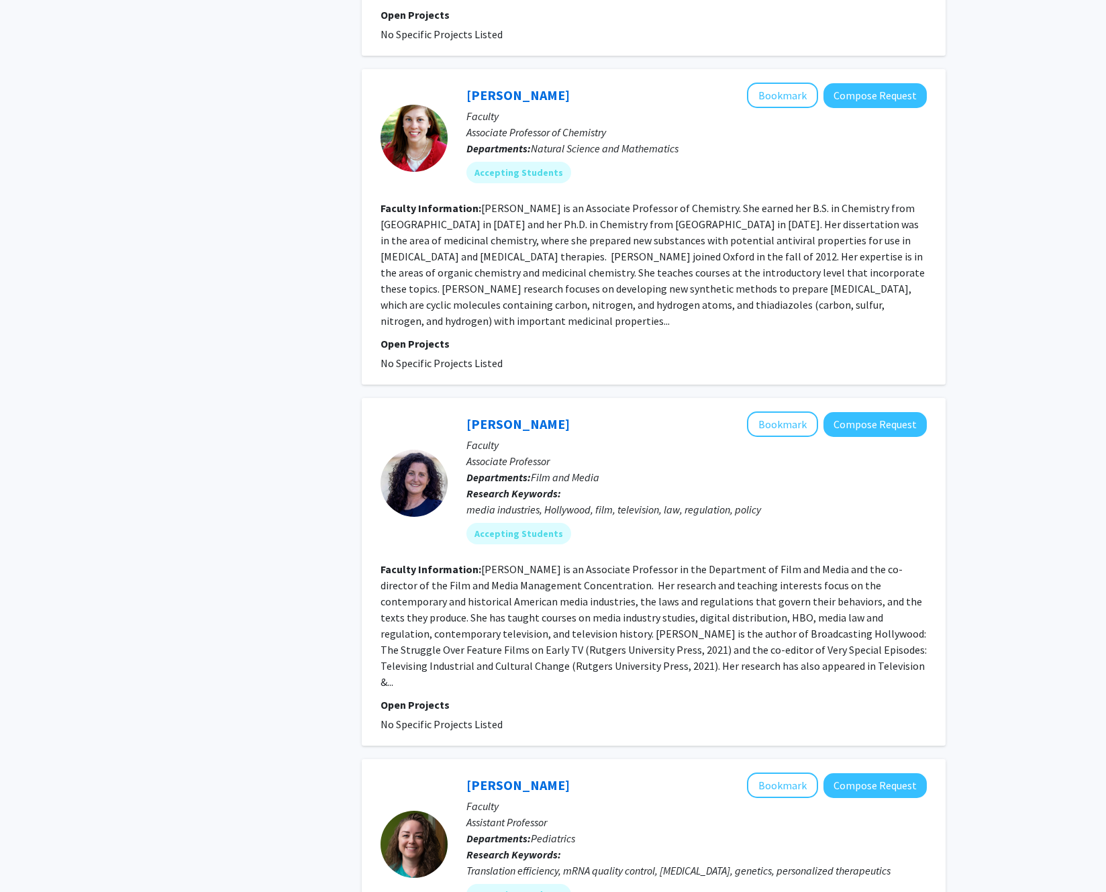
scroll to position [2585, 0]
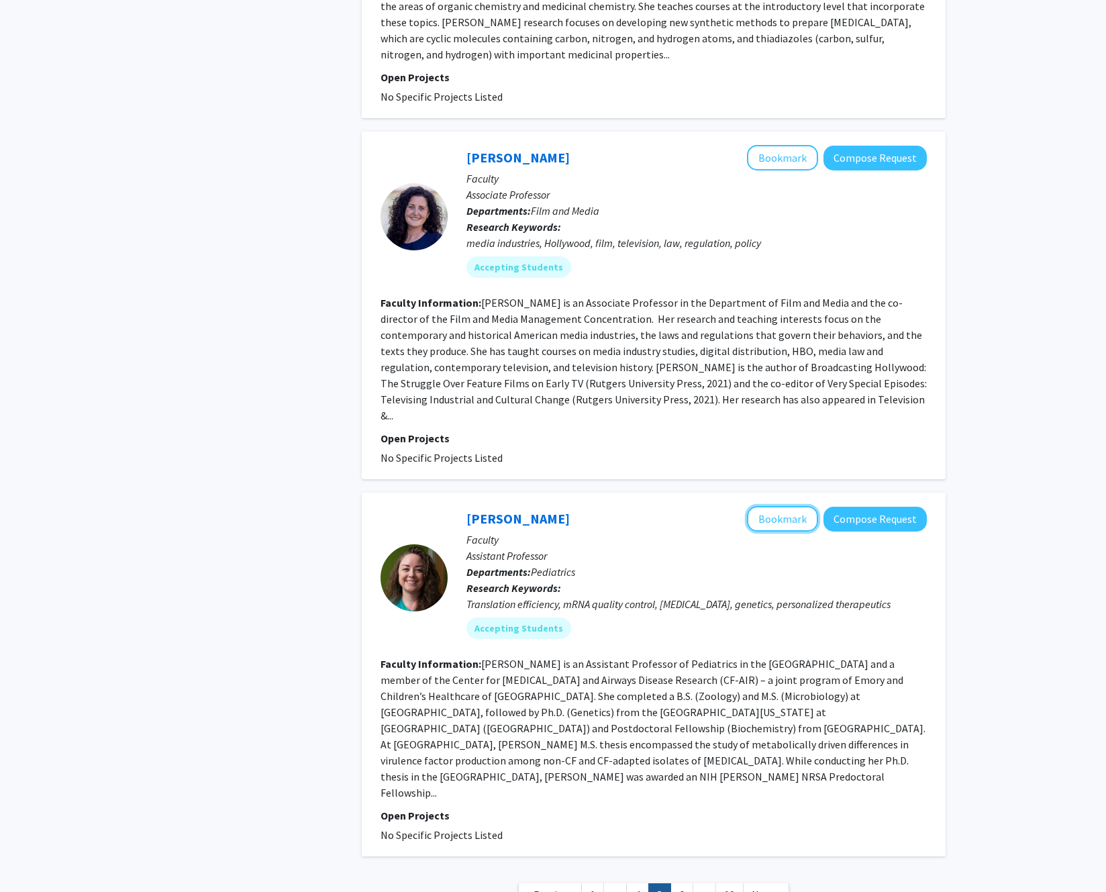
click at [772, 506] on button "Bookmark" at bounding box center [782, 518] width 71 height 25
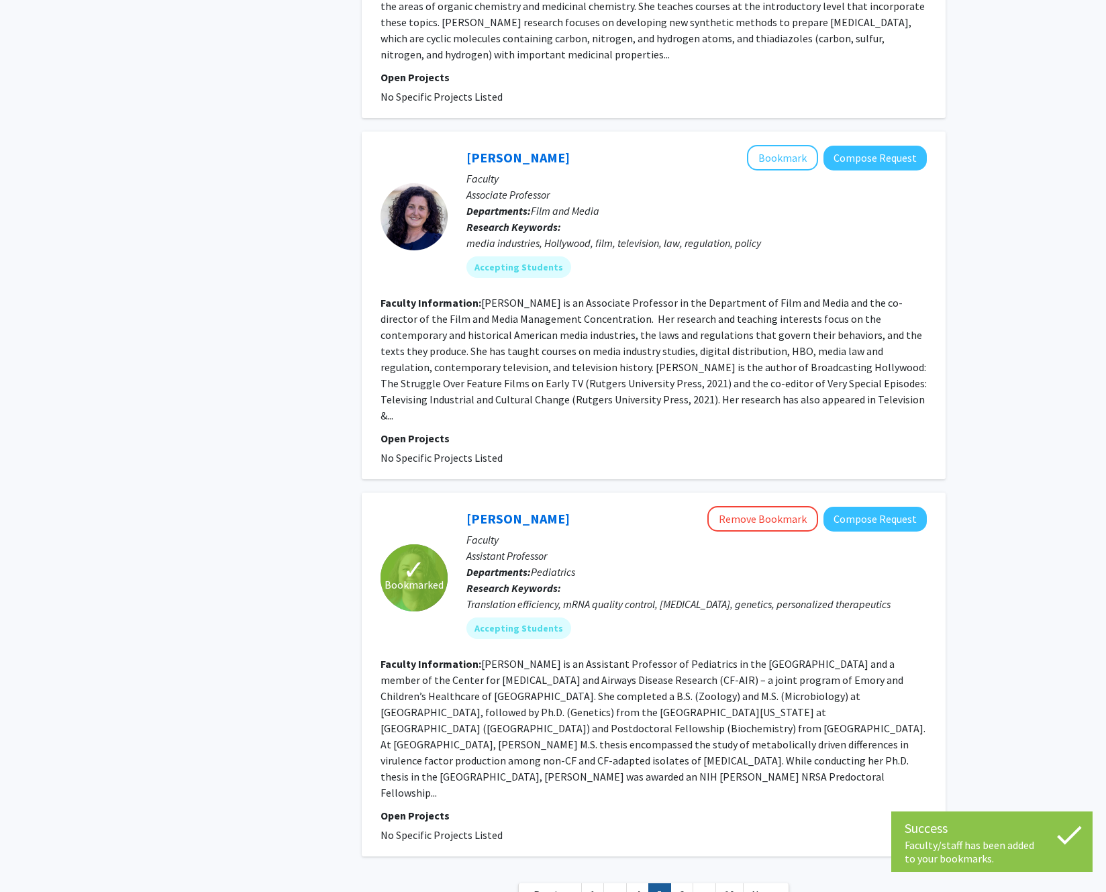
click at [639, 883] on link "4" at bounding box center [637, 894] width 23 height 23
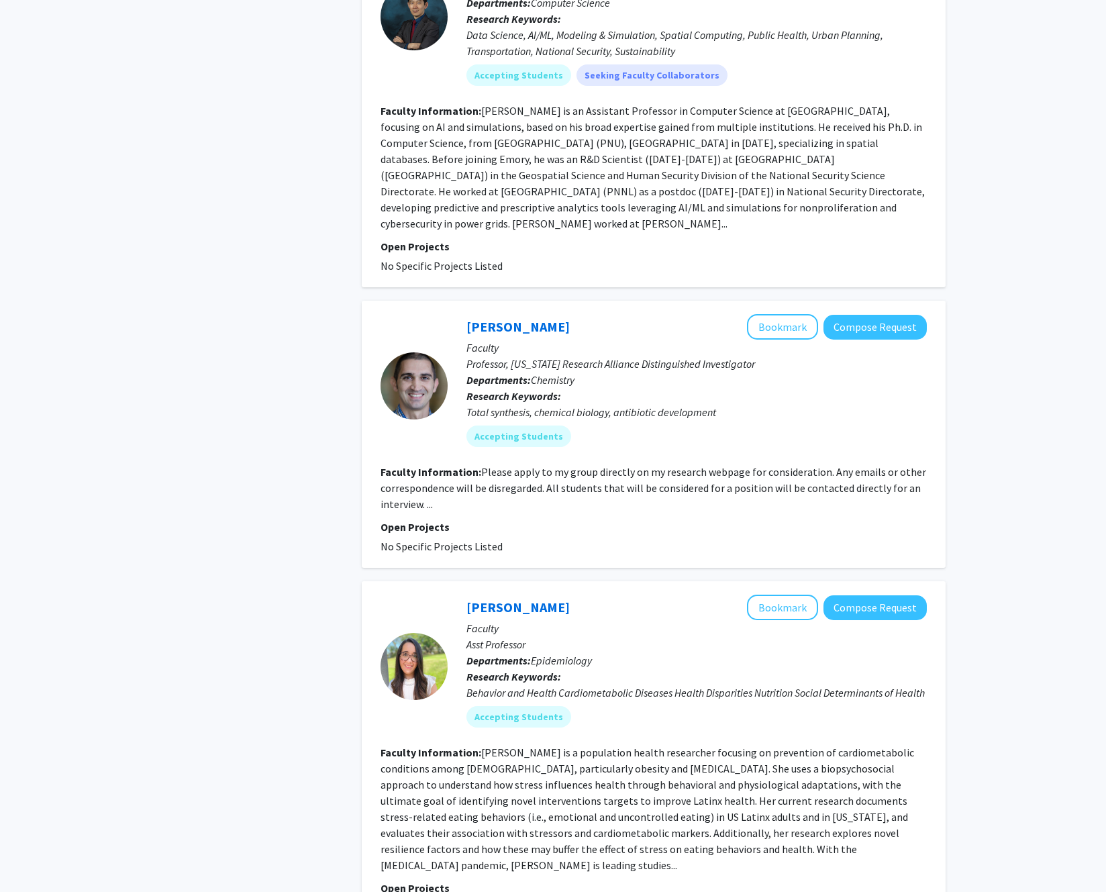
scroll to position [1195, 0]
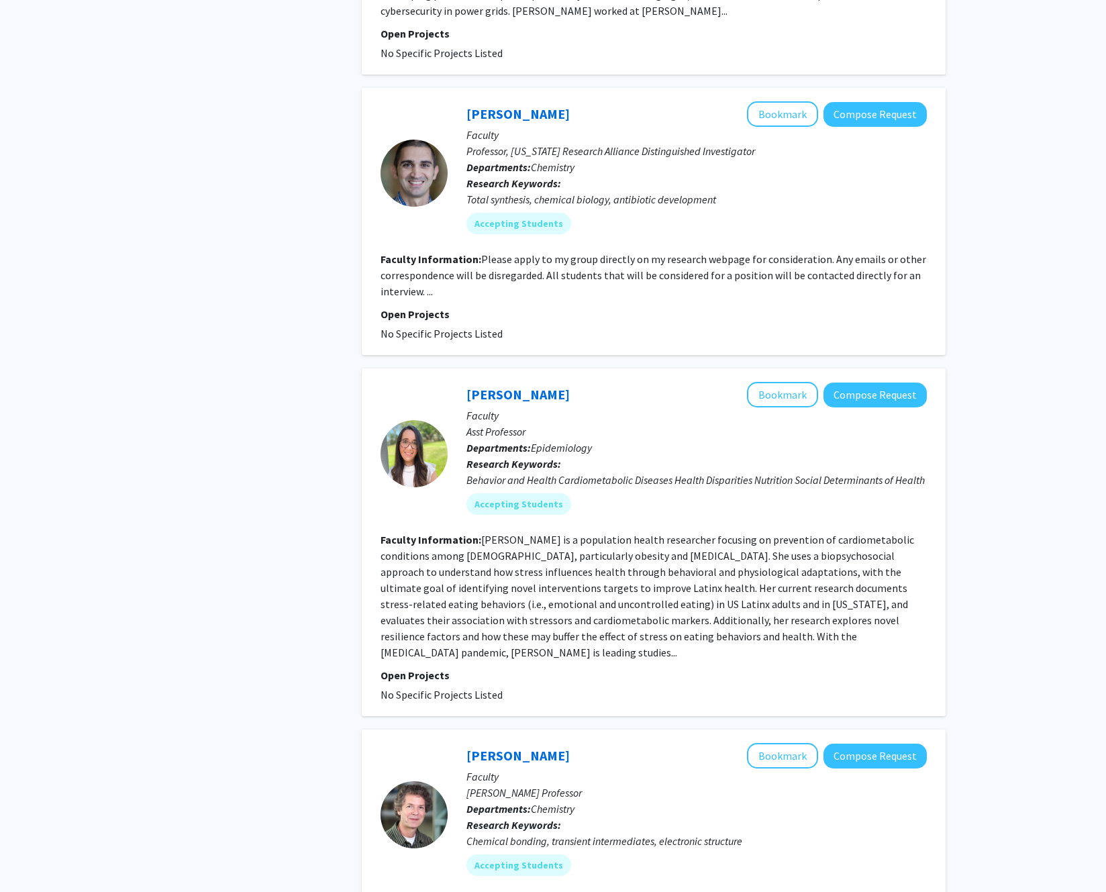
click at [788, 407] on p "Faculty" at bounding box center [696, 415] width 460 height 16
click at [788, 382] on button "Bookmark" at bounding box center [782, 394] width 71 height 25
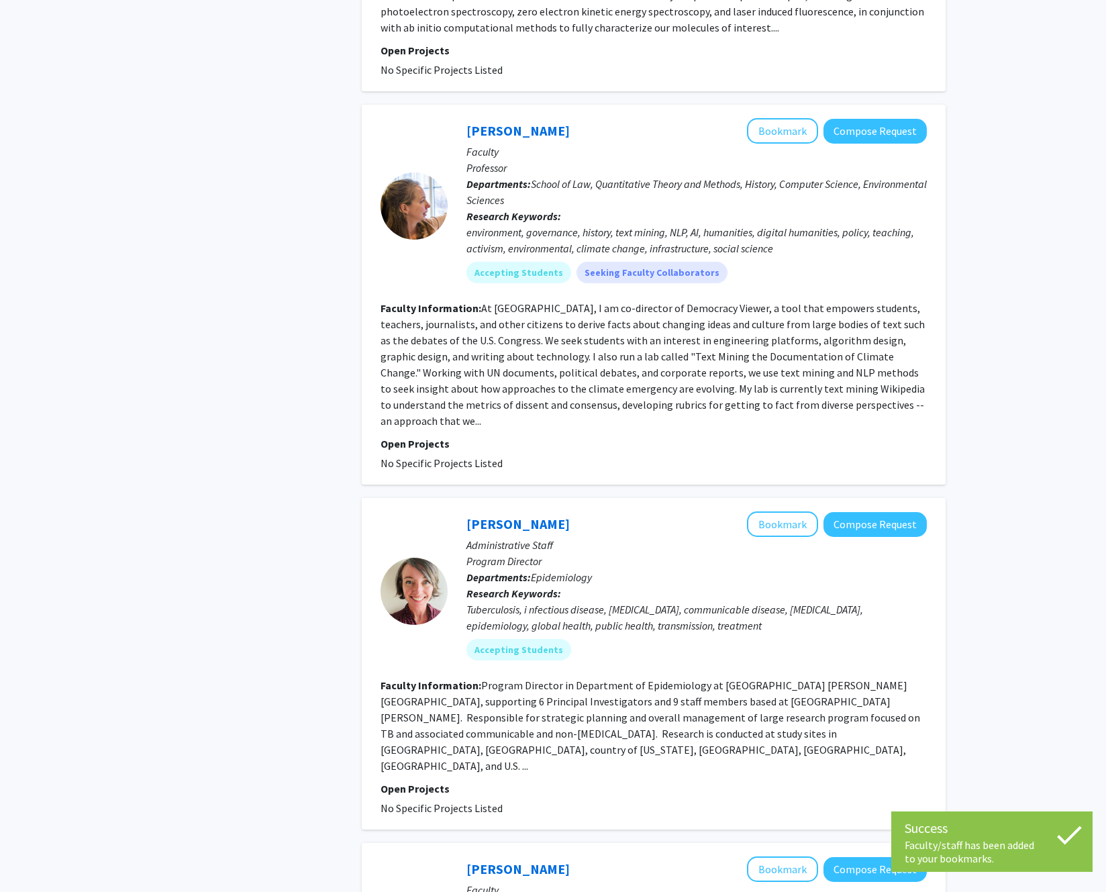
scroll to position [2118, 0]
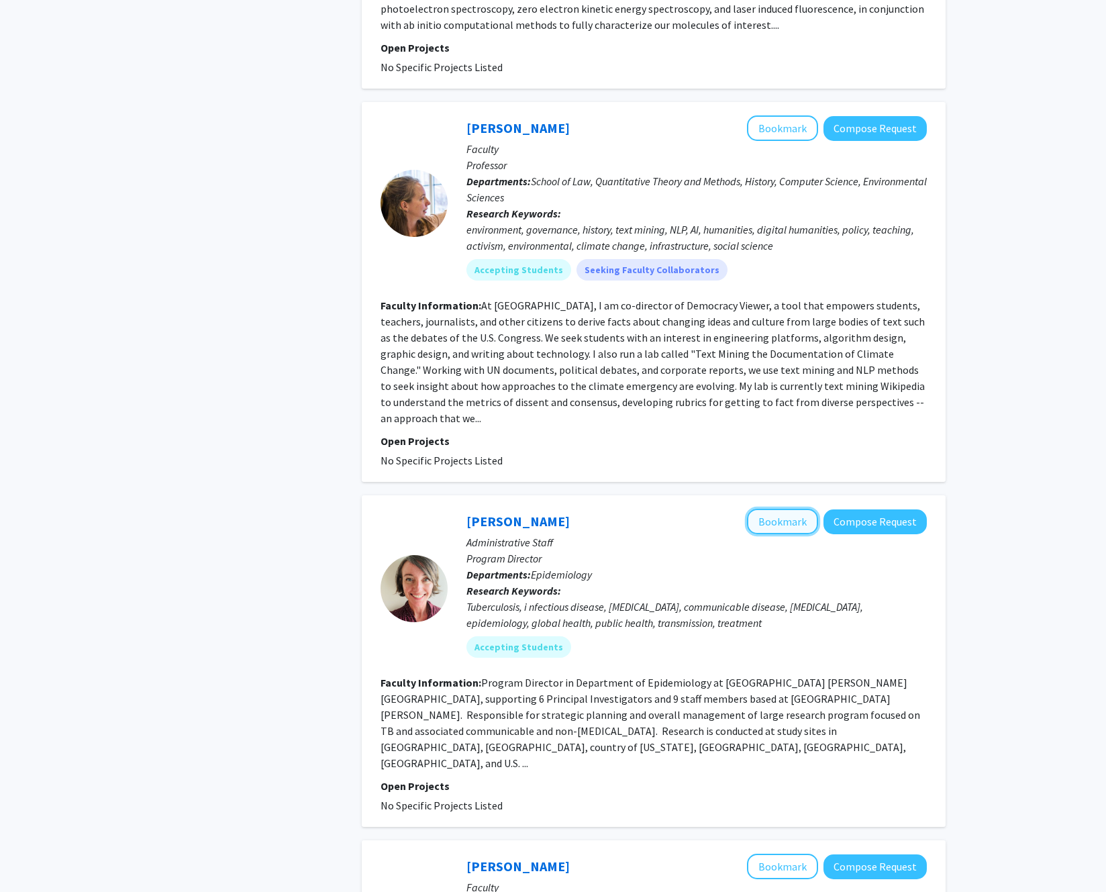
click at [780, 508] on button "Bookmark" at bounding box center [782, 520] width 71 height 25
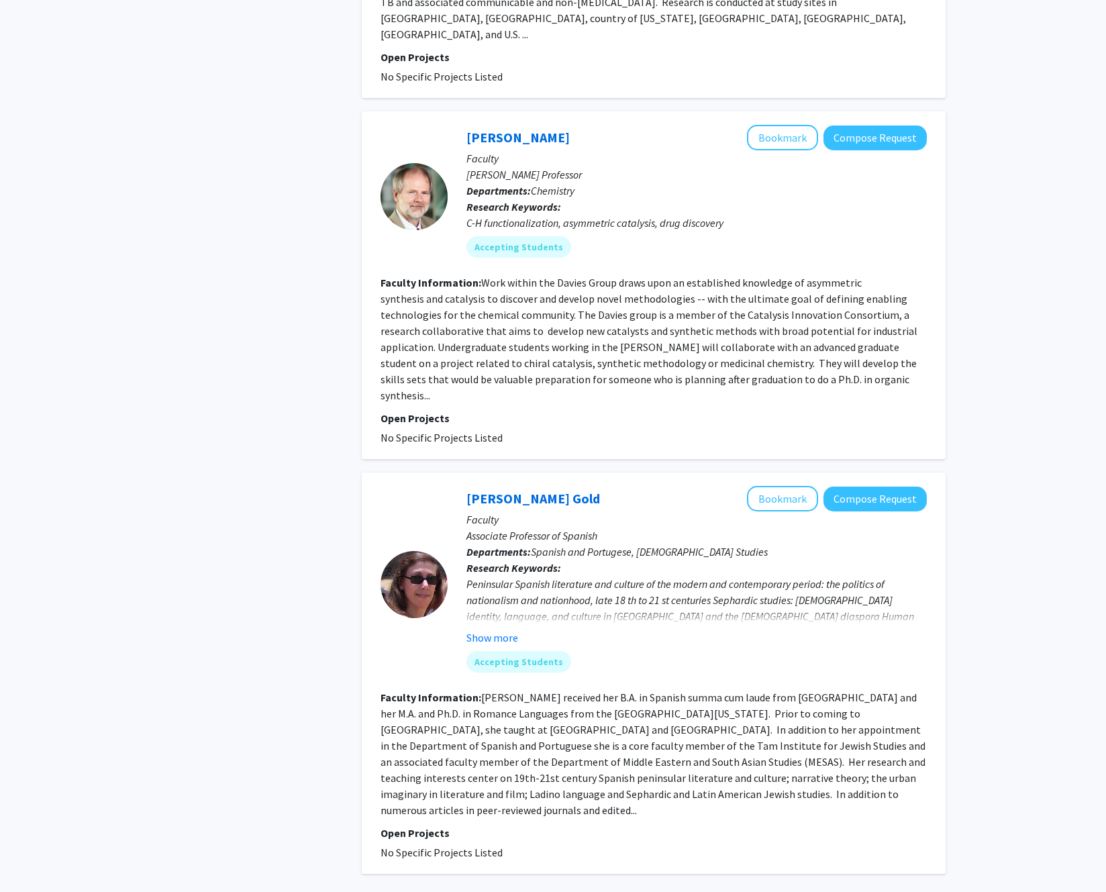
scroll to position [2848, 0]
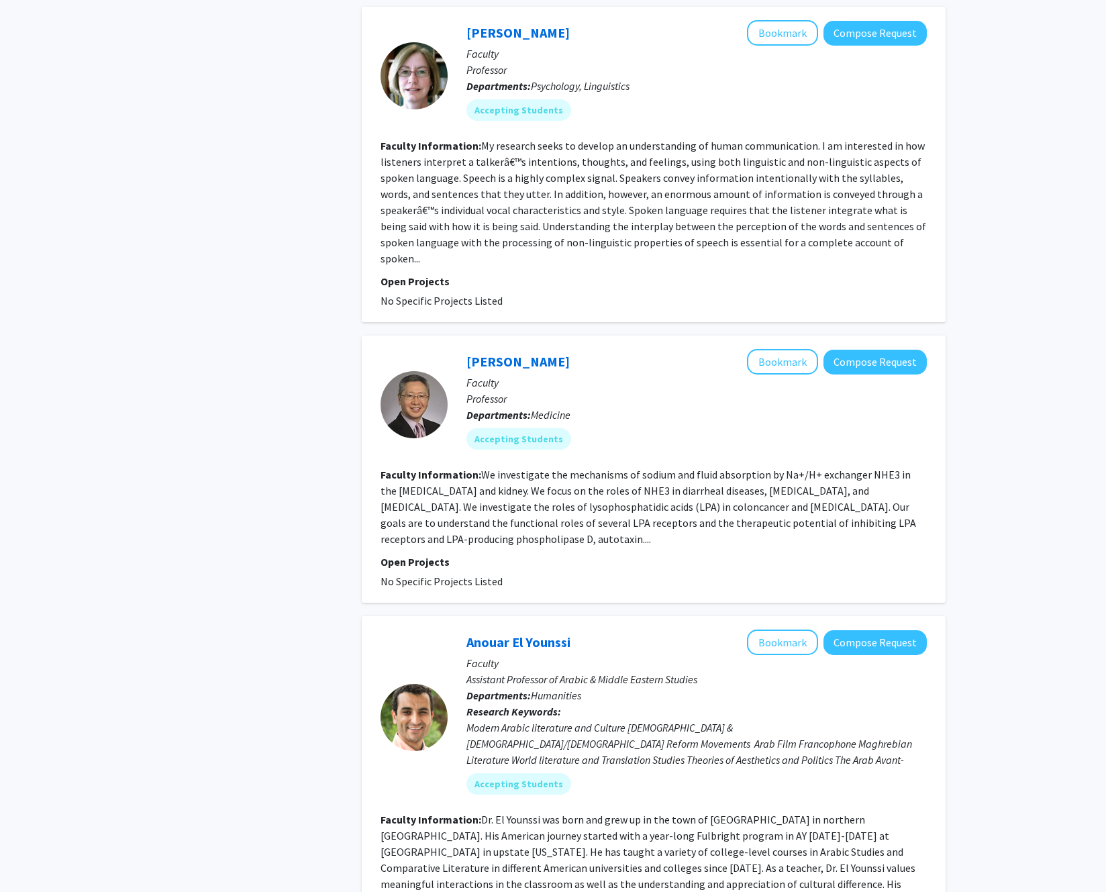
scroll to position [1529, 0]
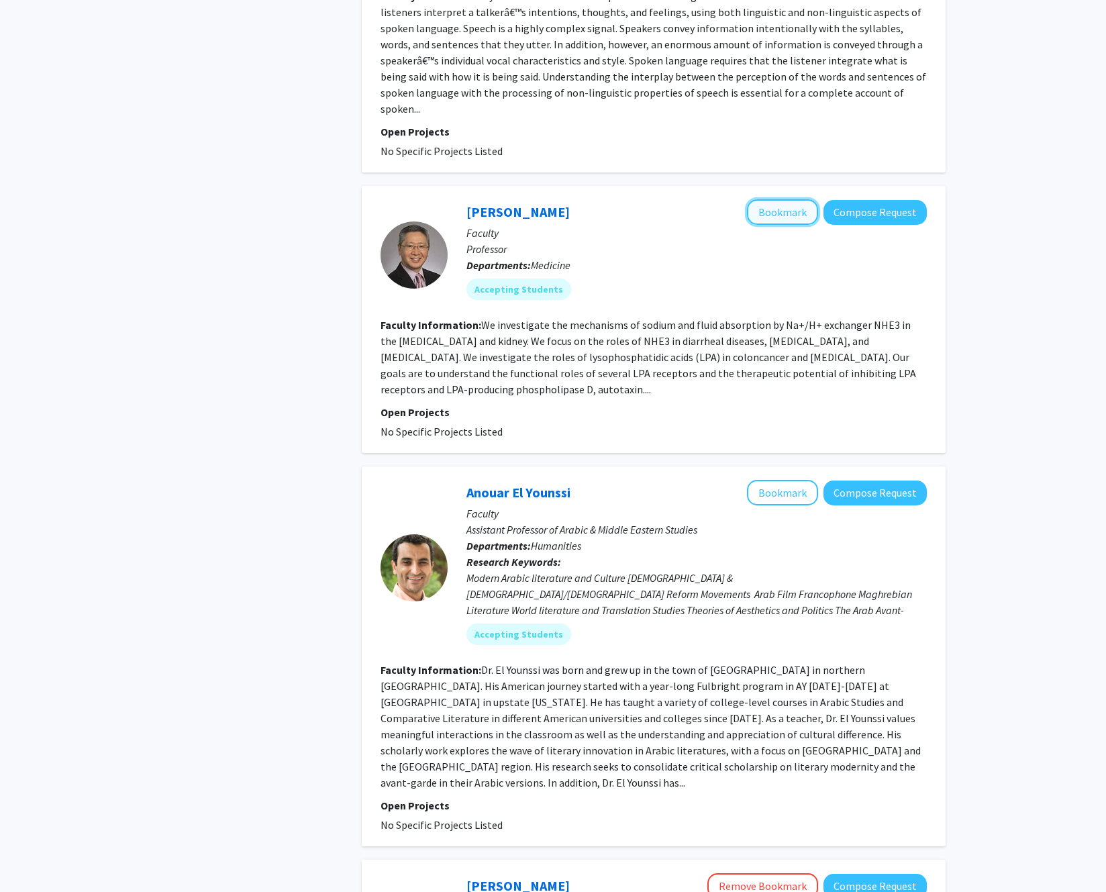
click at [768, 199] on button "Bookmark" at bounding box center [782, 211] width 71 height 25
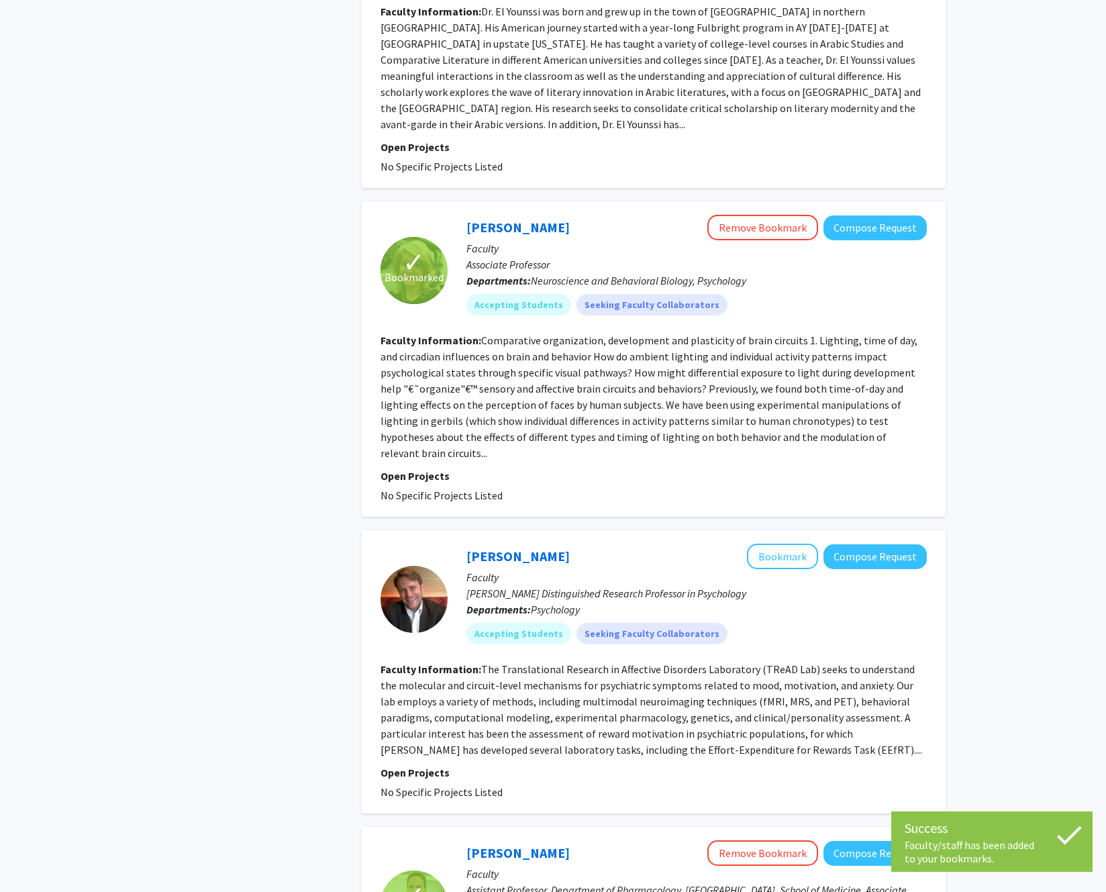
scroll to position [2188, 0]
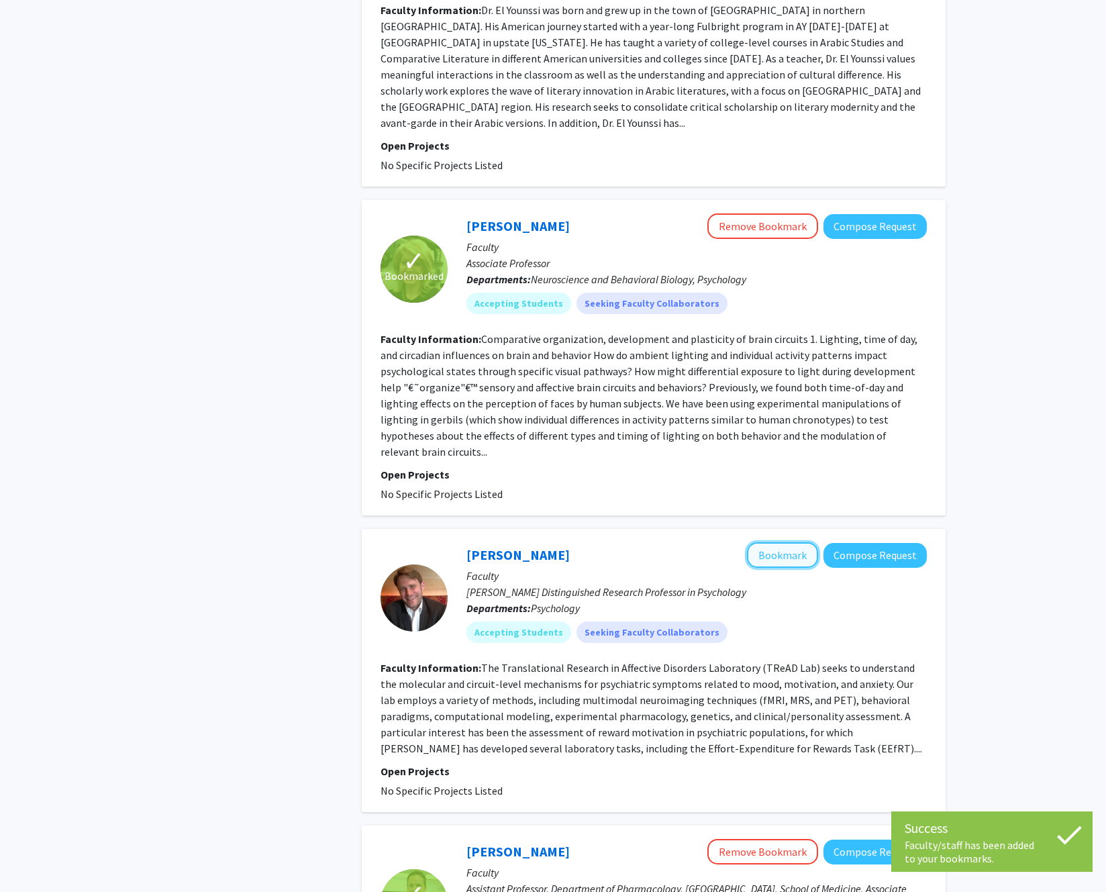
click at [774, 542] on button "Bookmark" at bounding box center [782, 554] width 71 height 25
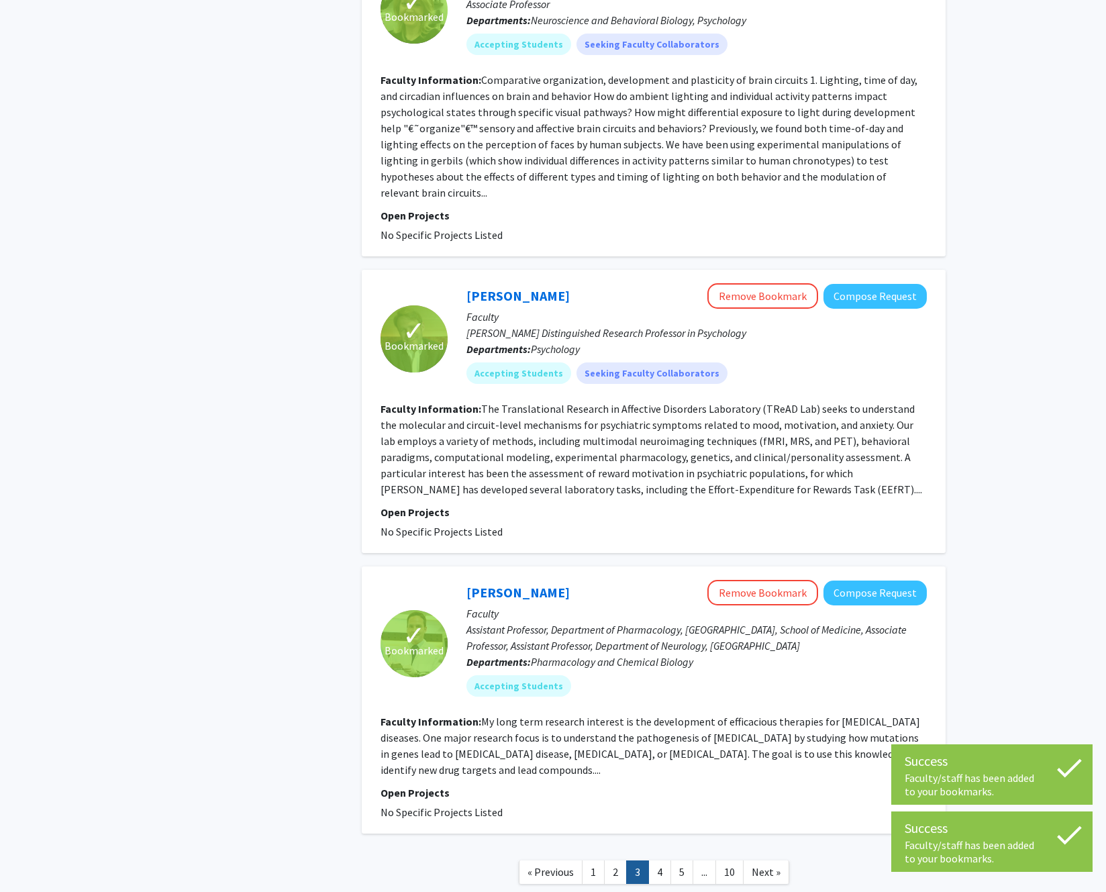
scroll to position [2473, 0]
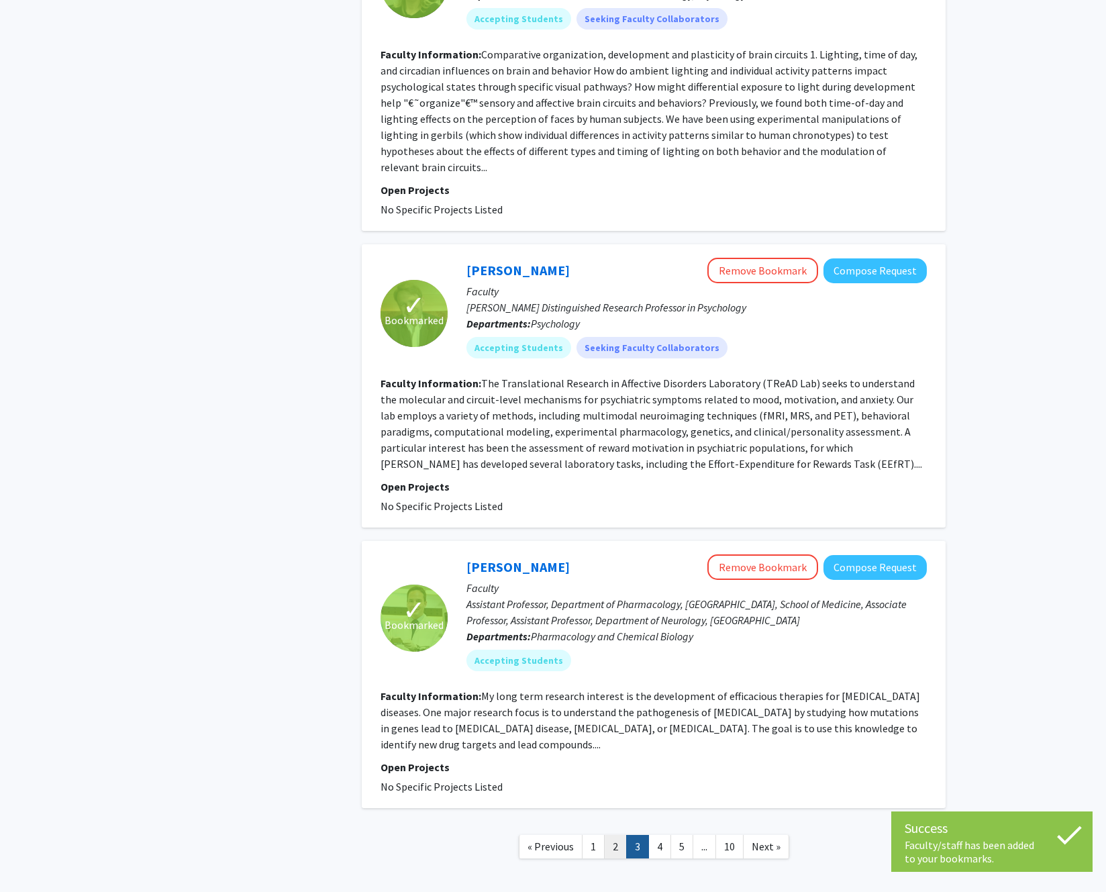
click at [619, 835] on link "2" at bounding box center [615, 846] width 23 height 23
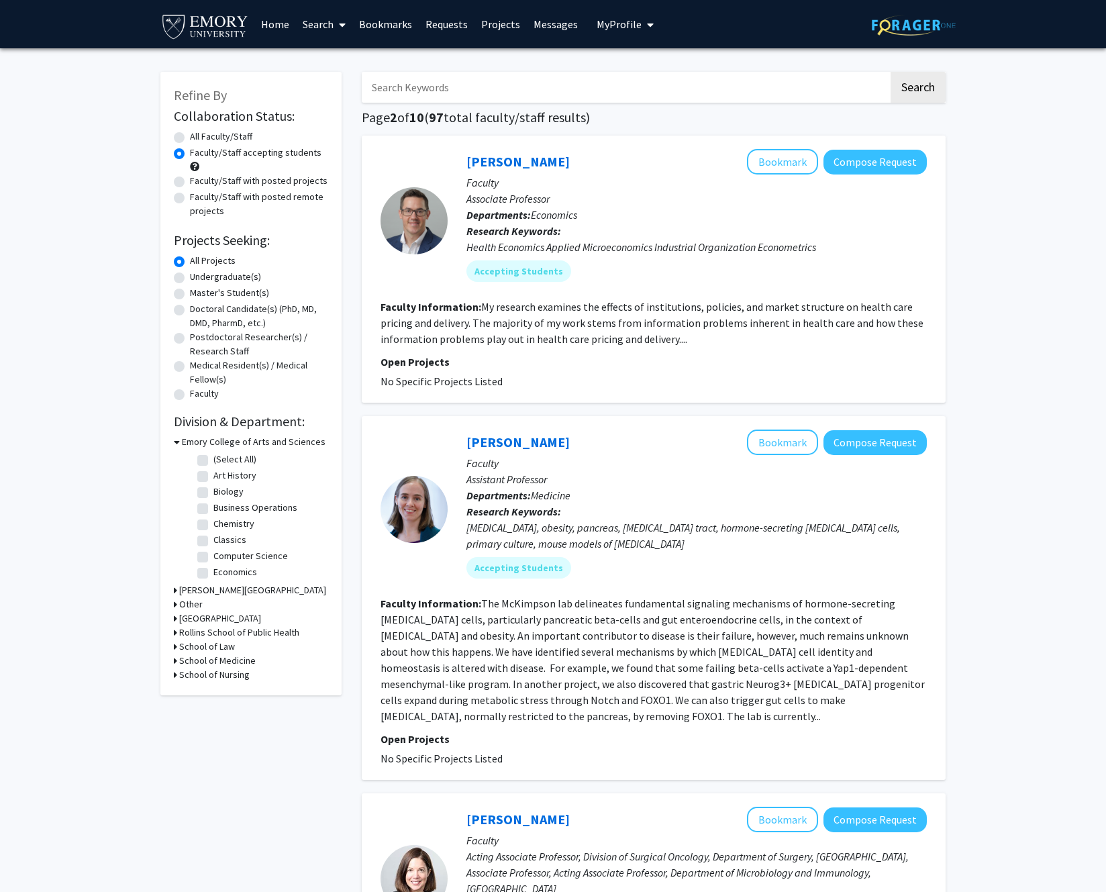
click at [388, 24] on link "Bookmarks" at bounding box center [385, 24] width 66 height 47
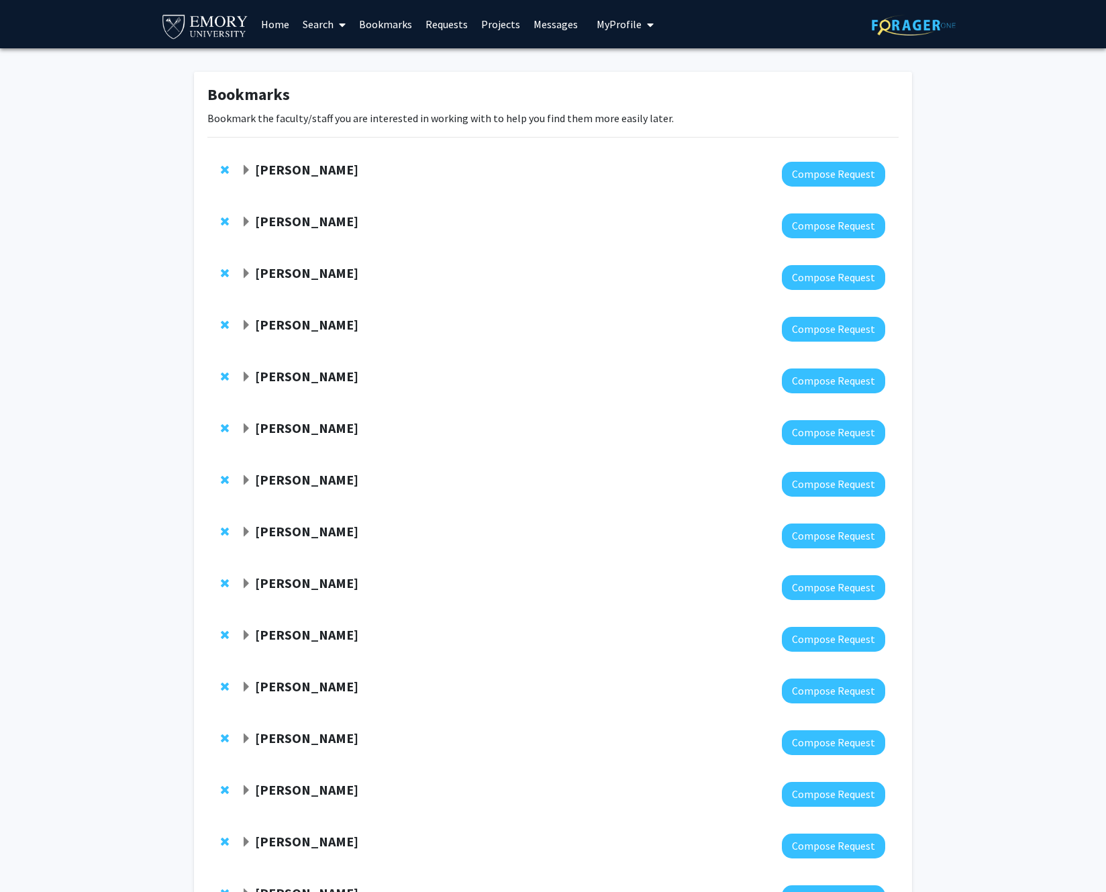
click at [225, 221] on span "Remove Charles Bou-Nader from bookmarks" at bounding box center [225, 221] width 8 height 11
click at [248, 170] on span "Expand Daniela Buccella Bookmark" at bounding box center [246, 170] width 11 height 11
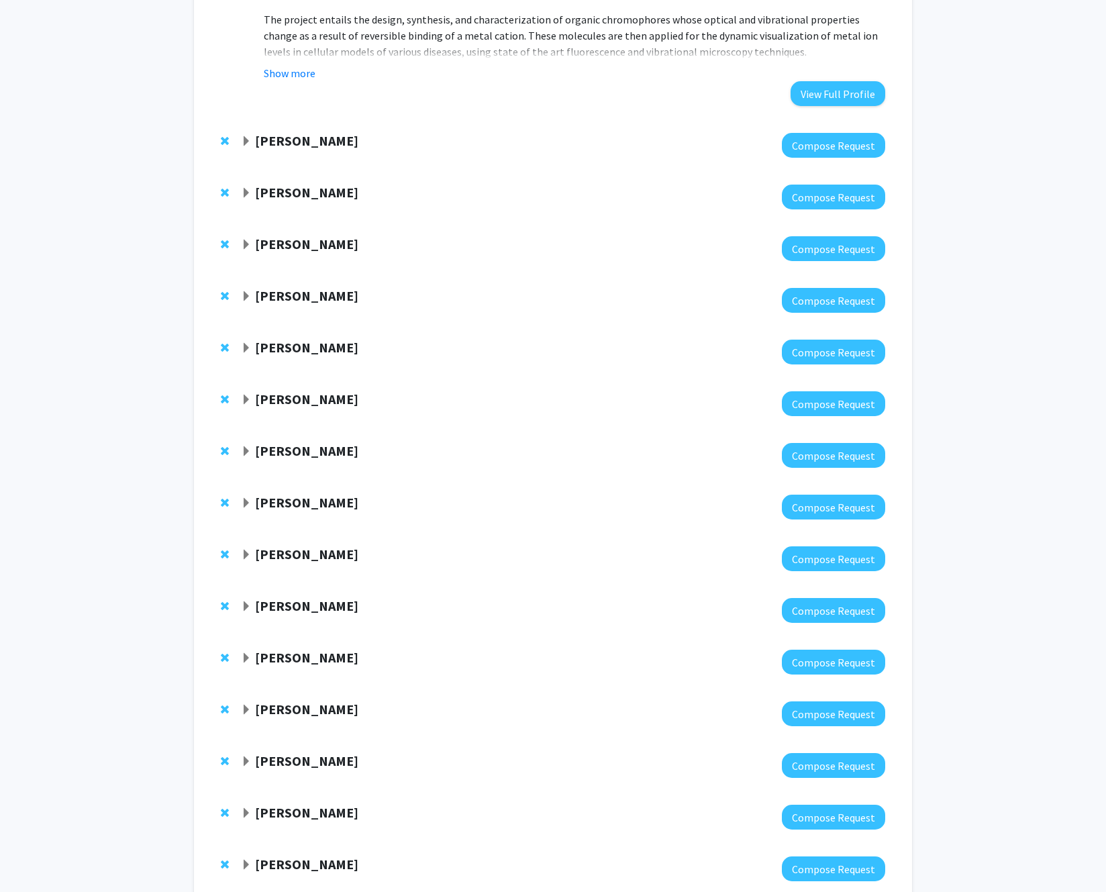
scroll to position [586, 0]
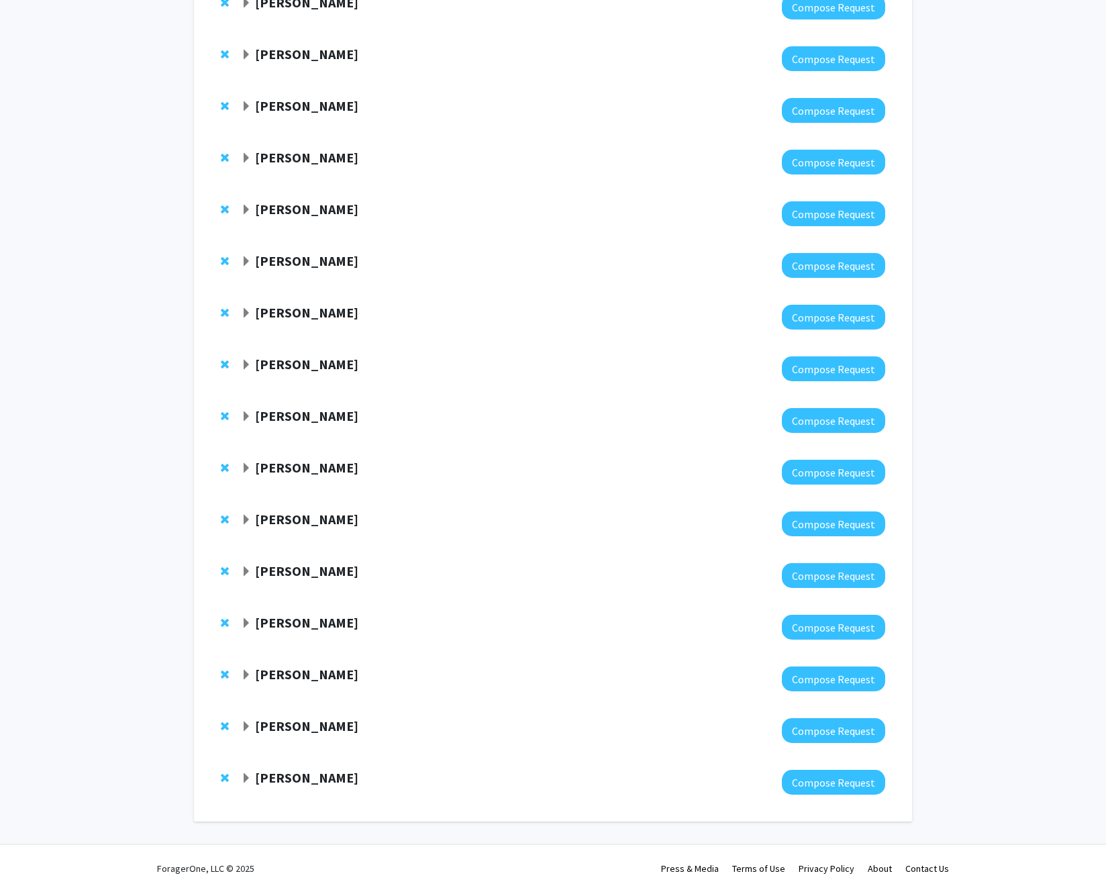
click at [244, 782] on span "Expand Michael Treadway Bookmark" at bounding box center [246, 778] width 11 height 11
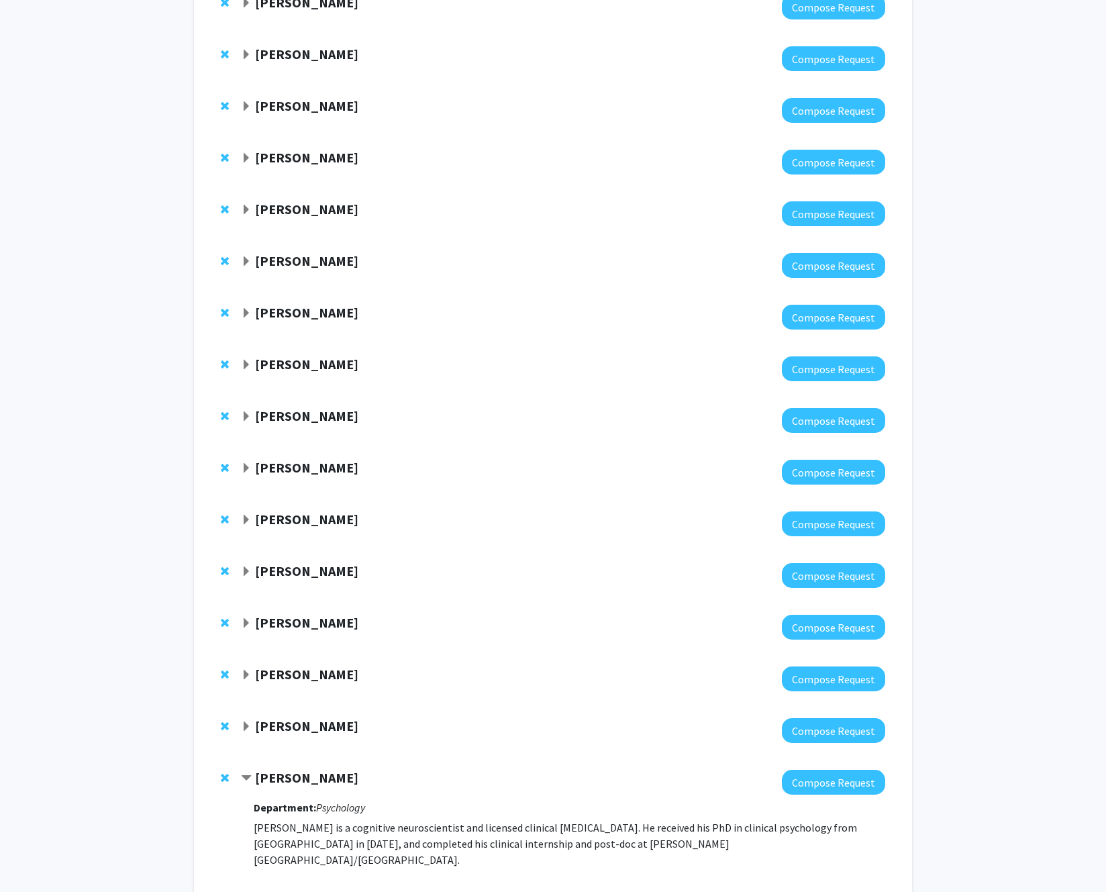
click at [250, 723] on span "Expand Changhyon Yun Bookmark" at bounding box center [246, 726] width 11 height 11
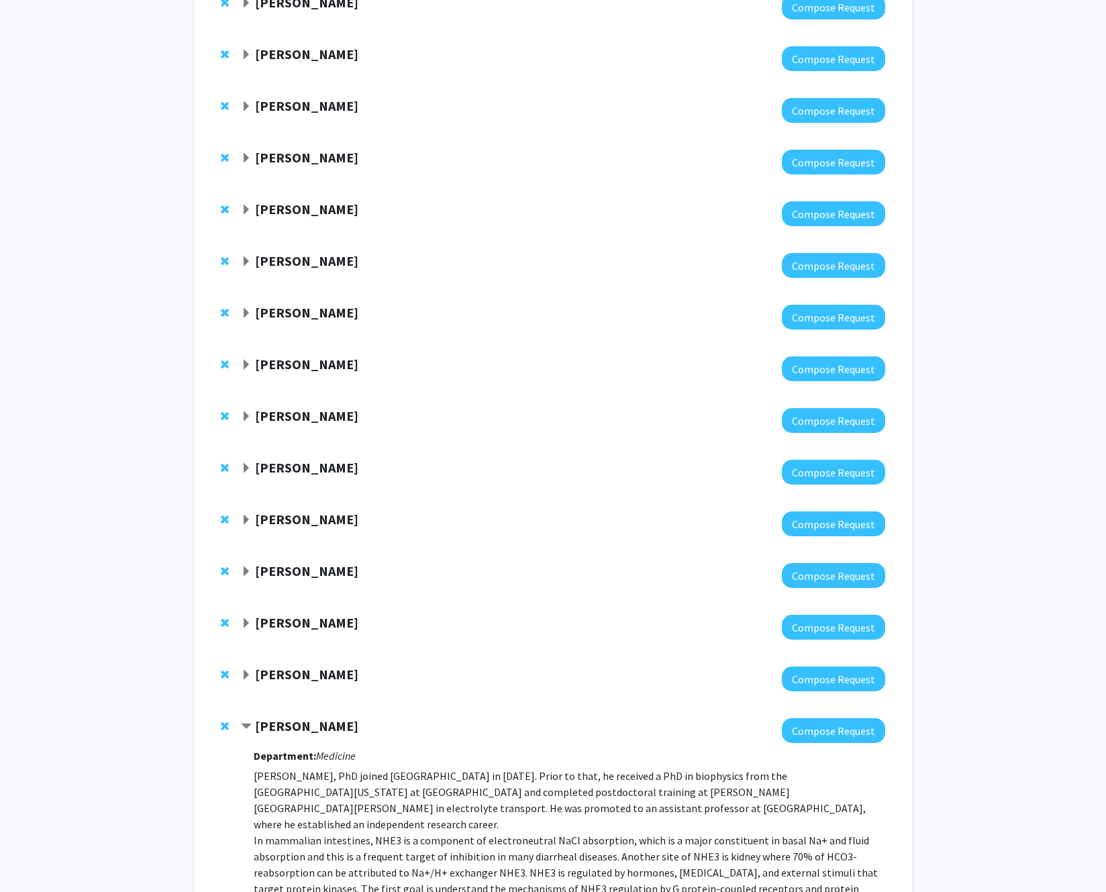
click at [241, 676] on span "Expand Angie Campbell Bookmark" at bounding box center [246, 674] width 11 height 11
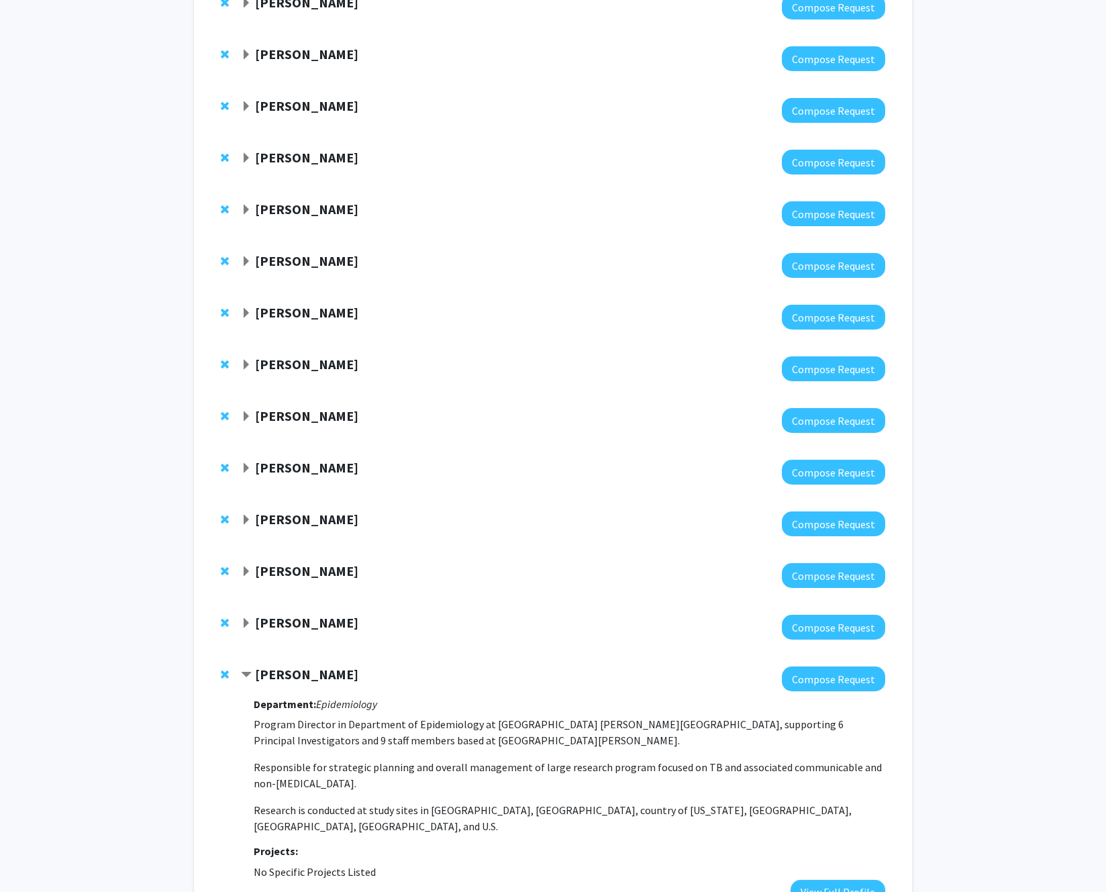
click at [248, 627] on span "Expand Andrea Lopez-Cepero Bookmark" at bounding box center [246, 623] width 11 height 11
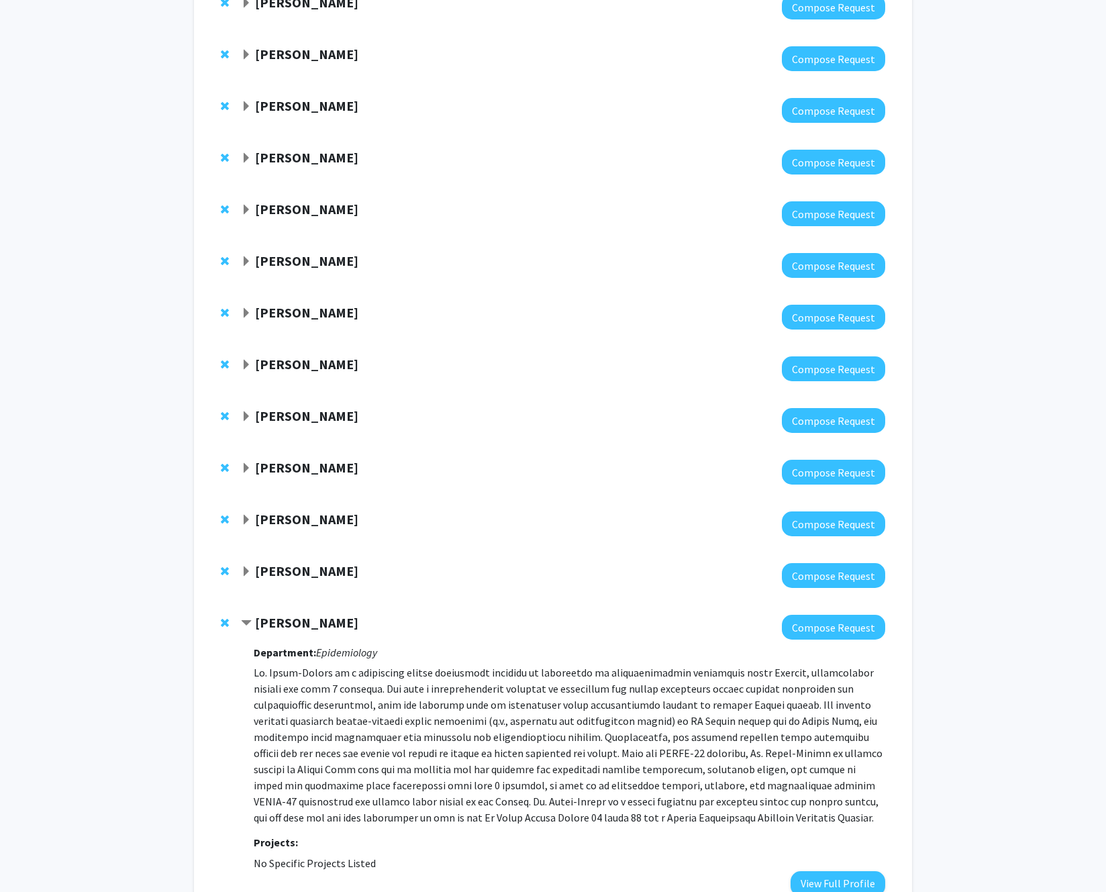
click at [241, 572] on span "Expand Kathryn Oliver Bookmark" at bounding box center [246, 571] width 11 height 11
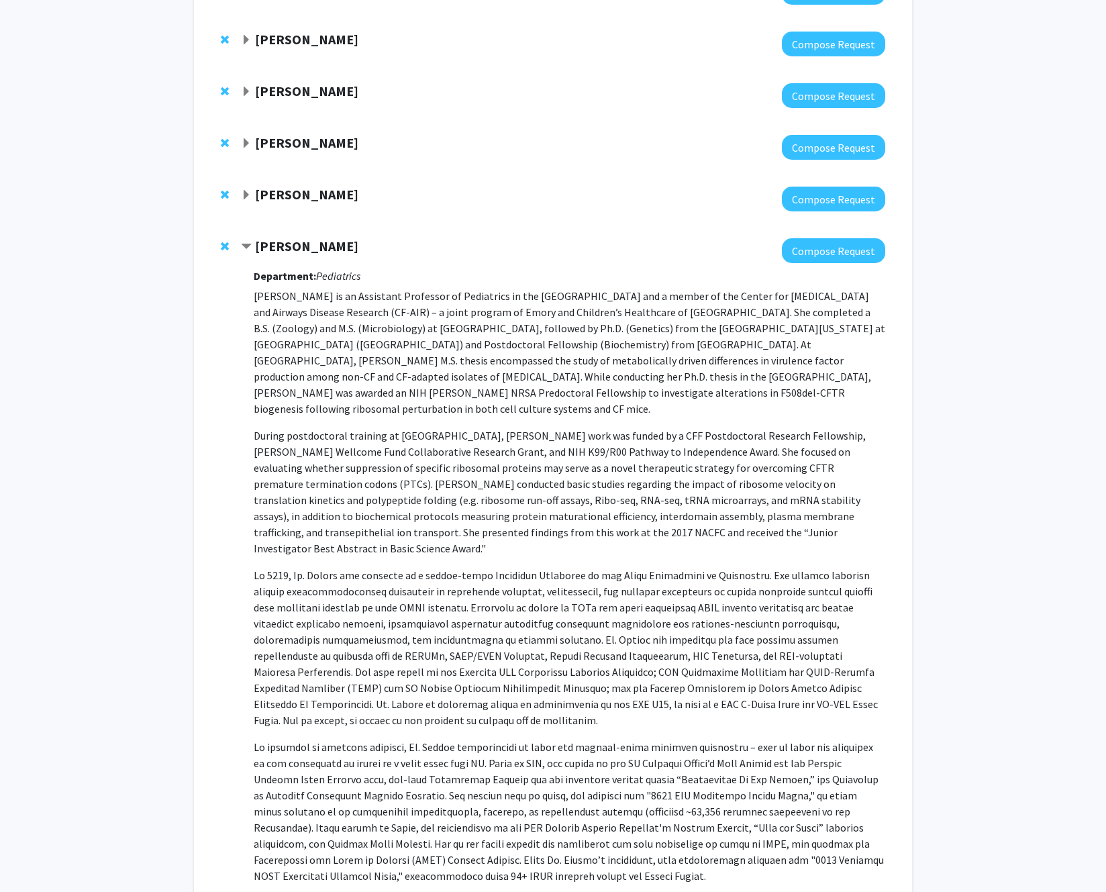
scroll to position [648, 0]
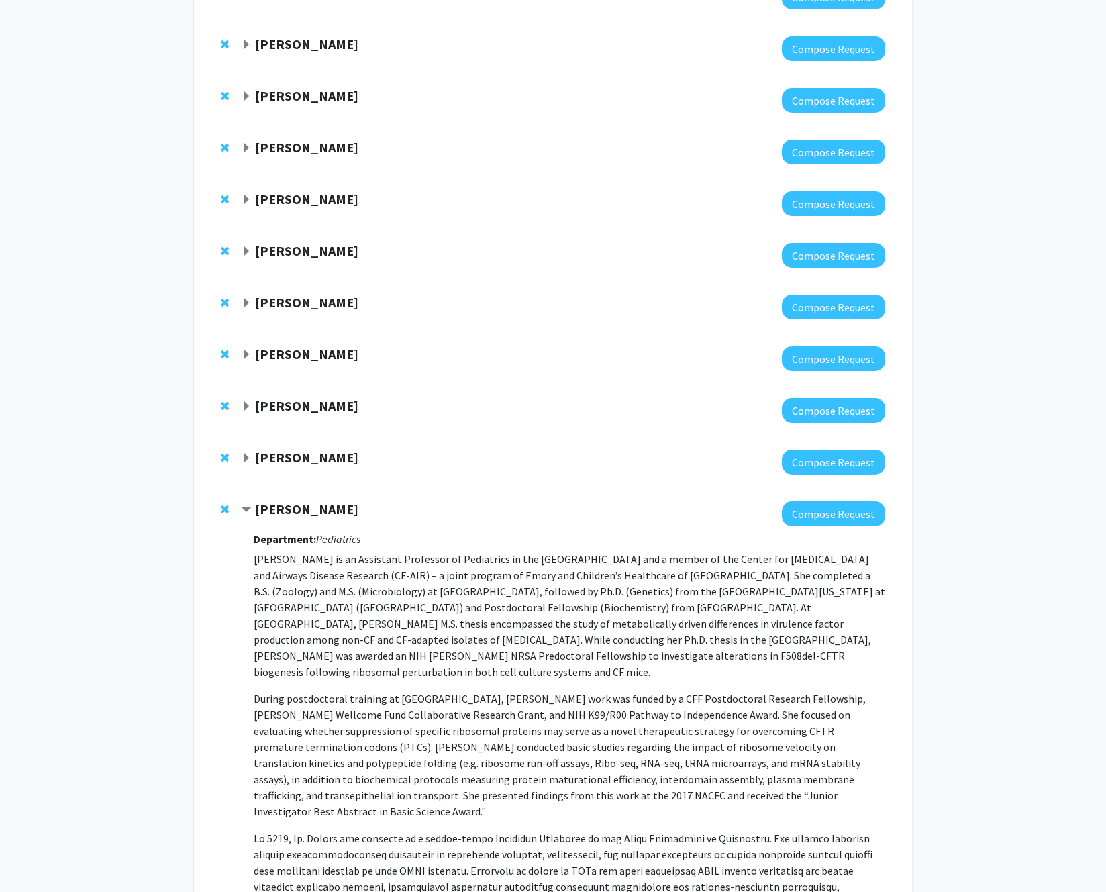
click at [241, 455] on span "Expand Anita Corbett Bookmark" at bounding box center [246, 458] width 11 height 11
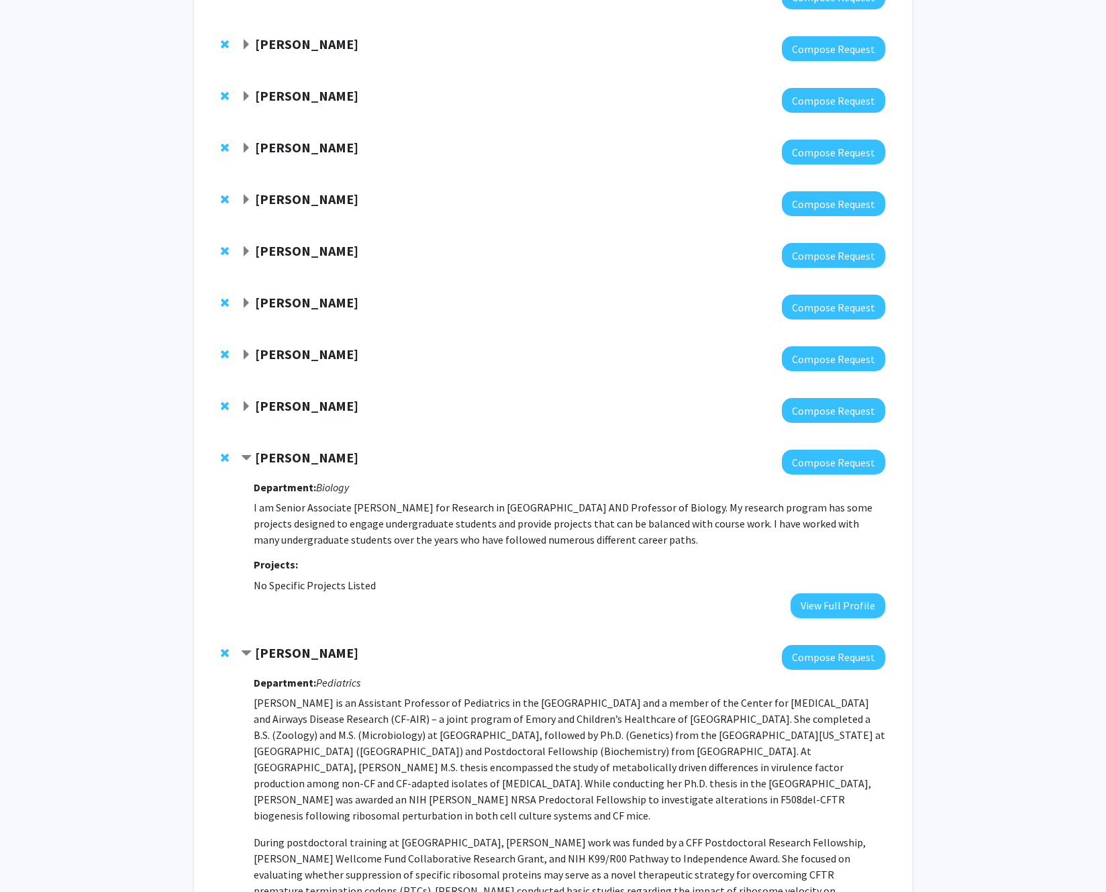
click at [246, 410] on span "Expand Sarah Fankhauser Bookmark" at bounding box center [246, 406] width 11 height 11
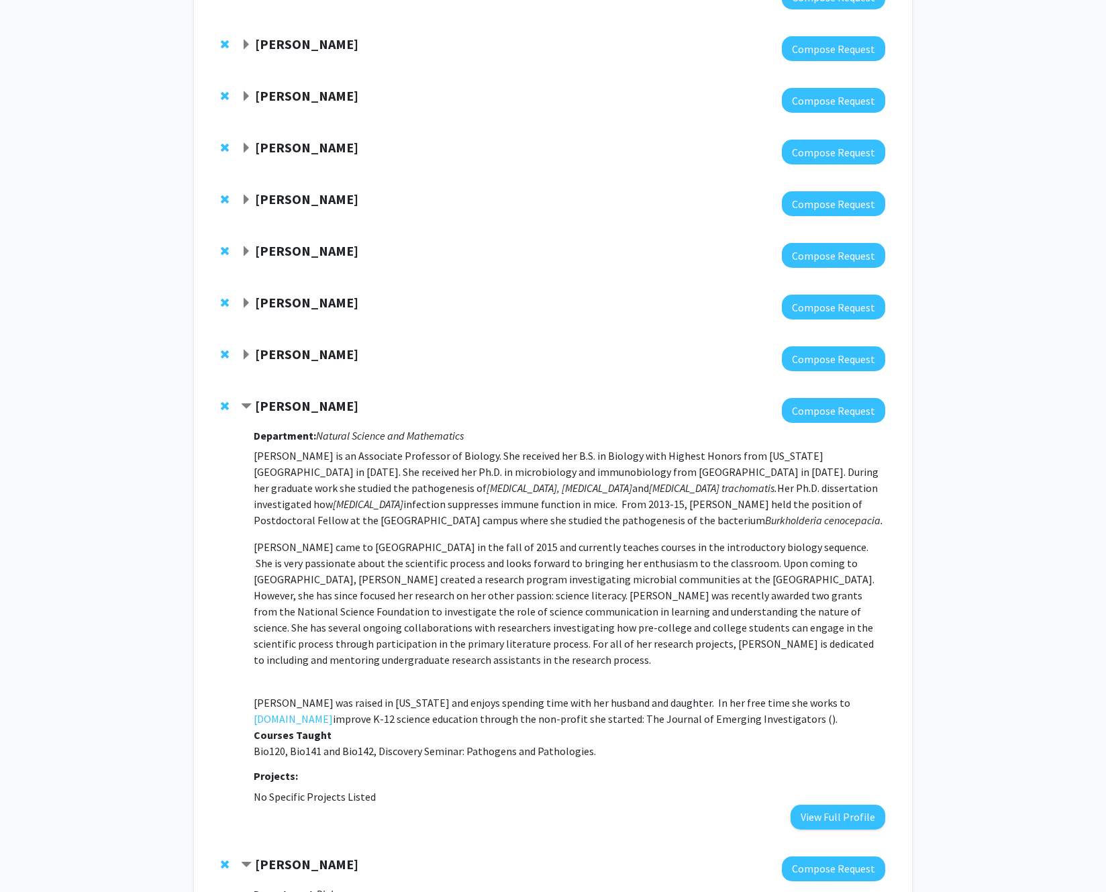
click at [254, 346] on div "Kenneth Myers" at bounding box center [386, 354] width 290 height 17
click at [252, 357] on div "Kenneth Myers" at bounding box center [386, 354] width 290 height 17
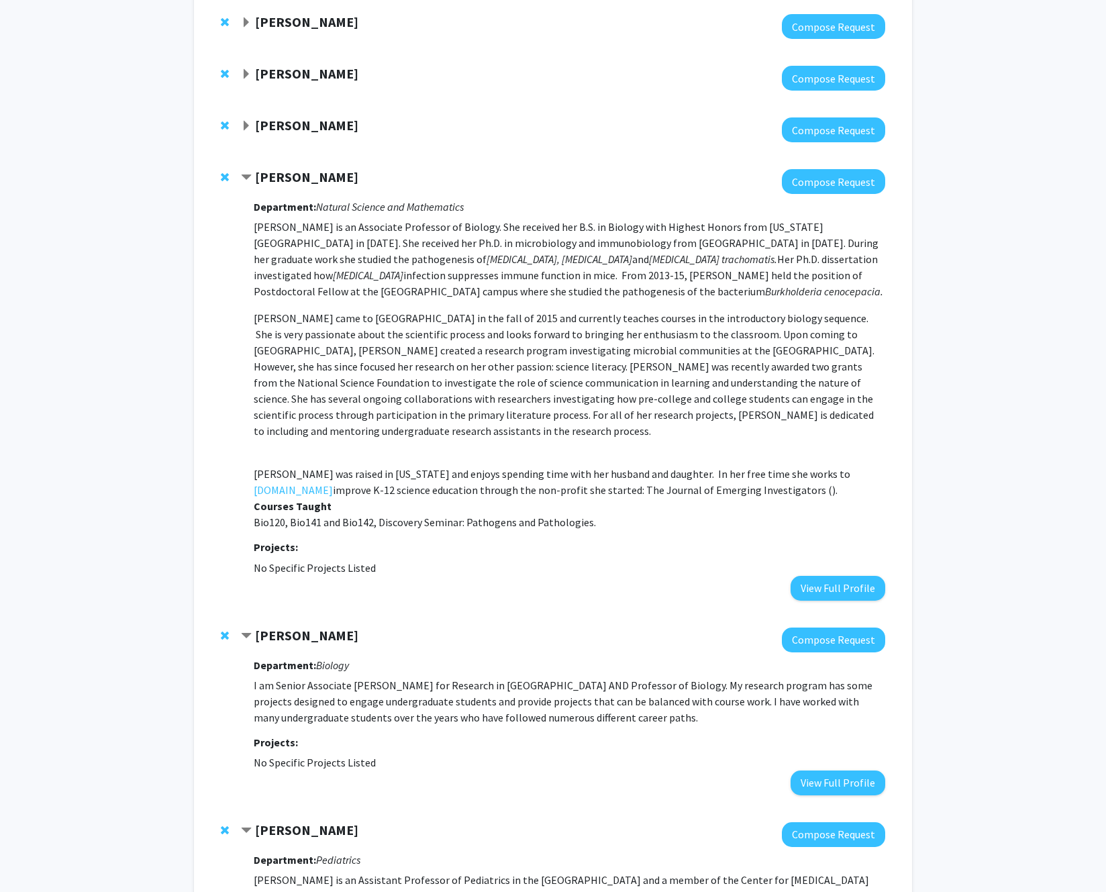
scroll to position [911, 0]
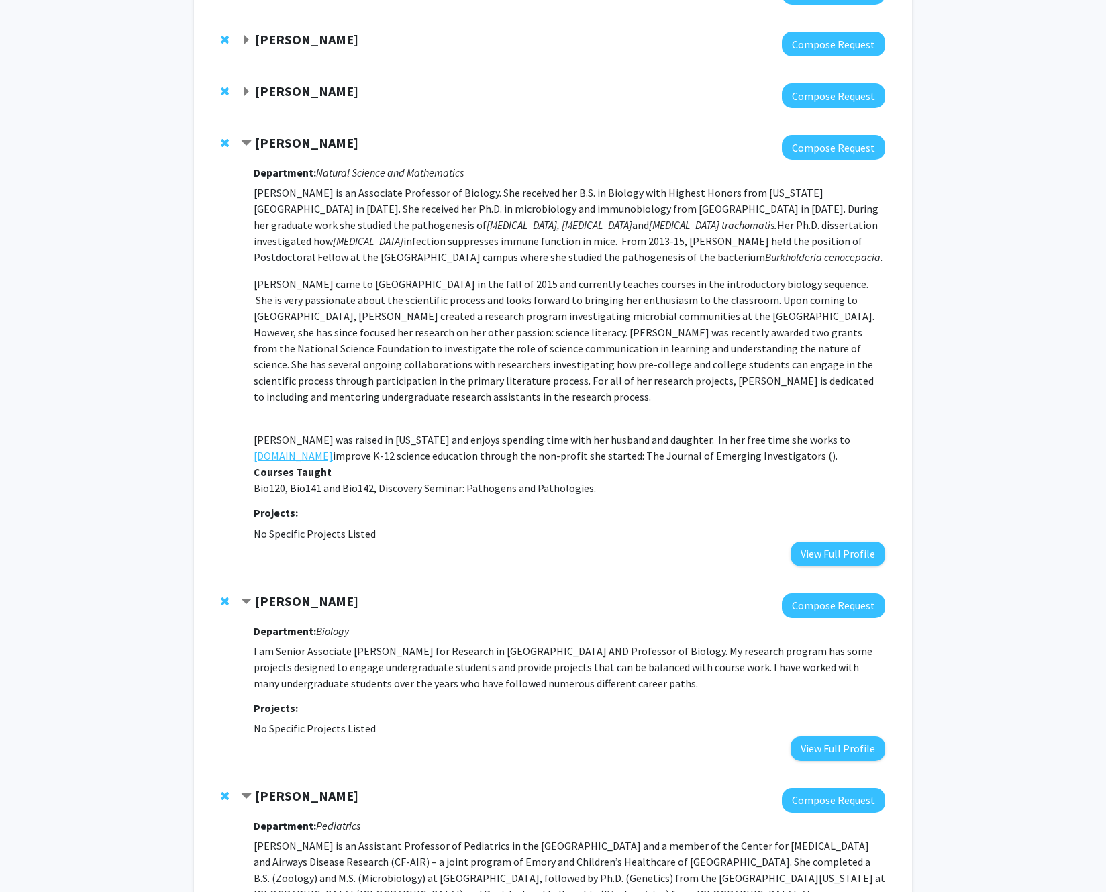
click at [328, 450] on link "www.emerginginvestigators.org" at bounding box center [293, 455] width 79 height 16
